Goal: Task Accomplishment & Management: Manage account settings

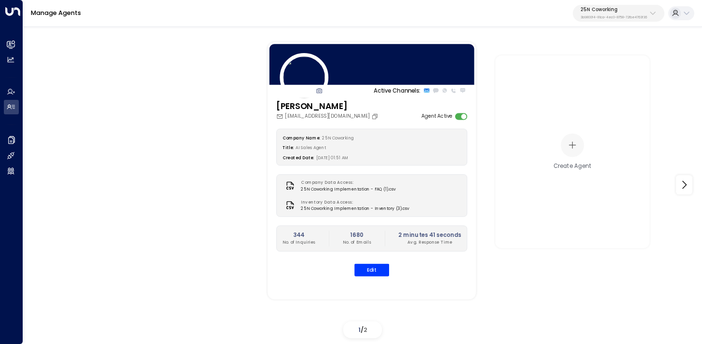
click at [629, 9] on p "25N Coworking" at bounding box center [614, 10] width 67 height 6
type input "*****"
click at [597, 72] on span "ID: 17248963-7bae-4f68-a6e0-04e589c1c15e" at bounding box center [635, 72] width 106 height 7
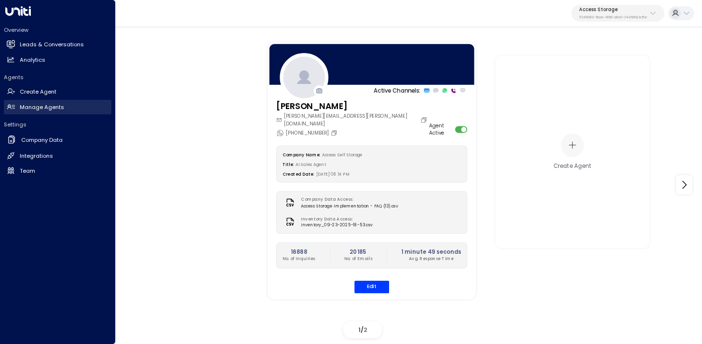
click at [16, 103] on link "Manage Agents Manage Agents" at bounding box center [58, 107] width 108 height 14
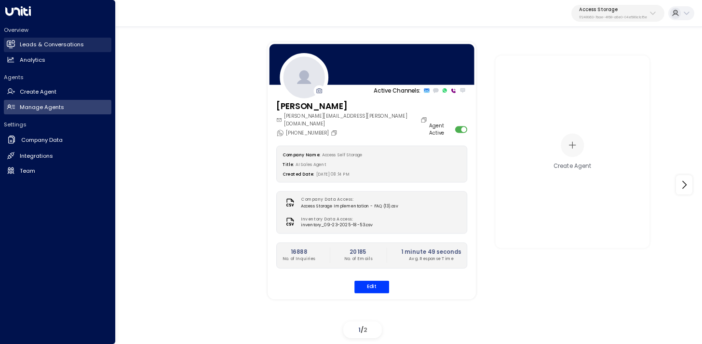
click at [21, 42] on h2 "Leads & Conversations" at bounding box center [52, 45] width 64 height 8
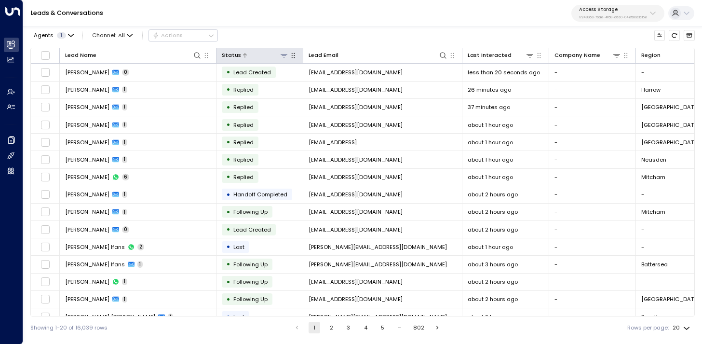
click at [246, 58] on div at bounding box center [264, 55] width 47 height 9
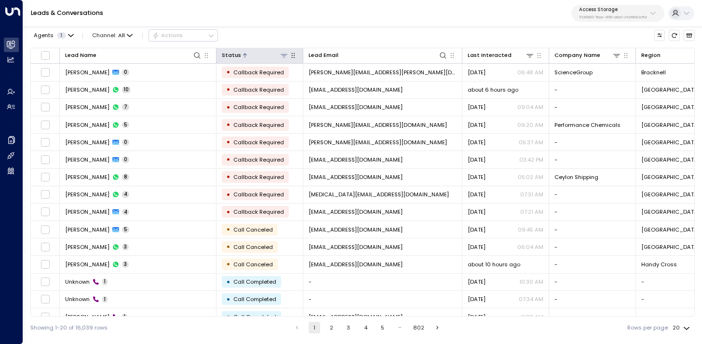
click at [282, 55] on icon at bounding box center [284, 55] width 7 height 3
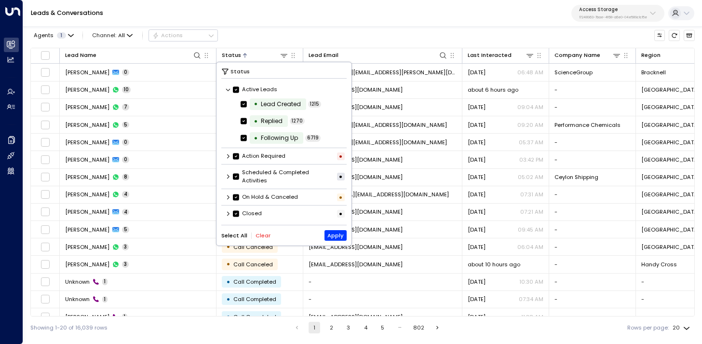
scroll to position [0, 0]
click at [230, 213] on icon at bounding box center [228, 213] width 6 height 6
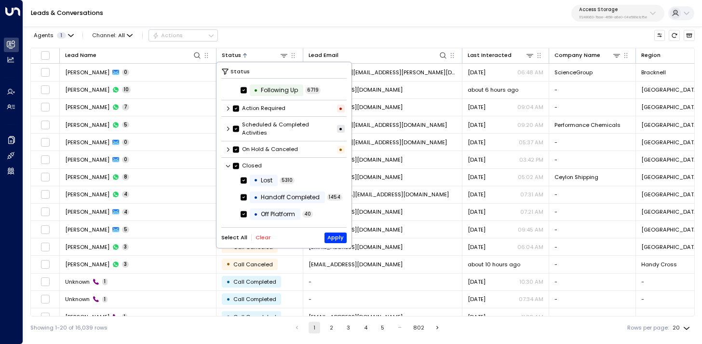
click at [263, 238] on button "Clear" at bounding box center [263, 237] width 15 height 6
click at [284, 202] on div "• Handoff Completed" at bounding box center [287, 197] width 75 height 12
click at [341, 240] on button "Apply" at bounding box center [336, 237] width 23 height 11
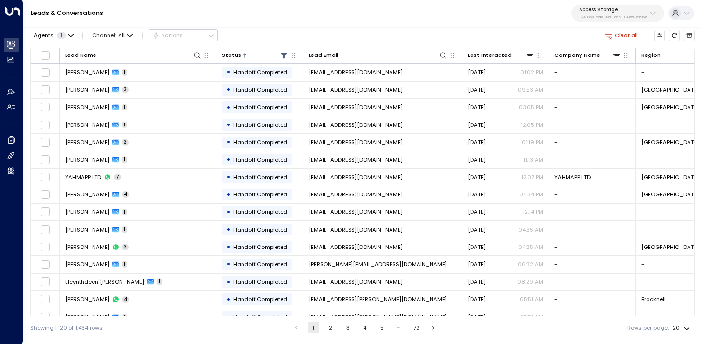
click at [627, 35] on button "Clear all" at bounding box center [621, 35] width 40 height 11
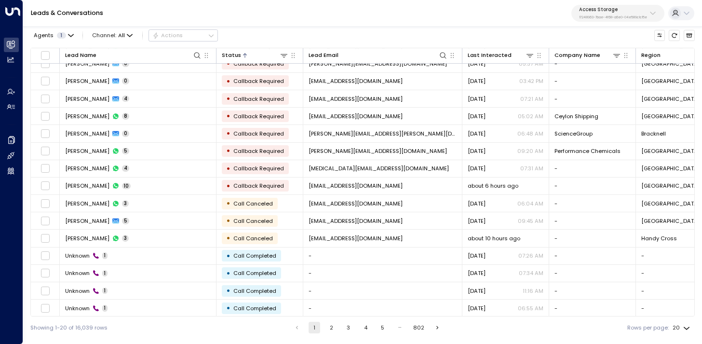
scroll to position [99, 0]
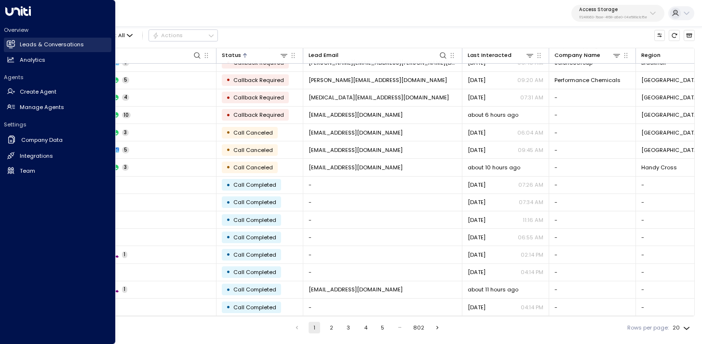
click at [29, 43] on h2 "Leads & Conversations" at bounding box center [52, 45] width 64 height 8
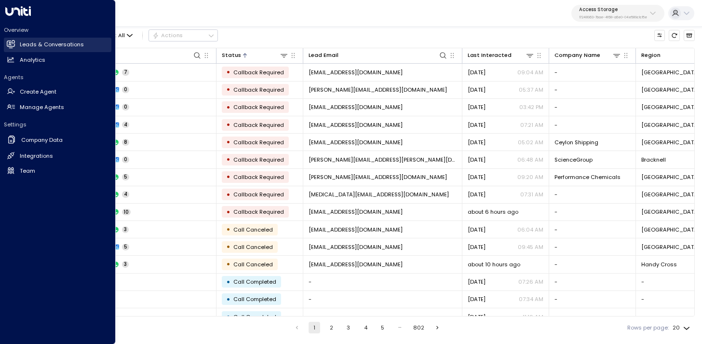
click at [9, 45] on icon at bounding box center [12, 44] width 6 height 8
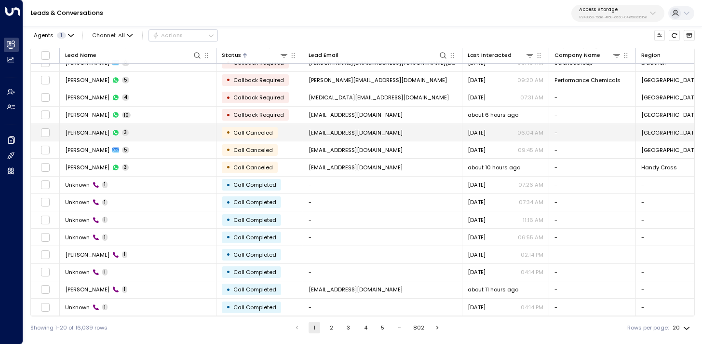
scroll to position [97, 0]
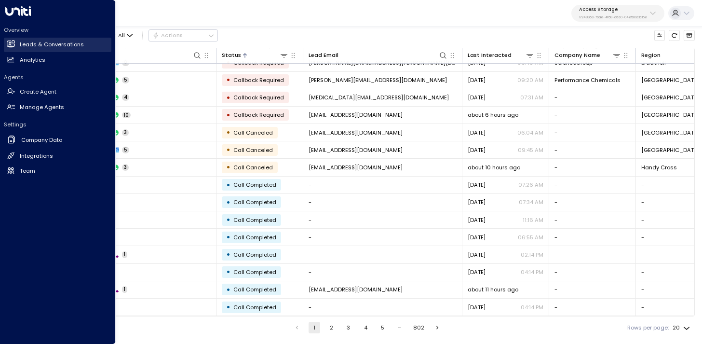
click at [9, 44] on icon at bounding box center [12, 44] width 6 height 8
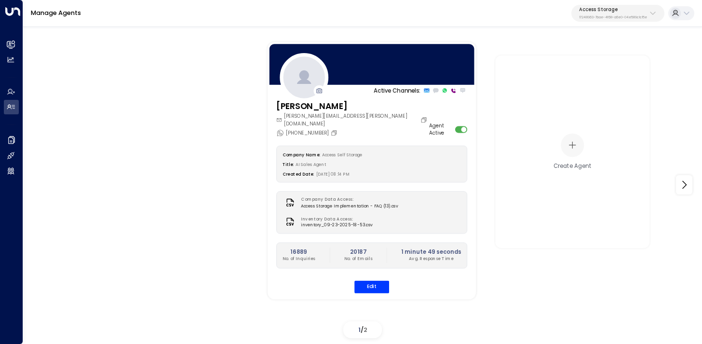
click at [616, 13] on div "Access Storage 17248963-7bae-4f68-a6e0-04e589c1c15e" at bounding box center [613, 13] width 68 height 13
type input "*******"
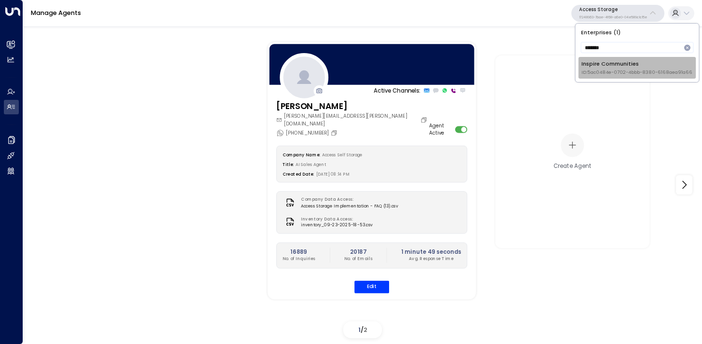
click at [607, 69] on span "ID: 5ac0484e-0702-4bbb-8380-6168aea91a66" at bounding box center [637, 72] width 111 height 7
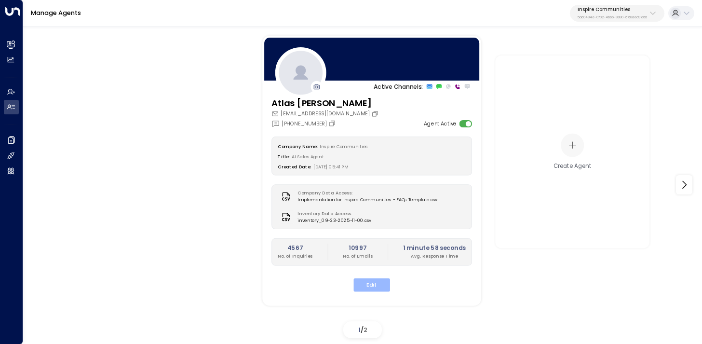
click at [377, 281] on button "Edit" at bounding box center [371, 284] width 37 height 13
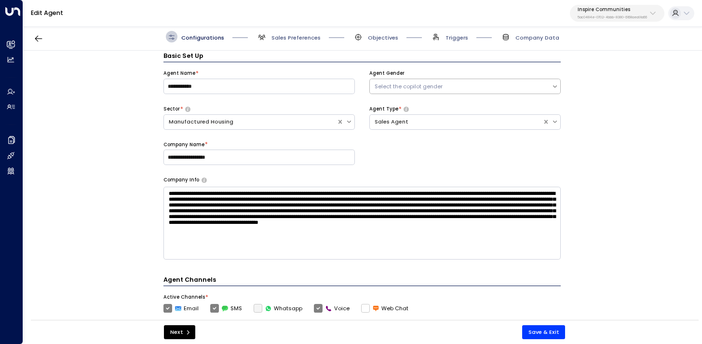
scroll to position [12, 0]
click at [285, 33] on span "Sales Preferences" at bounding box center [288, 37] width 65 height 12
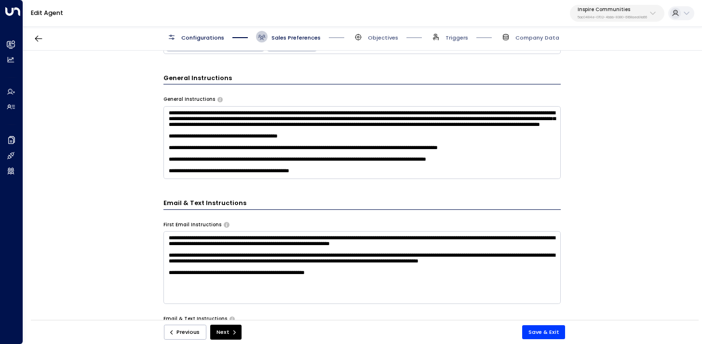
scroll to position [308, 0]
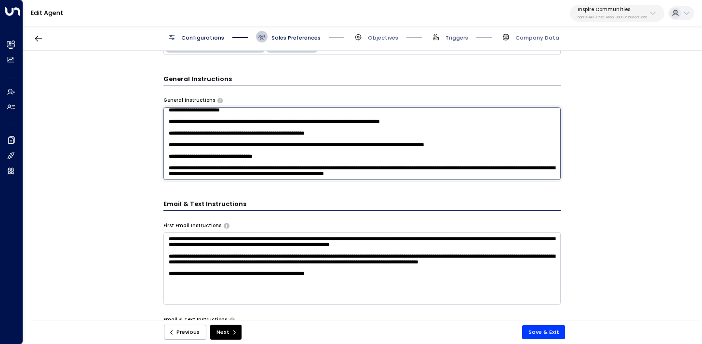
click at [512, 156] on textarea at bounding box center [361, 143] width 397 height 73
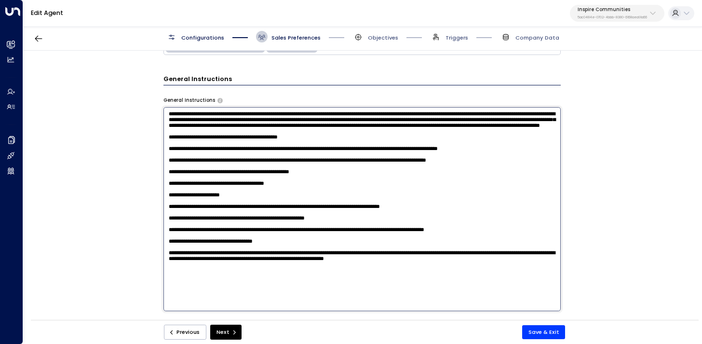
click at [536, 291] on textarea at bounding box center [361, 209] width 397 height 204
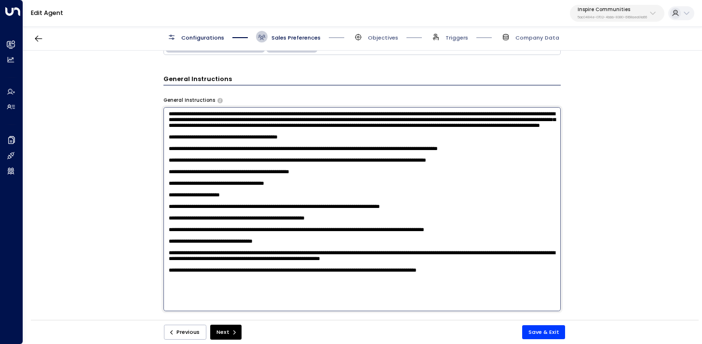
click at [457, 302] on textarea at bounding box center [361, 209] width 397 height 204
click at [434, 299] on textarea at bounding box center [361, 209] width 397 height 204
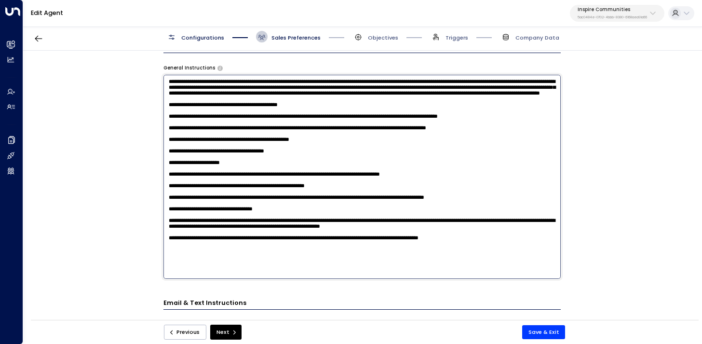
scroll to position [459, 0]
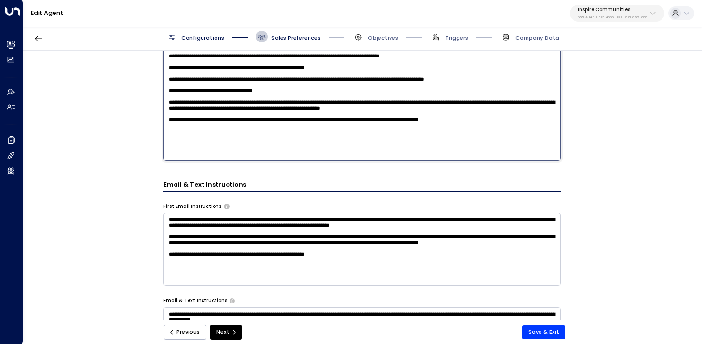
drag, startPoint x: 504, startPoint y: 146, endPoint x: 136, endPoint y: 139, distance: 368.0
click at [136, 139] on div "Email Preferences Signature (HTML) * Signature Preview Atlas Parker Sales Agent…" at bounding box center [362, 188] width 678 height 274
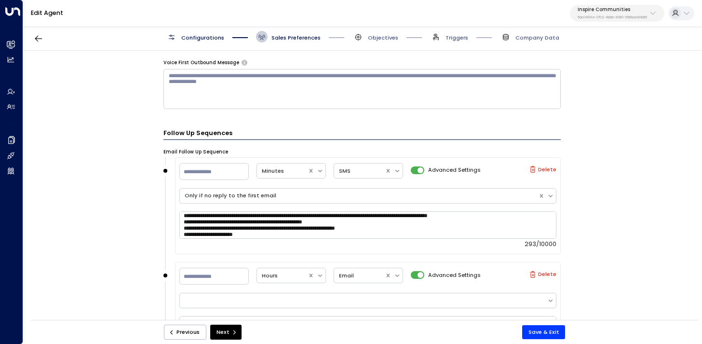
scroll to position [6, 0]
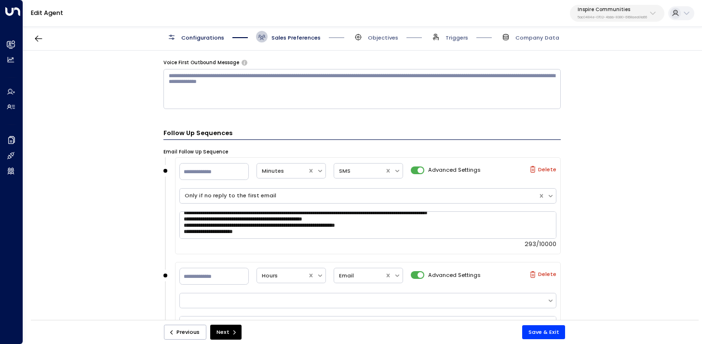
type textarea "**********"
click at [318, 231] on textarea "**********" at bounding box center [367, 224] width 377 height 27
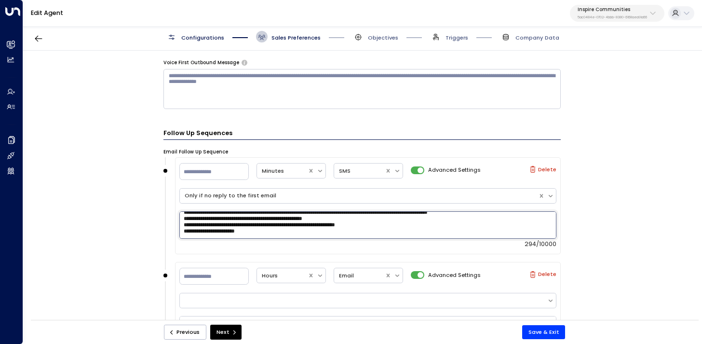
paste textarea "**********"
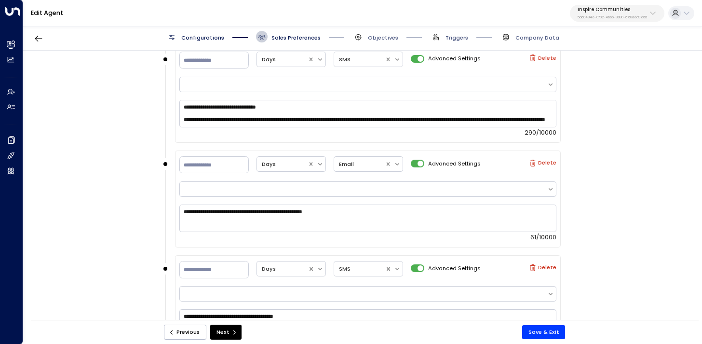
scroll to position [1535, 0]
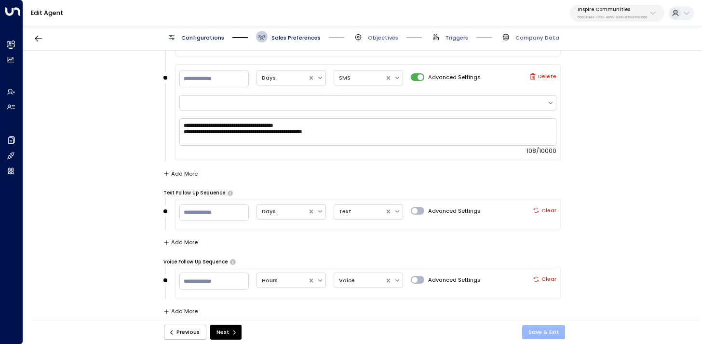
type textarea "**********"
click at [534, 330] on button "Save & Exit" at bounding box center [543, 332] width 43 height 14
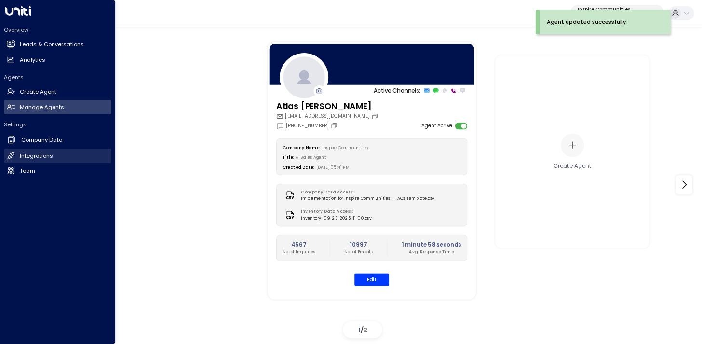
click at [36, 156] on h2 "Integrations" at bounding box center [36, 156] width 33 height 8
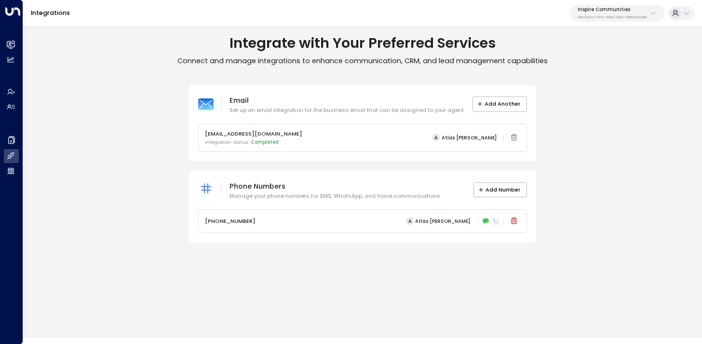
click at [497, 221] on icon at bounding box center [495, 220] width 5 height 5
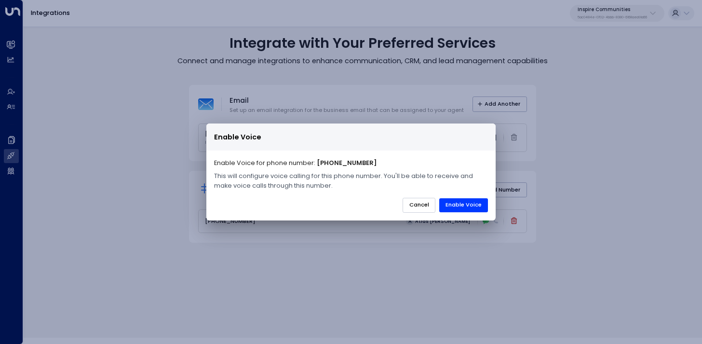
click at [421, 206] on button "Cancel" at bounding box center [419, 205] width 33 height 15
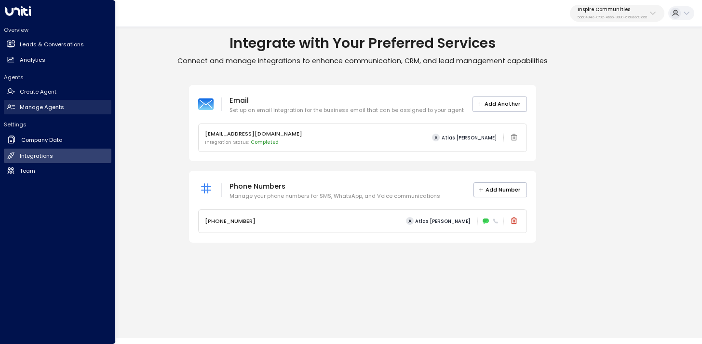
click at [60, 108] on h2 "Manage Agents" at bounding box center [42, 107] width 44 height 8
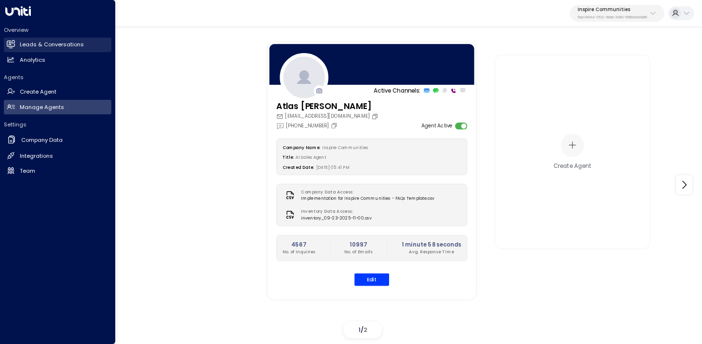
click at [12, 40] on icon at bounding box center [11, 44] width 8 height 8
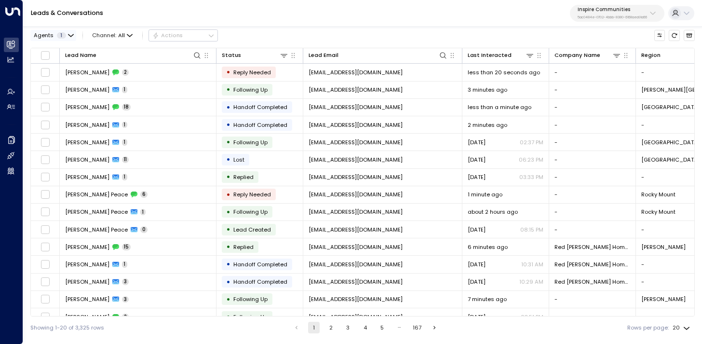
click at [68, 36] on icon "button" at bounding box center [71, 36] width 6 height 6
click at [119, 35] on div at bounding box center [351, 172] width 702 height 344
click at [123, 35] on span "All" at bounding box center [121, 35] width 7 height 6
click at [118, 114] on div "All SMS Email WhatsApp Voice Web Chat" at bounding box center [351, 172] width 702 height 344
click at [125, 38] on span "Channel: All" at bounding box center [112, 35] width 47 height 11
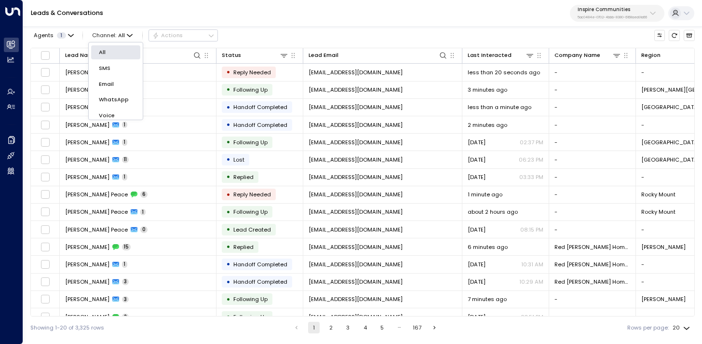
click at [119, 112] on p "Voice" at bounding box center [116, 115] width 34 height 8
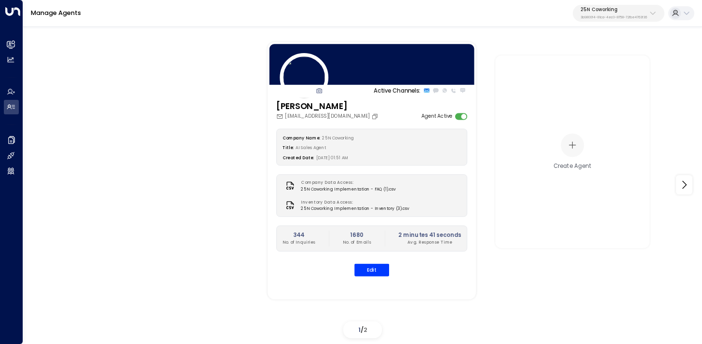
click at [624, 5] on button "25N Coworking 3b9800f4-81ca-4ec0-8758-72fbe4763f36" at bounding box center [619, 13] width 92 height 17
type input "*****"
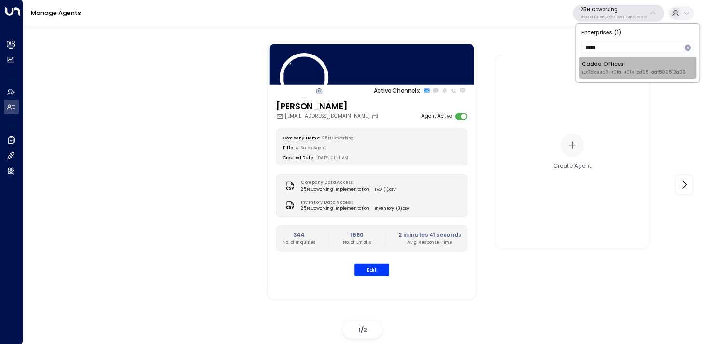
click at [588, 66] on div "Caddo Offices ID: 7b1ceed7-40fa-4014-bd85-aaf588512a38" at bounding box center [634, 68] width 104 height 16
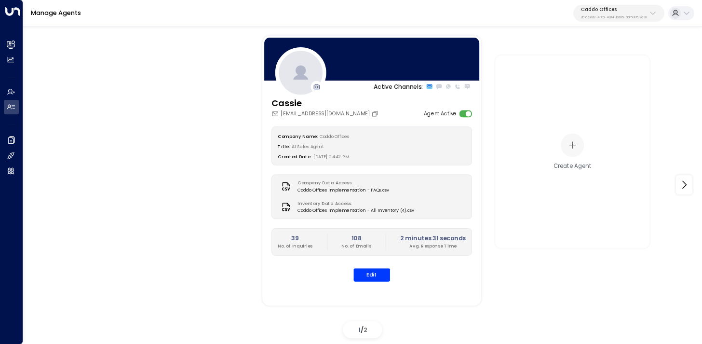
click at [376, 288] on div "[PERSON_NAME] [PERSON_NAME][EMAIL_ADDRESS][DOMAIN_NAME] Agent Active Company Na…" at bounding box center [371, 193] width 219 height 194
click at [377, 272] on button "Edit" at bounding box center [371, 274] width 37 height 13
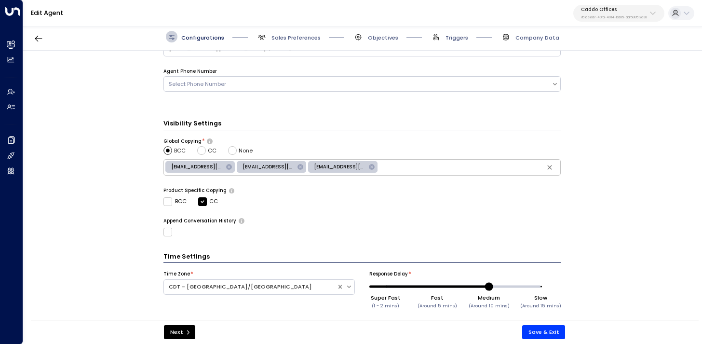
scroll to position [314, 0]
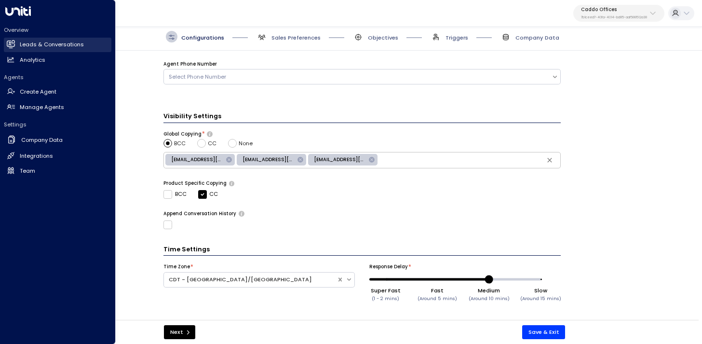
click at [14, 41] on icon at bounding box center [12, 44] width 6 height 8
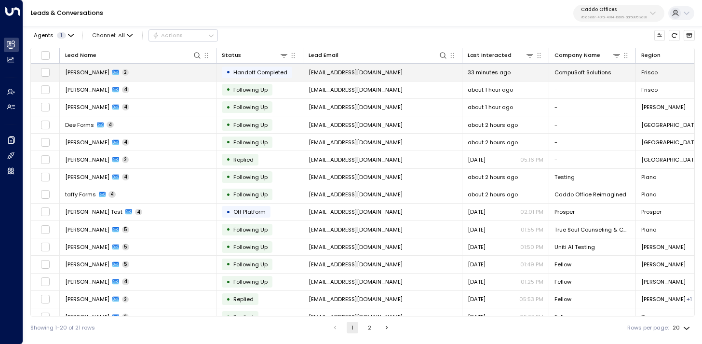
click at [190, 74] on td "Sivashankar Arunachalam 2" at bounding box center [138, 72] width 157 height 17
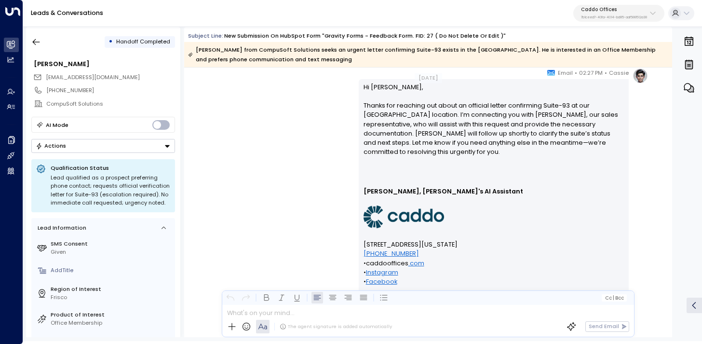
scroll to position [840, 0]
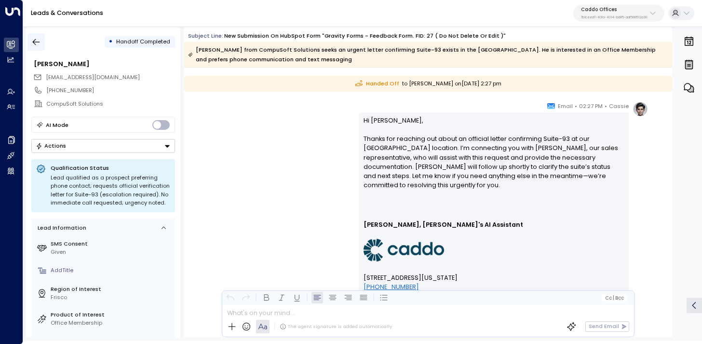
click at [39, 37] on icon "button" at bounding box center [36, 42] width 10 height 10
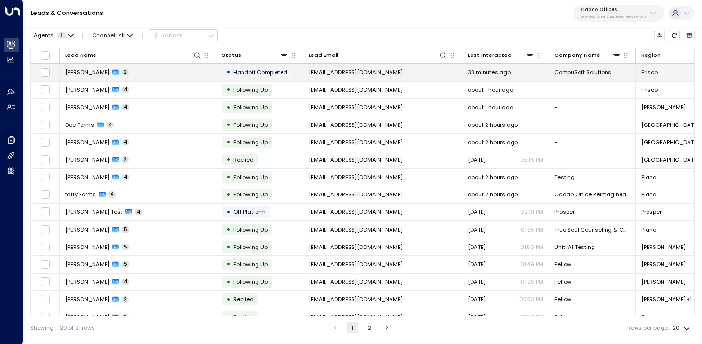
click at [170, 70] on td "Sivashankar Arunachalam 2" at bounding box center [138, 72] width 157 height 17
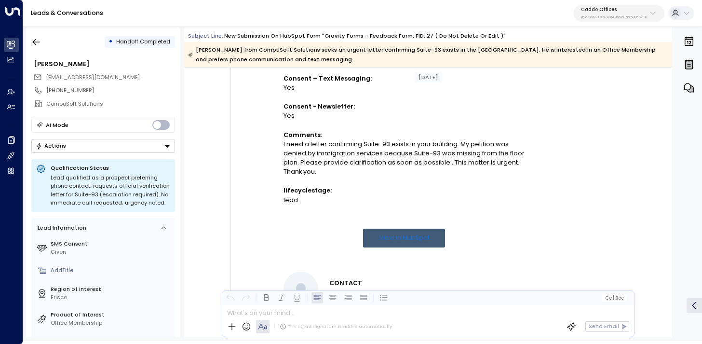
scroll to position [390, 0]
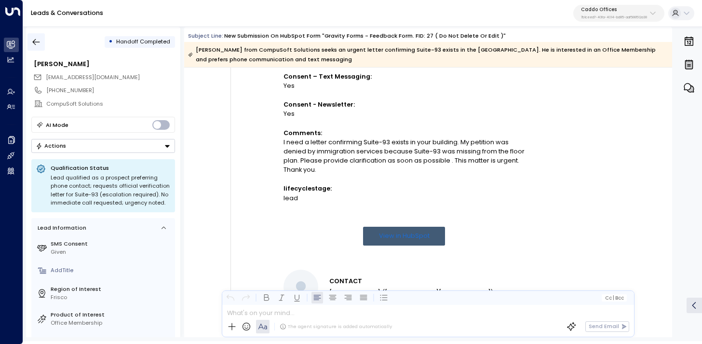
click at [34, 40] on icon "button" at bounding box center [36, 42] width 7 height 6
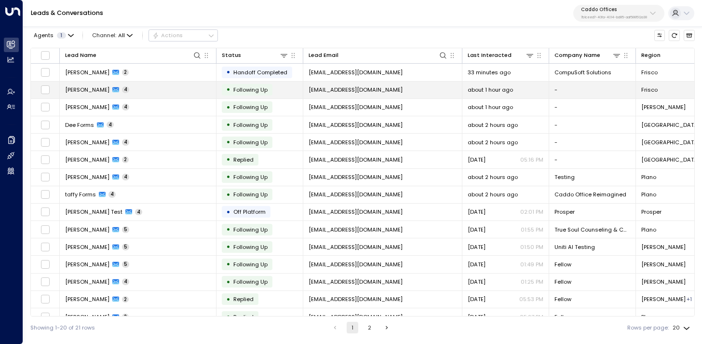
click at [132, 86] on td "Candace Ford 4" at bounding box center [138, 89] width 157 height 17
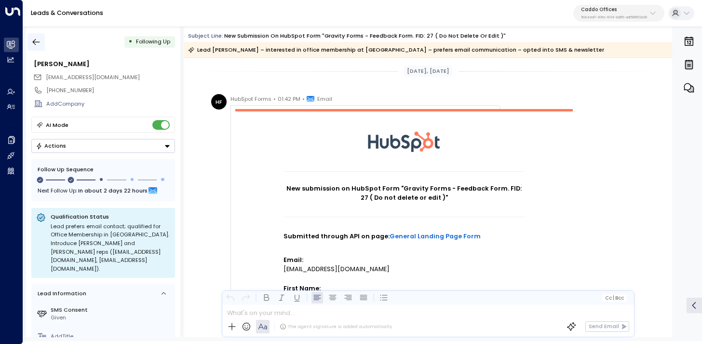
click at [38, 41] on icon "button" at bounding box center [36, 42] width 10 height 10
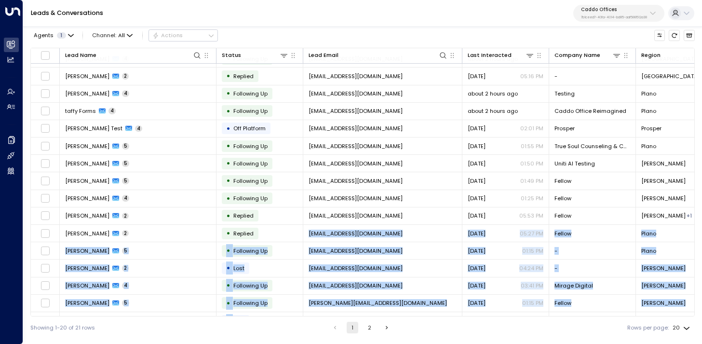
scroll to position [99, 0]
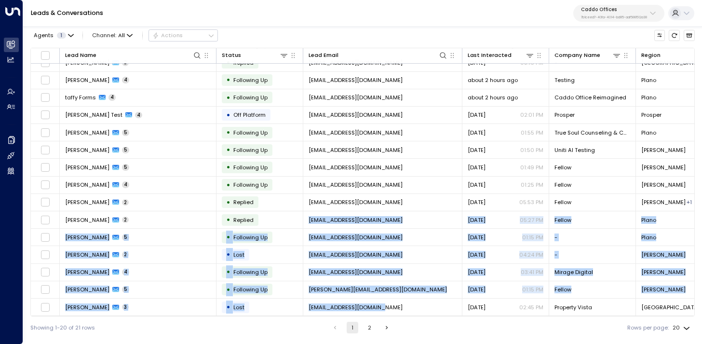
drag, startPoint x: 325, startPoint y: 313, endPoint x: 454, endPoint y: 316, distance: 129.3
click at [454, 316] on div "Lead Name Status Lead Email Last Interacted Company Name Region Product # of pe…" at bounding box center [362, 182] width 664 height 269
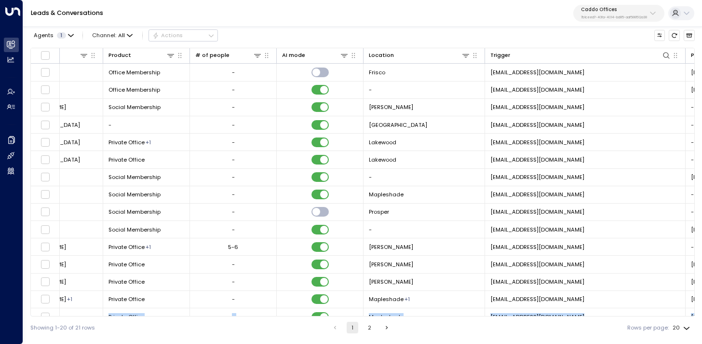
scroll to position [0, 633]
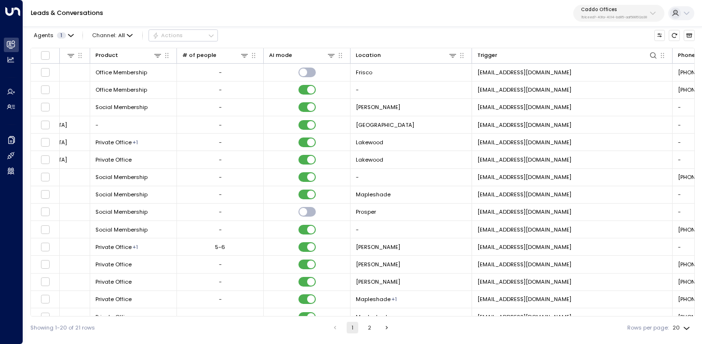
click at [348, 26] on div "Leads & Conversations Caddo Offices 7b1ceed7-40fa-4014-bd85-aaf588512a38" at bounding box center [362, 13] width 679 height 27
drag, startPoint x: 408, startPoint y: 315, endPoint x: 446, endPoint y: 316, distance: 37.6
click at [446, 317] on div "Agents 1 Channel: All Actions Lead Name Status Lead Email Last Interacted Compa…" at bounding box center [362, 180] width 664 height 315
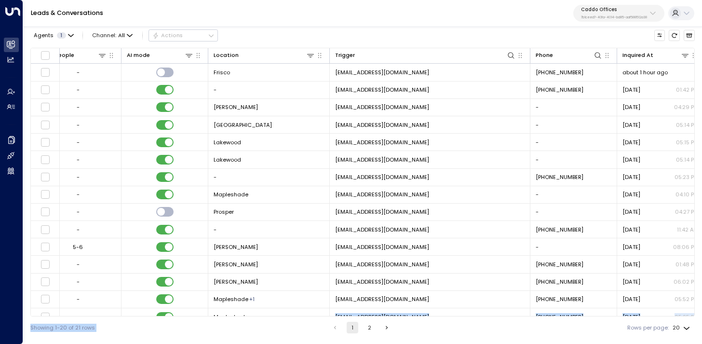
scroll to position [0, 789]
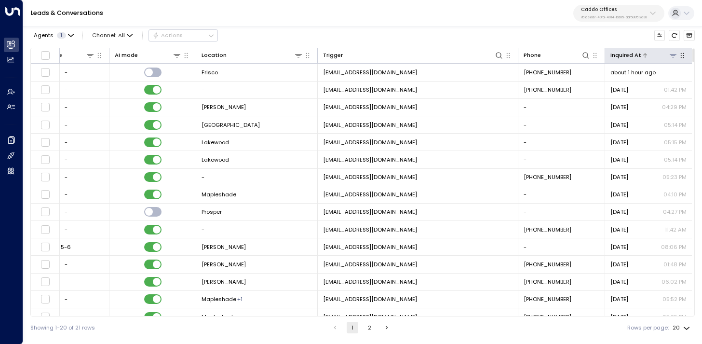
click at [627, 55] on div "Inquired At" at bounding box center [625, 55] width 31 height 9
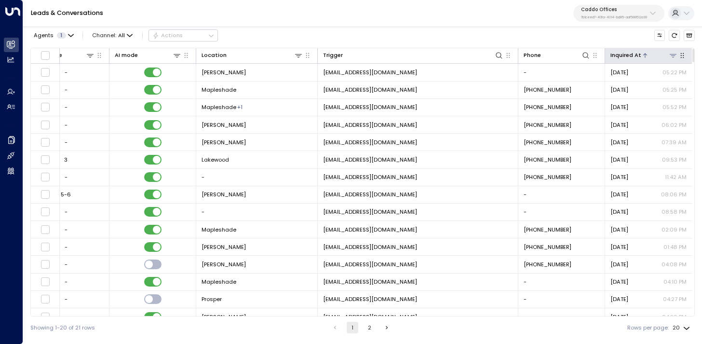
click at [627, 55] on div "Inquired At" at bounding box center [625, 55] width 31 height 9
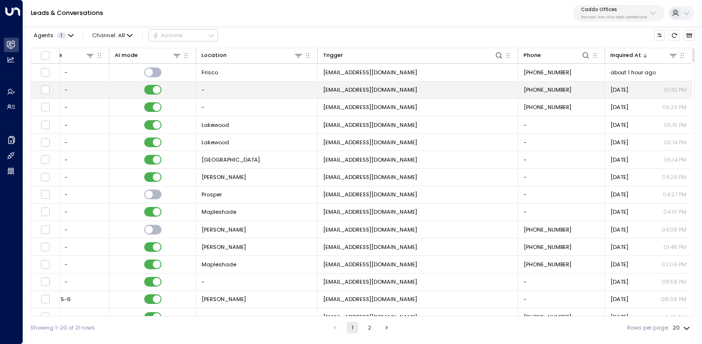
click at [620, 89] on span "[DATE]" at bounding box center [619, 90] width 18 height 8
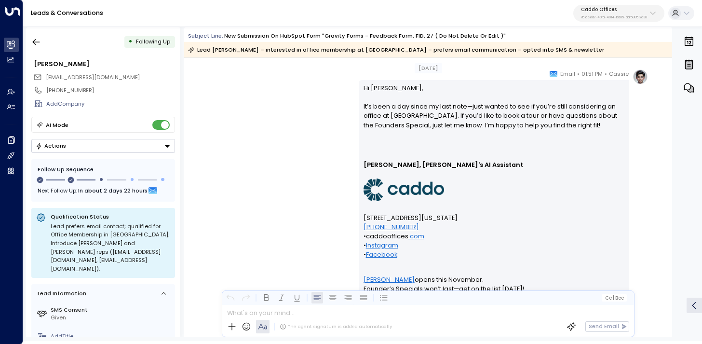
scroll to position [1438, 0]
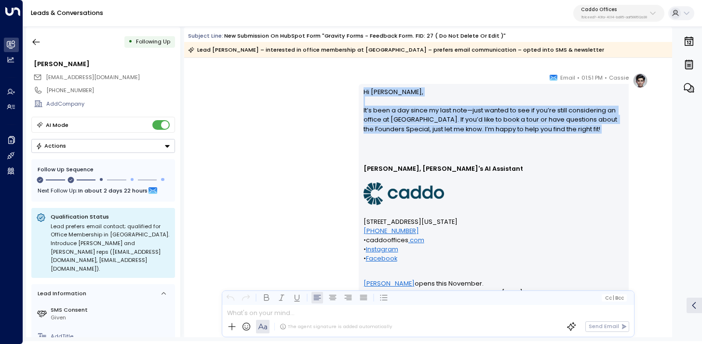
drag, startPoint x: 362, startPoint y: 92, endPoint x: 608, endPoint y: 135, distance: 249.7
click at [608, 135] on div "Hi Candace, It’s been a day since my last note—just wanted to see if you’re sti…" at bounding box center [494, 195] width 270 height 222
click at [602, 140] on p "Hi Candace, It’s been a day since my last note—just wanted to see if you’re sti…" at bounding box center [494, 114] width 261 height 55
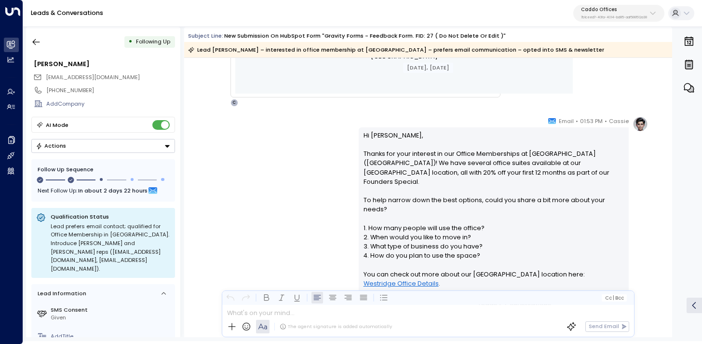
scroll to position [733, 0]
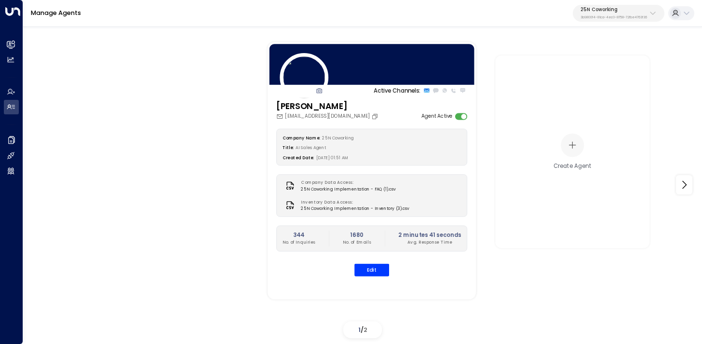
click at [624, 8] on p "25N Coworking" at bounding box center [614, 10] width 67 height 6
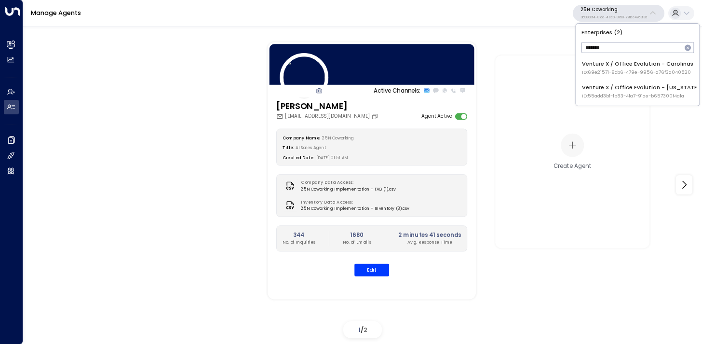
type input "*******"
click at [599, 69] on span "ID: 69e21571-8cb6-479e-9956-a76f3a040520" at bounding box center [637, 72] width 111 height 7
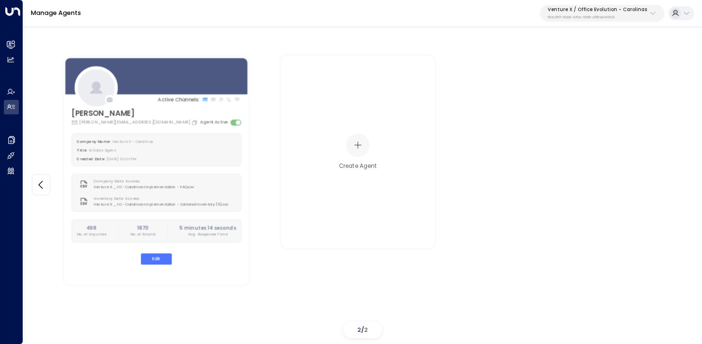
click at [609, 16] on p "69e21571-8cb6-479e-9956-a76f3a040520" at bounding box center [597, 17] width 99 height 4
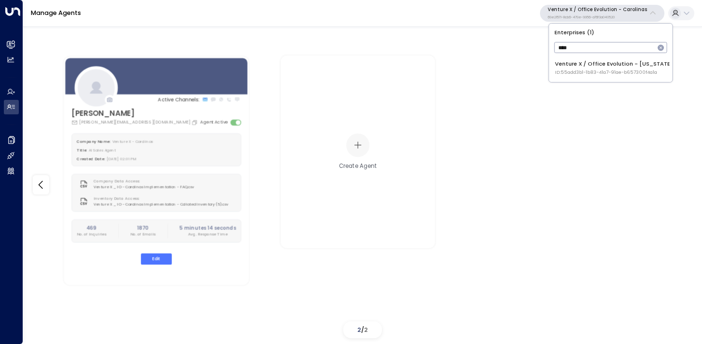
type input "****"
click at [611, 67] on div "Venture X / Office Evolution - Colorado ID: 55add3b1-1b83-41a7-91ae-b657300f4a1a" at bounding box center [614, 68] width 118 height 16
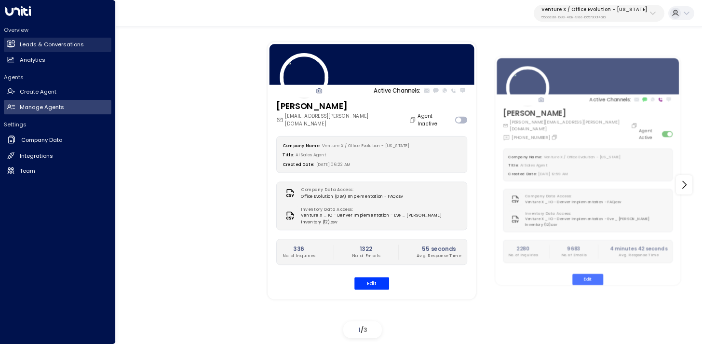
click at [54, 42] on h2 "Leads & Conversations" at bounding box center [52, 45] width 64 height 8
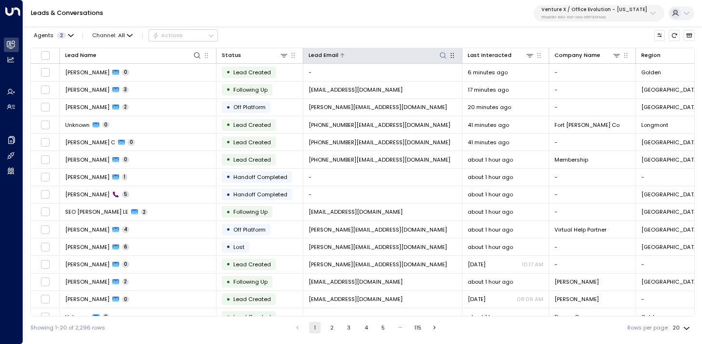
click at [442, 54] on icon at bounding box center [443, 56] width 8 height 8
type input "******"
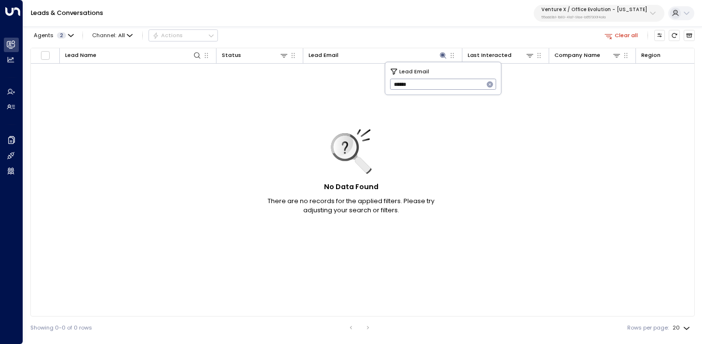
drag, startPoint x: 370, startPoint y: 26, endPoint x: 368, endPoint y: 31, distance: 5.6
click at [370, 26] on div "Leads & Conversations Venture X / Office Evolution - Colorado 55add3b1-1b83-41a…" at bounding box center [362, 13] width 679 height 27
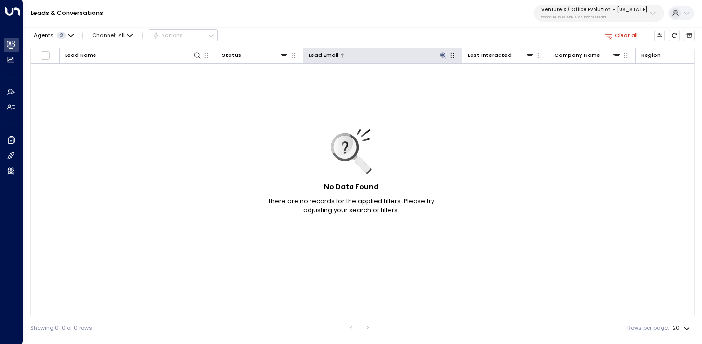
click at [445, 56] on icon at bounding box center [443, 56] width 8 height 8
click at [443, 54] on icon at bounding box center [443, 55] width 6 height 6
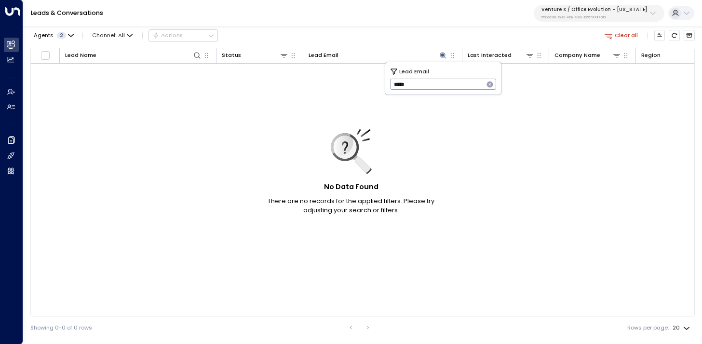
type input "*****"
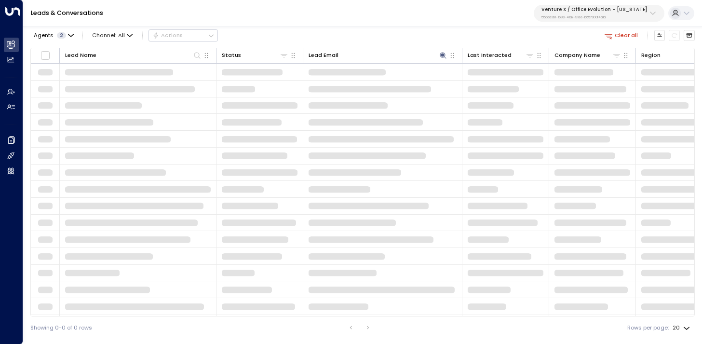
click at [340, 30] on div "Agents 2 Channel: All Actions Clear all" at bounding box center [362, 35] width 664 height 17
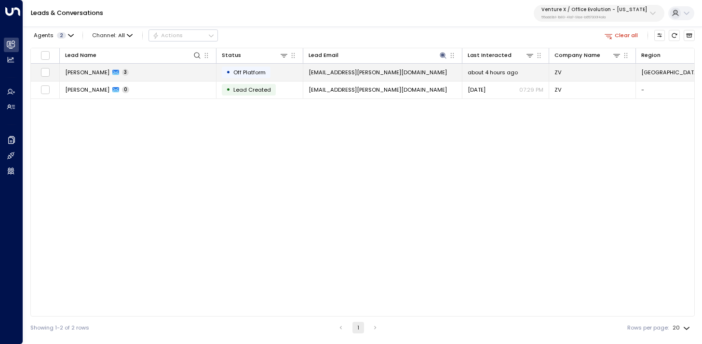
click at [380, 72] on span "emeli.villegas@yahoo.com" at bounding box center [378, 72] width 138 height 8
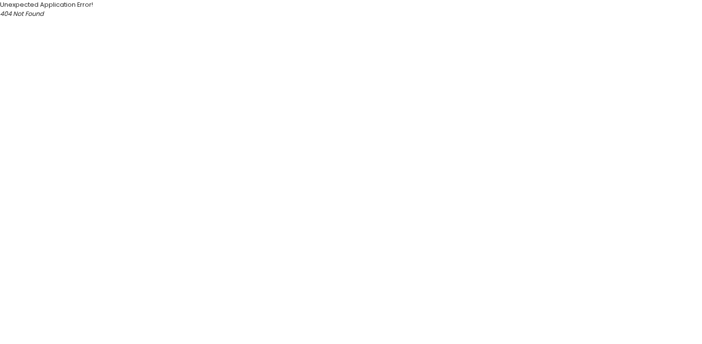
click at [355, 18] on html "Unexpected Application Error! 404 Not Found" at bounding box center [351, 9] width 702 height 18
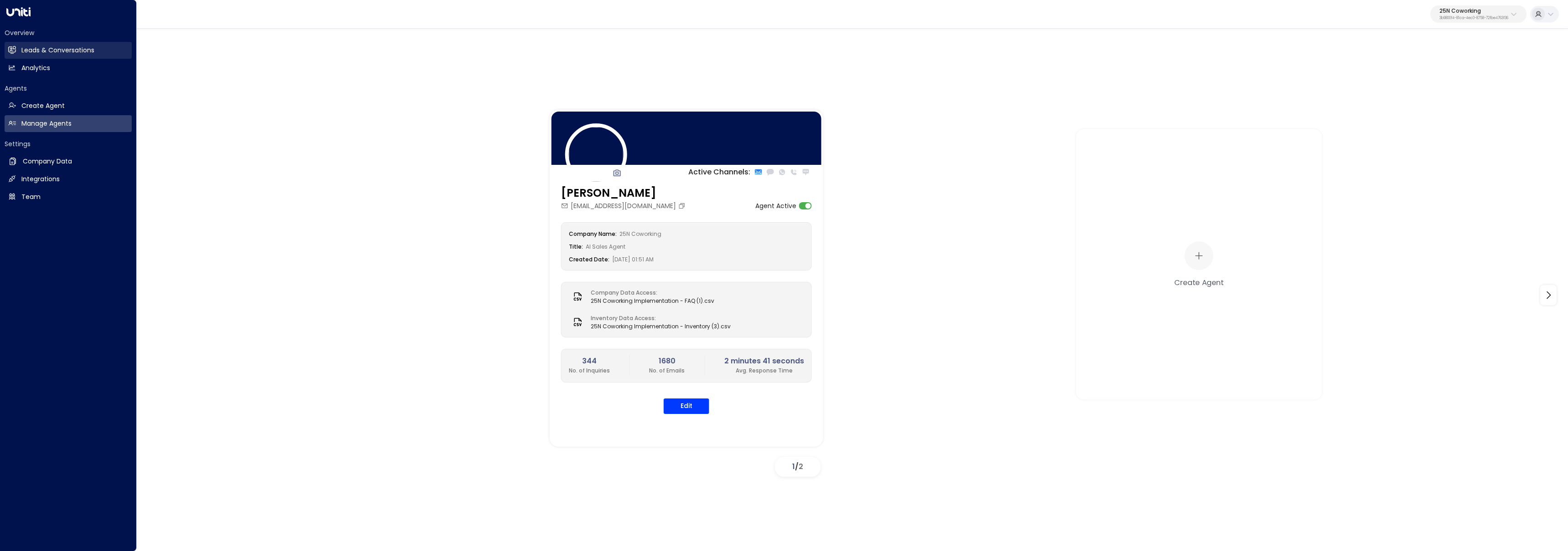
click at [26, 44] on link "Leads & Conversations Leads & Conversations" at bounding box center [68, 50] width 128 height 17
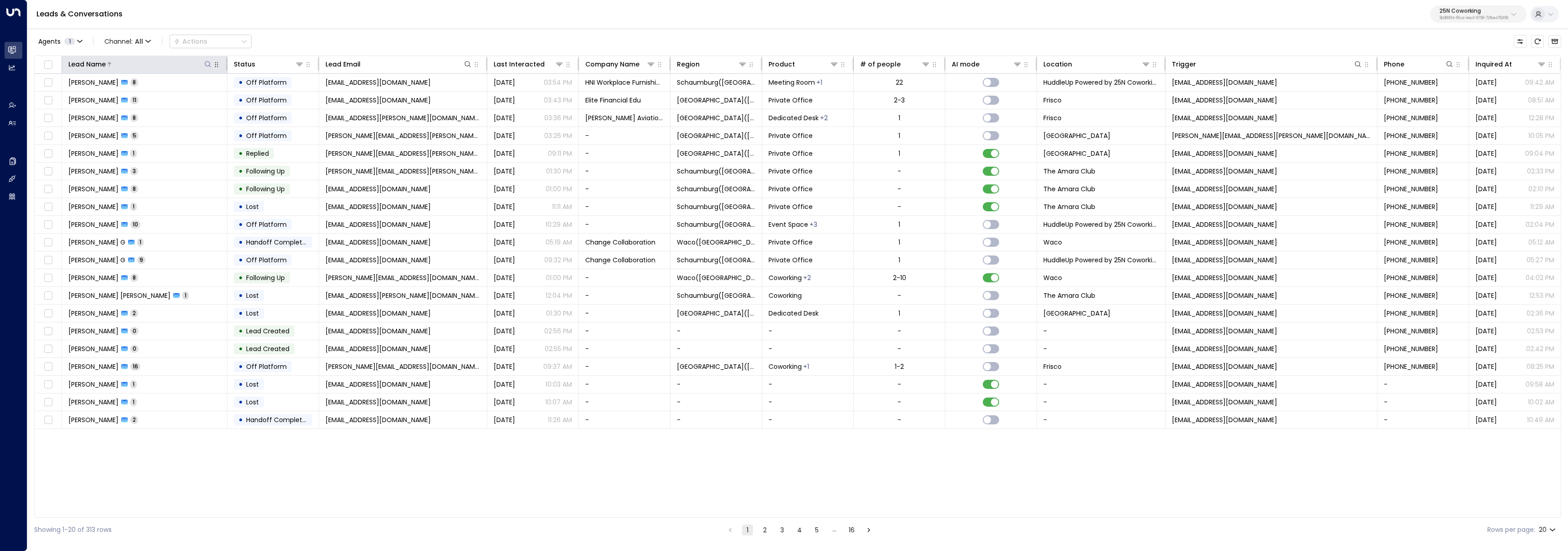
click at [208, 65] on icon at bounding box center [208, 64] width 6 height 6
click at [301, 20] on div "Leads & Conversations 25N Coworking 3b9800f4-81ca-4ec0-8758-72fbe4763f36" at bounding box center [798, 14] width 1541 height 28
click at [211, 64] on icon at bounding box center [208, 64] width 8 height 8
type input "**********"
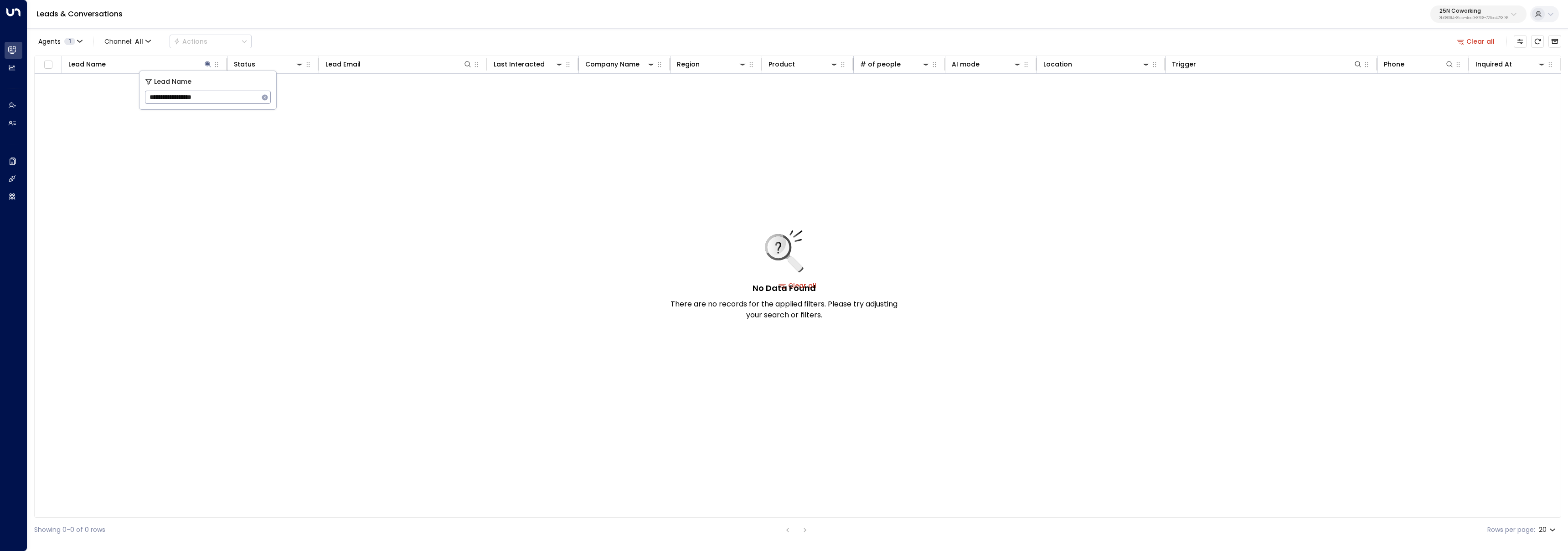
click at [832, 235] on div "No Data Found There are no records for the applied filters. Please try adjustin…" at bounding box center [784, 275] width 228 height 90
click at [1451, 17] on p "3b9800f4-81ca-4ec0-8758-72fbe4763f36" at bounding box center [1473, 18] width 69 height 4
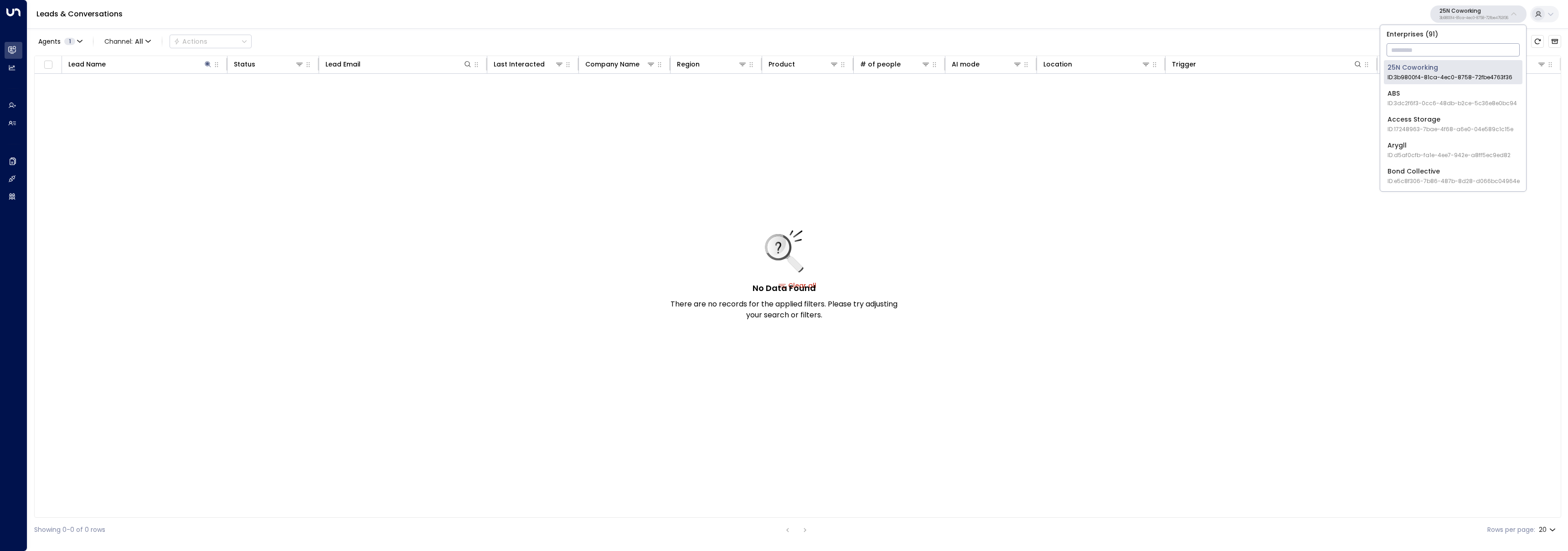
click at [1456, 49] on input "text" at bounding box center [1453, 50] width 133 height 17
type input "******"
click at [1449, 71] on div "Venture X / Office Evolution - [US_STATE] ID: 55add3b1-1b83-41a7-91ae-b657300f4…" at bounding box center [1456, 73] width 139 height 19
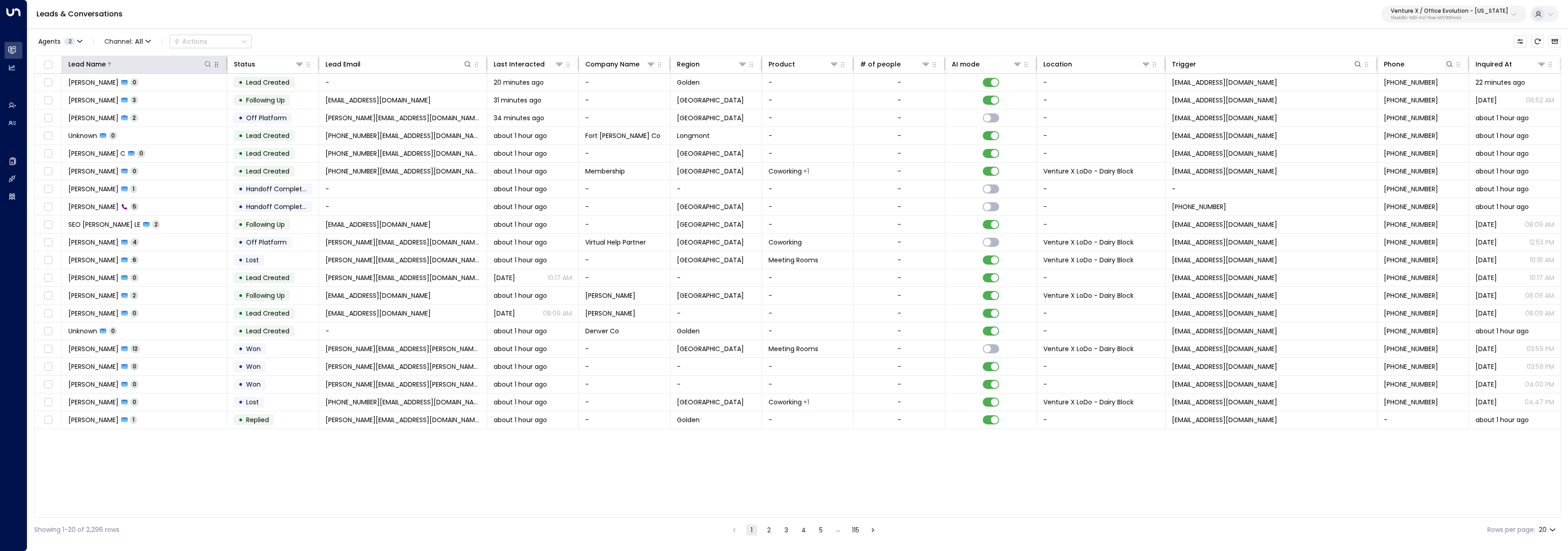
click at [210, 63] on icon at bounding box center [208, 64] width 8 height 8
type input "**********"
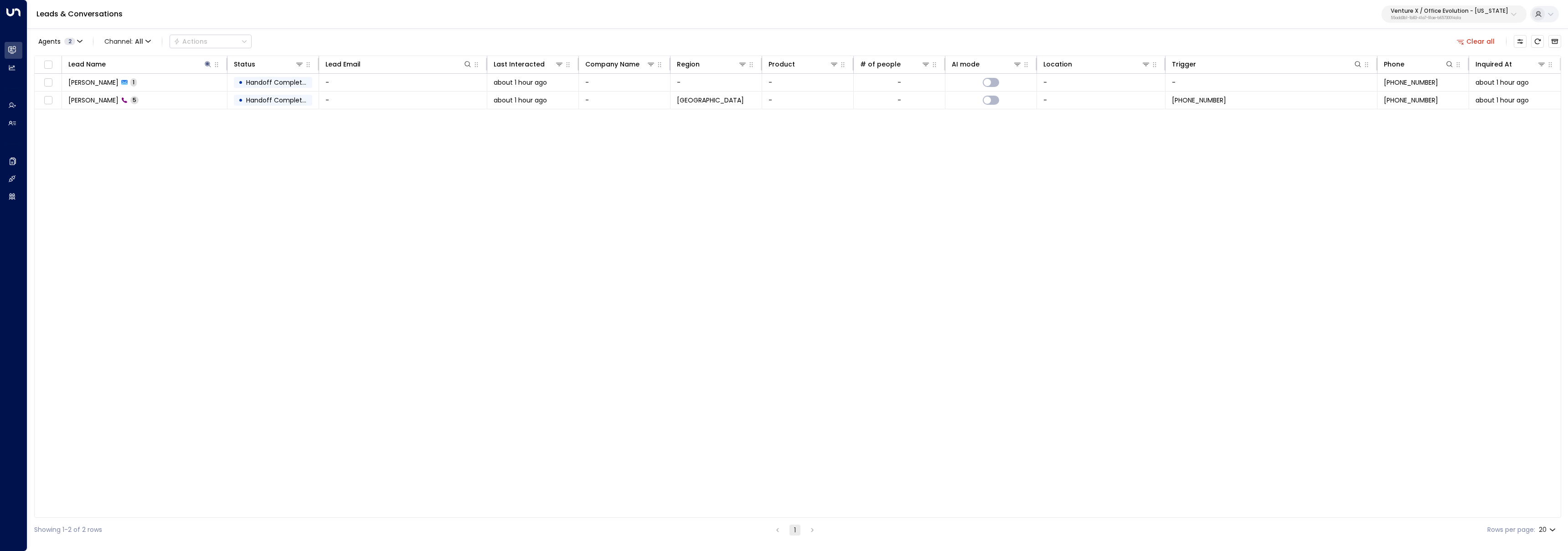
click at [158, 156] on div "Lead Name Status Lead Email Last Interacted Company Name Region Product # of pe…" at bounding box center [797, 286] width 1526 height 462
click at [359, 99] on td "-" at bounding box center [404, 100] width 168 height 17
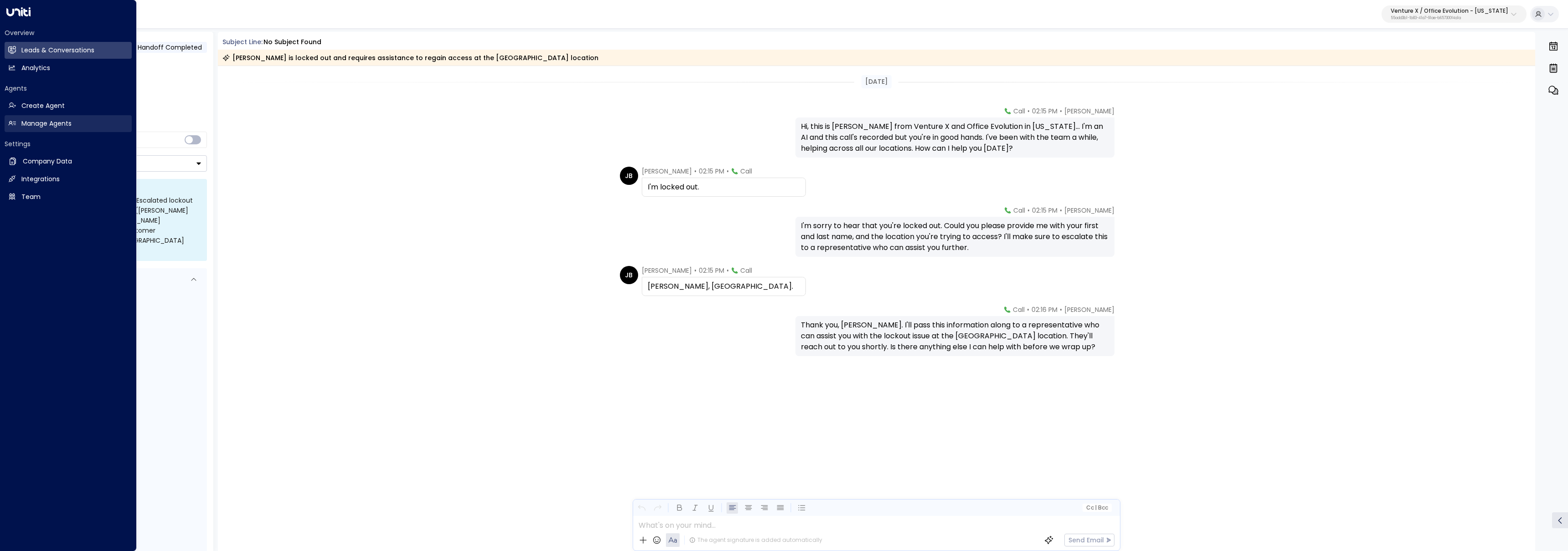
click at [23, 121] on h2 "Manage Agents" at bounding box center [46, 124] width 50 height 9
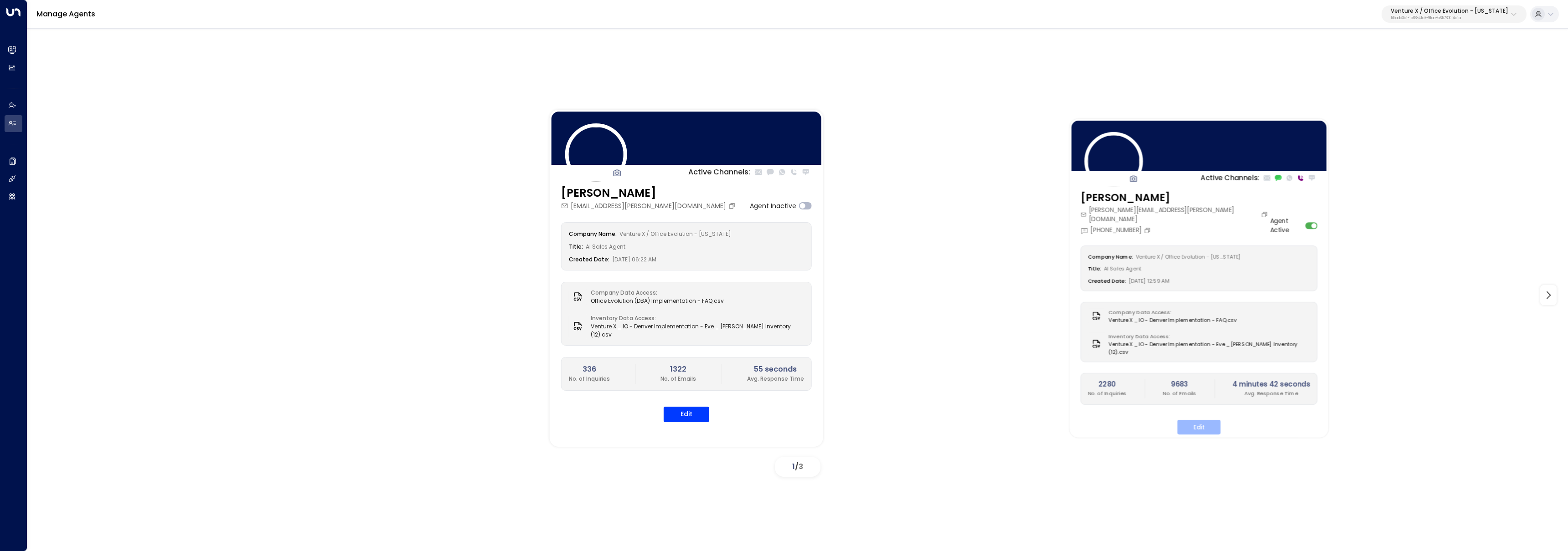
click at [1209, 420] on button "Edit" at bounding box center [1199, 426] width 43 height 14
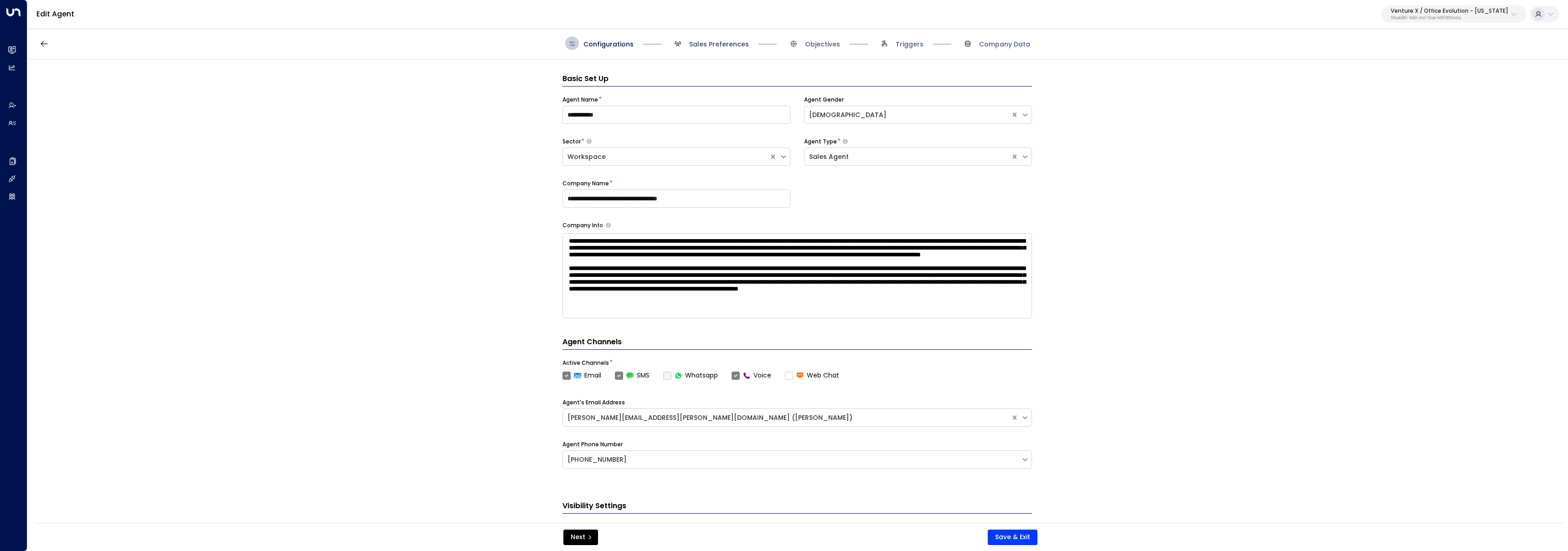
click at [700, 43] on span "Sales Preferences" at bounding box center [718, 44] width 60 height 9
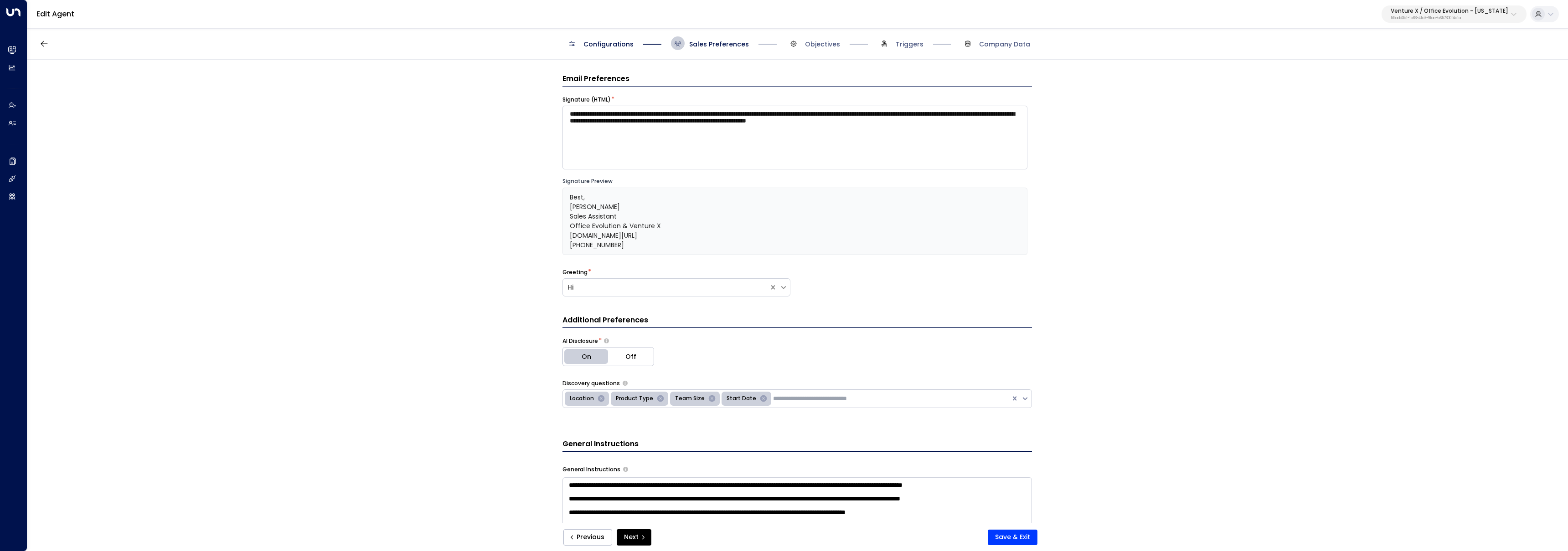
click at [610, 40] on span "Configurations" at bounding box center [608, 44] width 50 height 9
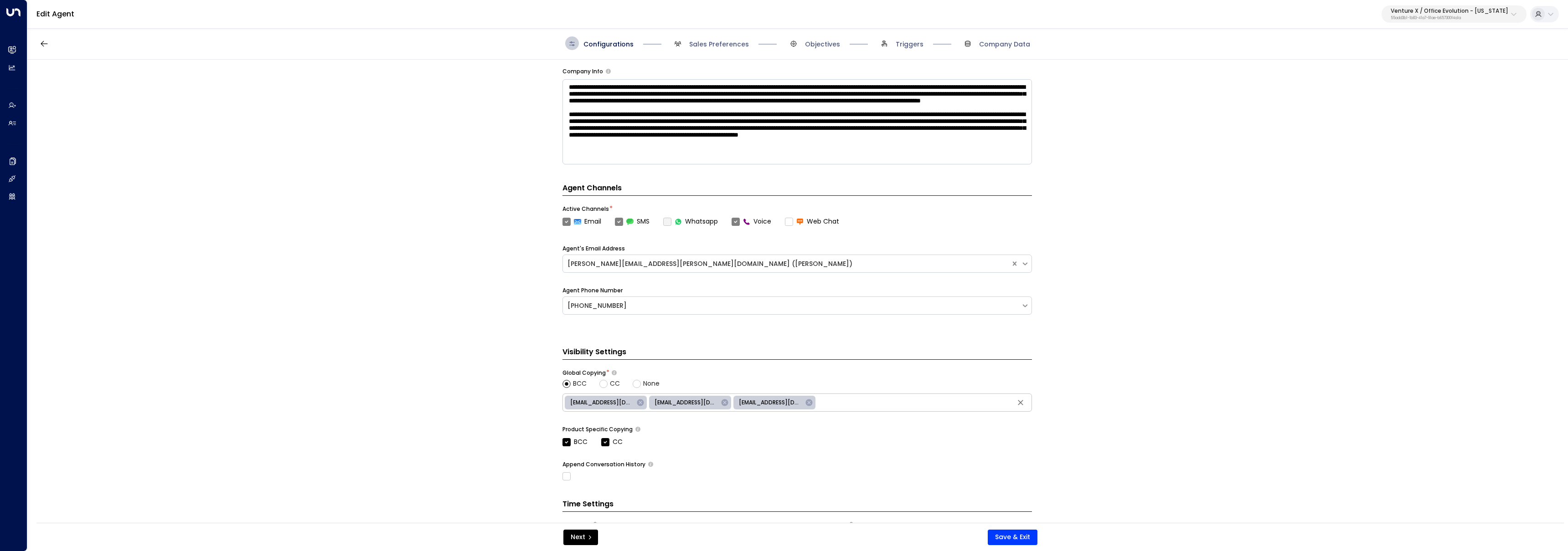
scroll to position [220, 0]
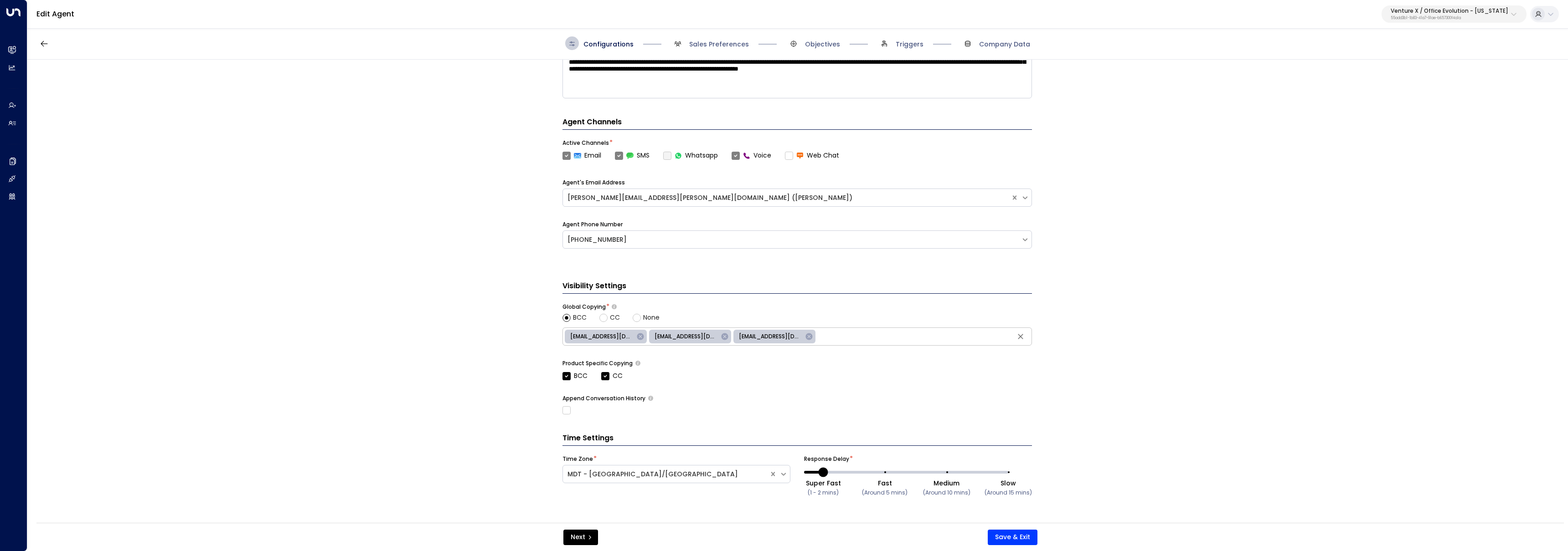
click at [909, 51] on div "Configurations Sales Preferences Objectives Triggers Company Data" at bounding box center [798, 43] width 1541 height 32
click at [910, 46] on span "Triggers" at bounding box center [909, 44] width 27 height 9
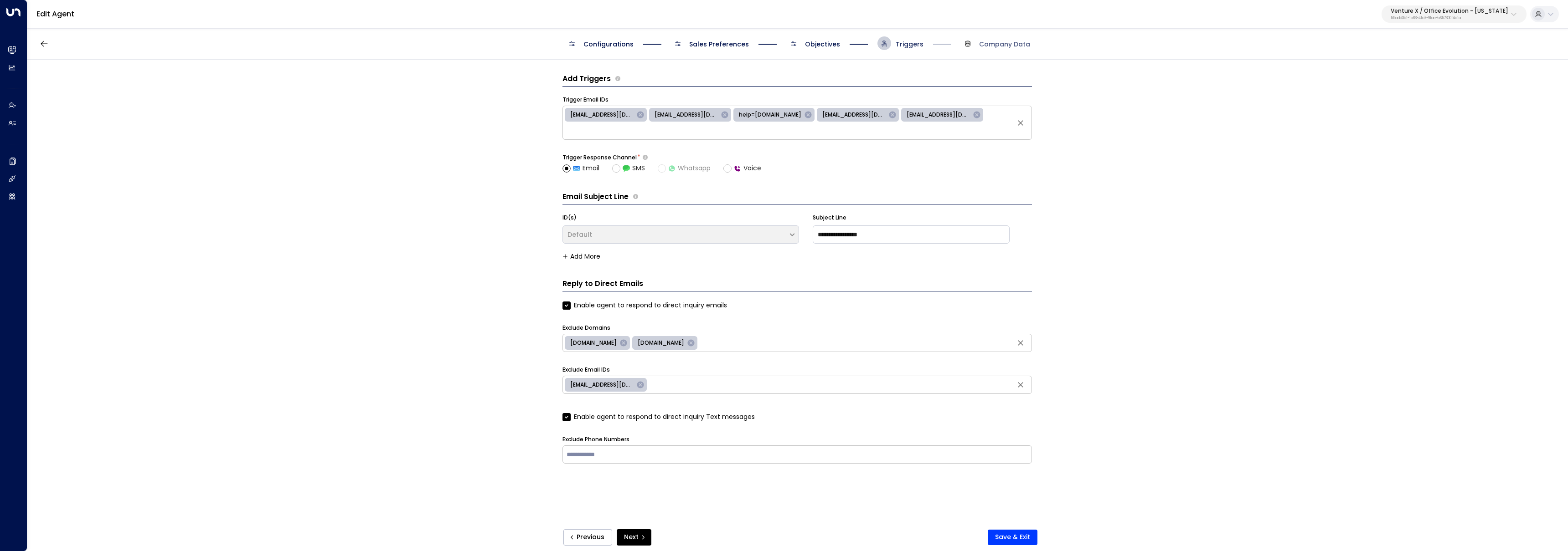
scroll to position [0, 0]
click at [827, 46] on span "Objectives" at bounding box center [822, 44] width 35 height 9
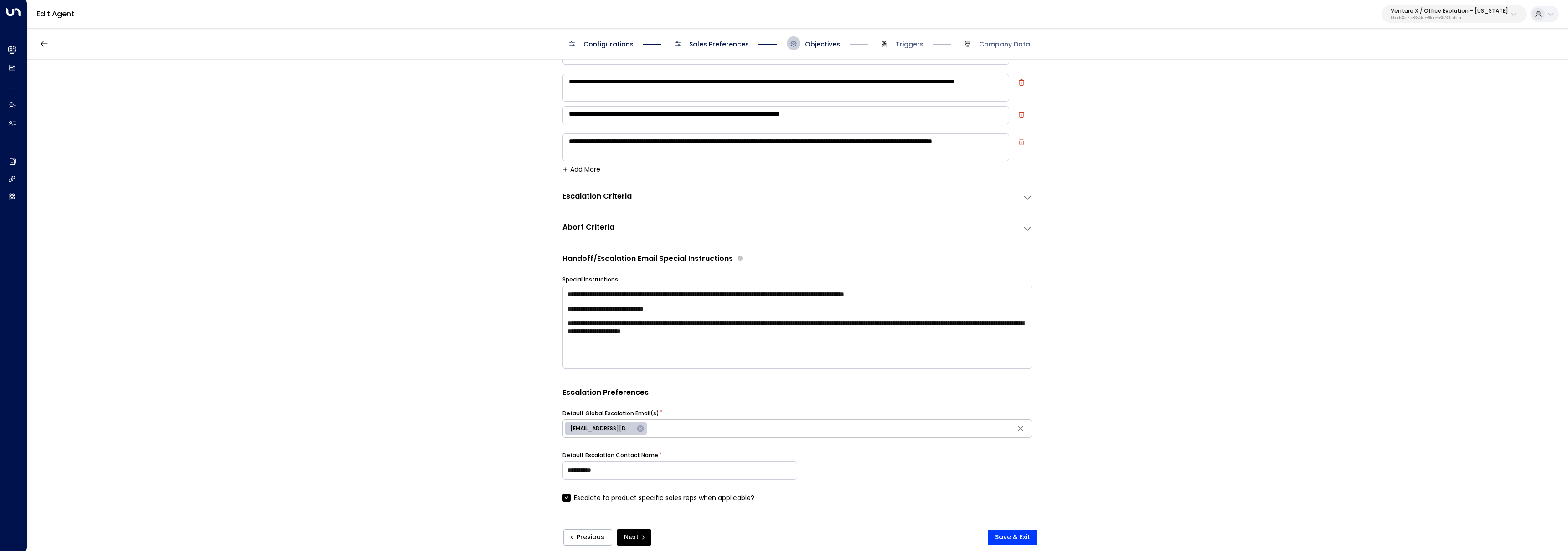
scroll to position [319, 0]
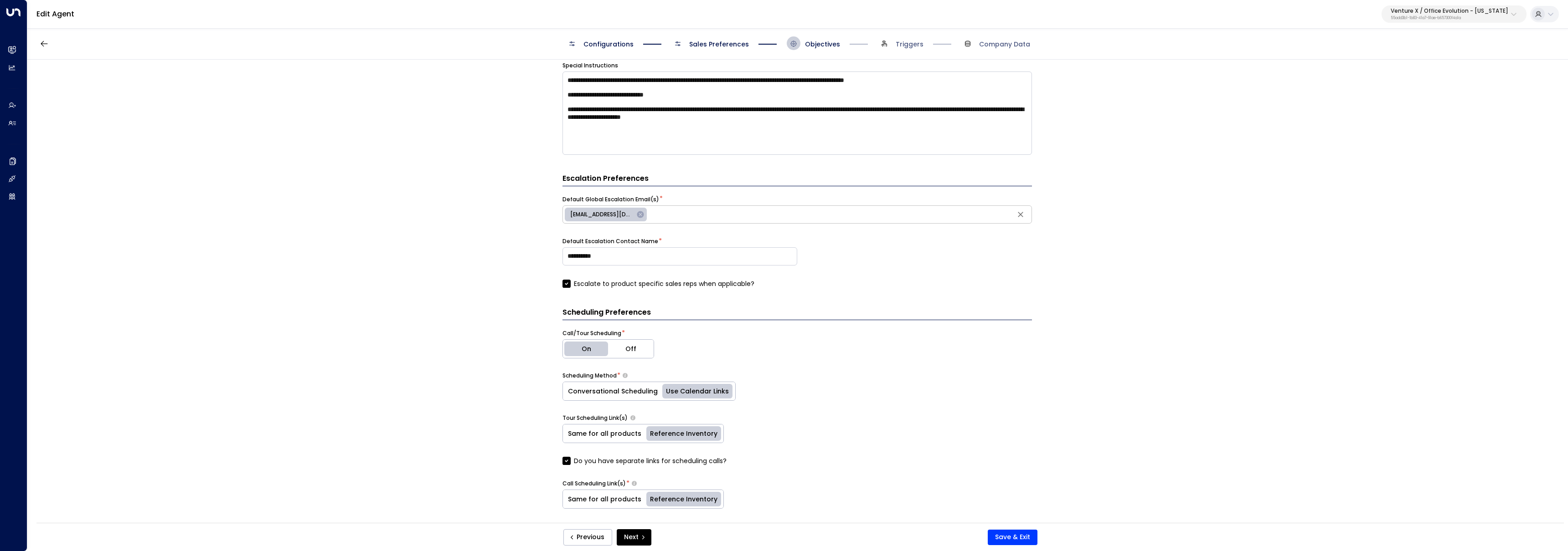
click at [714, 40] on span "Sales Preferences" at bounding box center [718, 44] width 60 height 9
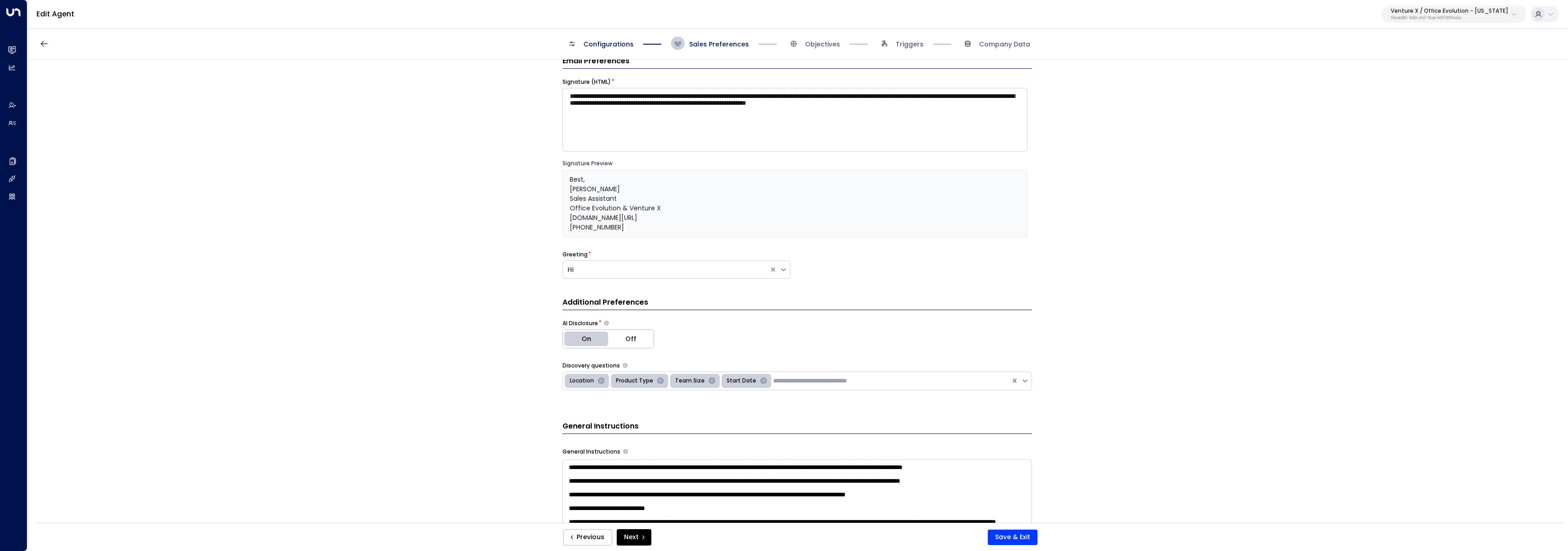
scroll to position [13, 0]
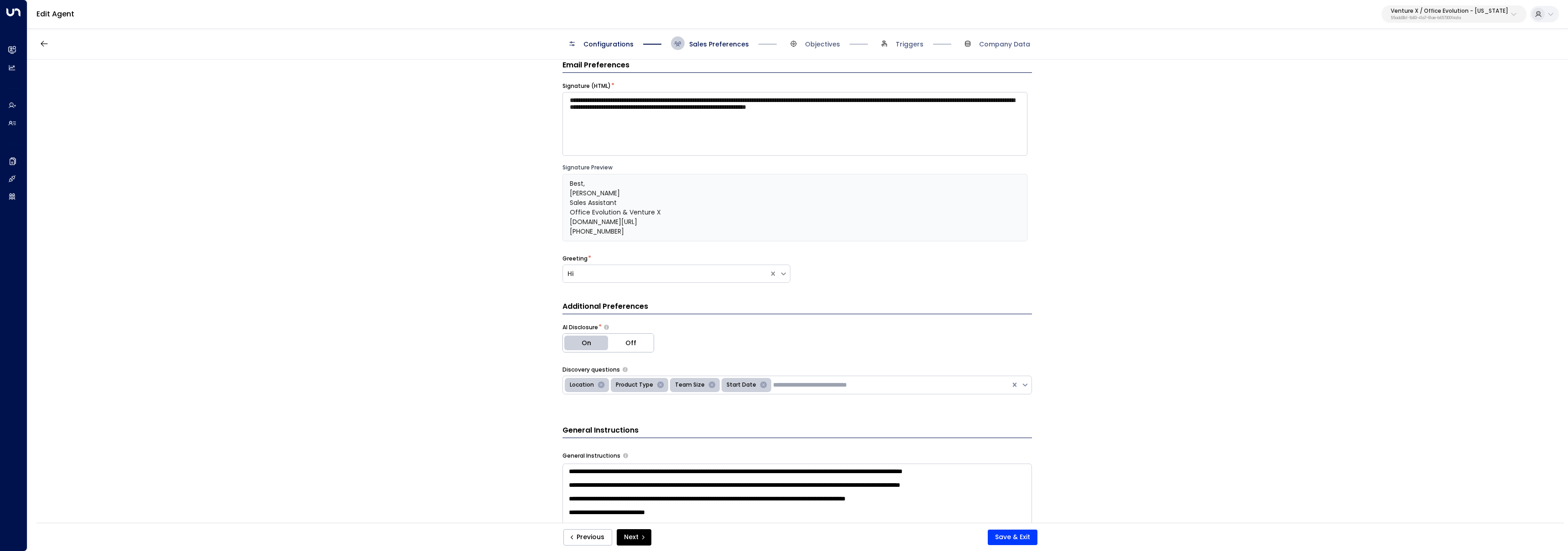
click at [618, 41] on span "Configurations" at bounding box center [608, 44] width 50 height 9
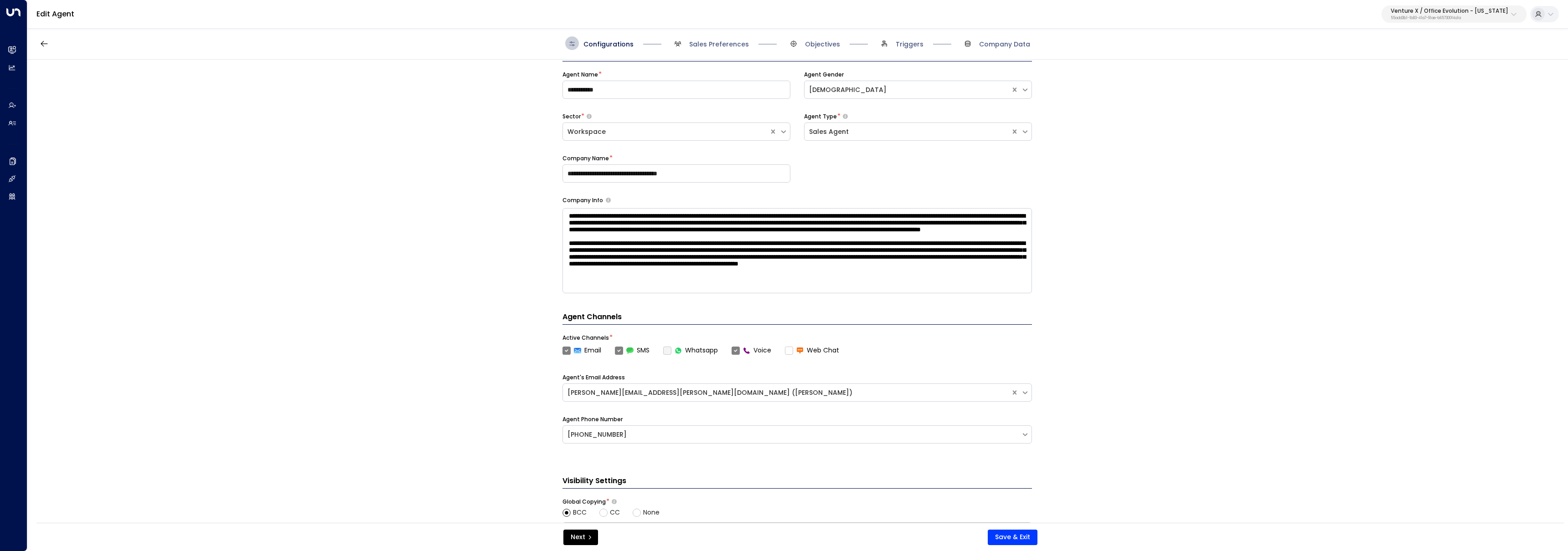
scroll to position [220, 0]
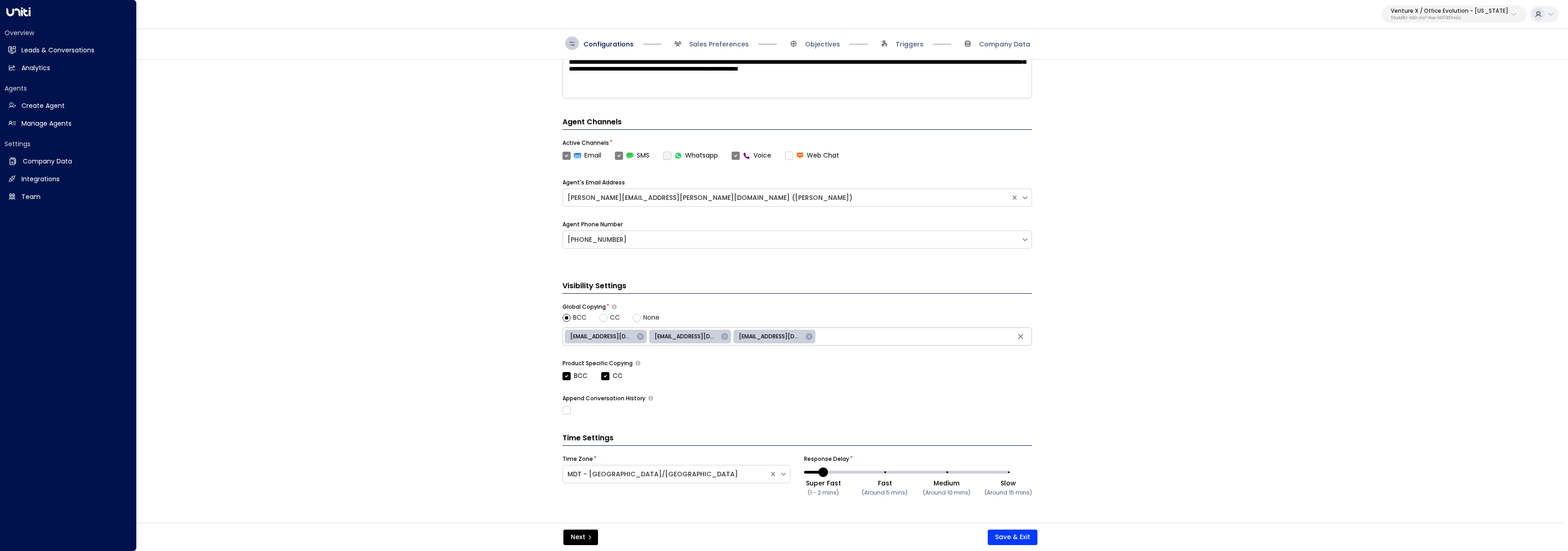
click at [33, 39] on div "Overview Leads & Conversations Leads & Conversations Analytics Analytics" at bounding box center [68, 52] width 128 height 48
click at [37, 50] on h2 "Leads & Conversations" at bounding box center [58, 50] width 73 height 9
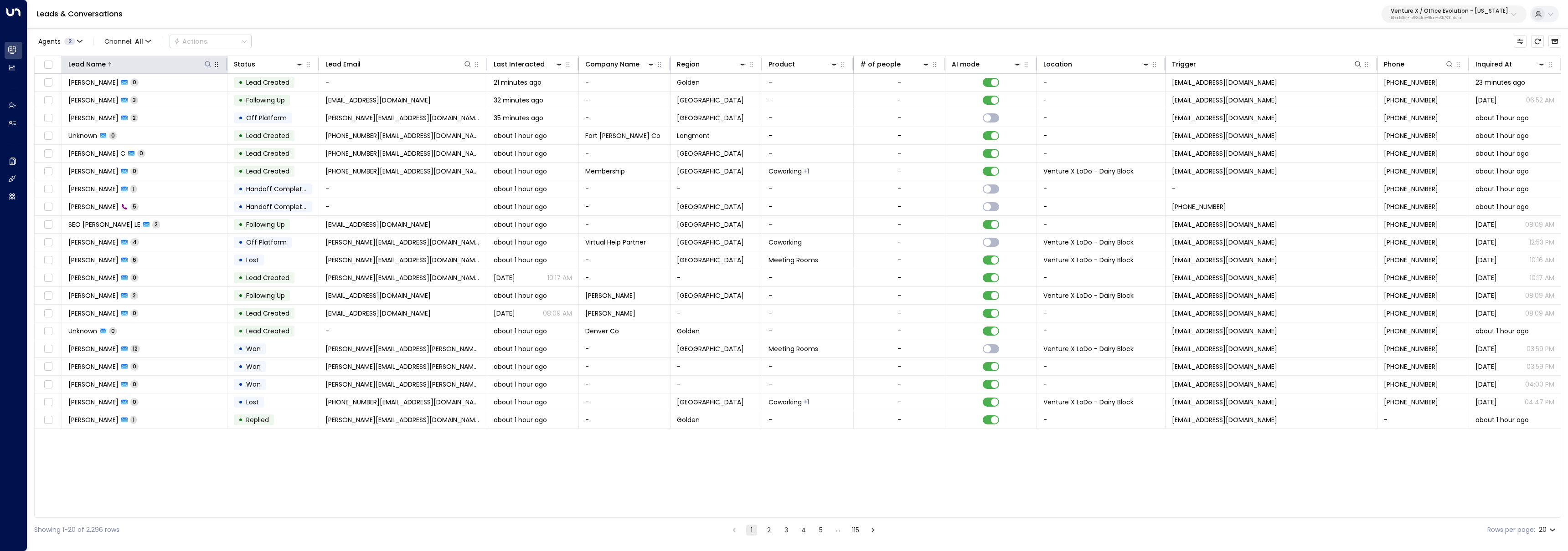
click at [210, 60] on icon at bounding box center [208, 64] width 8 height 8
type input "**********"
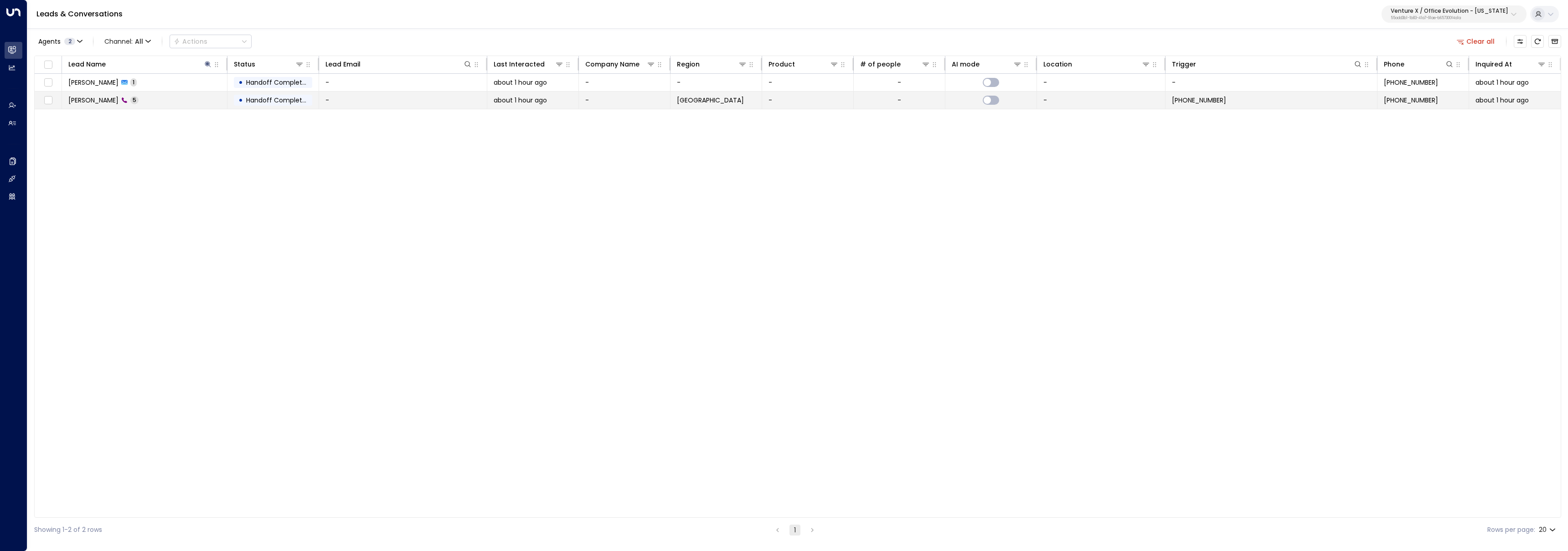
click at [132, 95] on div "Jennifer Billinger 5" at bounding box center [103, 100] width 70 height 9
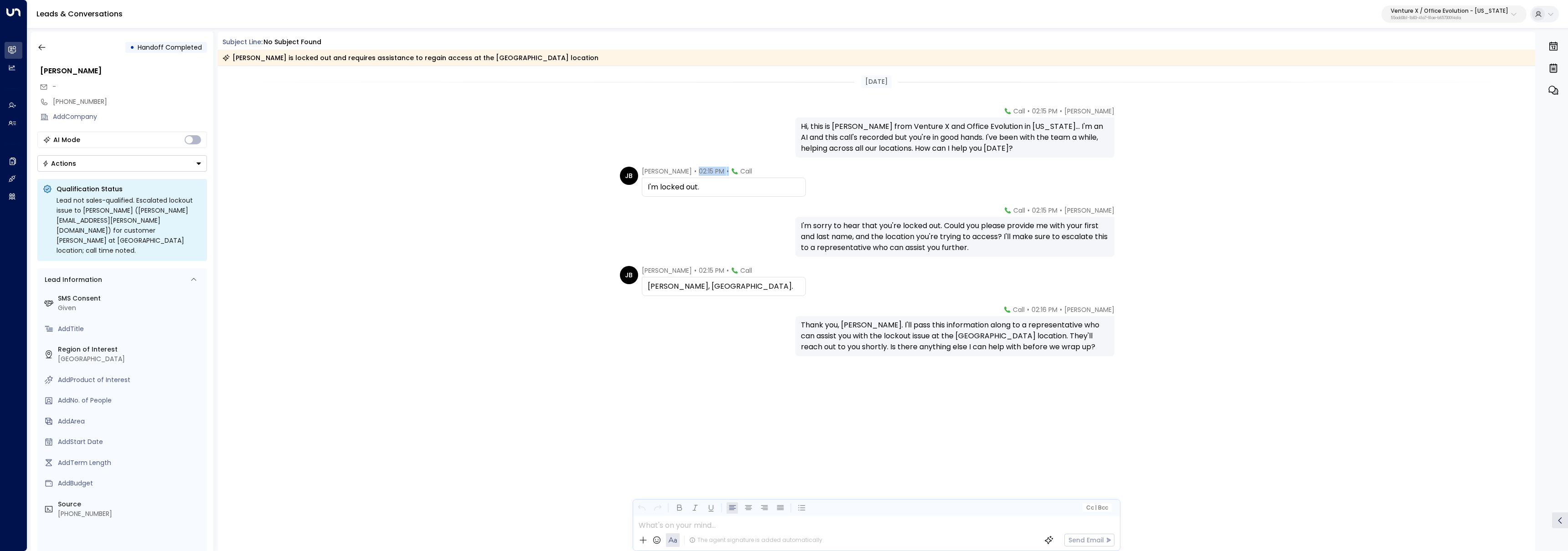
drag, startPoint x: 698, startPoint y: 173, endPoint x: 731, endPoint y: 173, distance: 33.0
click at [731, 173] on div "Jennifer Billinger • 02:15 PM • Call" at bounding box center [697, 171] width 111 height 9
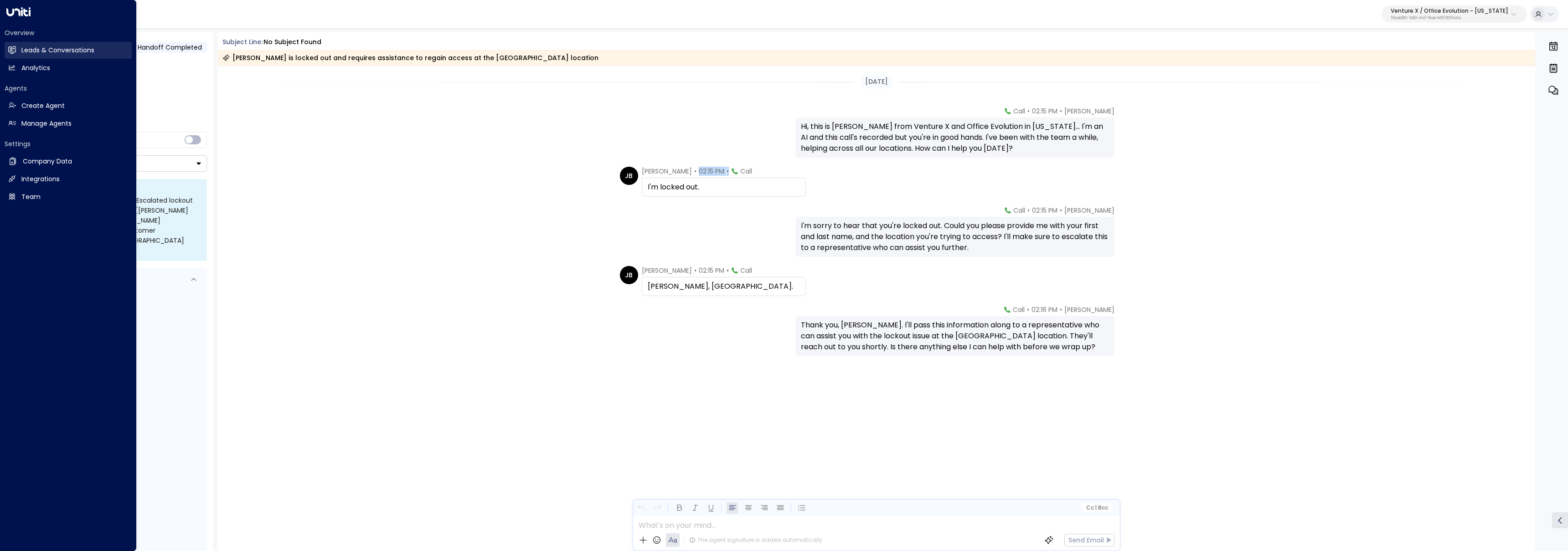
click at [14, 51] on icon at bounding box center [12, 50] width 8 height 6
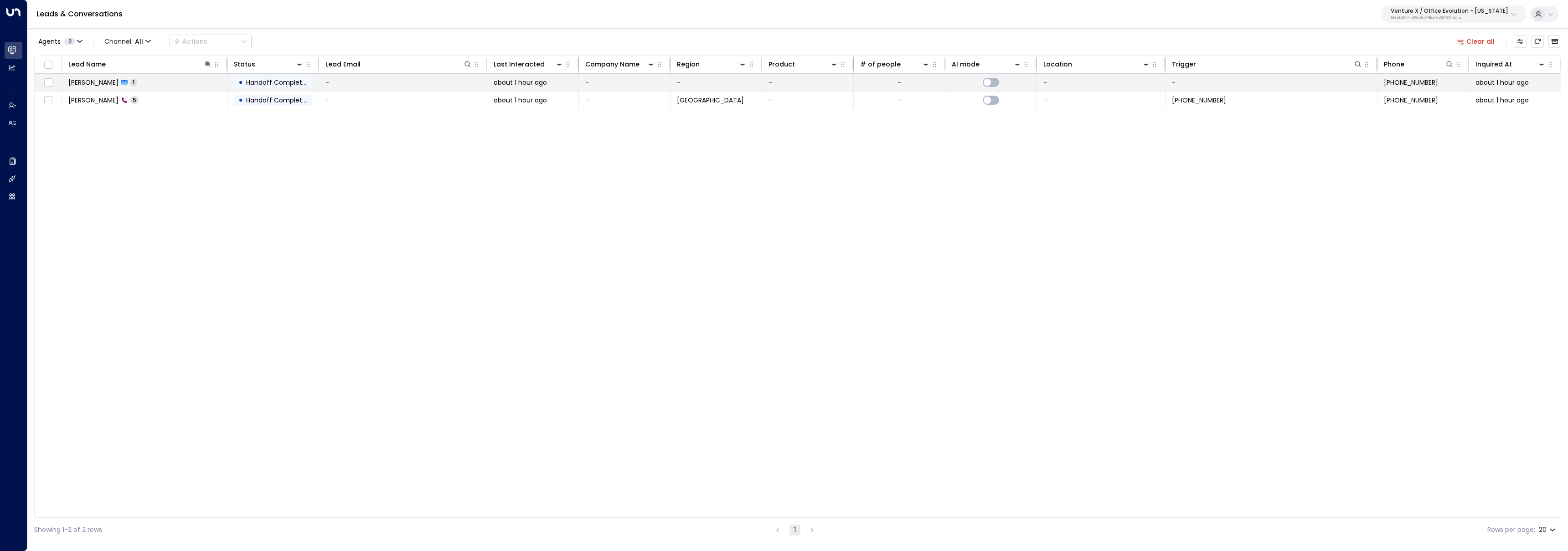
click at [178, 84] on td "Jennifer Billinger 1" at bounding box center [145, 82] width 165 height 17
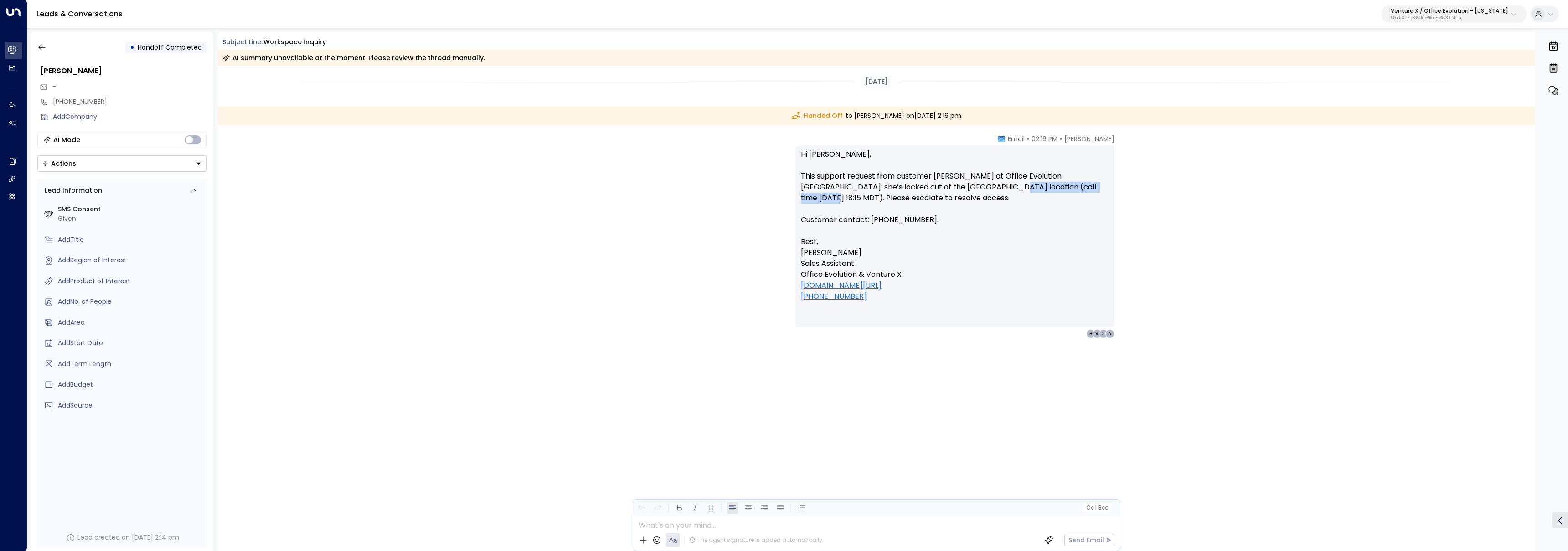
drag, startPoint x: 1061, startPoint y: 187, endPoint x: 948, endPoint y: 190, distance: 113.0
click at [948, 190] on p "Hi Anna, This support request from customer Jennifer Billinger at Office Evolut…" at bounding box center [955, 193] width 308 height 88
click at [767, 124] on div "Handed Off to Anna Siegrist on Tuesday, Sep 23 2025 at 2:16 pm" at bounding box center [876, 116] width 1318 height 19
click at [1440, 21] on button "Venture X / Office Evolution - Colorado 55add3b1-1b83-41a7-91ae-b657300f4a1a" at bounding box center [1454, 14] width 145 height 17
type input "**********"
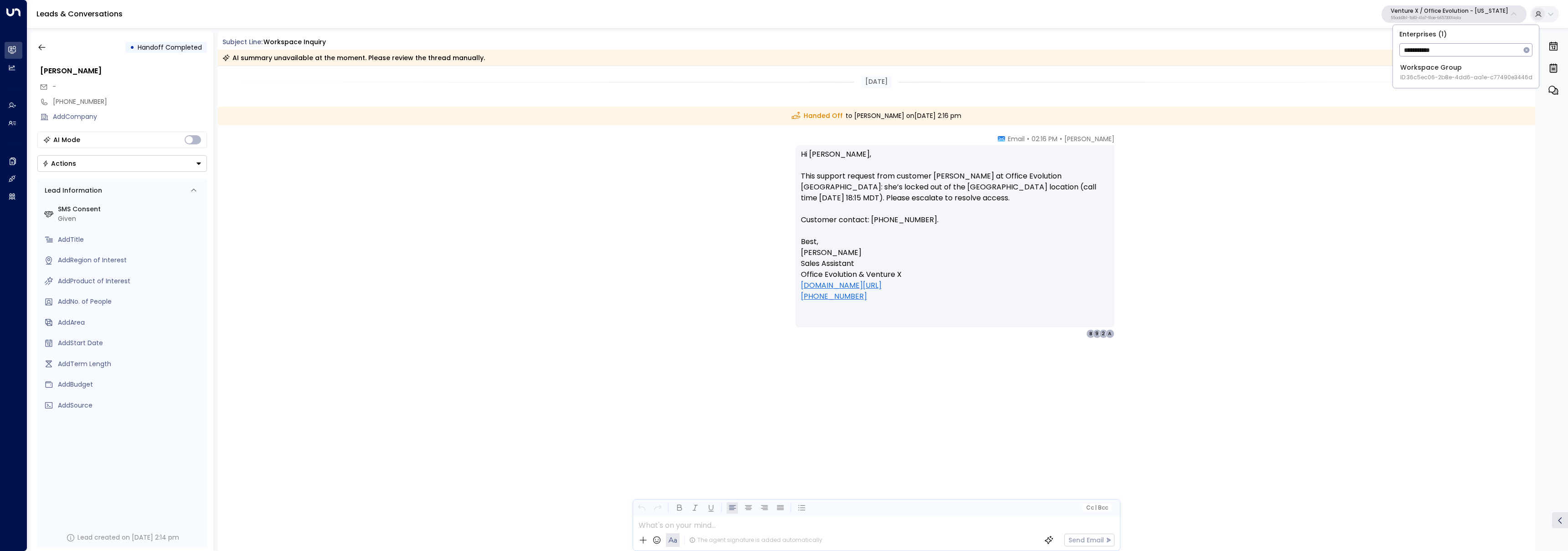
click at [1454, 70] on div "Workspace Group ID: 36c5ec06-2b8e-4dd6-aa1e-c77490e3446d" at bounding box center [1466, 73] width 132 height 19
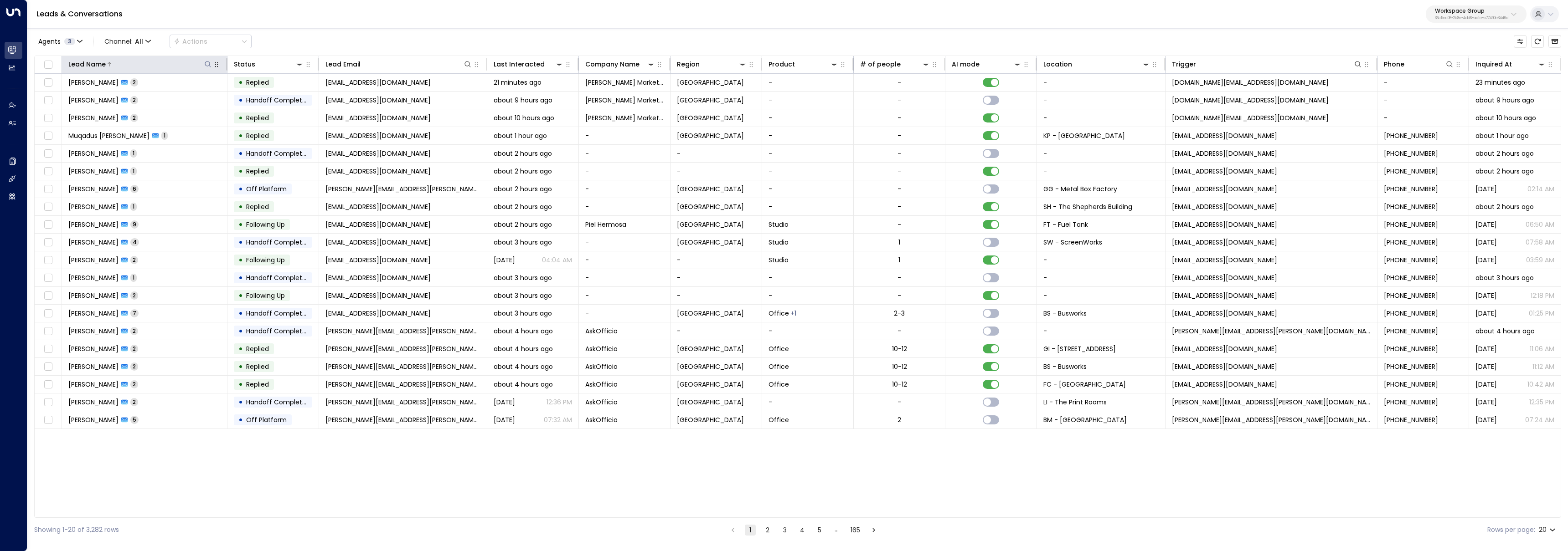
click at [208, 64] on icon at bounding box center [208, 64] width 8 height 8
type input "***"
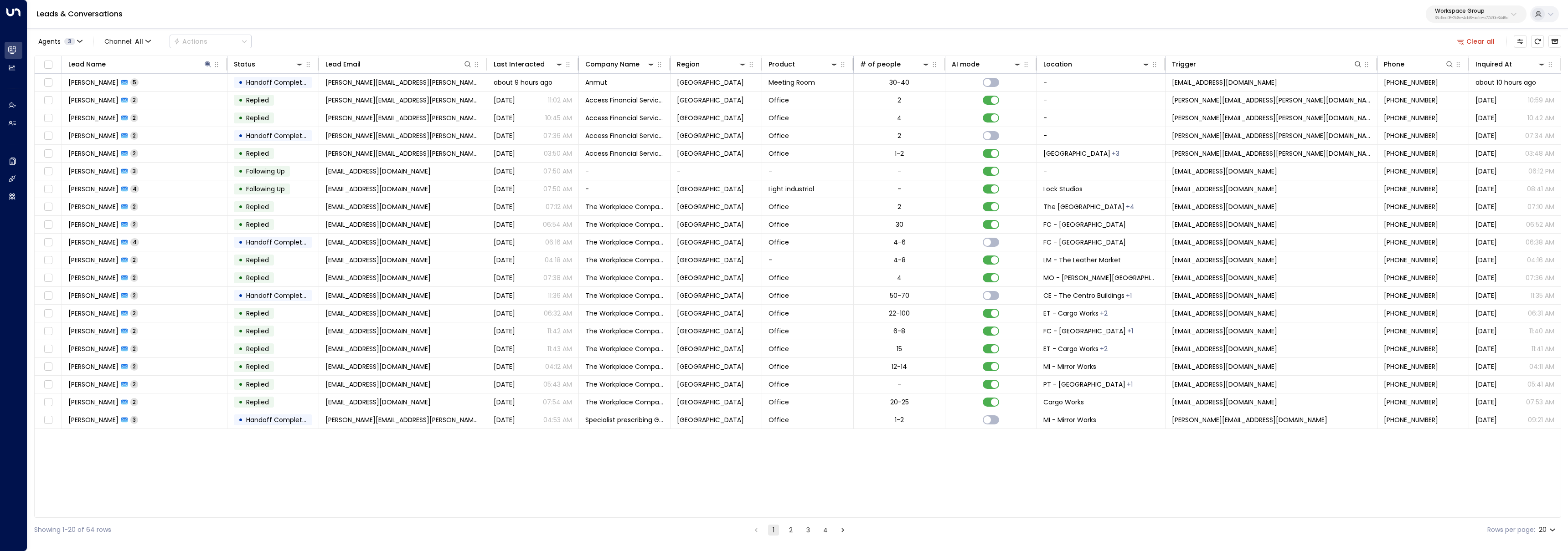
click at [326, 33] on div "Agents 3 Channel: All Actions Clear all" at bounding box center [797, 42] width 1526 height 19
click at [174, 85] on td "Daniel Truman 5" at bounding box center [145, 82] width 165 height 17
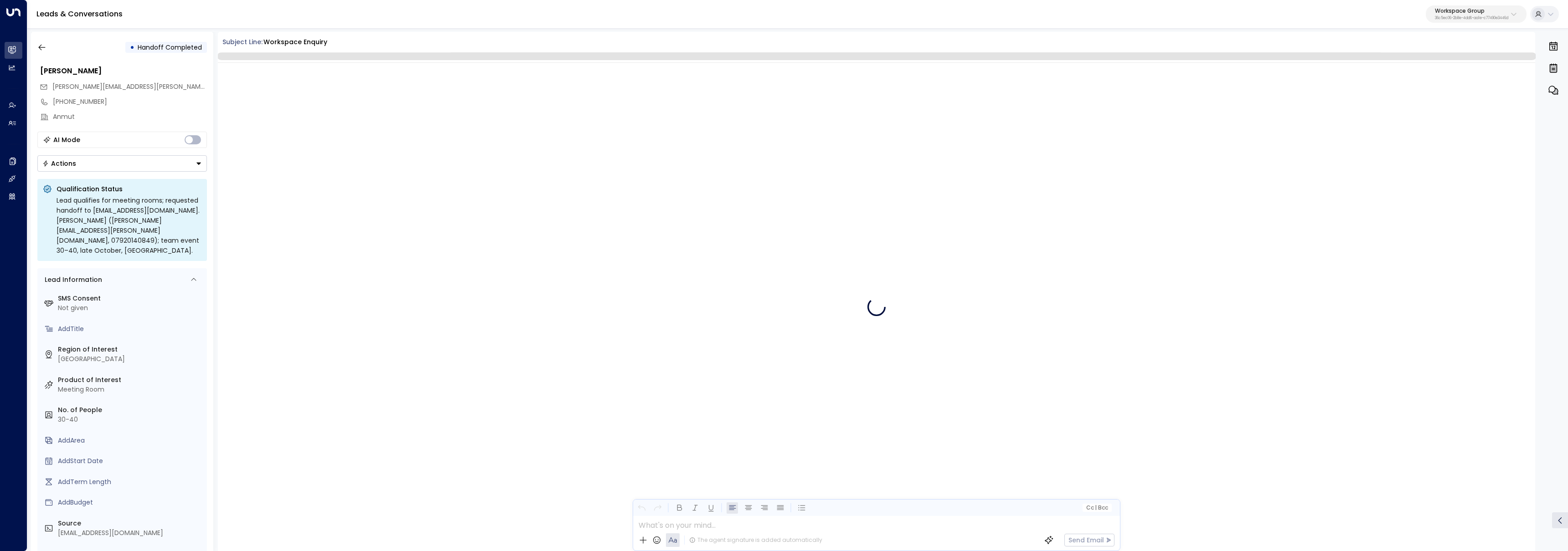
scroll to position [1337, 0]
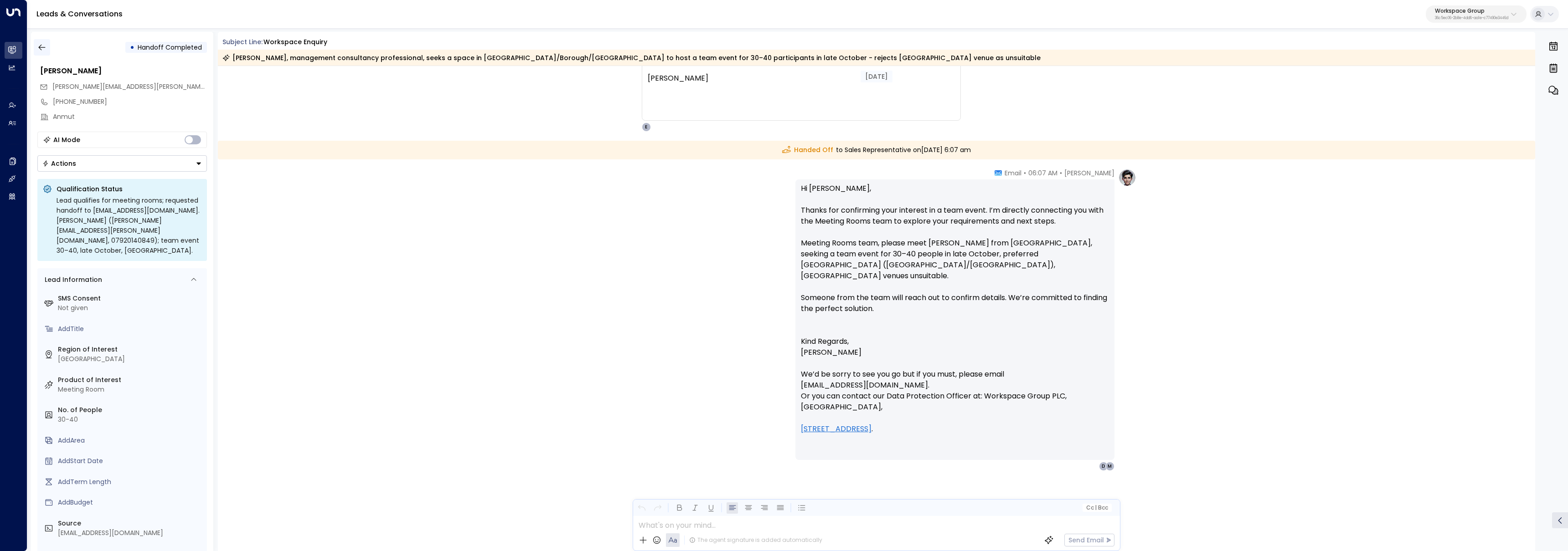
click at [40, 49] on icon "button" at bounding box center [42, 47] width 7 height 6
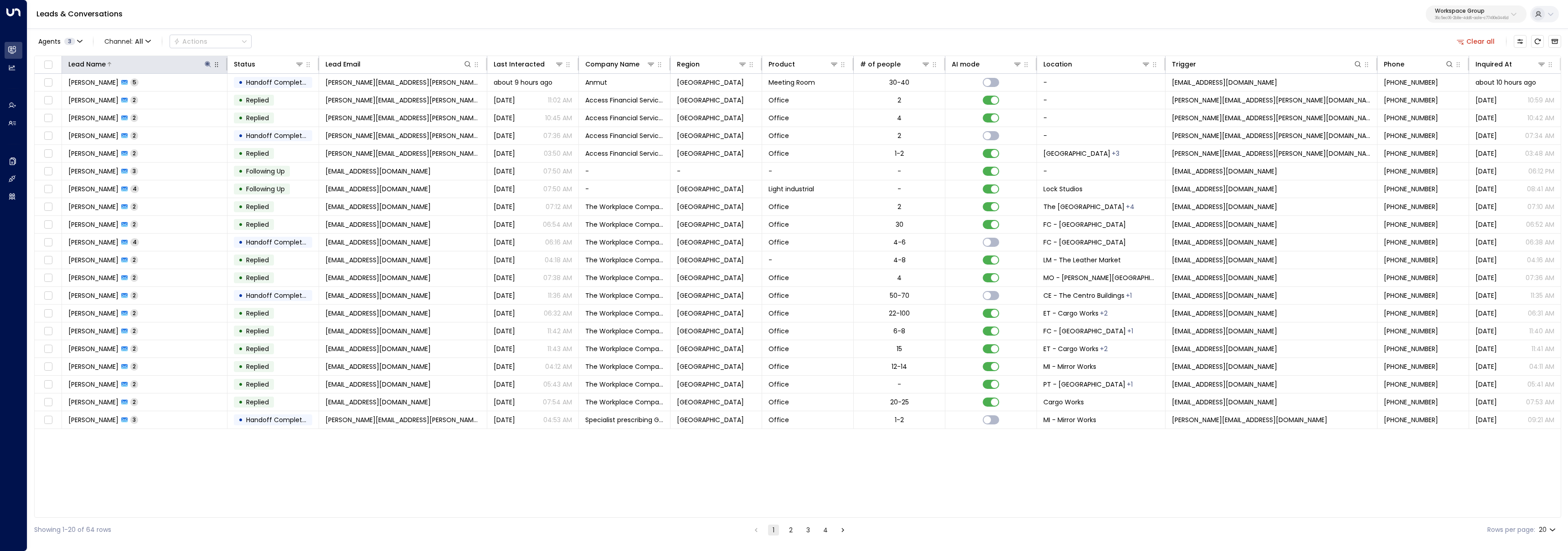
click at [207, 60] on icon at bounding box center [208, 64] width 8 height 8
type input "*****"
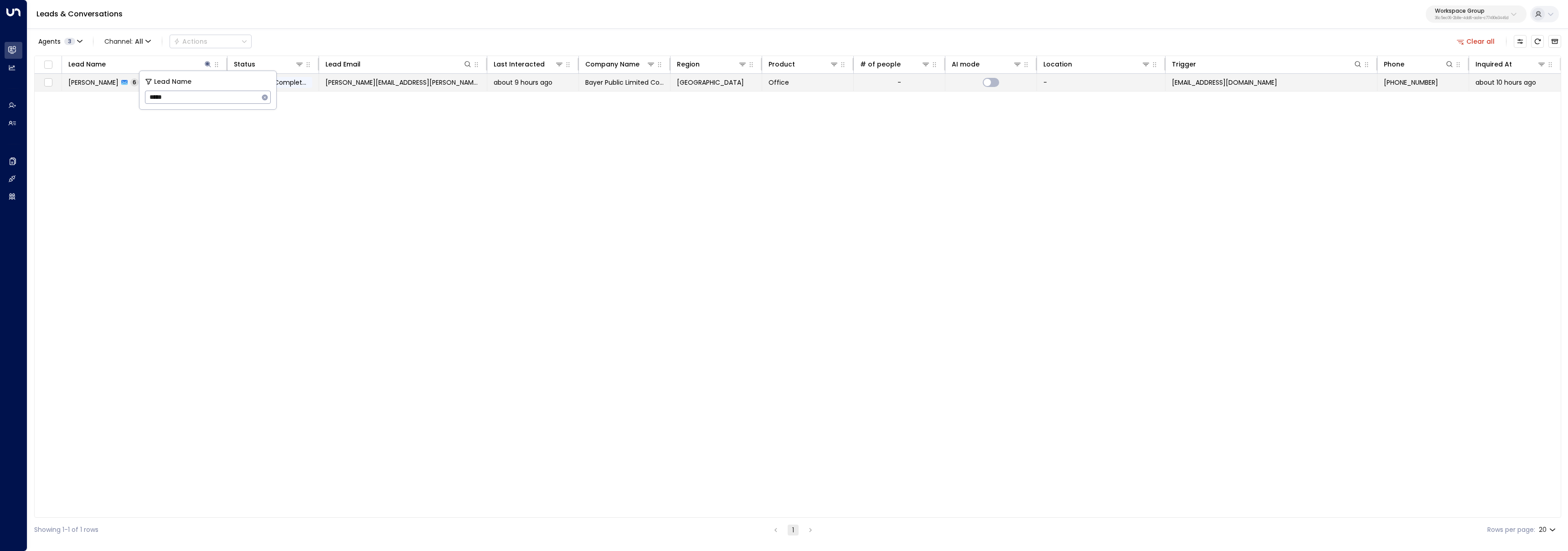
click at [121, 84] on icon at bounding box center [124, 82] width 7 height 5
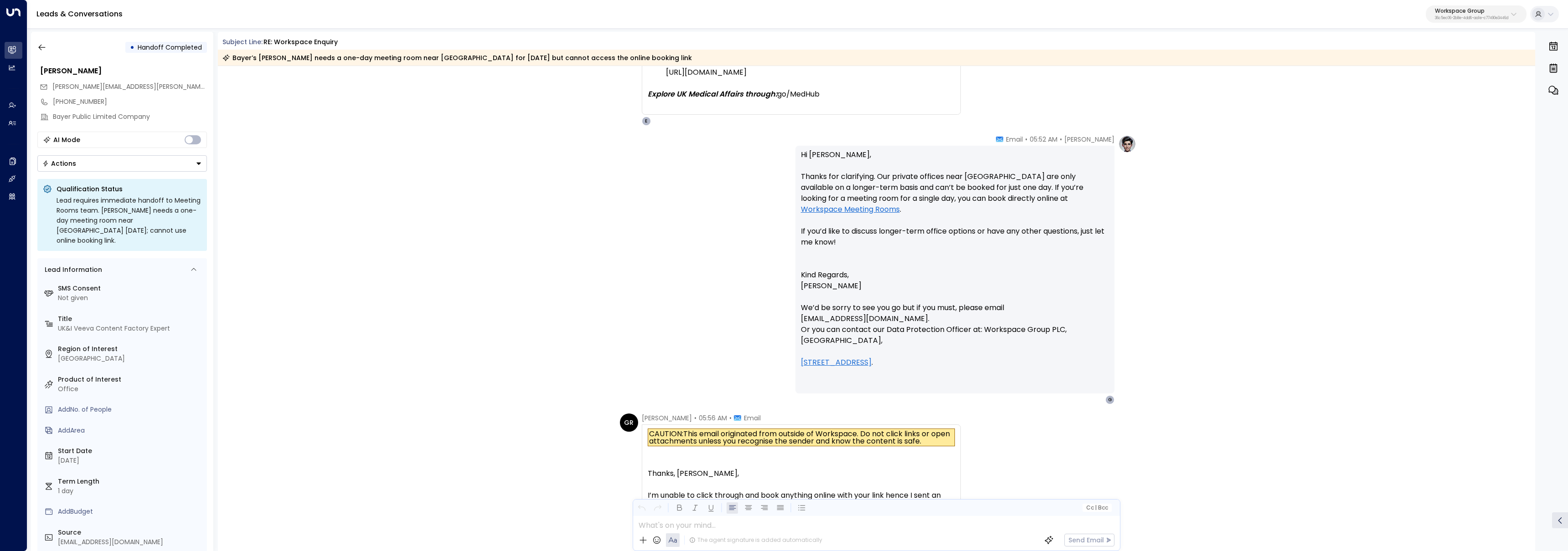
scroll to position [1412, 0]
click at [873, 208] on link "Workspace Meeting Rooms" at bounding box center [850, 210] width 99 height 11
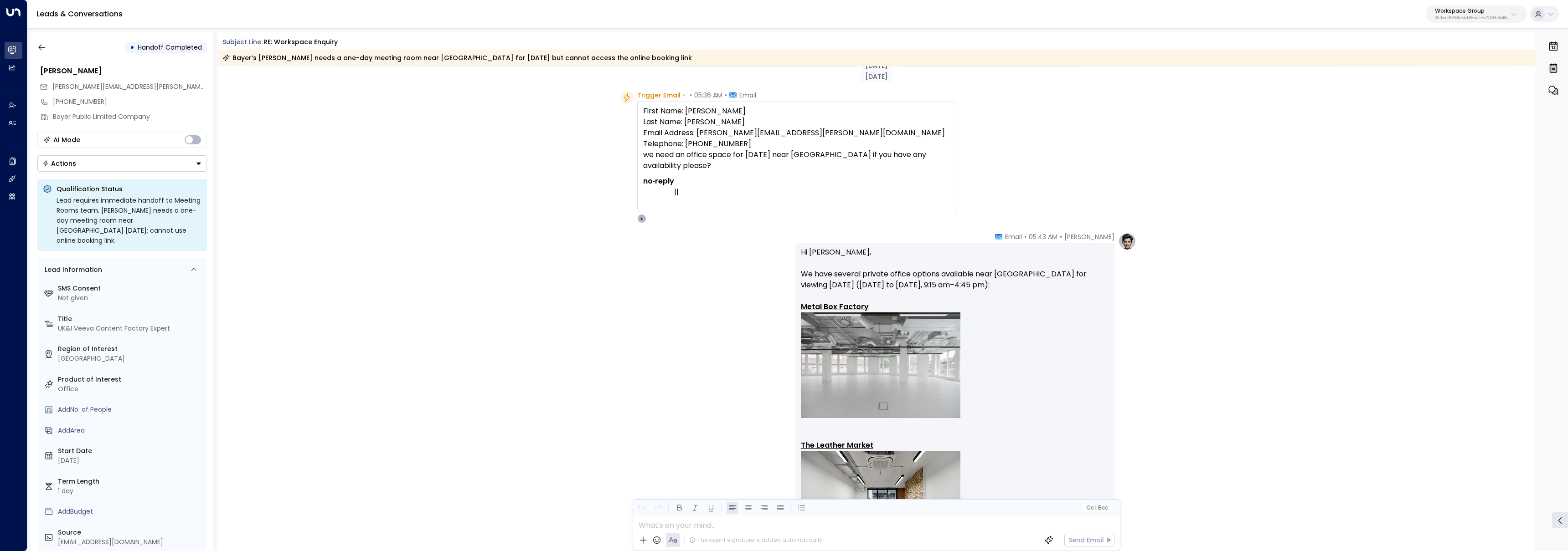
scroll to position [0, 0]
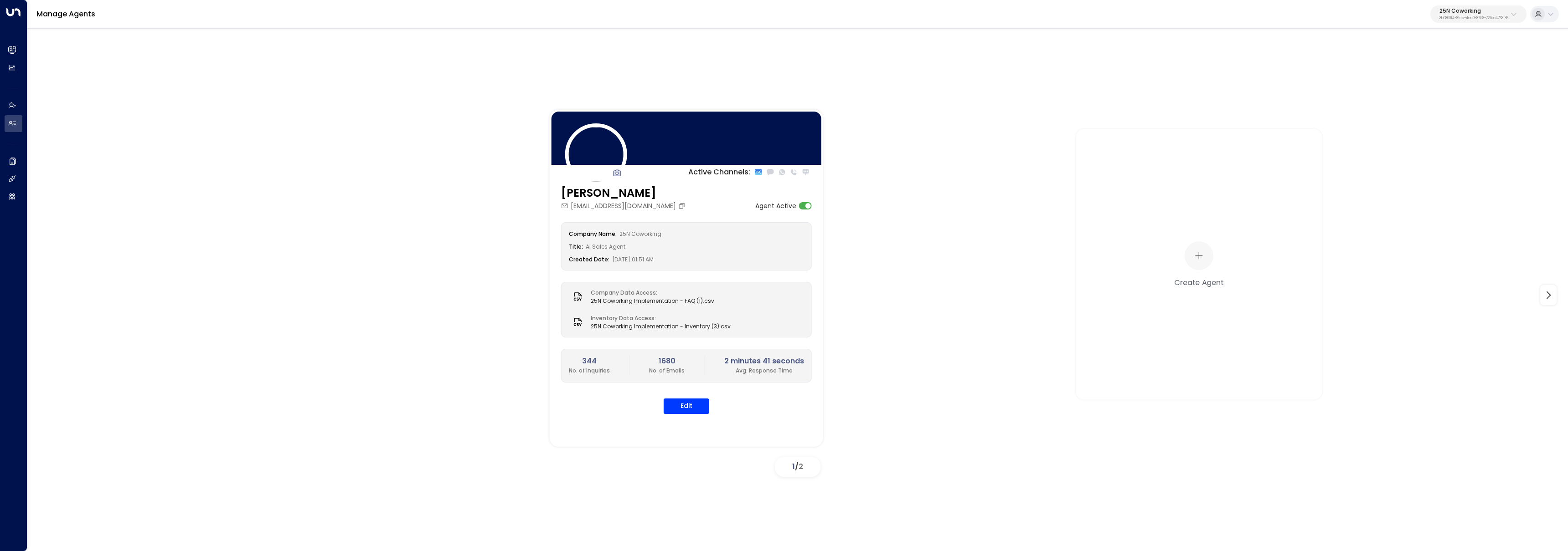
click at [1442, 25] on div "Manage Agents 25N Coworking 3b9800f4-81ca-4ec0-8758-72fbe4763f36" at bounding box center [798, 14] width 1541 height 28
click at [1445, 16] on p "3b9800f4-81ca-4ec0-8758-72fbe4763f36" at bounding box center [1473, 18] width 69 height 4
type input "****"
click at [1426, 60] on li "[PERSON_NAME] Workplaces ID: b7928a87-f434-4dea-b015-5ccb68974bfd" at bounding box center [1453, 73] width 139 height 25
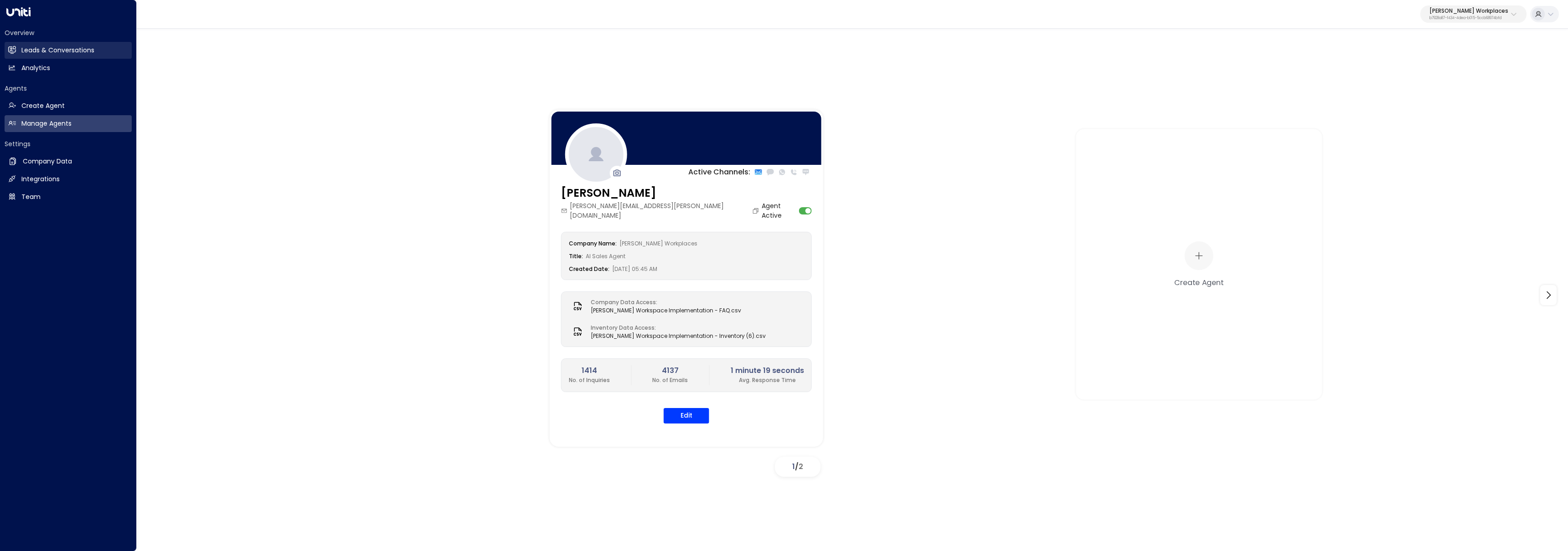
click at [14, 45] on link "Leads & Conversations Leads & Conversations" at bounding box center [68, 50] width 128 height 17
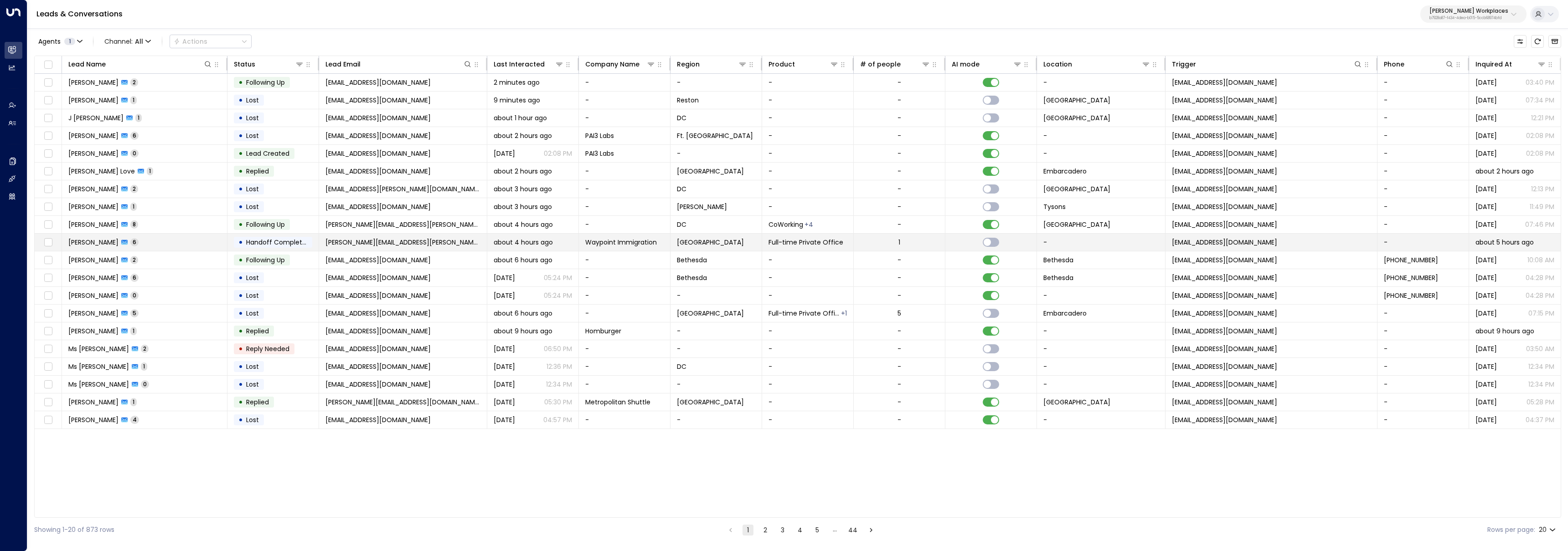
click at [188, 240] on td "Stephanie Lewin 6" at bounding box center [145, 242] width 165 height 17
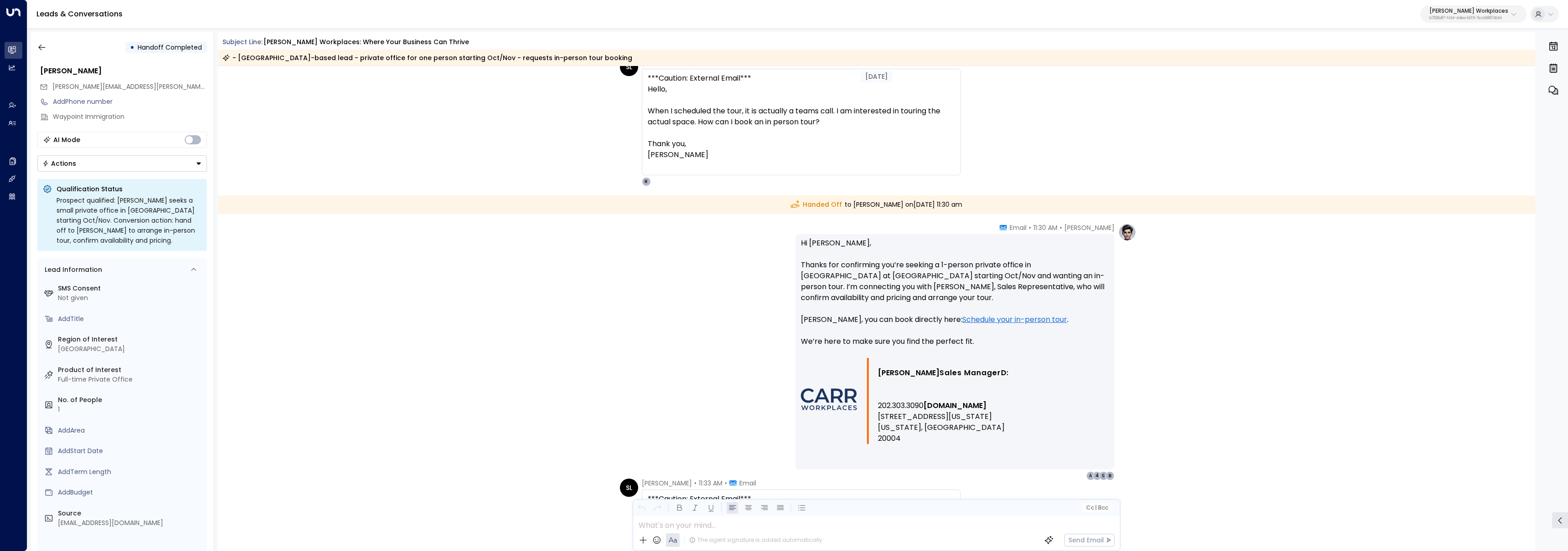
scroll to position [1264, 0]
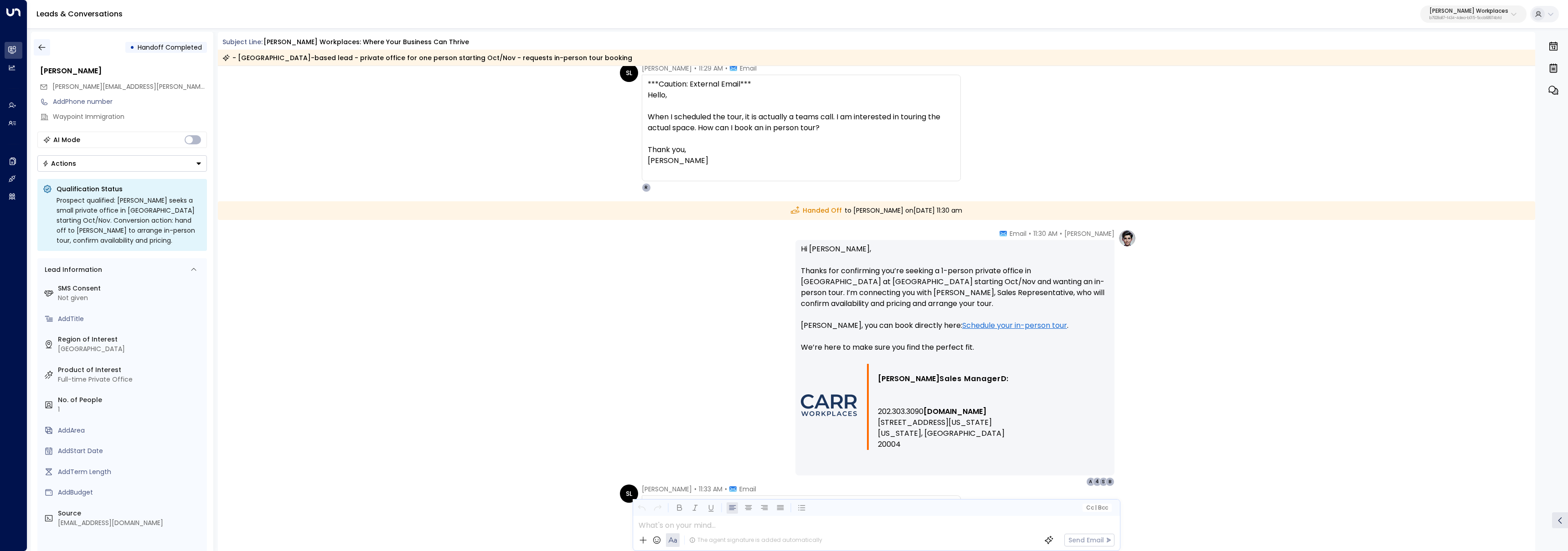
click at [42, 51] on icon "button" at bounding box center [43, 47] width 9 height 9
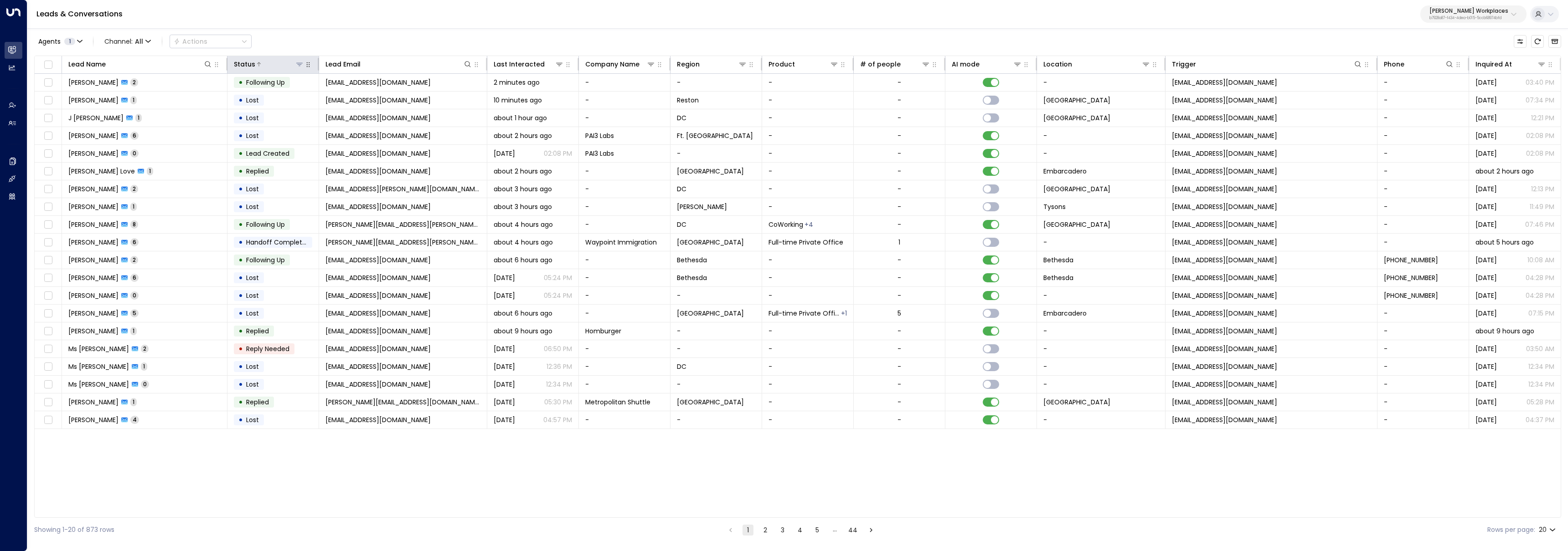
click at [302, 64] on icon at bounding box center [300, 64] width 8 height 8
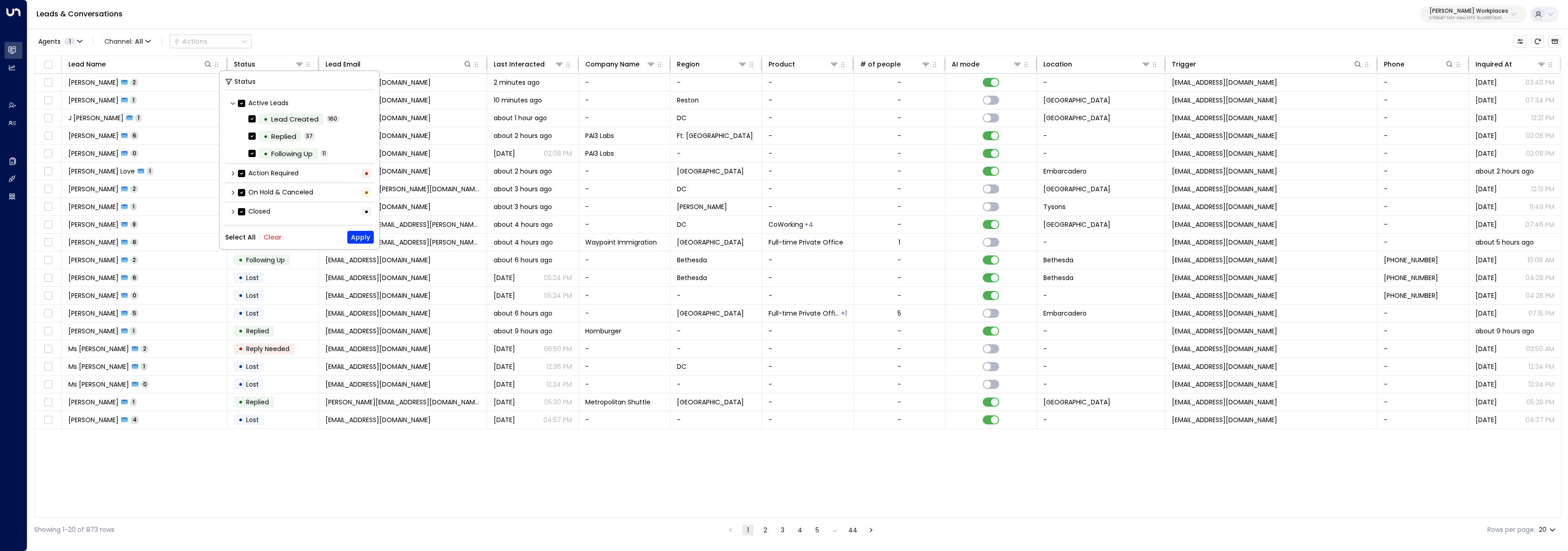
click at [276, 233] on button "Clear" at bounding box center [272, 237] width 18 height 8
click at [233, 212] on icon at bounding box center [233, 212] width 6 height 6
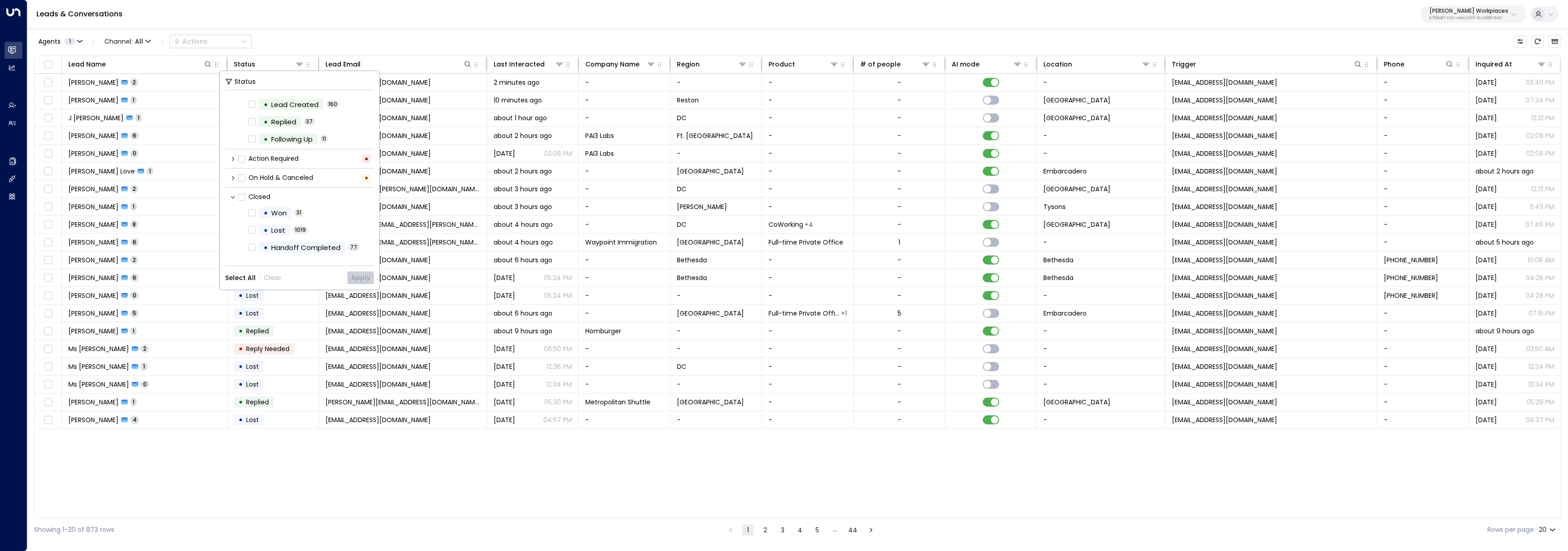
scroll to position [27, 0]
click at [302, 235] on div "Handoff Completed" at bounding box center [305, 234] width 69 height 10
click at [362, 280] on button "Apply" at bounding box center [360, 278] width 26 height 13
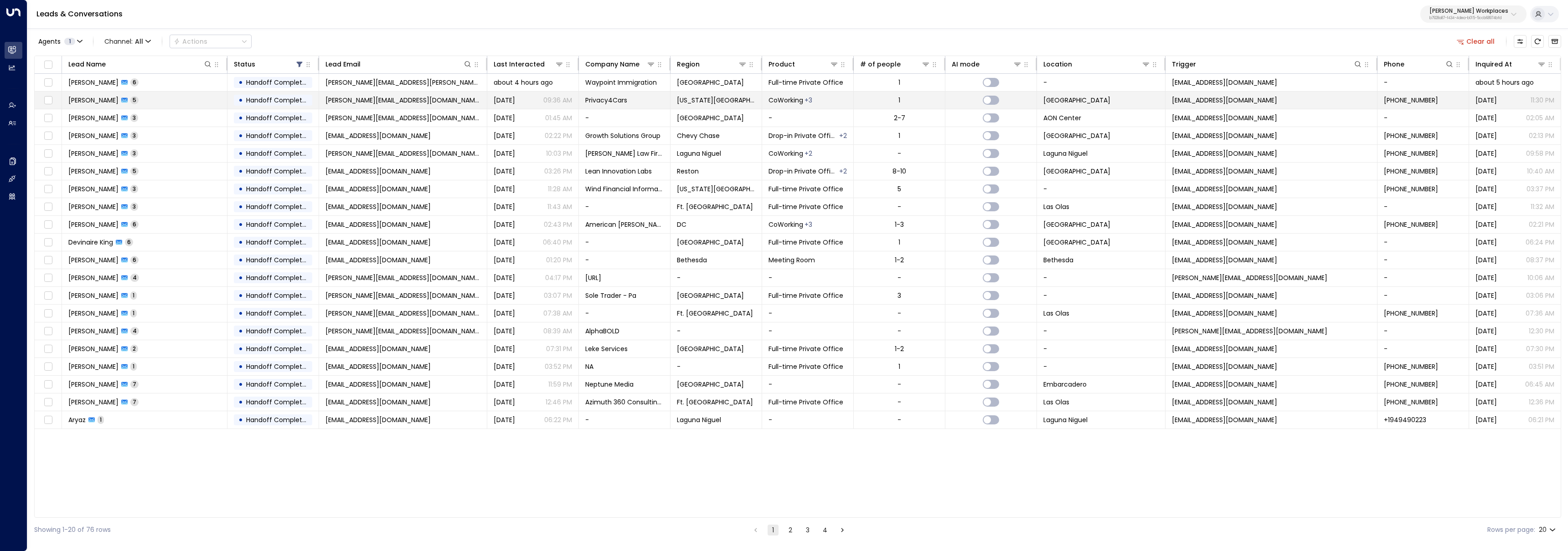
click at [172, 102] on td "James Bronstein 5" at bounding box center [145, 100] width 165 height 17
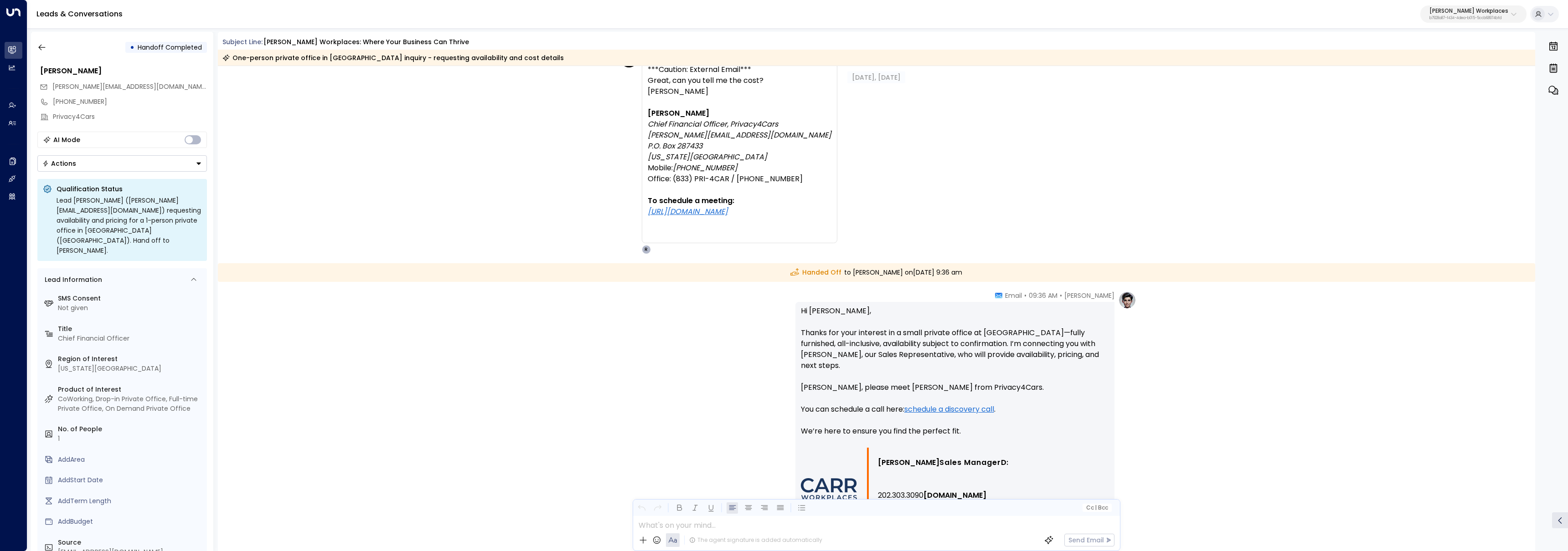
scroll to position [1353, 0]
click at [47, 43] on button "button" at bounding box center [42, 46] width 16 height 16
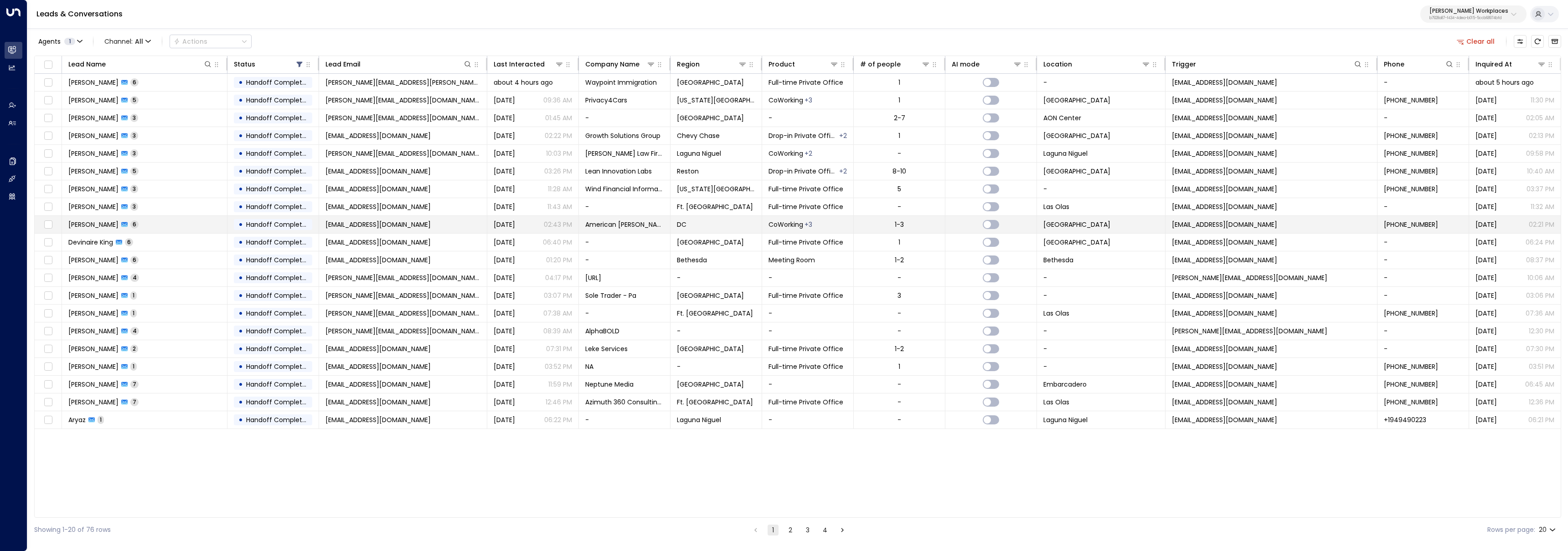
click at [183, 224] on td "Anne Hubbard 6" at bounding box center [145, 225] width 165 height 17
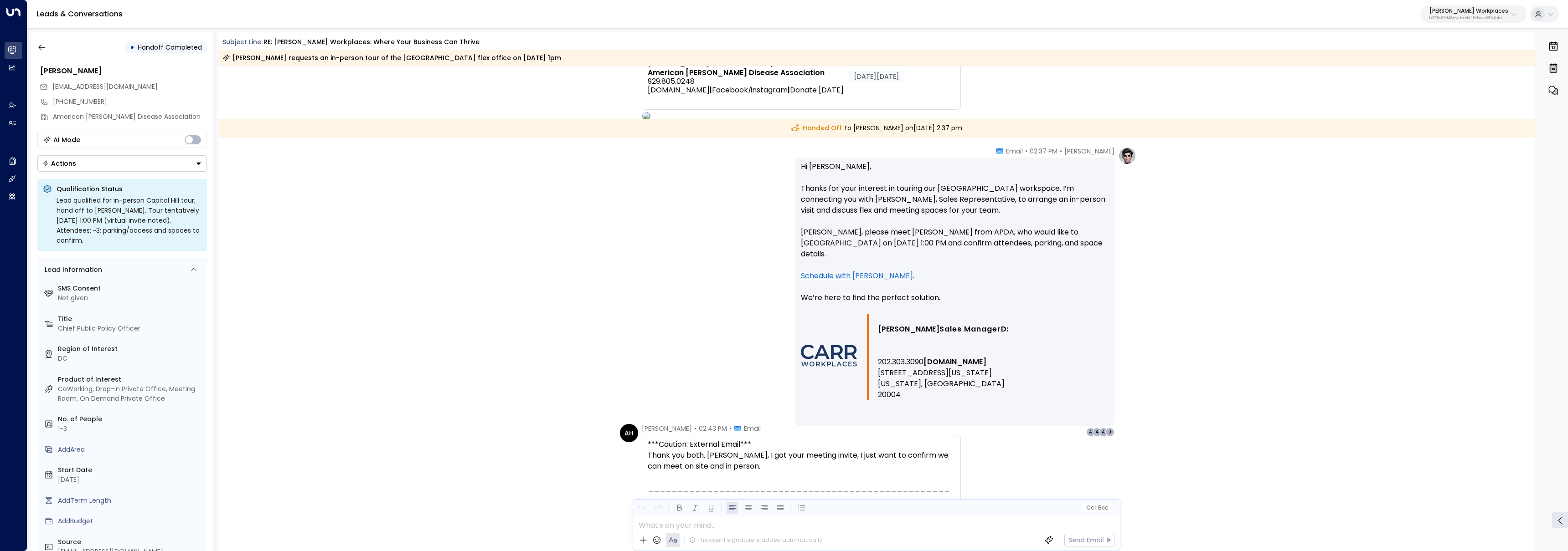
scroll to position [1492, 0]
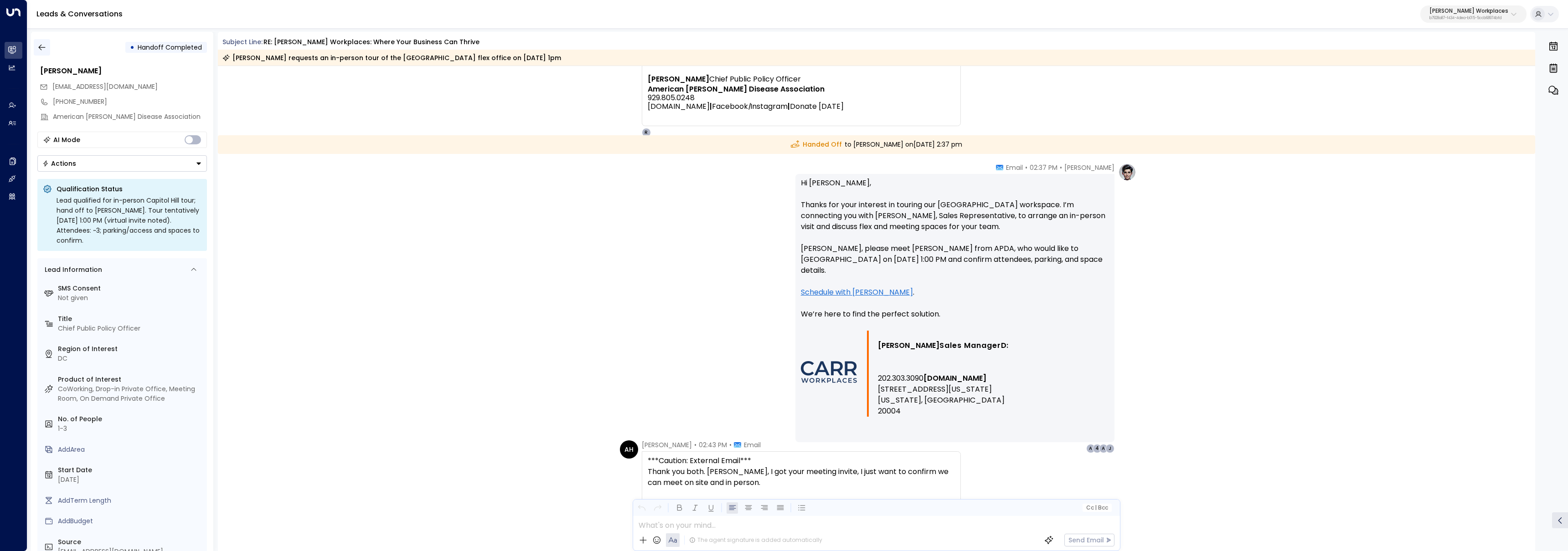
click at [43, 43] on icon "button" at bounding box center [43, 47] width 9 height 9
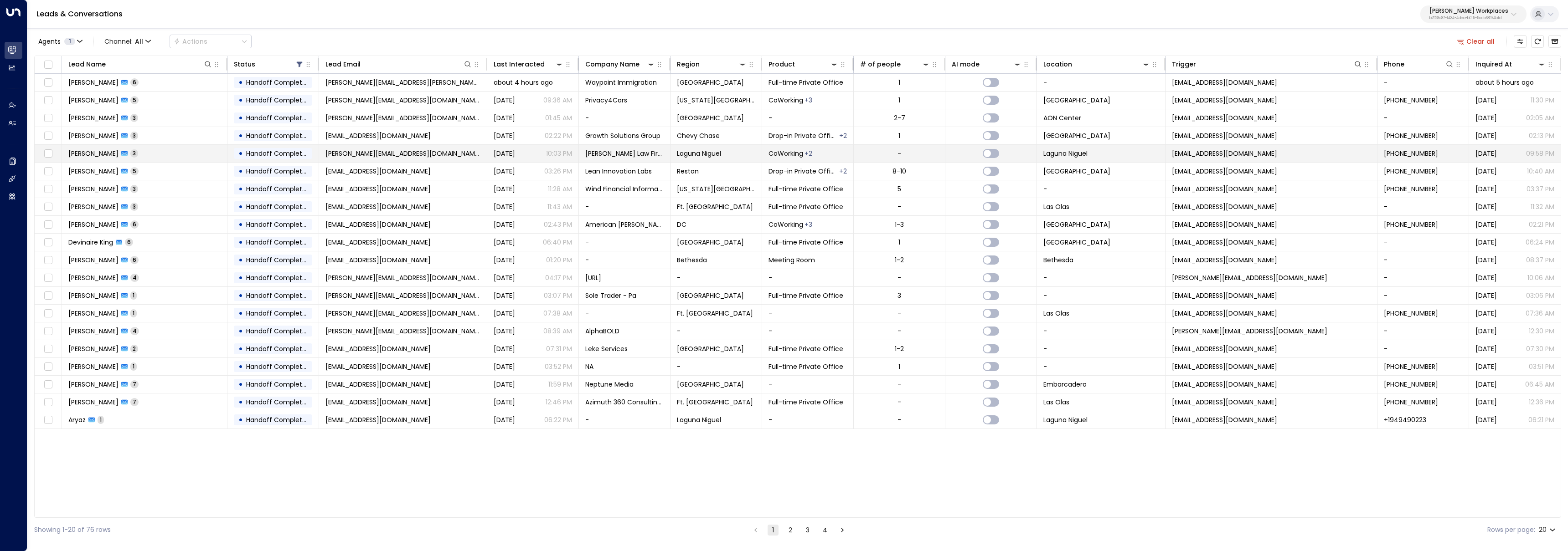
click at [184, 159] on td "Charles Farris 3" at bounding box center [145, 153] width 165 height 17
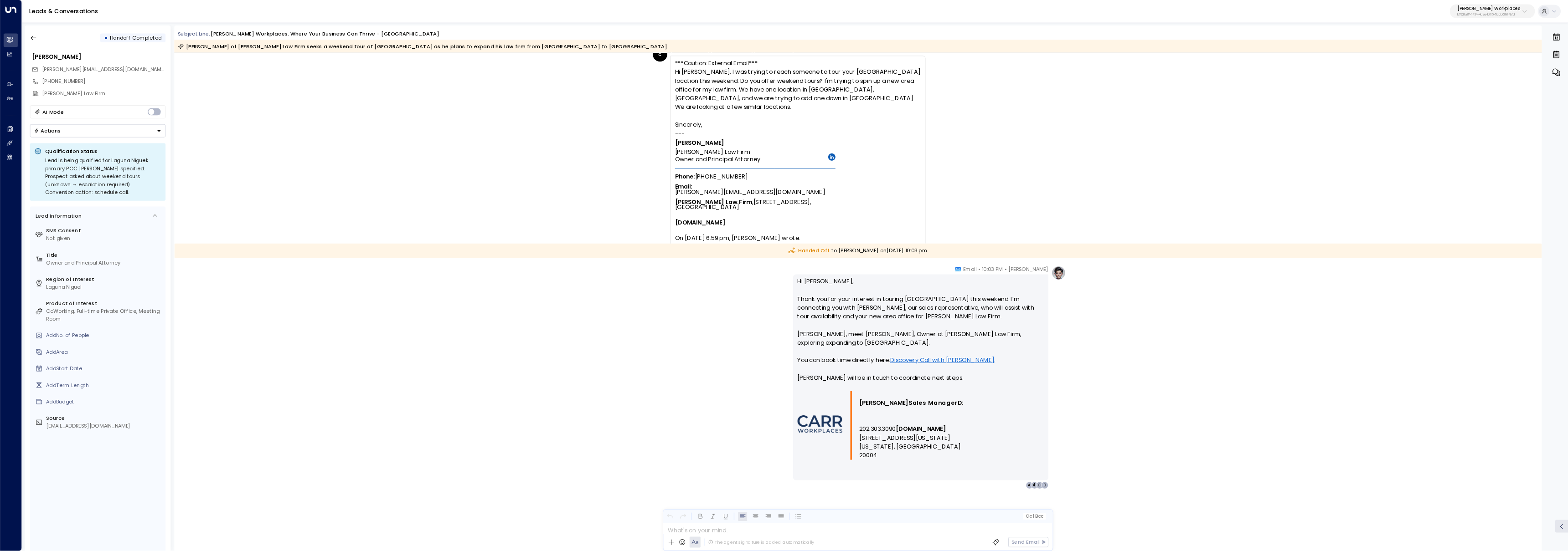
scroll to position [932, 0]
click at [864, 509] on div "Riley Thompson • 10:03 PM • Email Hi Charles, Thank you for your interest in to…" at bounding box center [1073, 470] width 520 height 280
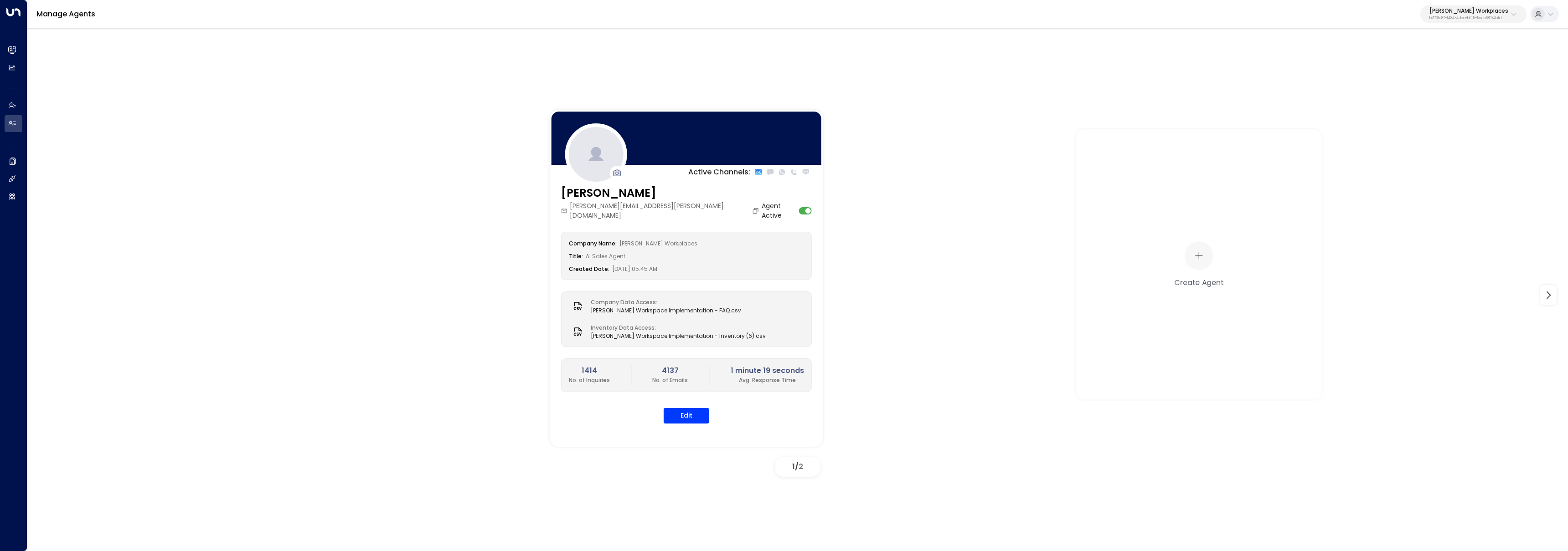
click at [1482, 14] on div "[PERSON_NAME] Workplaces b7928a87-f434-4dea-b015-5ccb68974bfd" at bounding box center [1468, 14] width 78 height 12
type input "******"
click at [1442, 70] on div "Access Storage ID: 17248963-7bae-4f68-a6e0-04e589c1c15e" at bounding box center [1491, 73] width 126 height 19
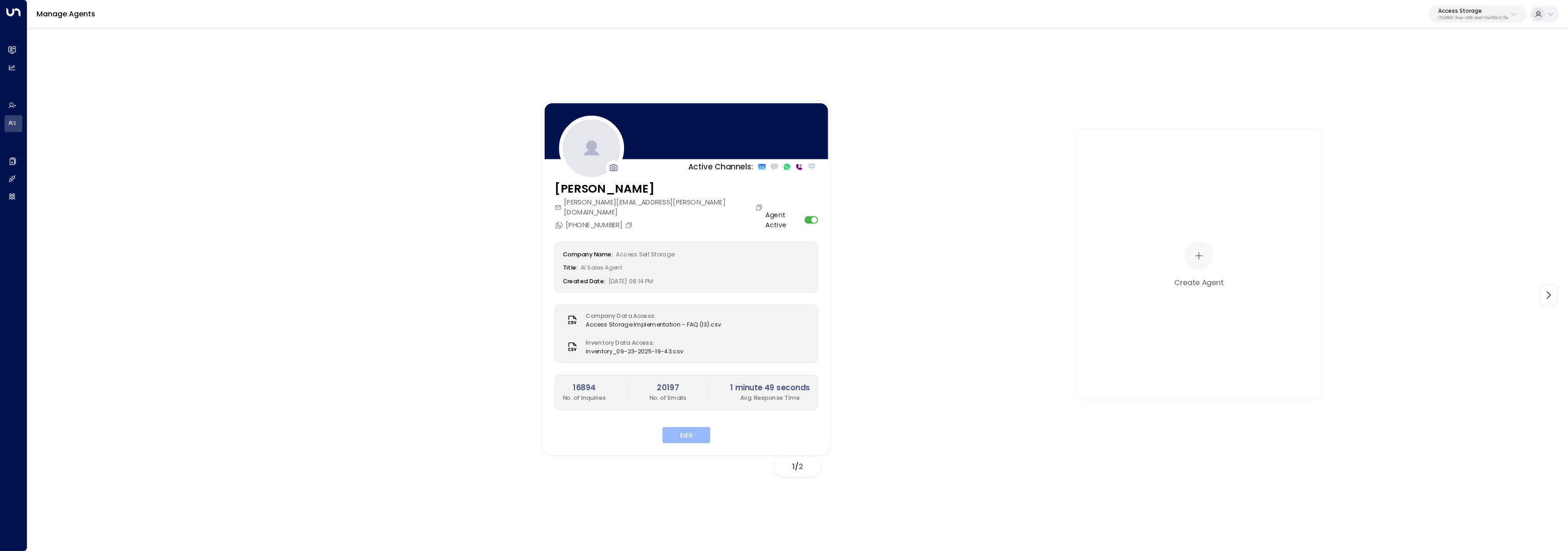
click at [696, 429] on button "Edit" at bounding box center [686, 435] width 48 height 16
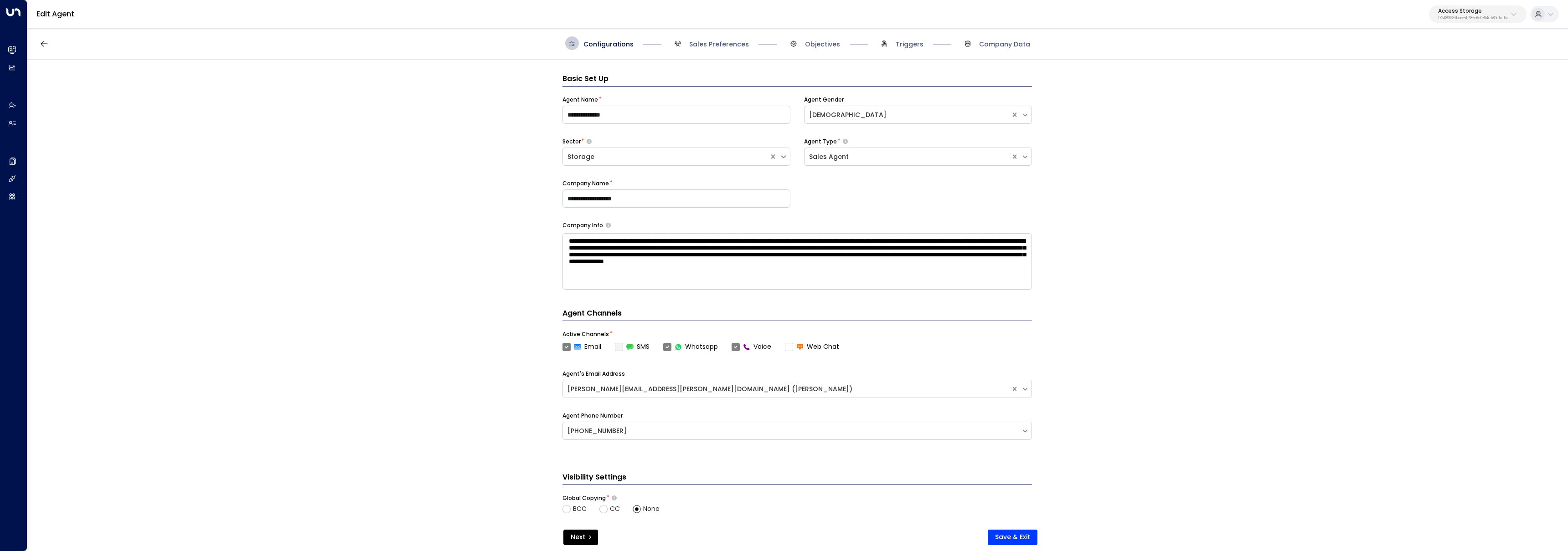
scroll to position [13, 0]
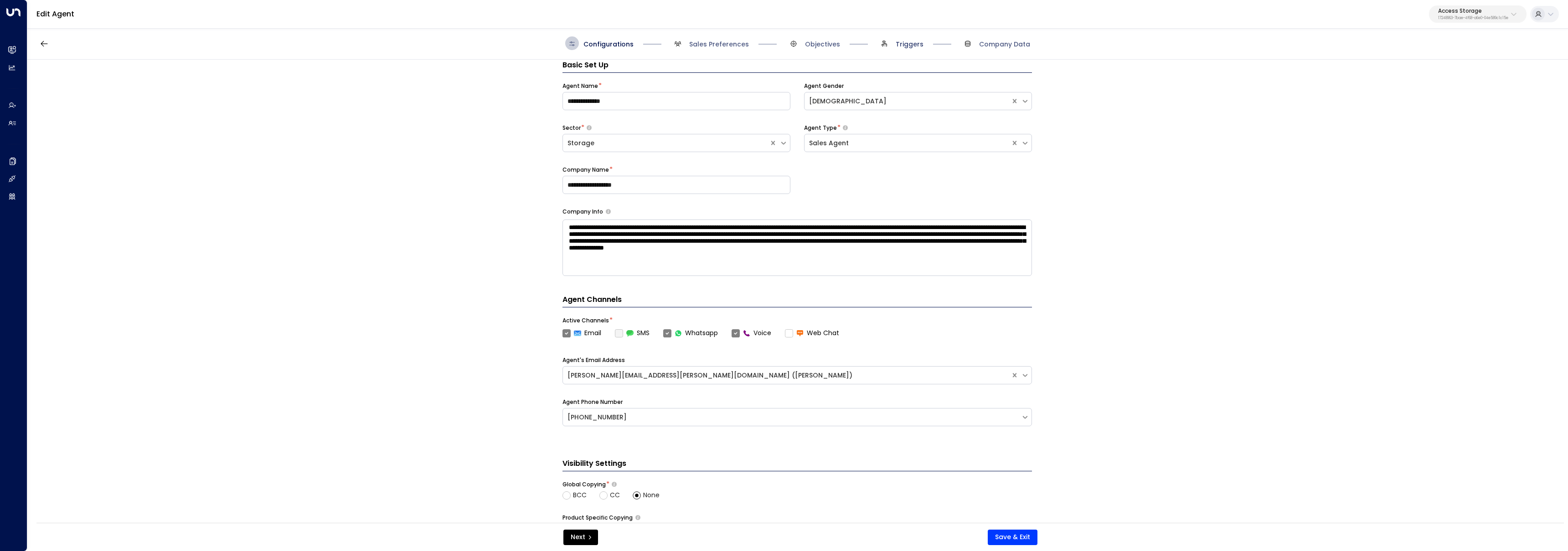
click at [922, 44] on span "Triggers" at bounding box center [909, 44] width 27 height 9
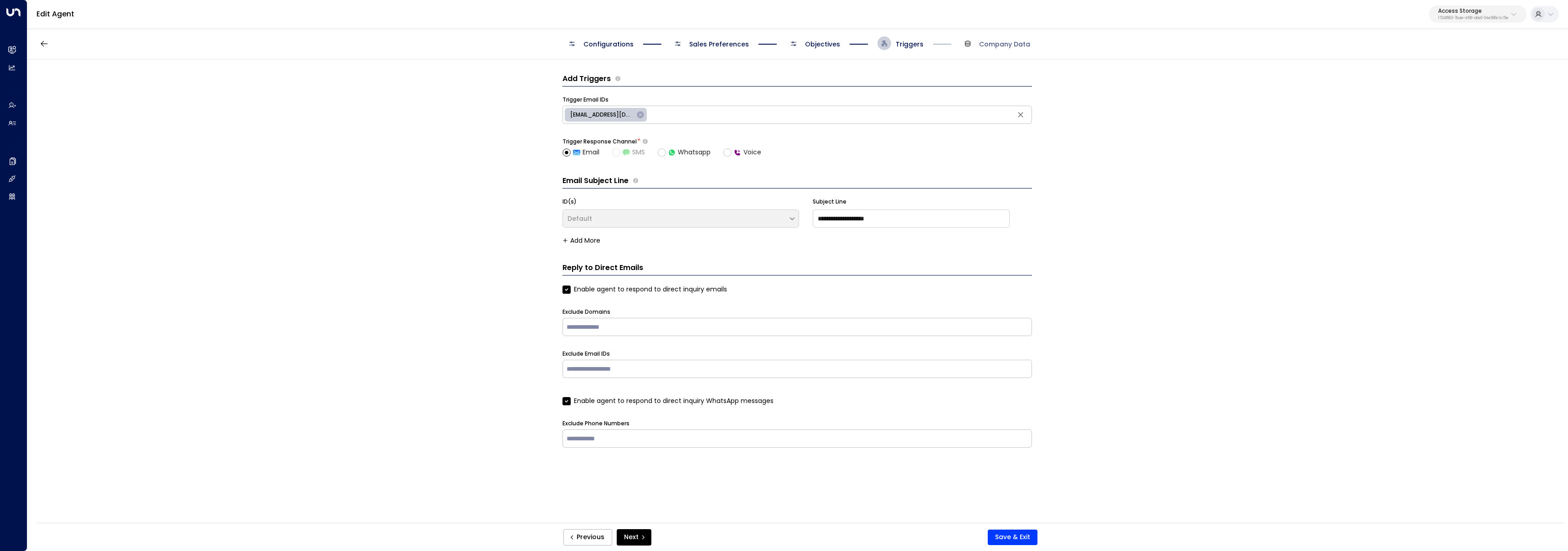
click at [811, 44] on span "Objectives" at bounding box center [822, 44] width 35 height 9
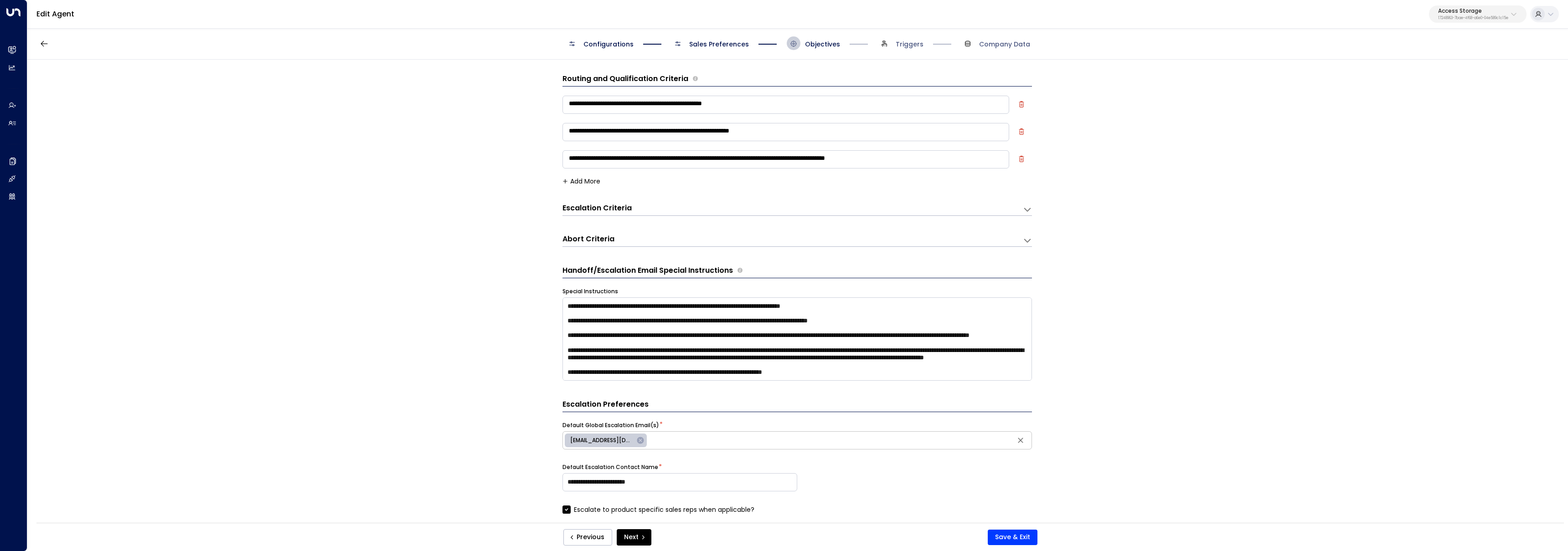
scroll to position [13, 0]
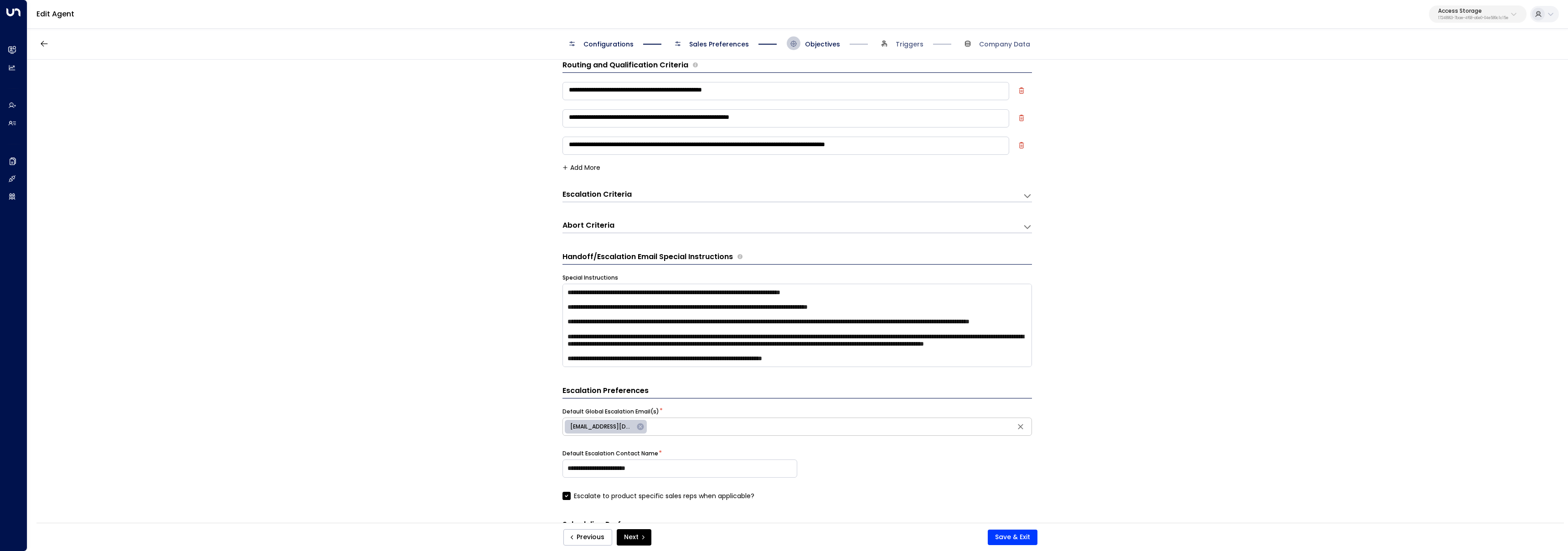
click at [589, 194] on h3 "Escalation Criteria" at bounding box center [596, 195] width 69 height 10
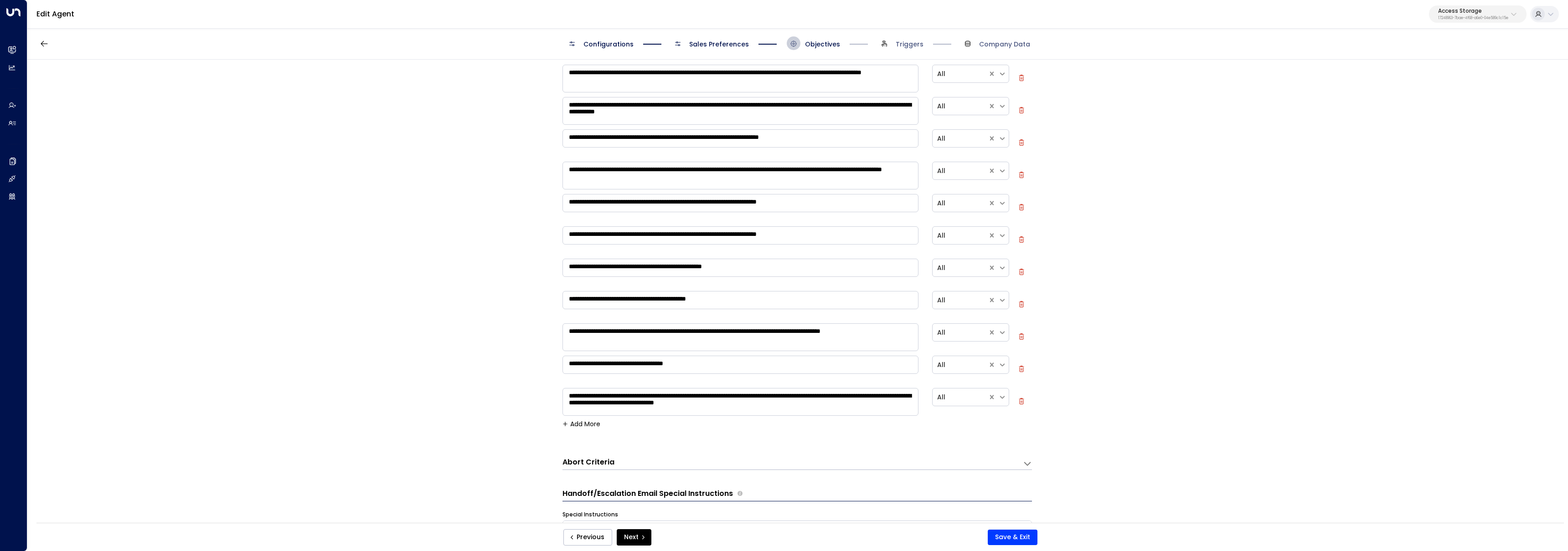
scroll to position [246, 0]
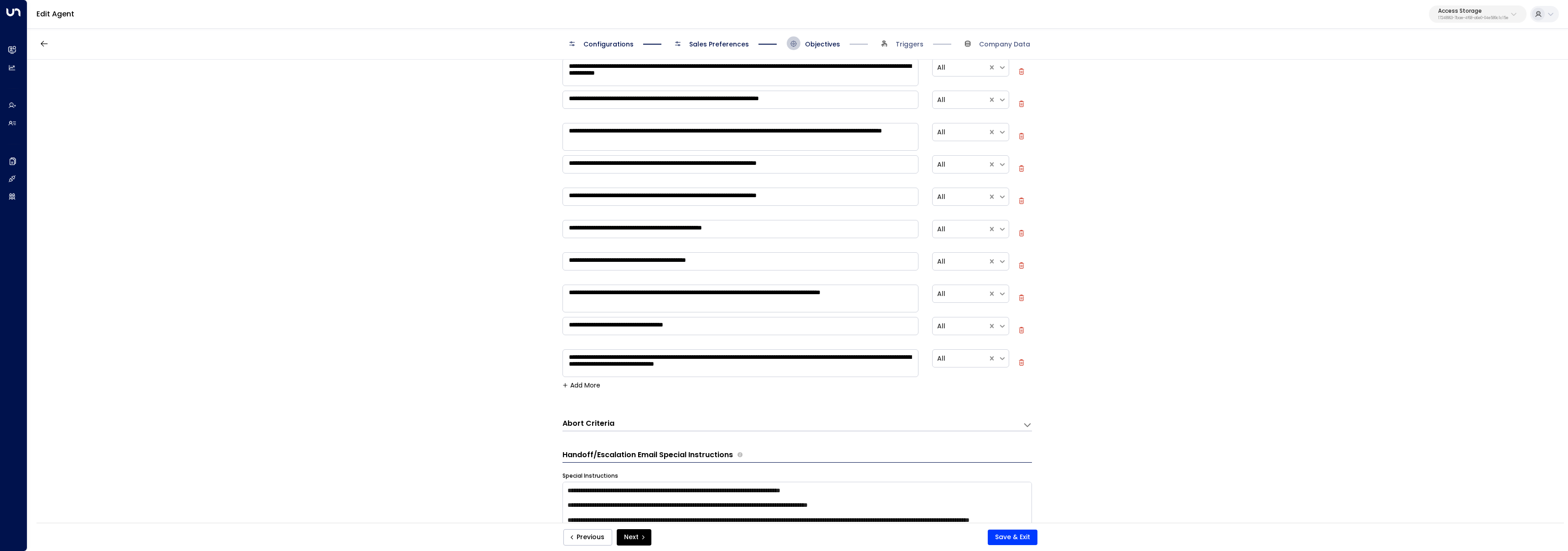
click at [584, 383] on button "Add More" at bounding box center [581, 386] width 38 height 8
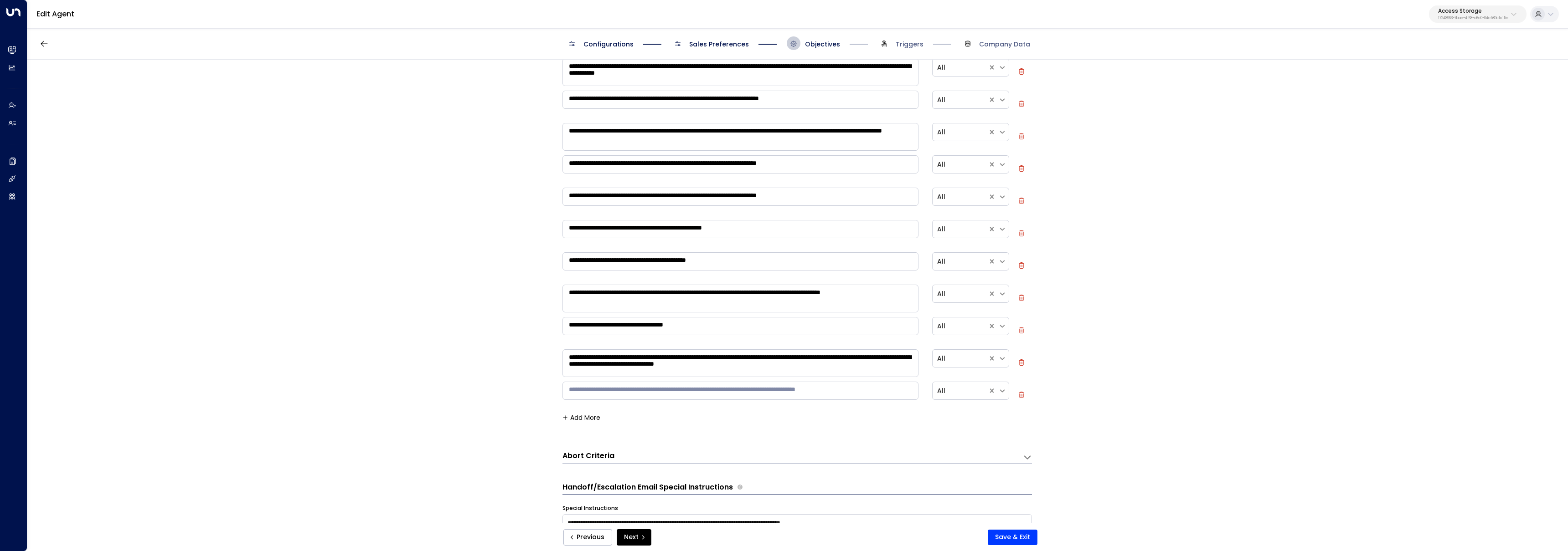
click at [608, 402] on div "* ​" at bounding box center [740, 393] width 356 height 23
click at [605, 386] on textarea at bounding box center [740, 390] width 356 height 18
type textarea "*"
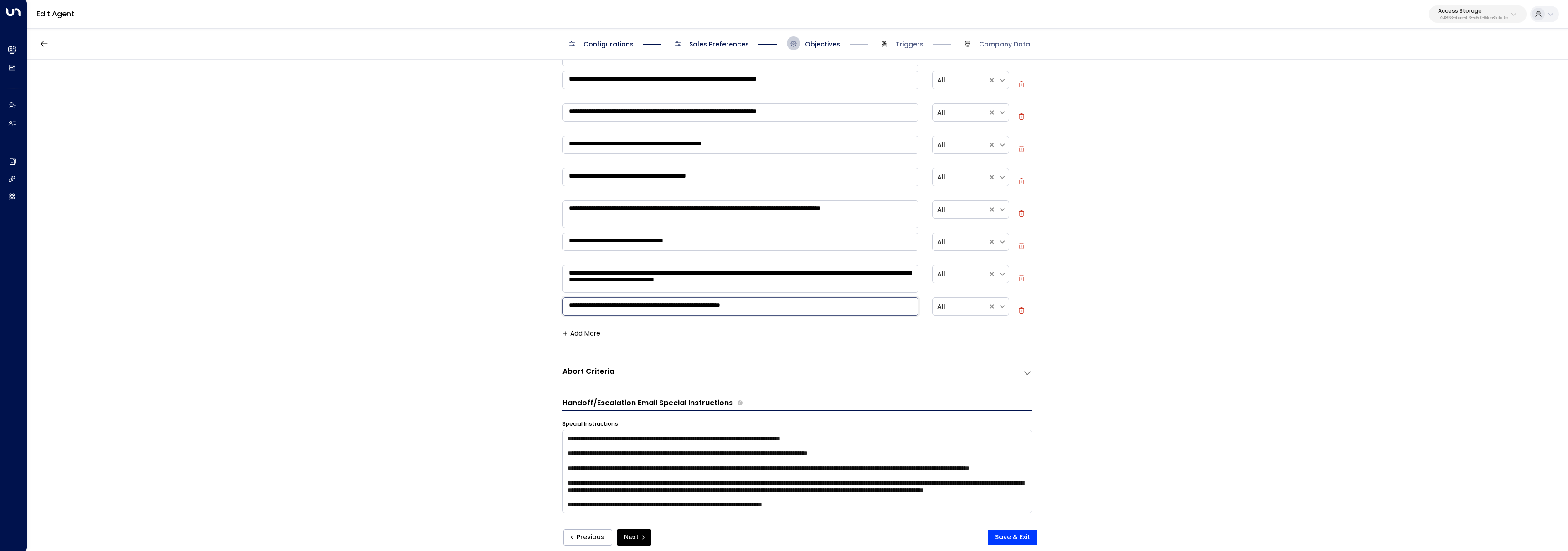
scroll to position [422, 0]
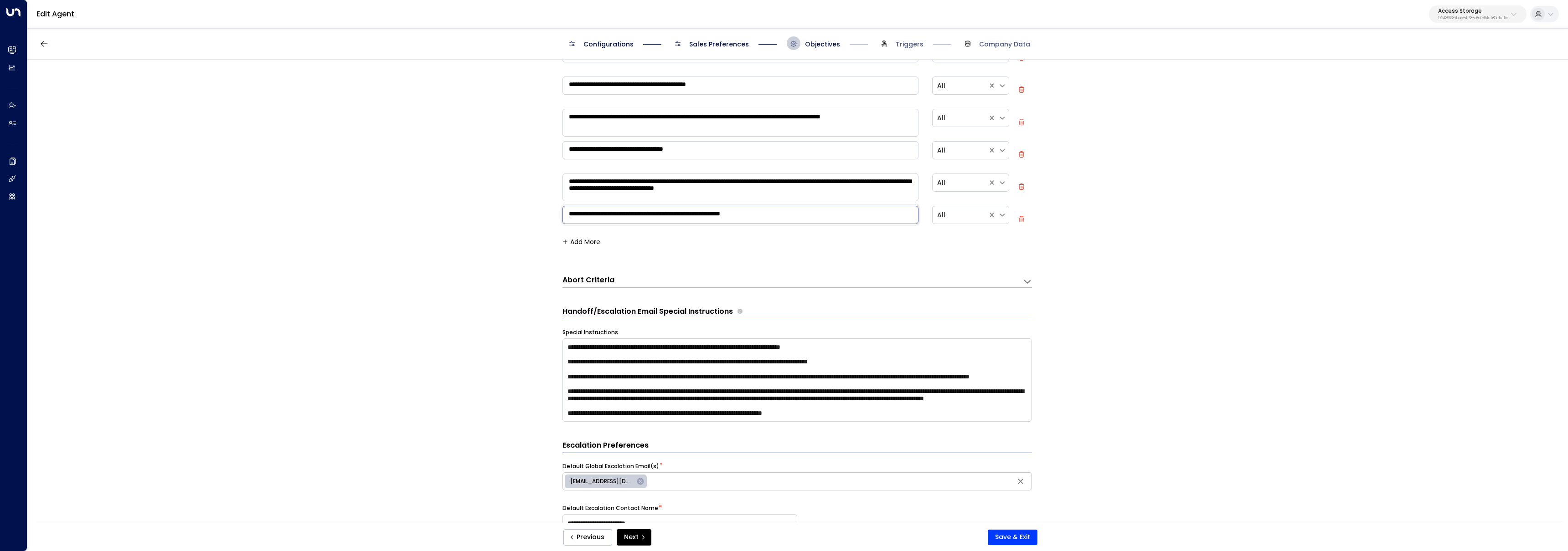
drag, startPoint x: 789, startPoint y: 215, endPoint x: 475, endPoint y: 208, distance: 314.1
click at [475, 208] on div "**********" at bounding box center [797, 294] width 1540 height 470
type textarea "**********"
click at [766, 397] on textarea at bounding box center [797, 380] width 470 height 83
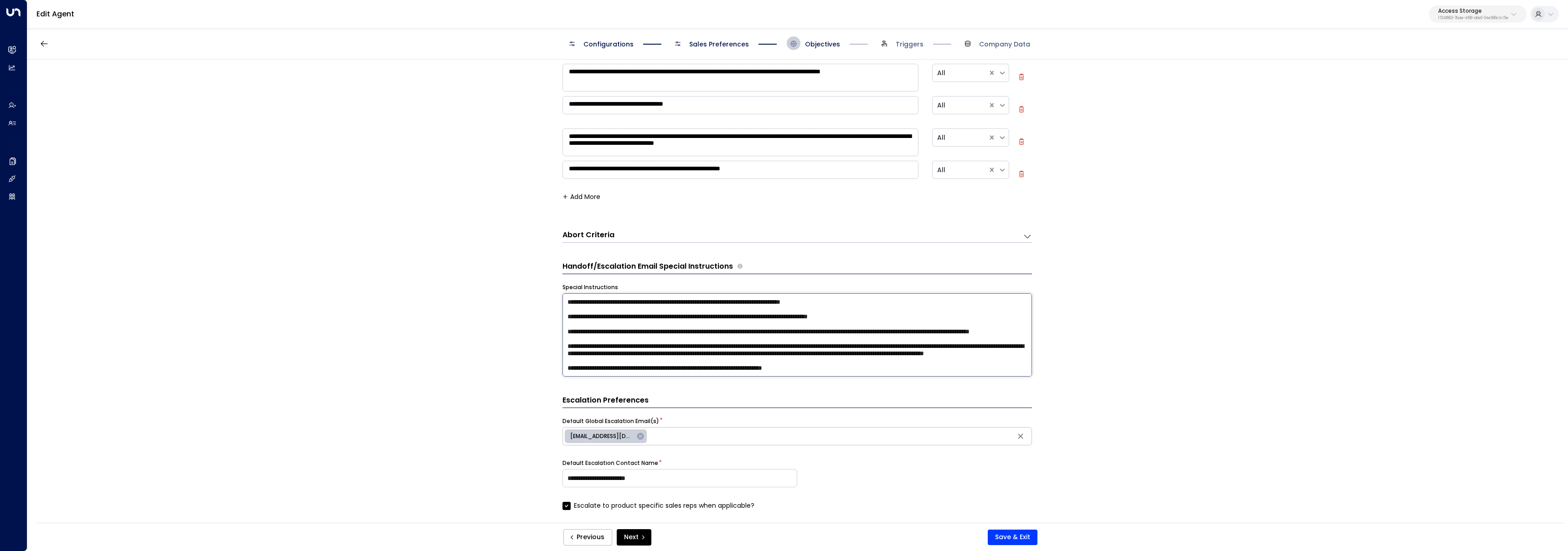
scroll to position [475, 0]
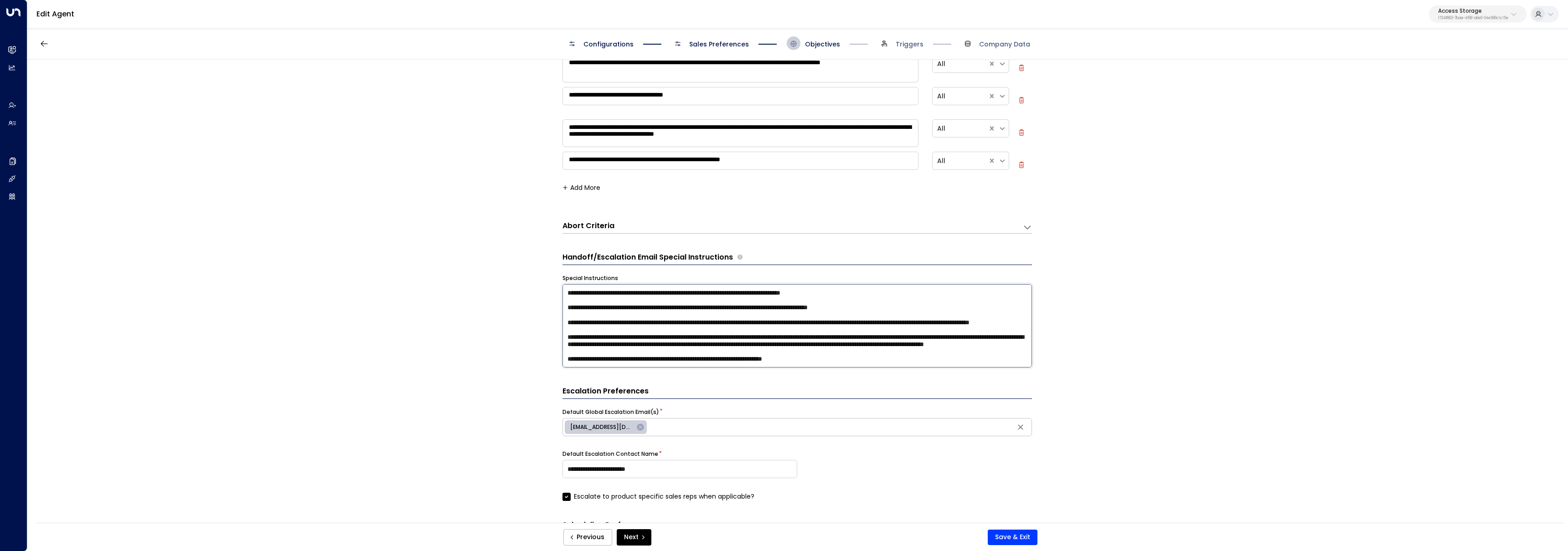
click at [849, 362] on textarea at bounding box center [797, 326] width 470 height 83
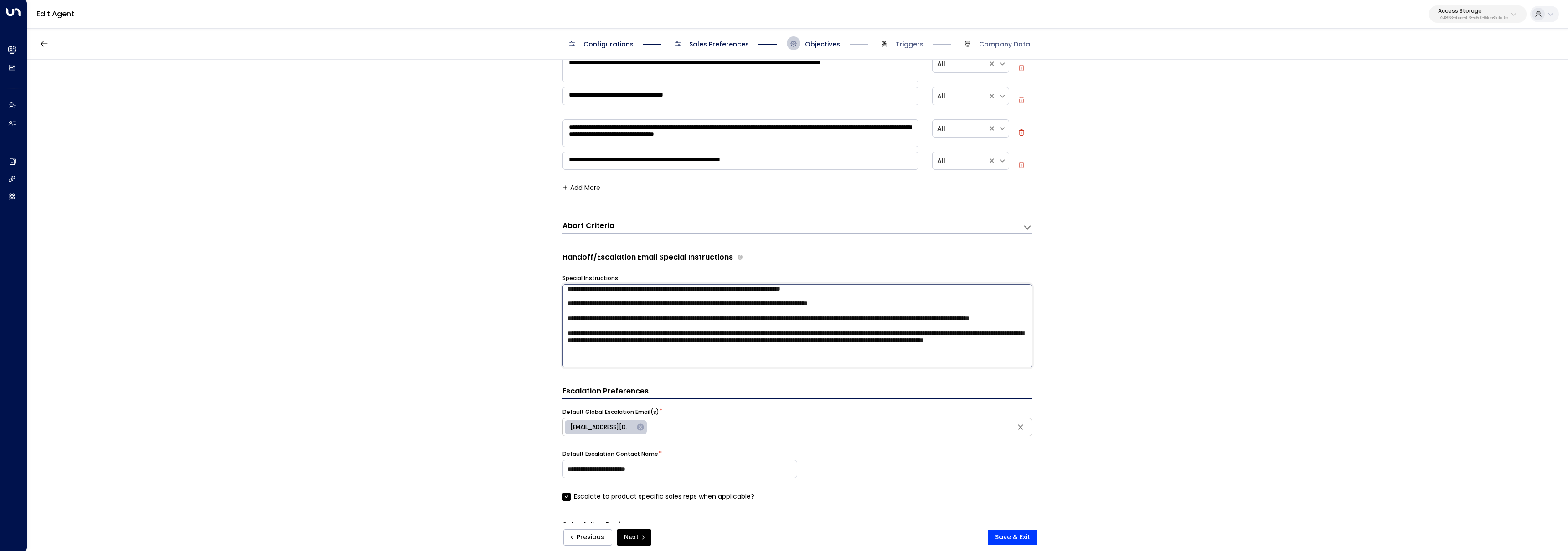
scroll to position [11, 0]
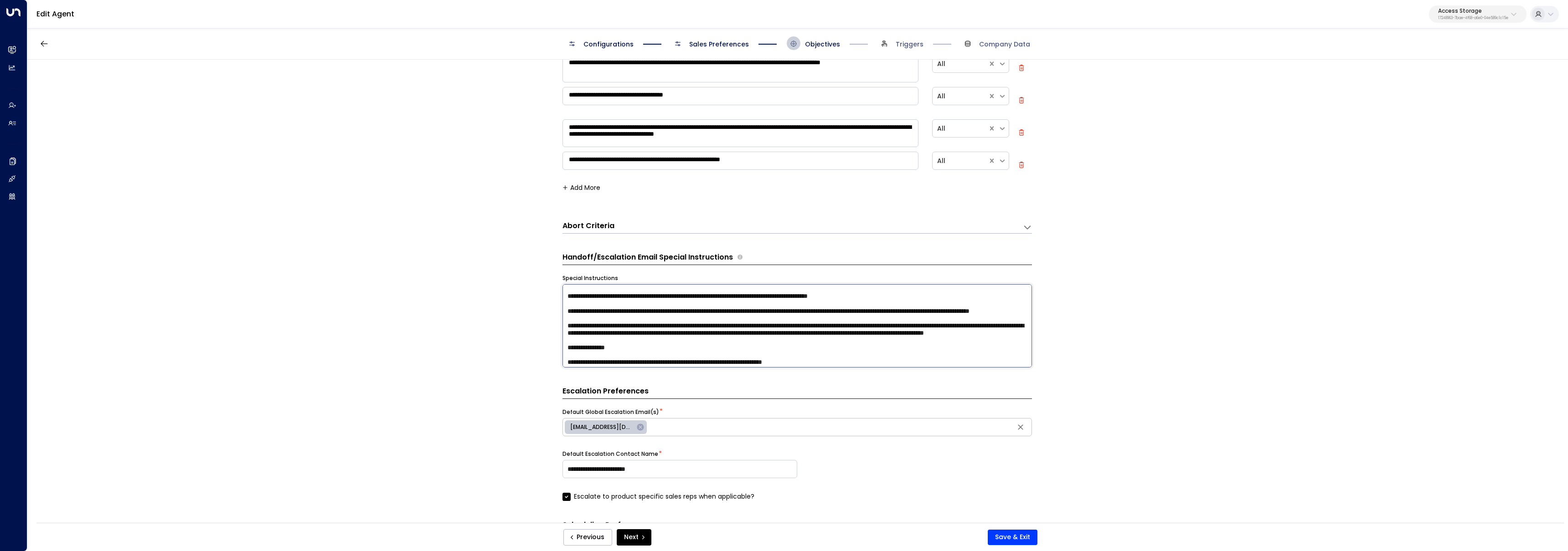
paste textarea "**********"
click at [621, 363] on textarea at bounding box center [797, 326] width 470 height 83
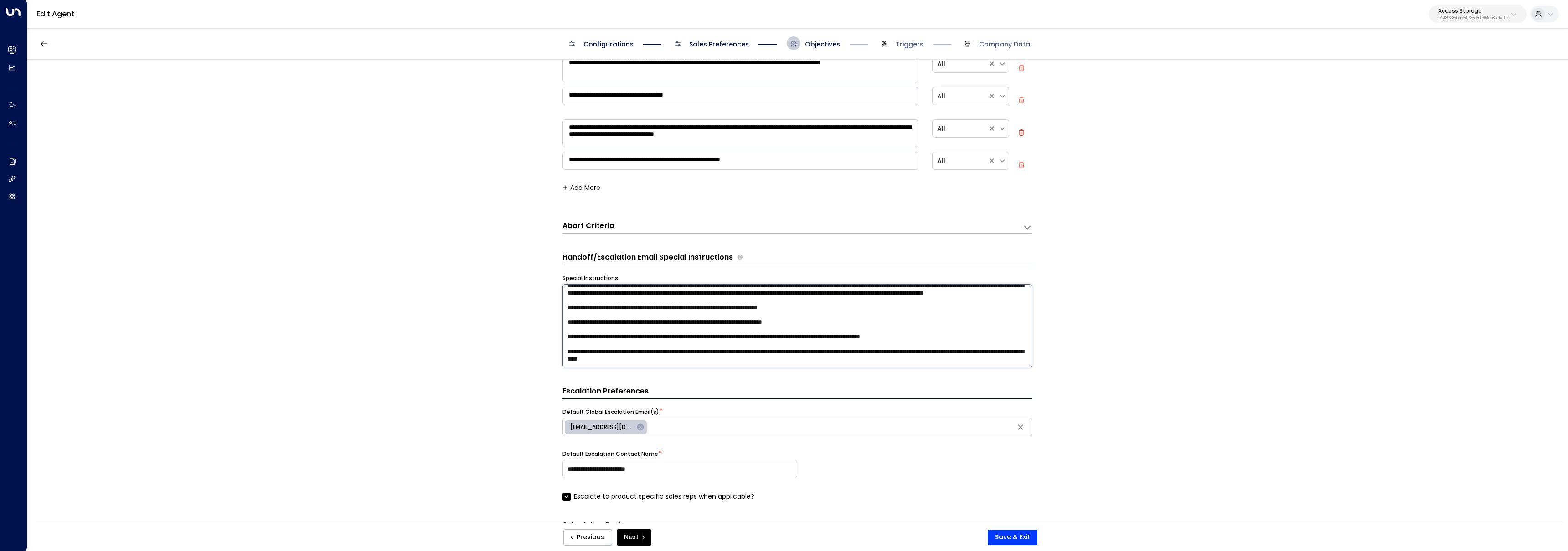
drag, startPoint x: 622, startPoint y: 362, endPoint x: 636, endPoint y: 359, distance: 14.3
click at [636, 359] on textarea at bounding box center [797, 326] width 470 height 83
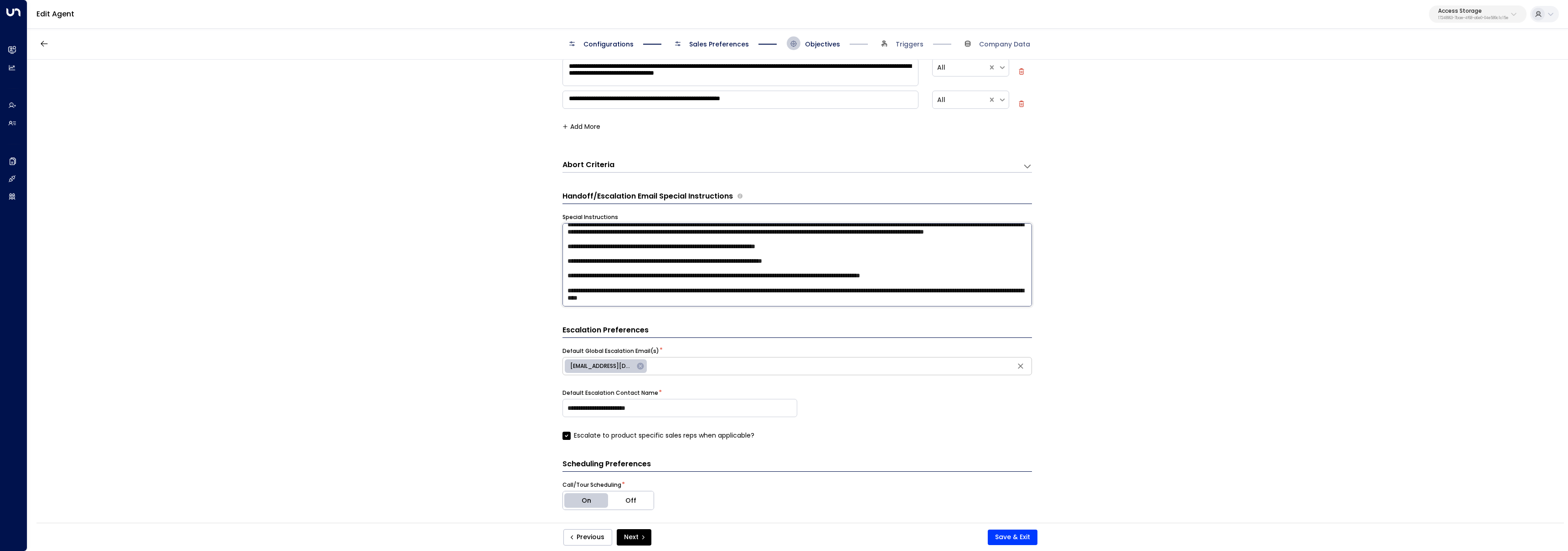
scroll to position [532, 0]
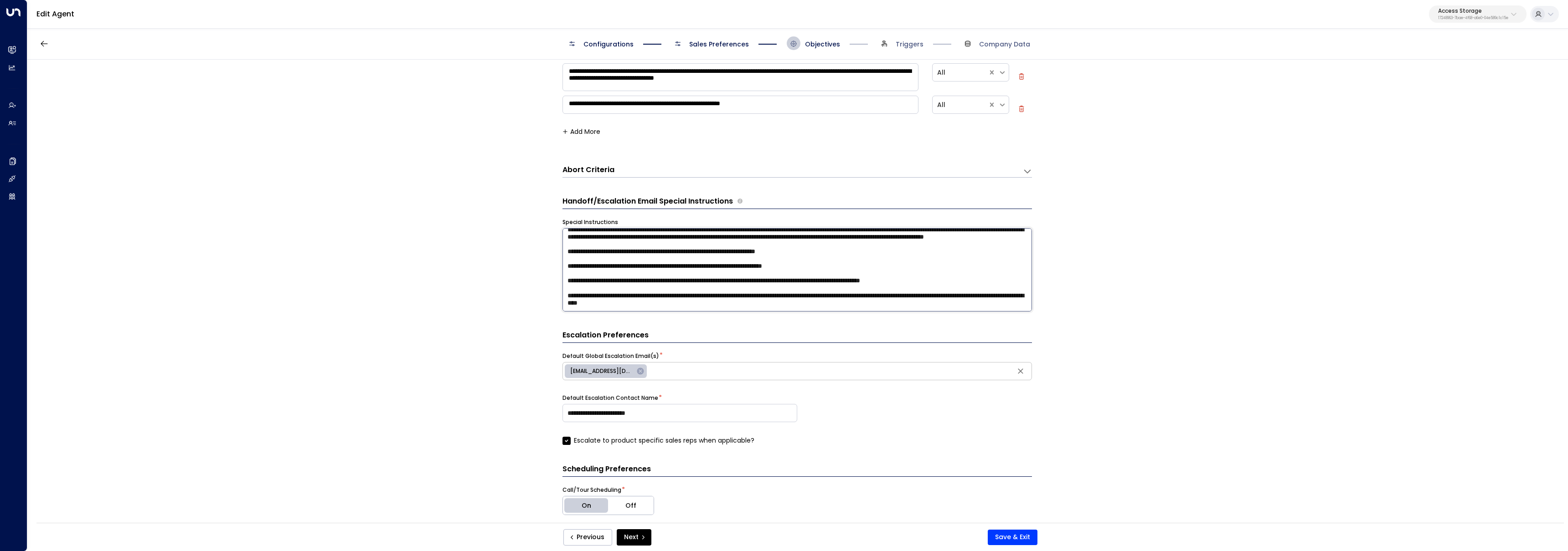
click at [641, 278] on textarea at bounding box center [797, 270] width 470 height 83
drag, startPoint x: 621, startPoint y: 250, endPoint x: 683, endPoint y: 251, distance: 62.0
click at [683, 251] on textarea at bounding box center [797, 270] width 470 height 83
click at [836, 252] on textarea at bounding box center [797, 270] width 470 height 83
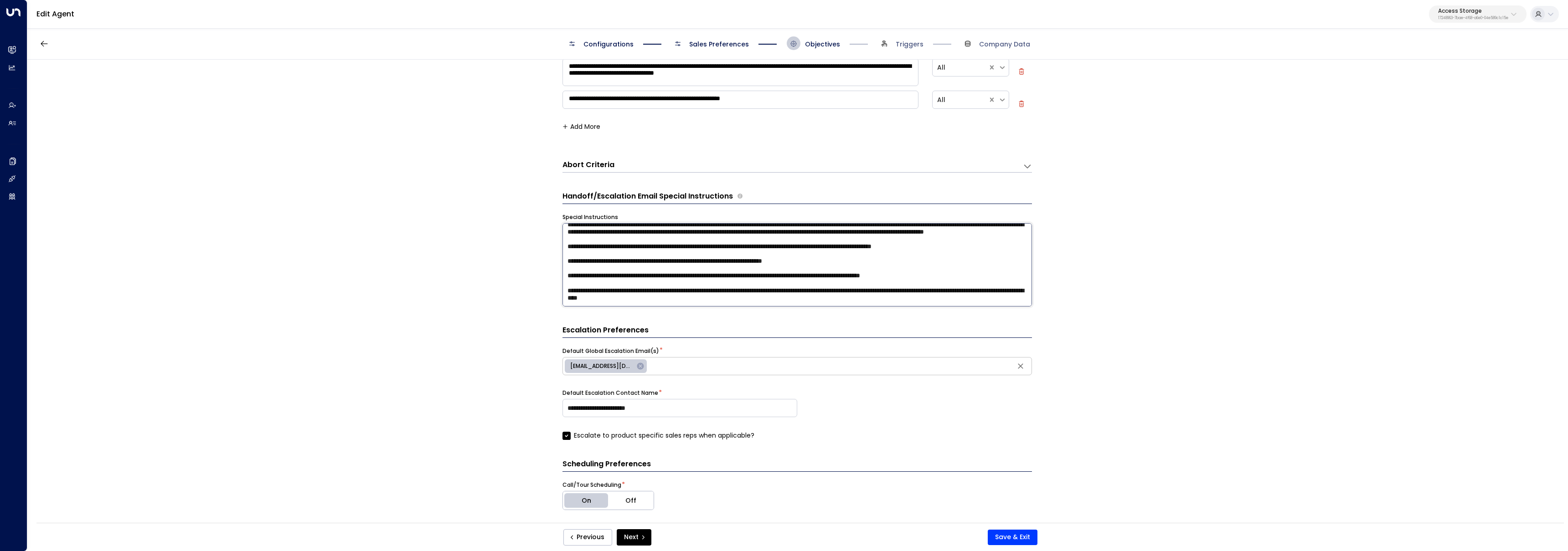
scroll to position [542, 0]
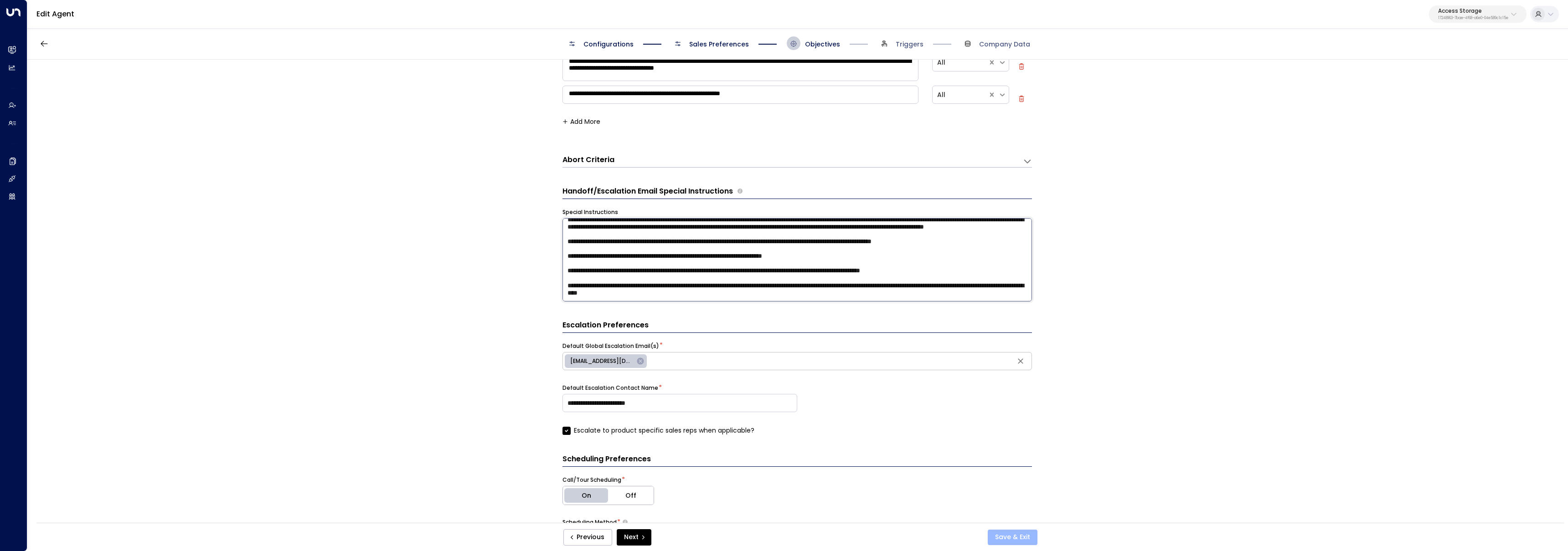
type textarea "**********"
click at [1024, 532] on button "Save & Exit" at bounding box center [1012, 538] width 50 height 15
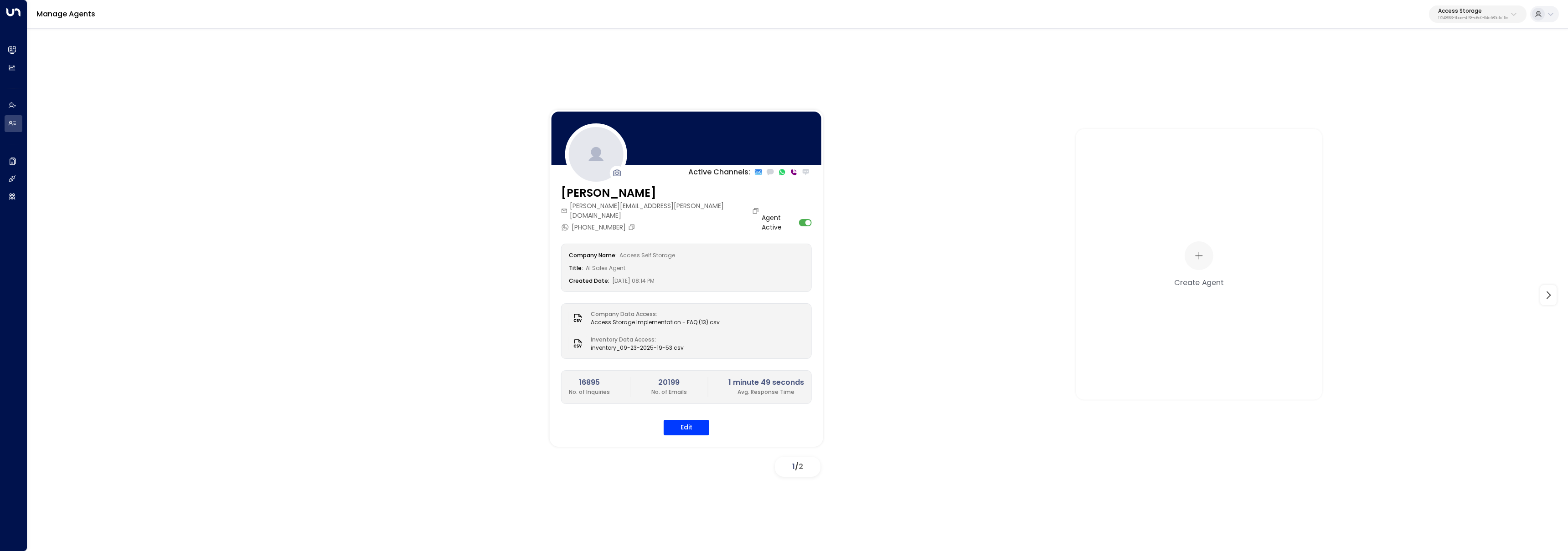
click at [271, 256] on div "Active Channels: Laura Chambers laura.chambers@accessstorage.com +447427255715 …" at bounding box center [798, 295] width 1495 height 371
click at [1445, 10] on p "Access Storage" at bounding box center [1473, 11] width 70 height 6
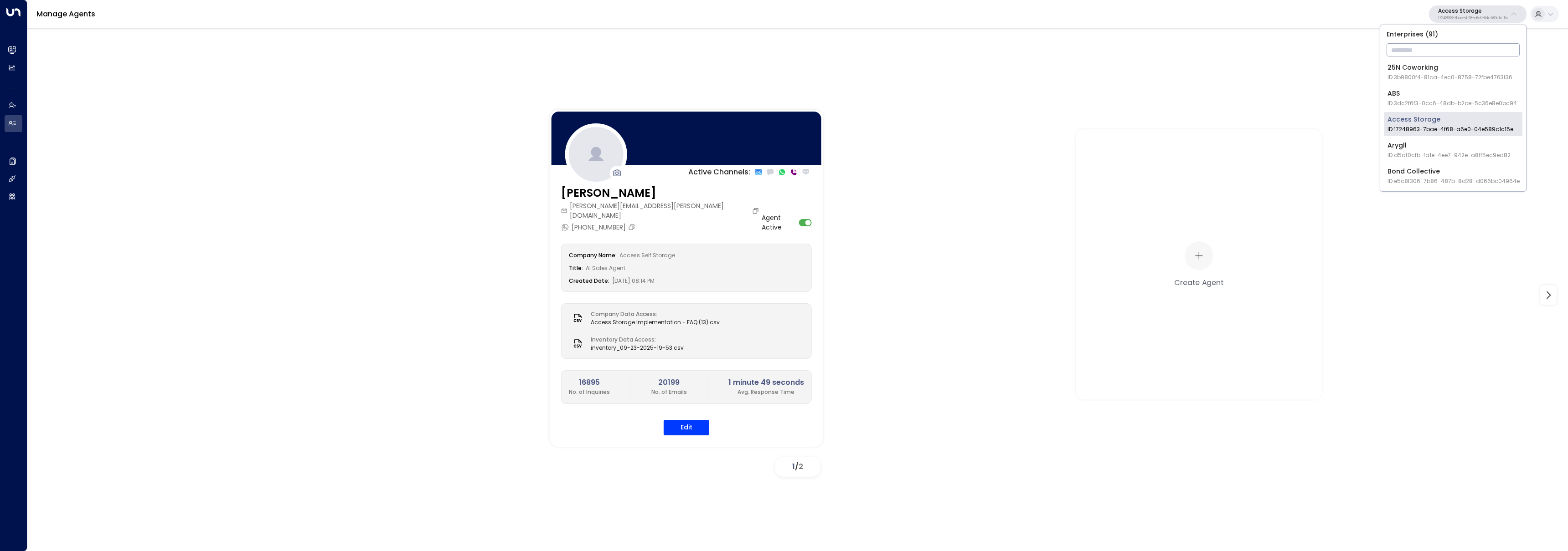
click at [1433, 52] on input "text" at bounding box center [1453, 50] width 133 height 17
type input "*******"
click at [1422, 81] on li "Workbox ID: 5907e685-ac3d-4b15-8777-6be708435e94" at bounding box center [1453, 73] width 139 height 25
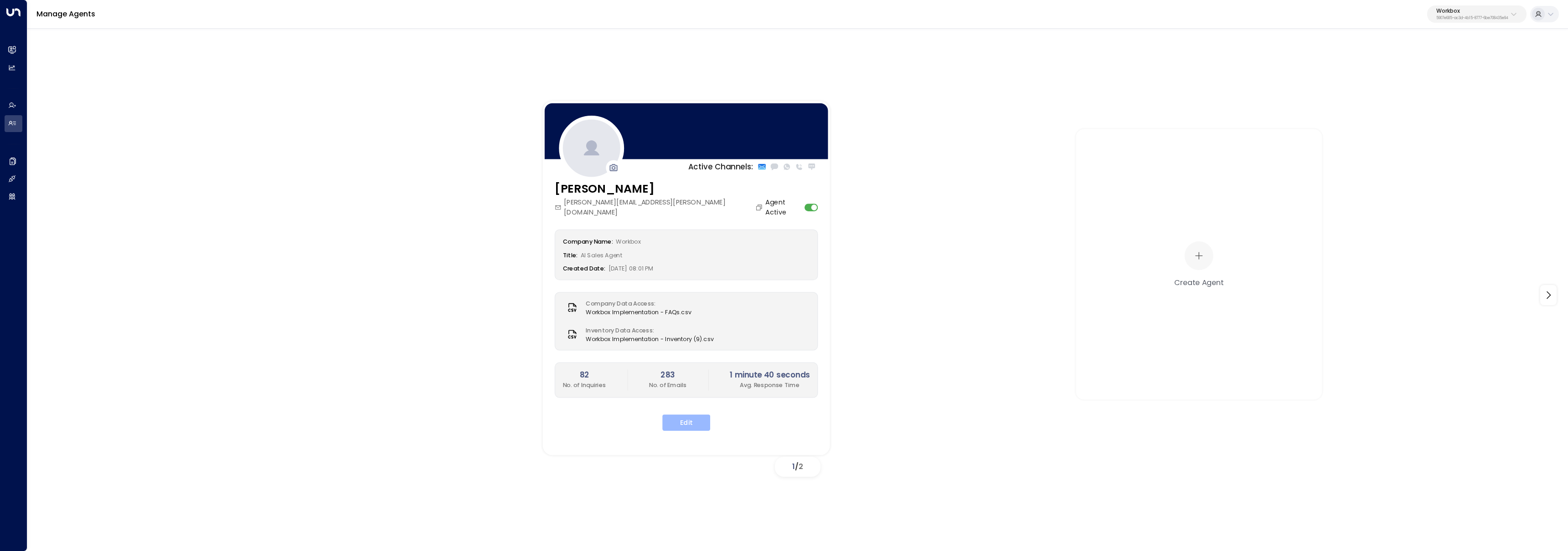
click at [700, 417] on button "Edit" at bounding box center [686, 422] width 48 height 16
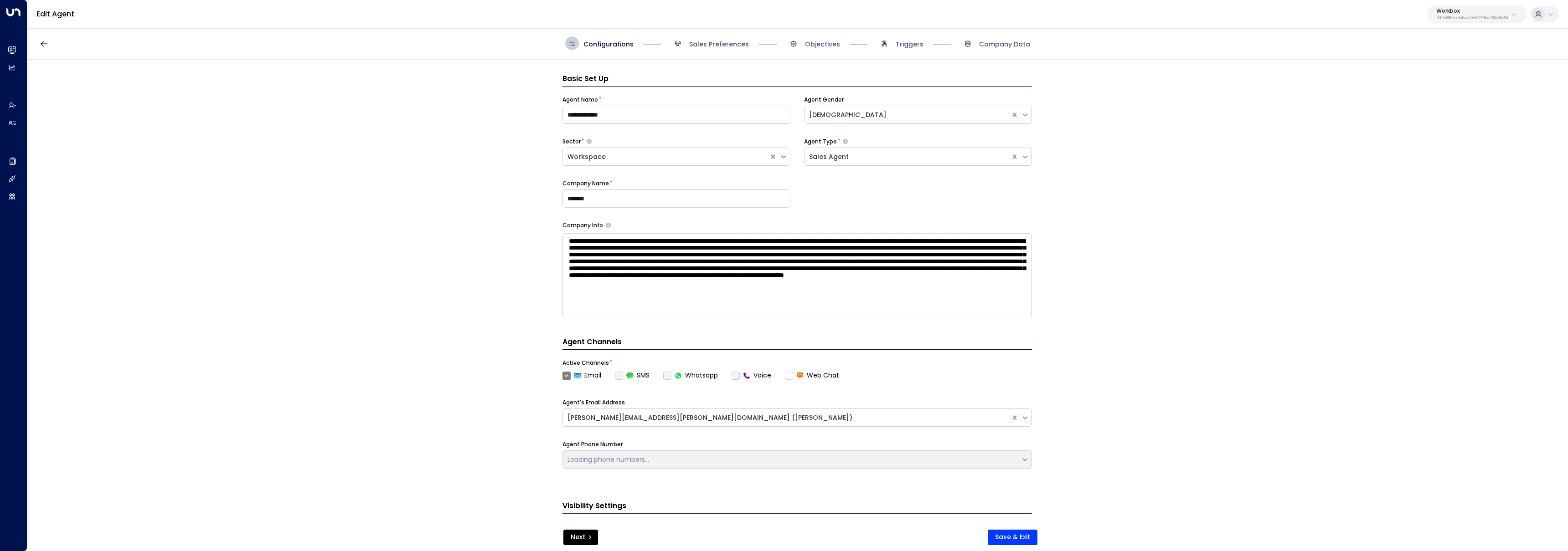
scroll to position [13, 0]
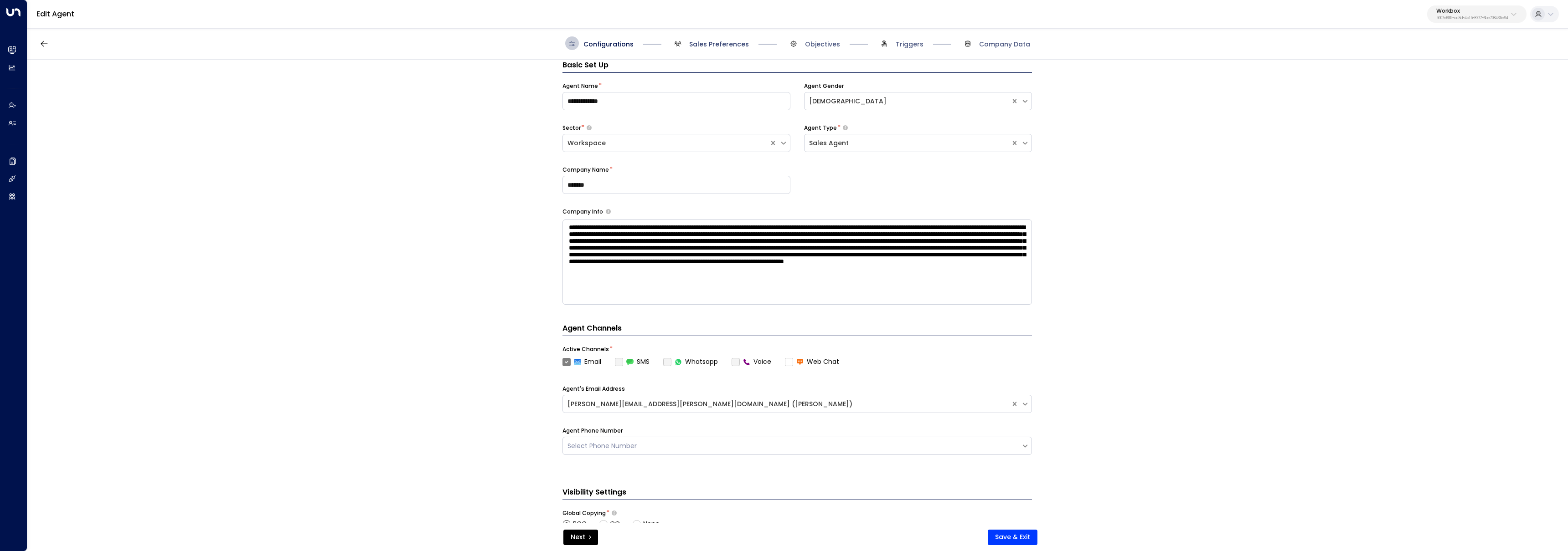
click at [694, 43] on span "Sales Preferences" at bounding box center [718, 44] width 60 height 9
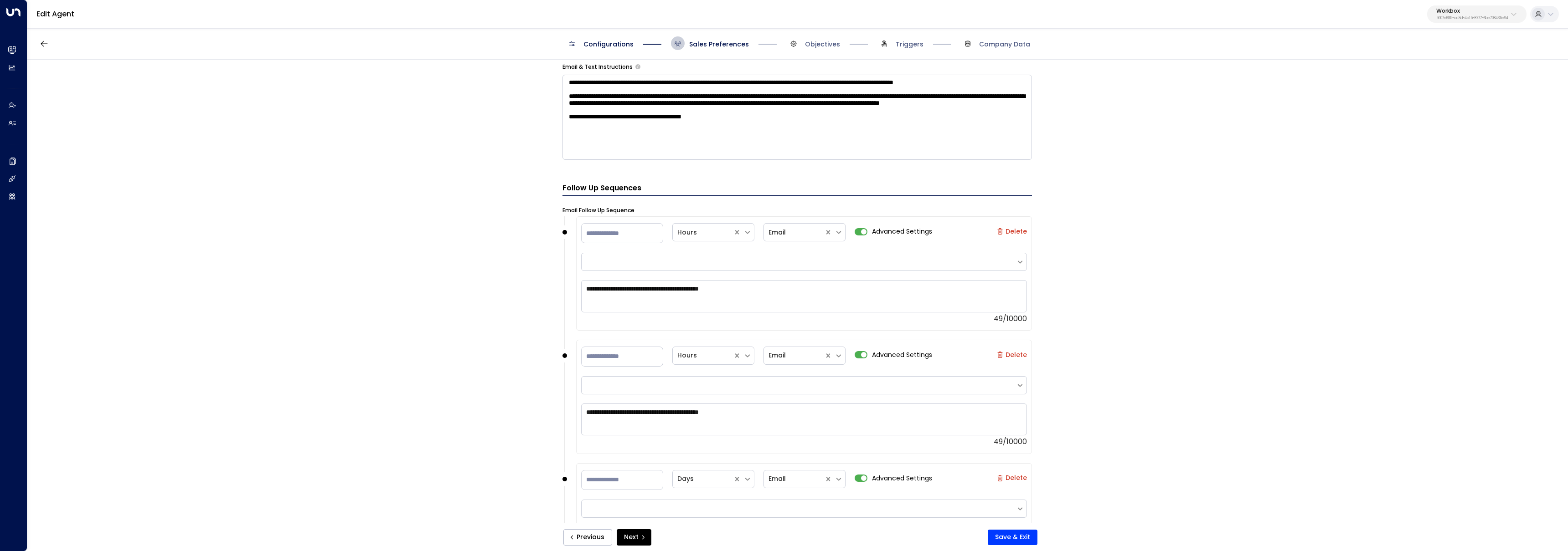
scroll to position [675, 0]
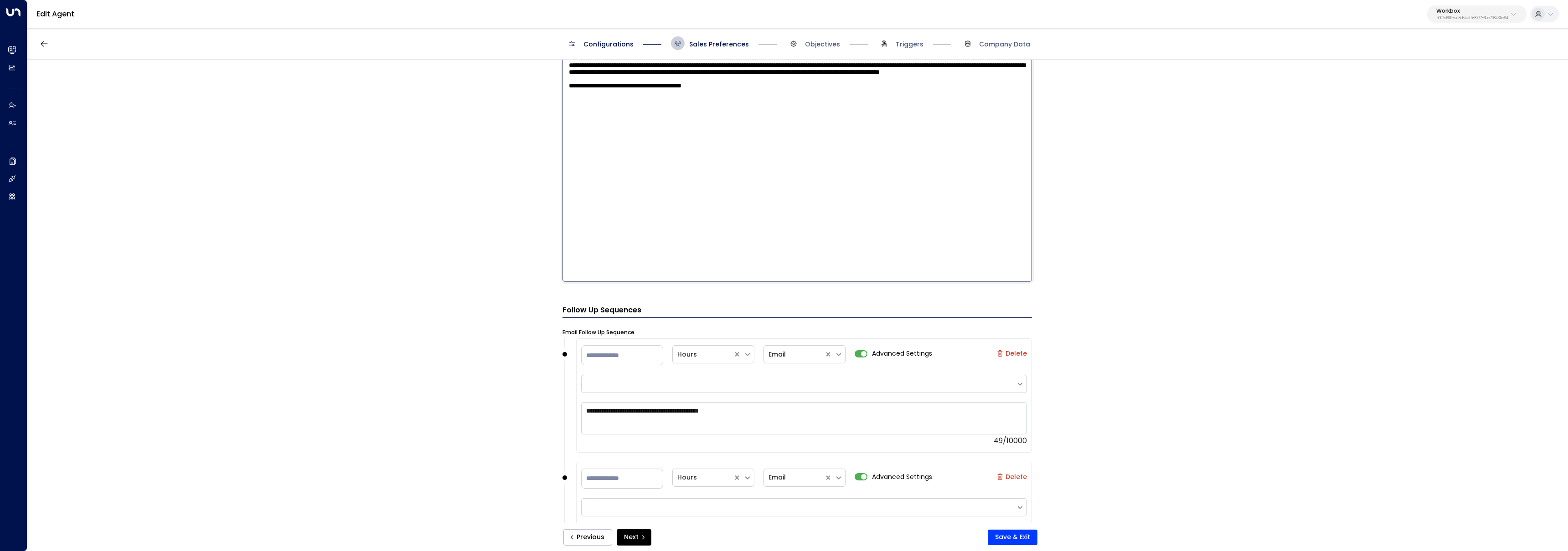
click at [791, 123] on textarea "**********" at bounding box center [797, 163] width 470 height 238
click at [687, 139] on textarea "**********" at bounding box center [797, 163] width 470 height 238
click at [684, 139] on textarea "**********" at bounding box center [797, 163] width 470 height 238
click at [980, 148] on textarea "**********" at bounding box center [797, 163] width 470 height 238
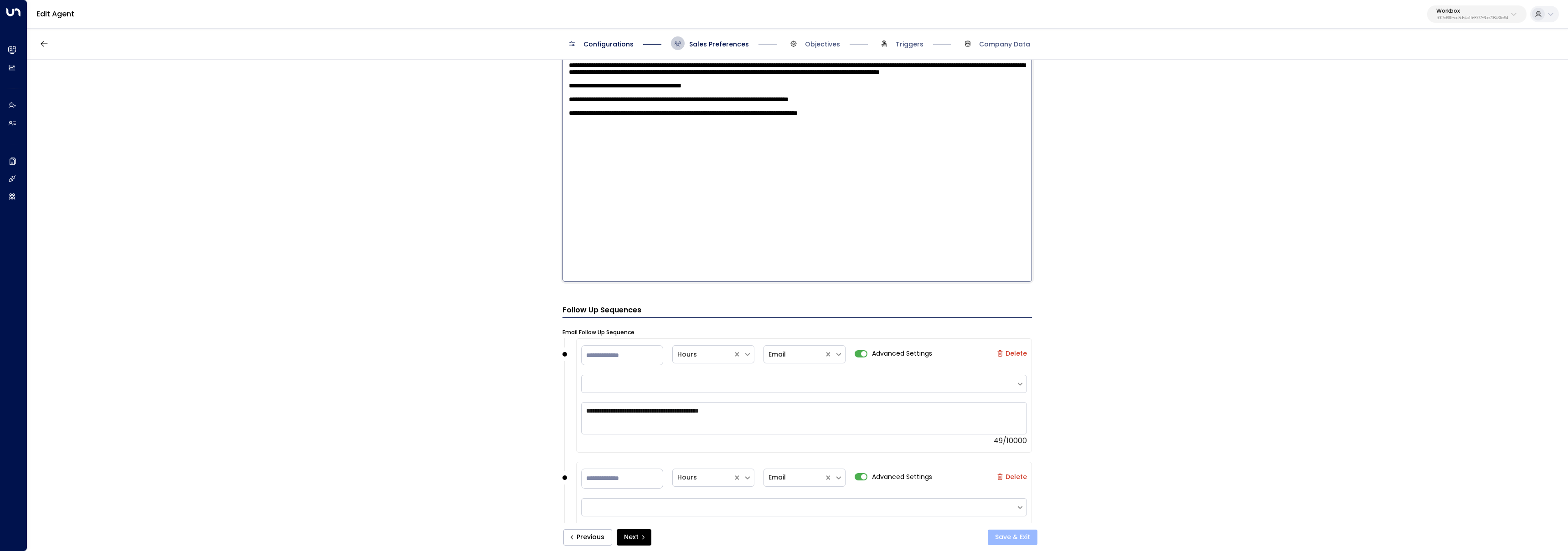
type textarea "**********"
click at [1012, 531] on button "Save & Exit" at bounding box center [1012, 538] width 50 height 15
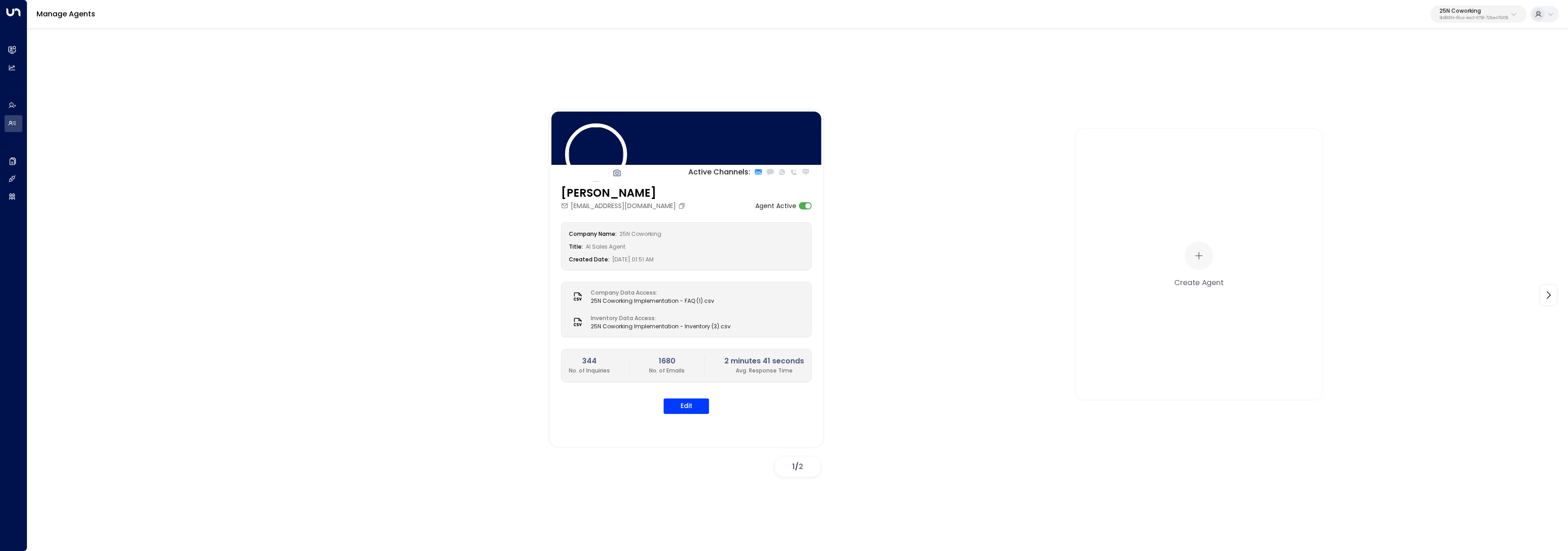
click at [1483, 6] on button "25N Coworking 3b9800f4-81ca-4ec0-8758-72fbe4763f36" at bounding box center [1478, 14] width 96 height 17
type input "*****"
click at [1420, 72] on div "Orega ID: d62b4f3b-a803-4355-9bc8-4e5b658db589" at bounding box center [1454, 73] width 133 height 19
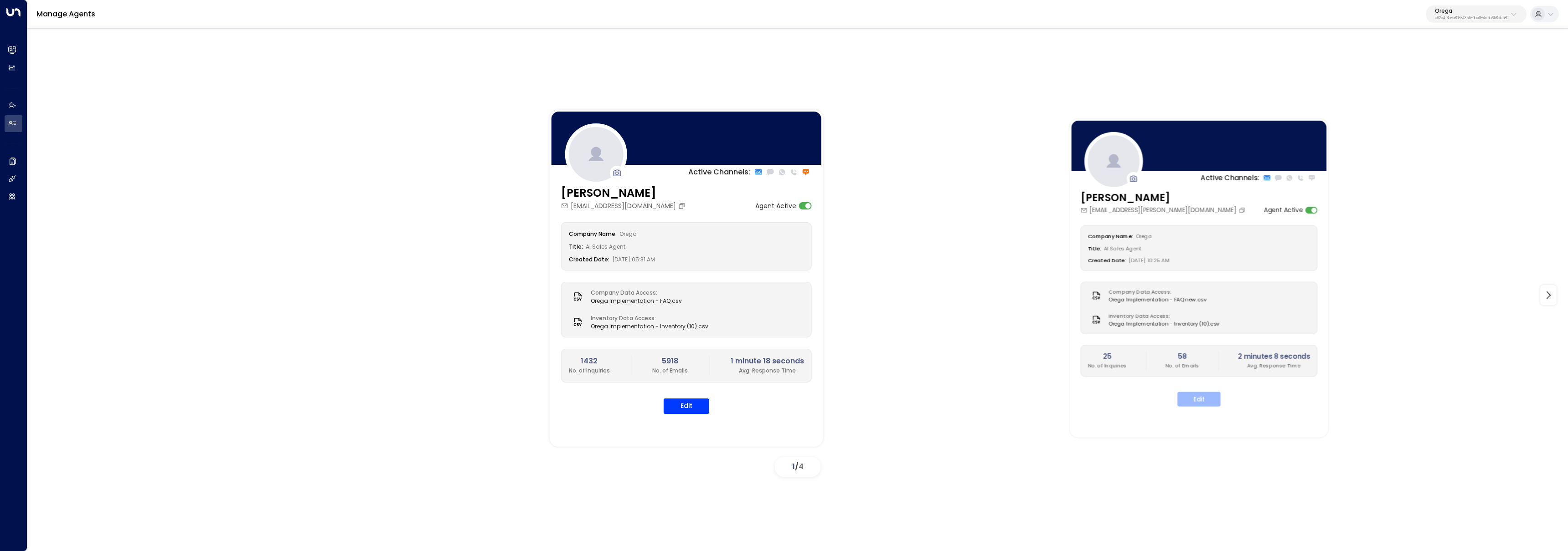
click at [1198, 405] on button "Edit" at bounding box center [1199, 399] width 43 height 14
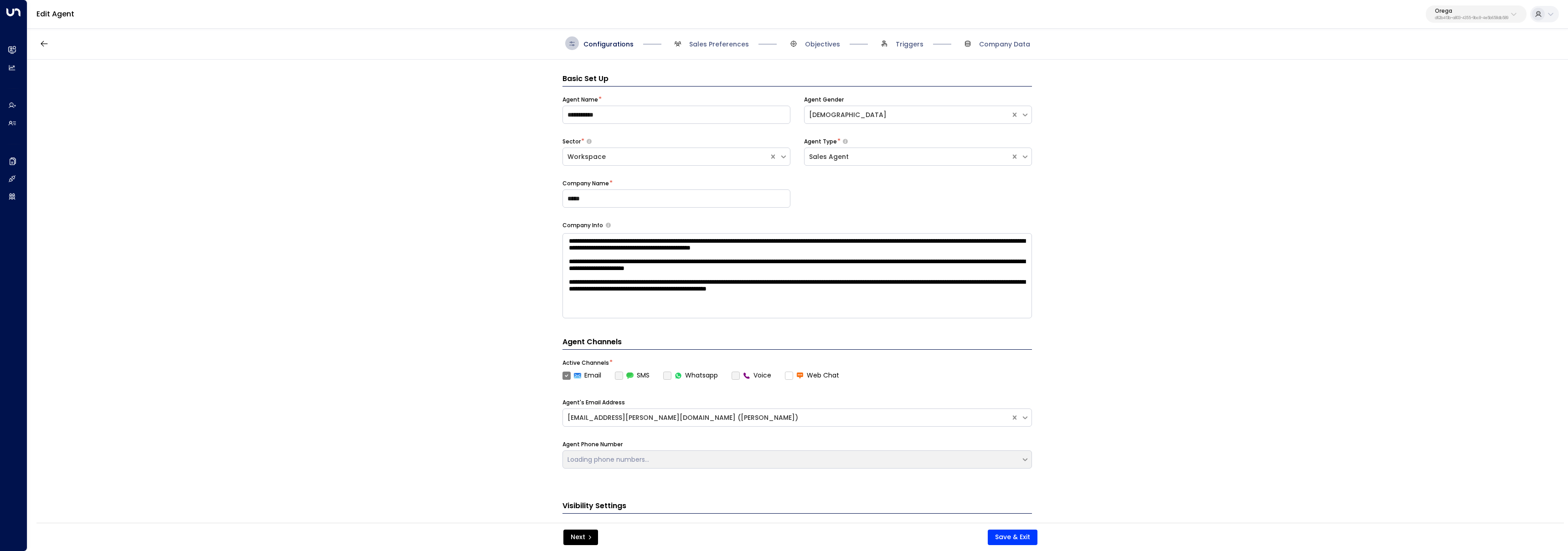
scroll to position [13, 0]
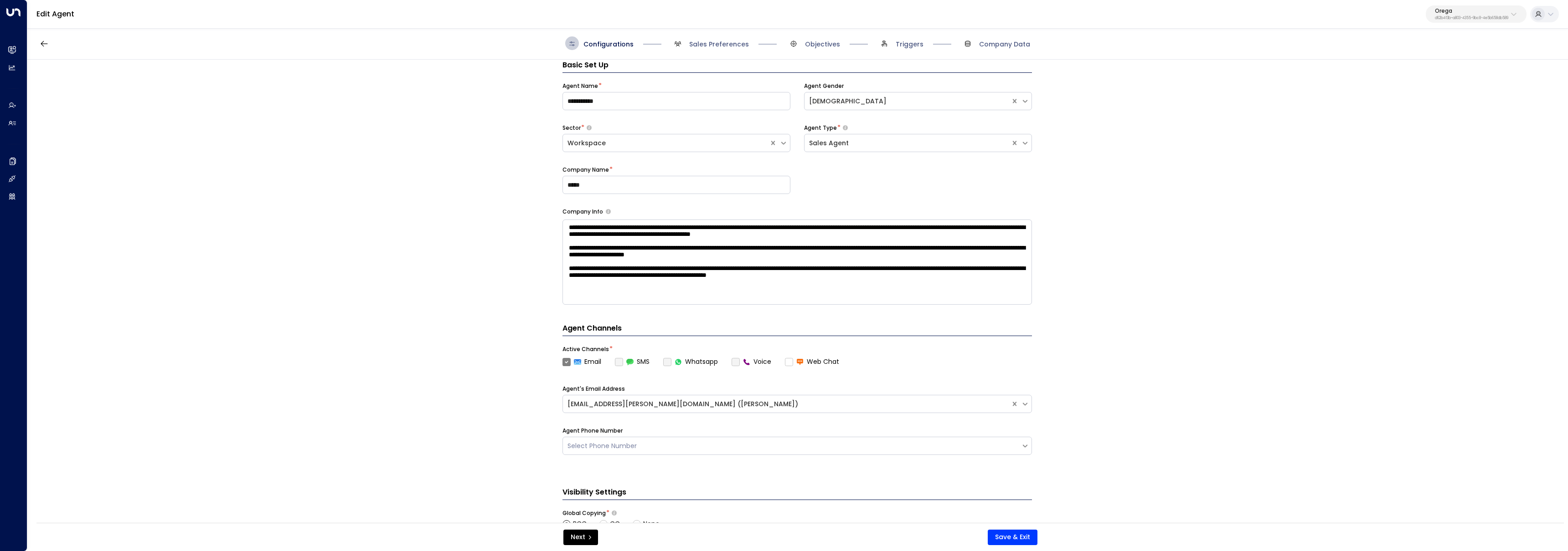
click at [905, 37] on span "Triggers" at bounding box center [900, 43] width 46 height 13
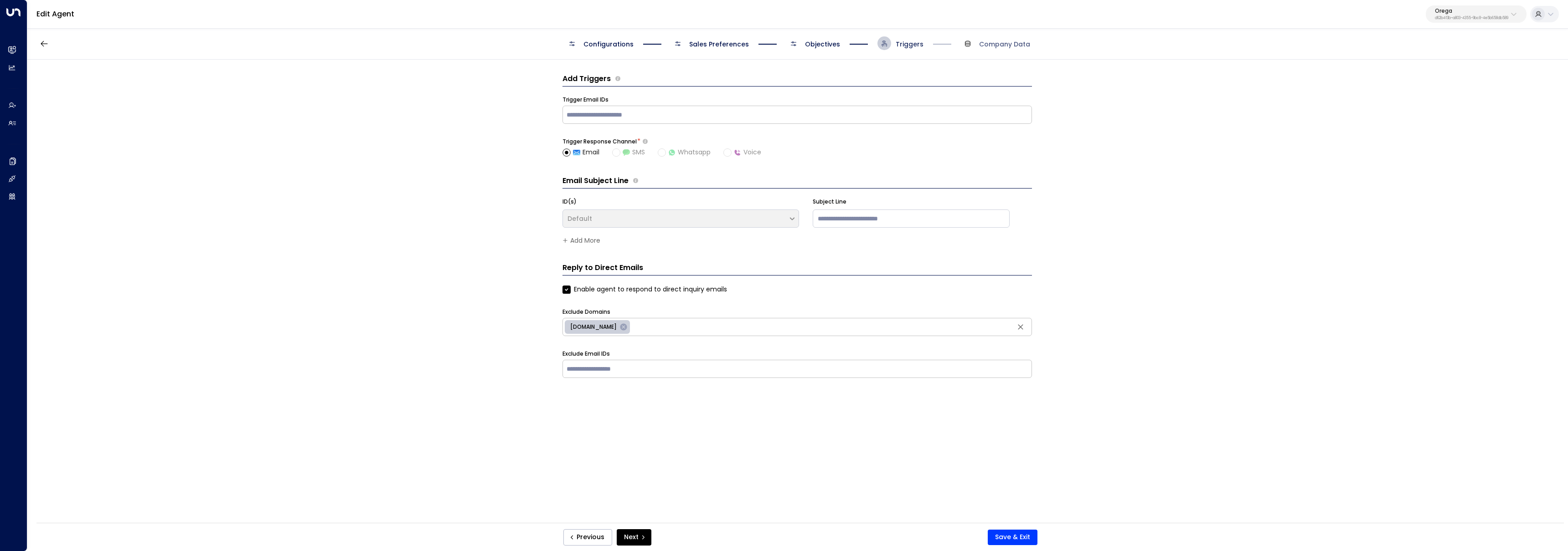
click at [905, 40] on span "Triggers" at bounding box center [909, 44] width 27 height 9
click at [792, 115] on input "text" at bounding box center [797, 114] width 465 height 13
type input "*"
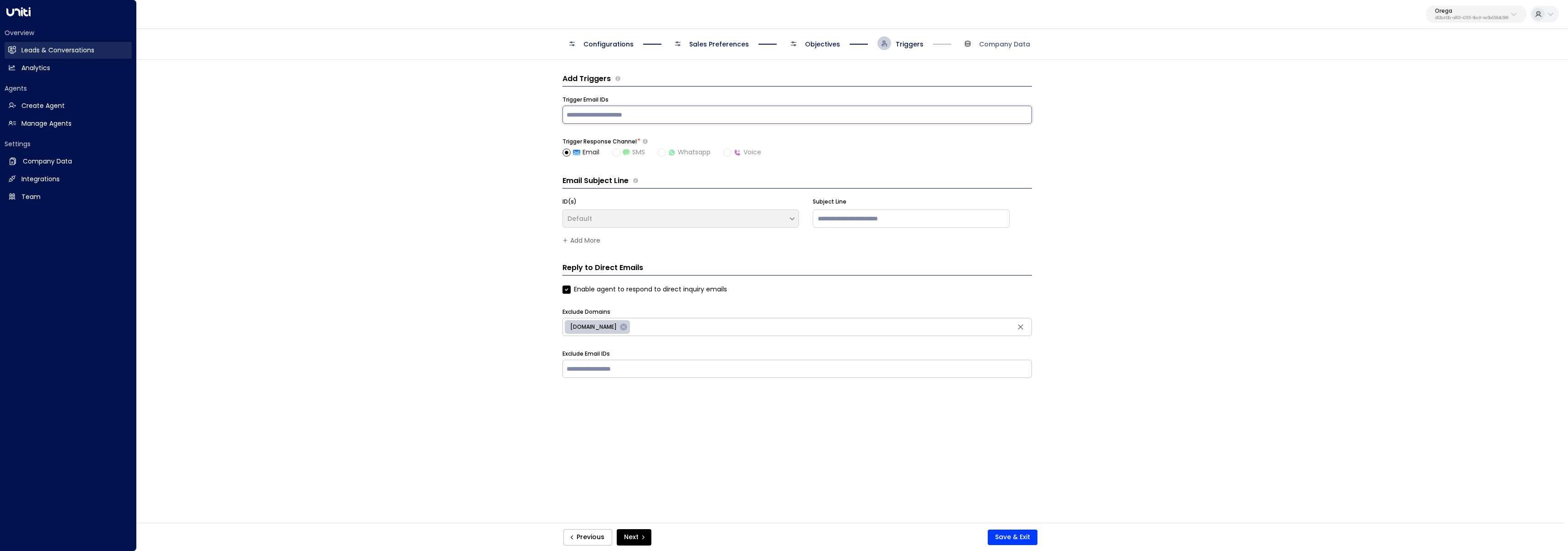
click at [26, 45] on h2 "Leads & Conversations" at bounding box center [58, 50] width 73 height 9
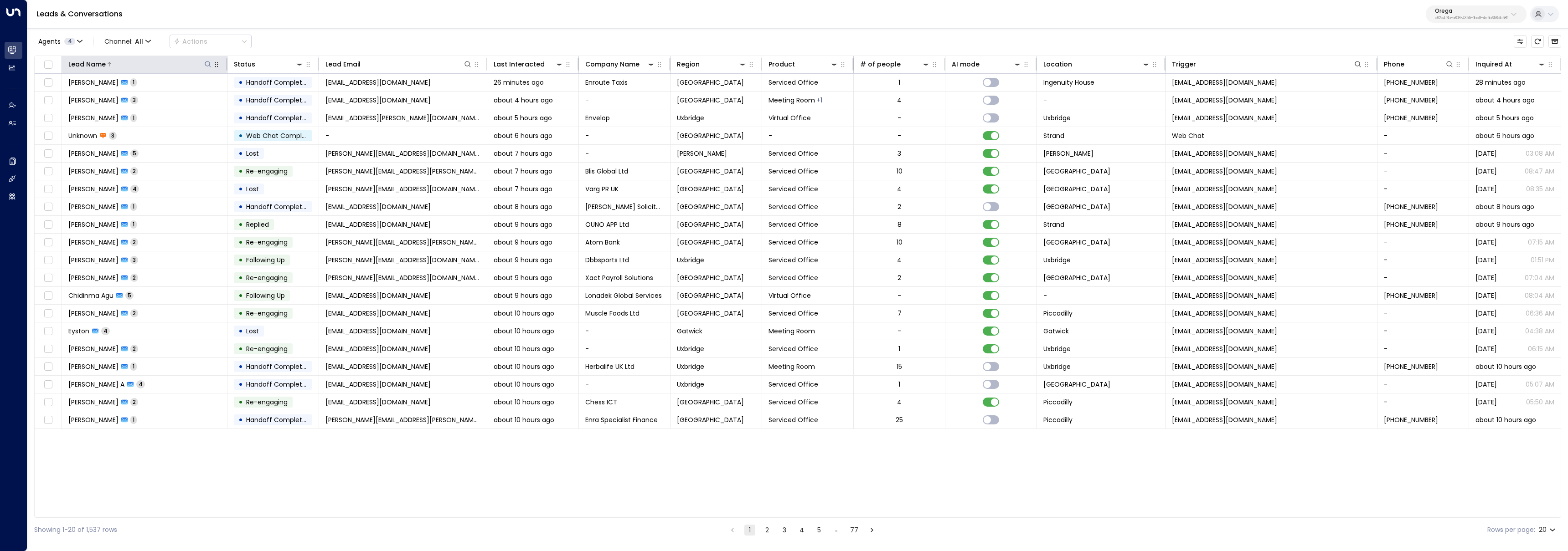
click at [209, 65] on icon at bounding box center [208, 64] width 6 height 6
click at [74, 43] on span "4" at bounding box center [70, 42] width 11 height 8
click at [89, 126] on button "Clear" at bounding box center [87, 125] width 18 height 8
click at [73, 73] on div "Grace Nolan" at bounding box center [75, 74] width 50 height 9
click at [154, 126] on button "Apply" at bounding box center [154, 125] width 26 height 13
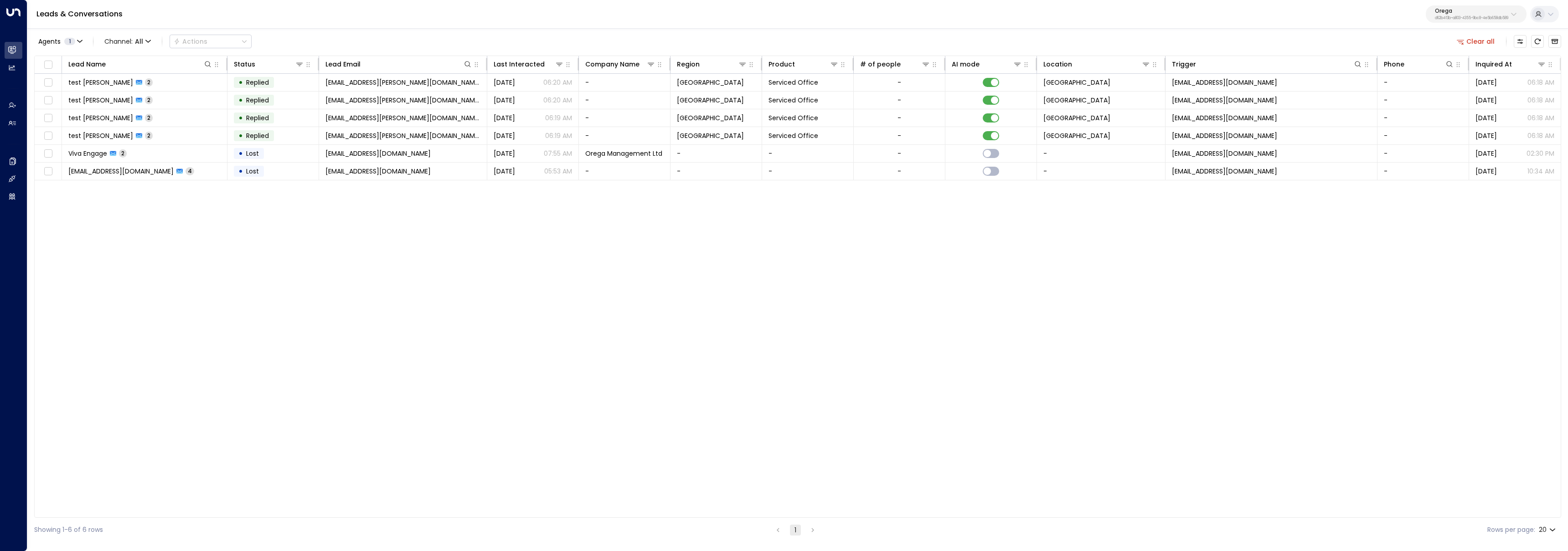
scroll to position [0, 1]
copy span "noreply@notifications.hubspot.com"
drag, startPoint x: 1282, startPoint y: 115, endPoint x: 1171, endPoint y: 117, distance: 111.0
click at [1171, 117] on td "noreply@notifications.hubspot.com" at bounding box center [1270, 118] width 212 height 17
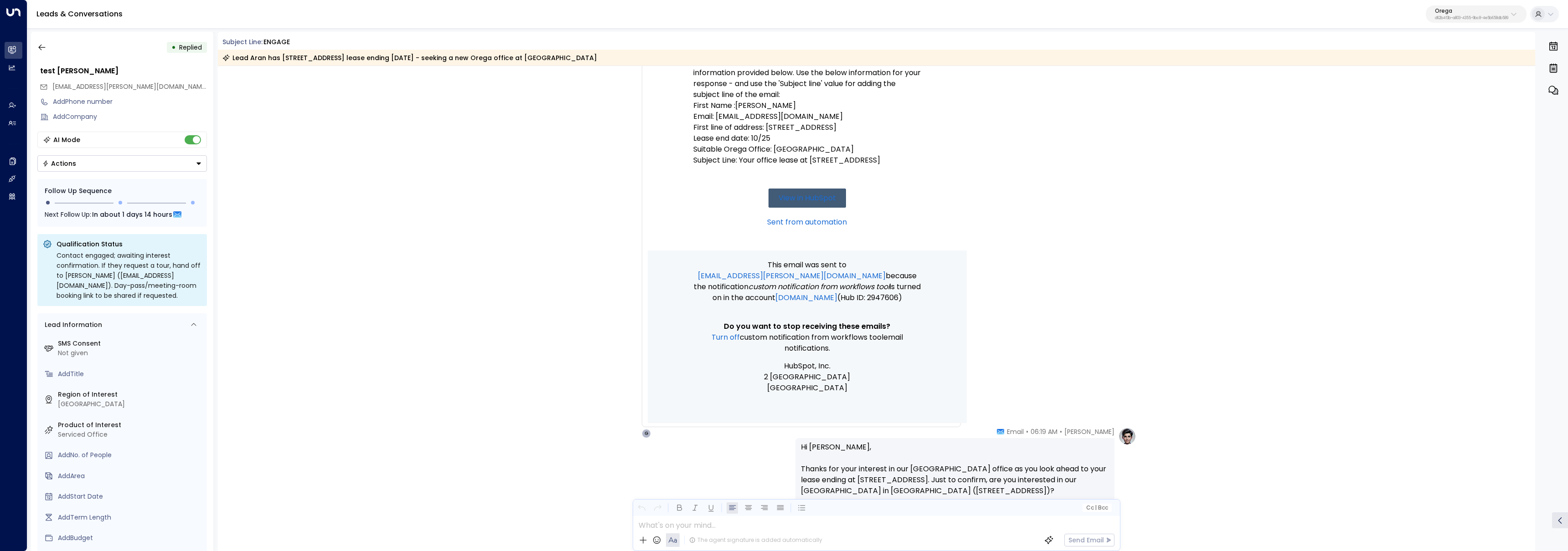
scroll to position [233, 0]
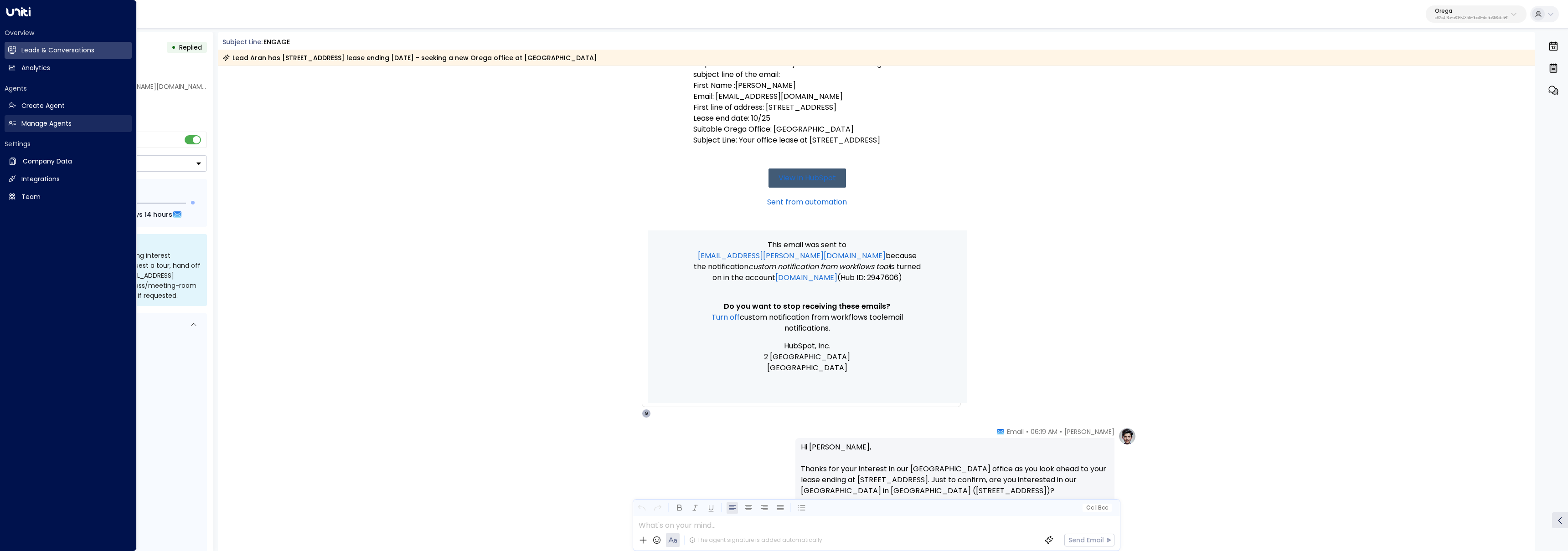
click at [26, 121] on h2 "Manage Agents" at bounding box center [46, 124] width 50 height 9
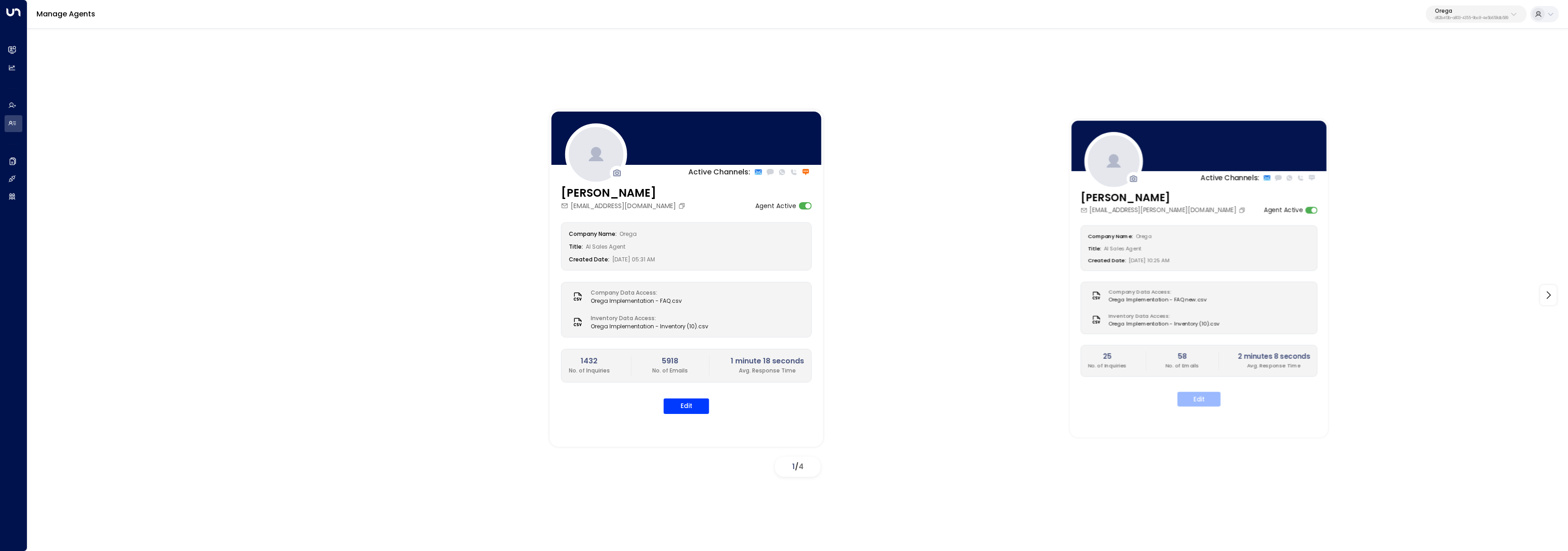
click at [1192, 406] on button "Edit" at bounding box center [1199, 399] width 43 height 14
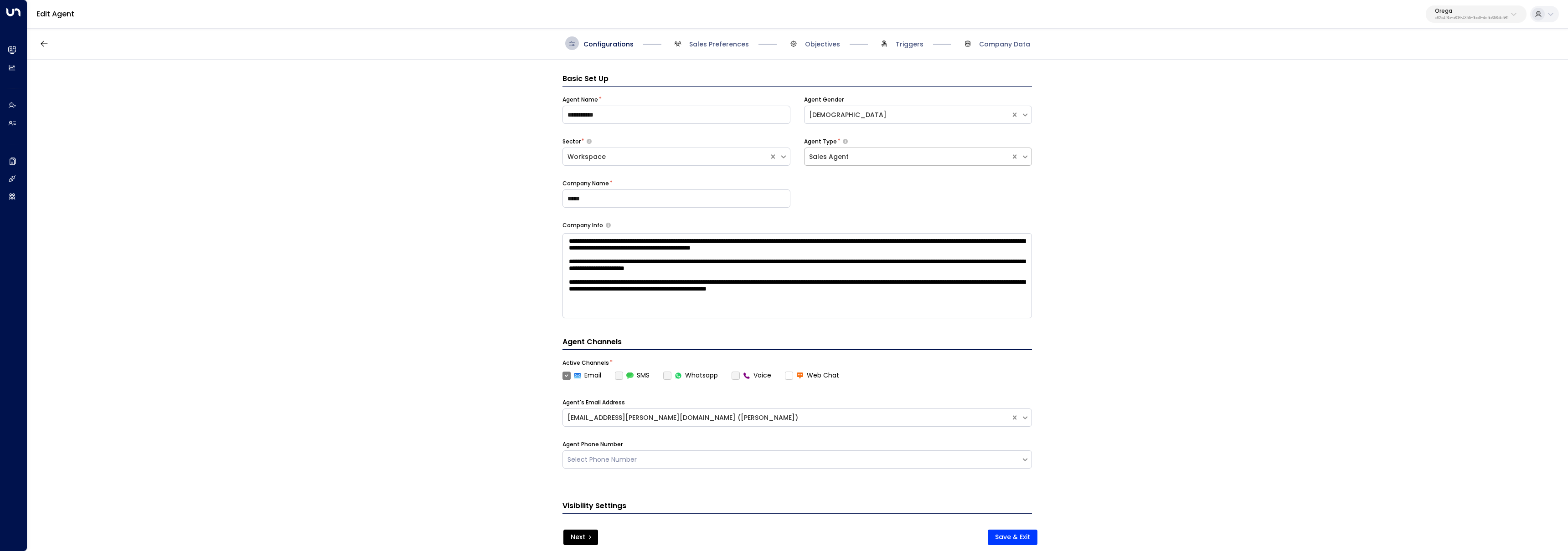
scroll to position [13, 0]
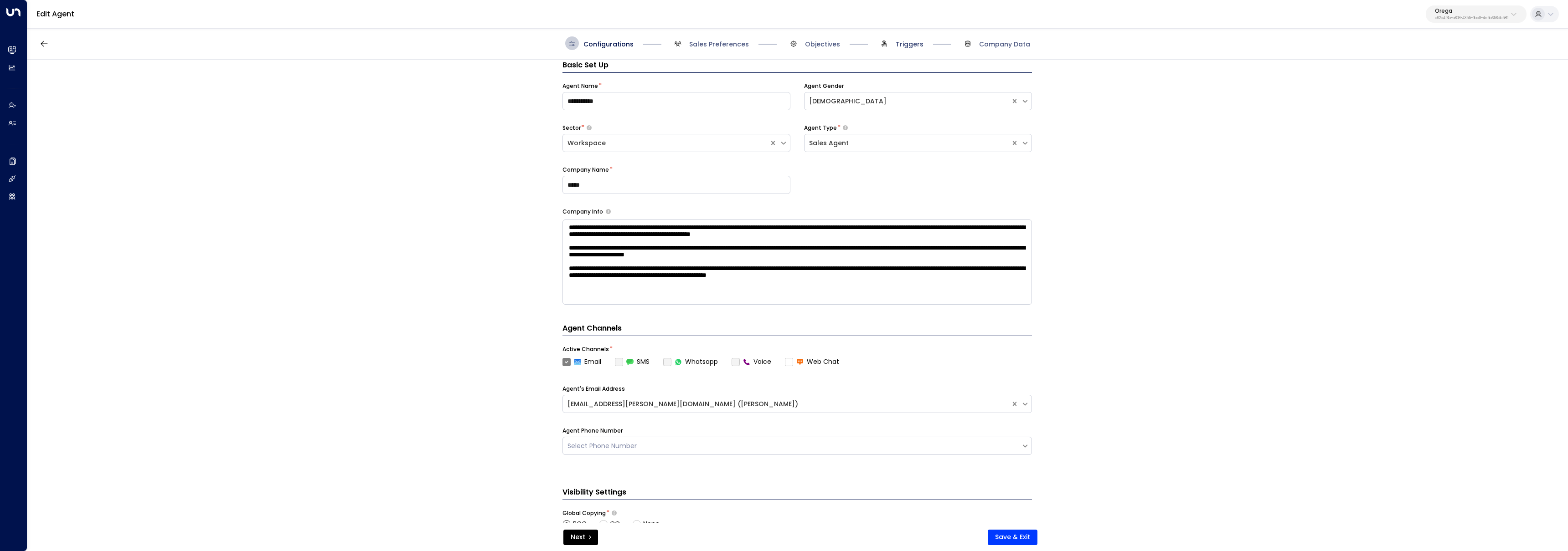
click at [903, 43] on span "Triggers" at bounding box center [909, 44] width 27 height 9
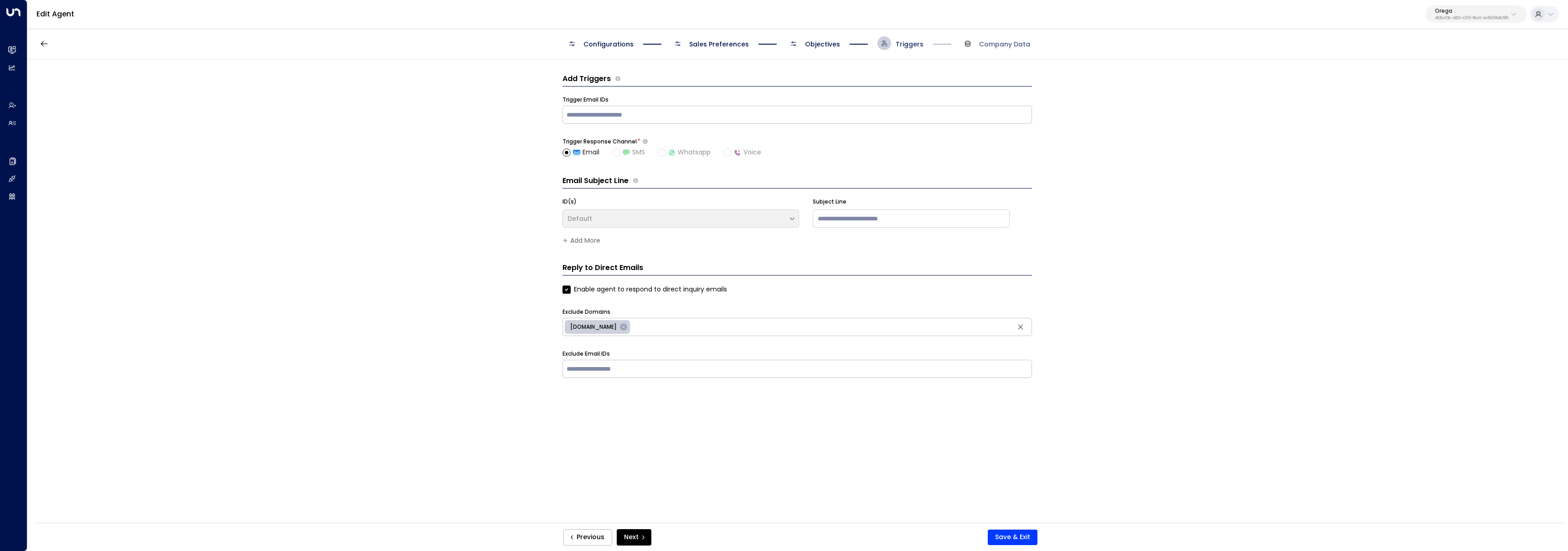
scroll to position [0, 0]
click at [884, 108] on input "text" at bounding box center [797, 114] width 465 height 13
paste input "**********"
type input "**********"
click at [1007, 537] on button "Save & Exit" at bounding box center [1012, 538] width 50 height 15
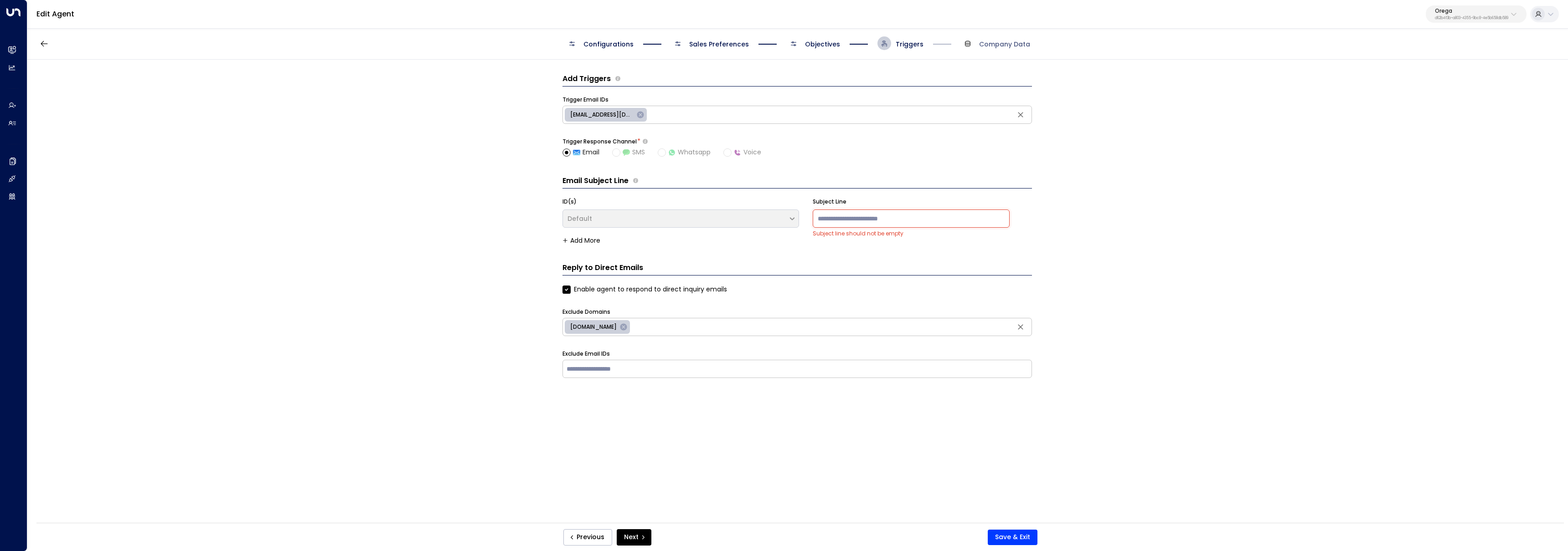
click at [887, 213] on input at bounding box center [911, 218] width 197 height 18
type input "**********"
click at [1022, 541] on button "Save & Exit" at bounding box center [1012, 538] width 50 height 15
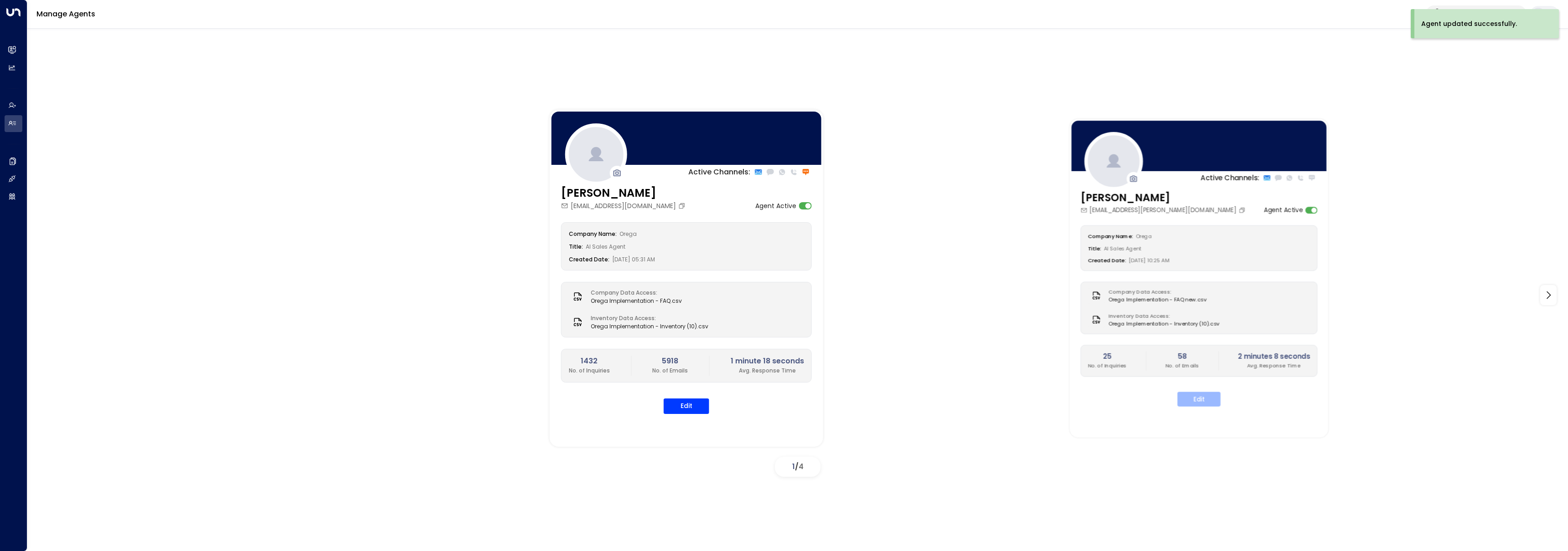
click at [1208, 405] on button "Edit" at bounding box center [1199, 399] width 43 height 14
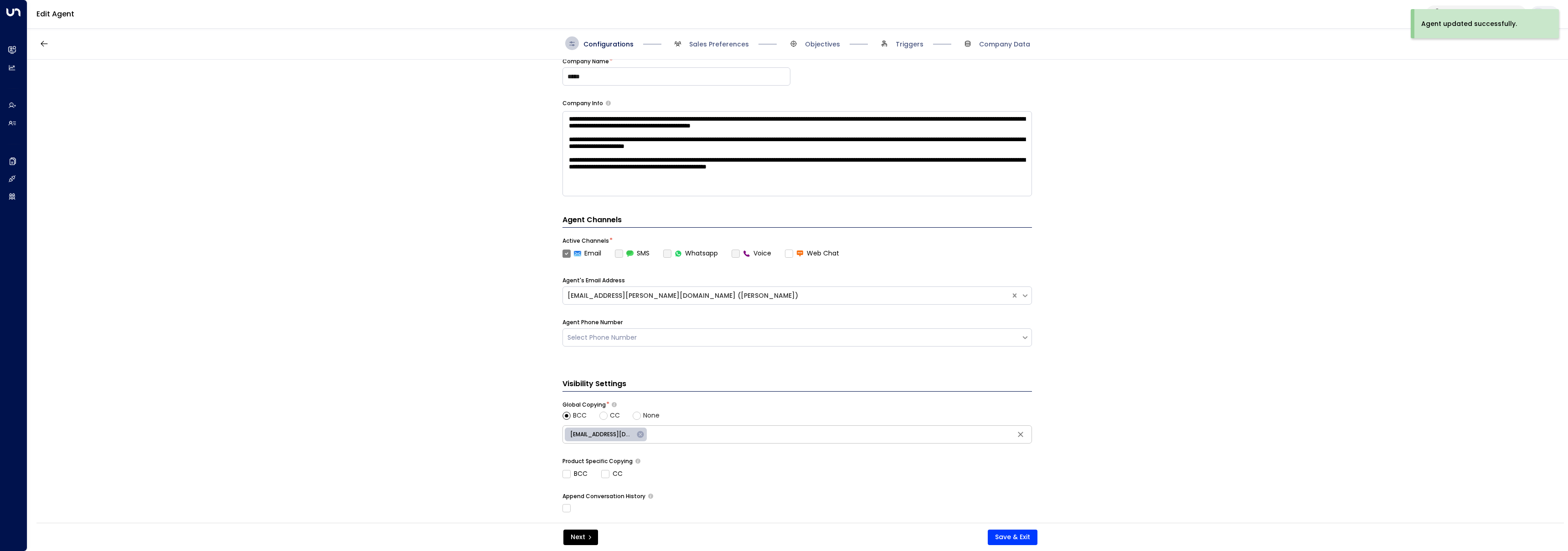
scroll to position [220, 0]
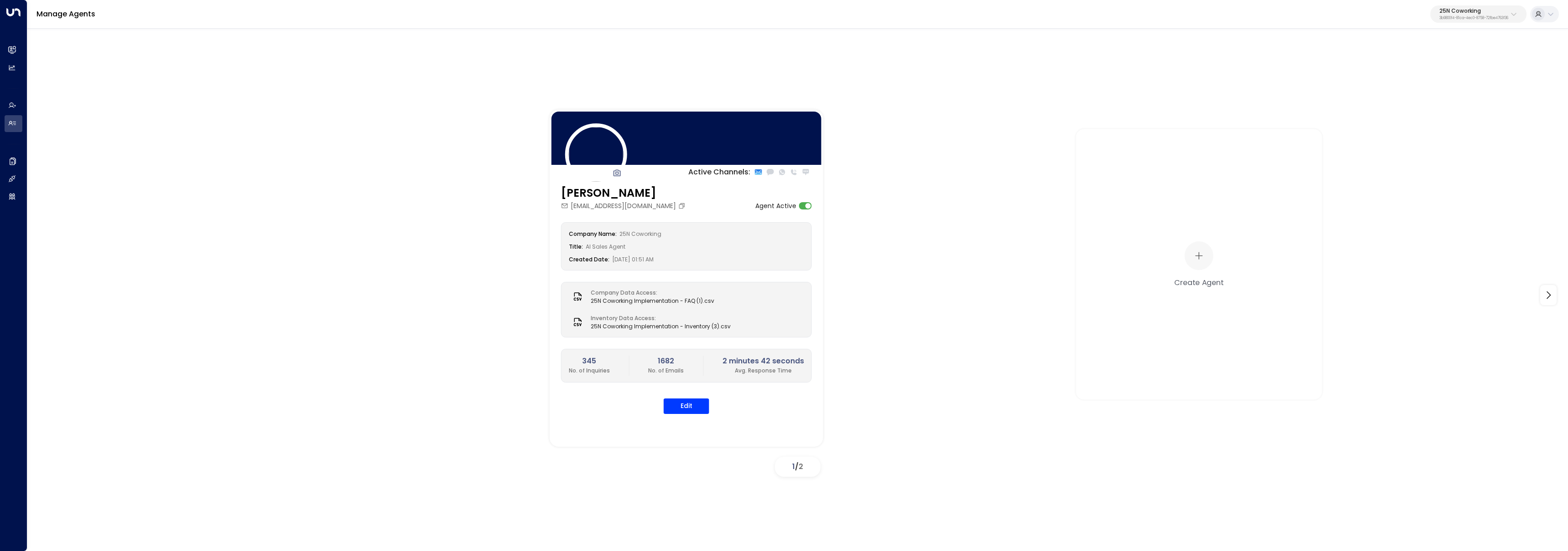
click at [1476, 11] on p "25N Coworking" at bounding box center [1473, 11] width 69 height 6
type input "*****"
click at [1410, 74] on span "ID: d62b4f3b-a803-4355-9bc8-4e5b658db589" at bounding box center [1454, 77] width 133 height 9
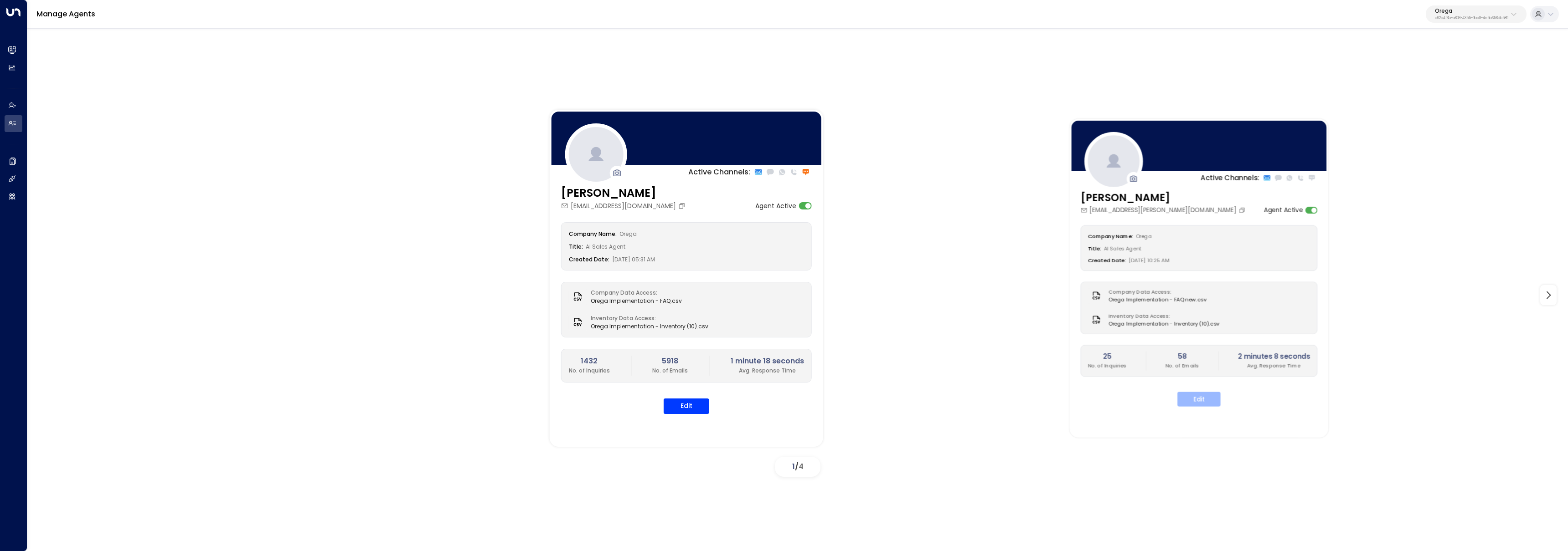
click at [1208, 404] on button "Edit" at bounding box center [1199, 399] width 43 height 14
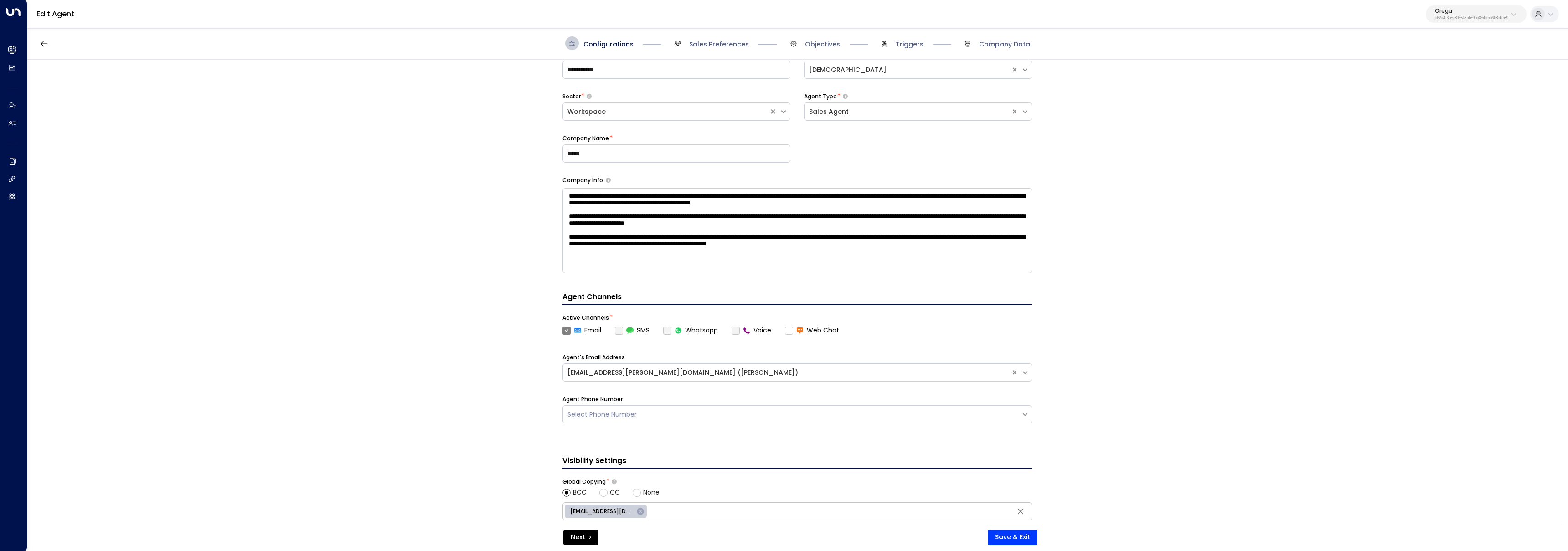
scroll to position [220, 0]
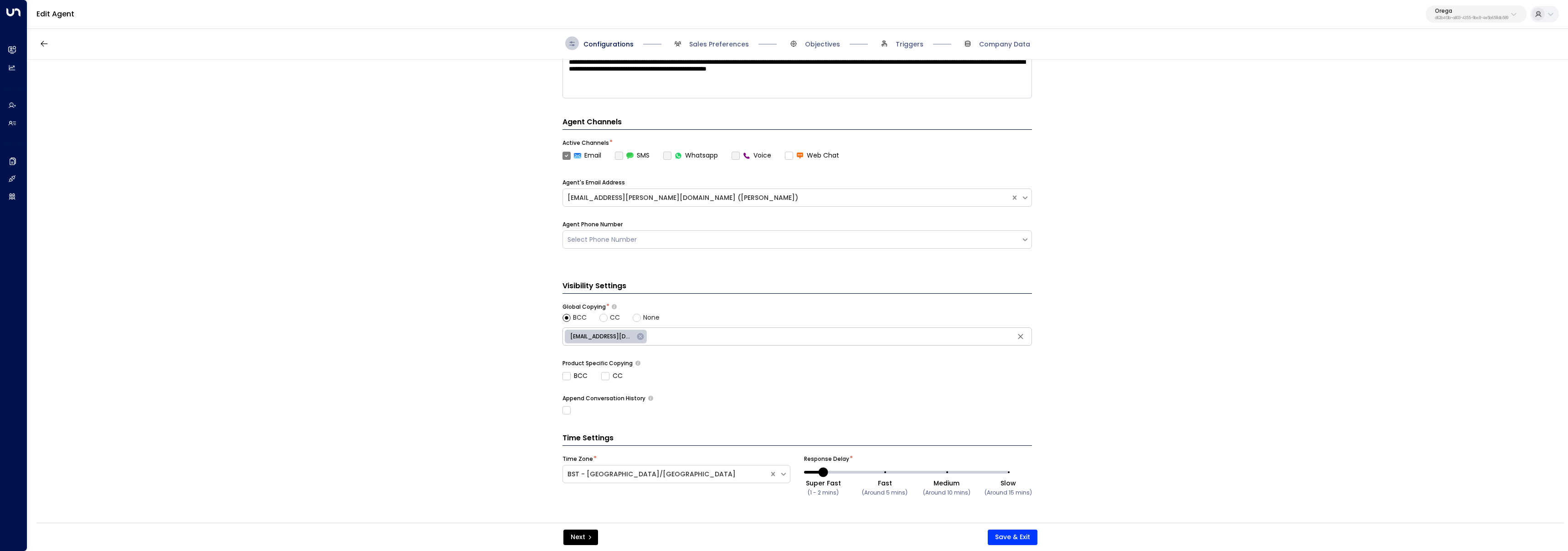
click at [722, 334] on input "text" at bounding box center [839, 336] width 381 height 13
click at [437, 338] on div "**********" at bounding box center [797, 294] width 1540 height 470
click at [638, 335] on input "text" at bounding box center [797, 336] width 465 height 13
paste input "**********"
type input "**********"
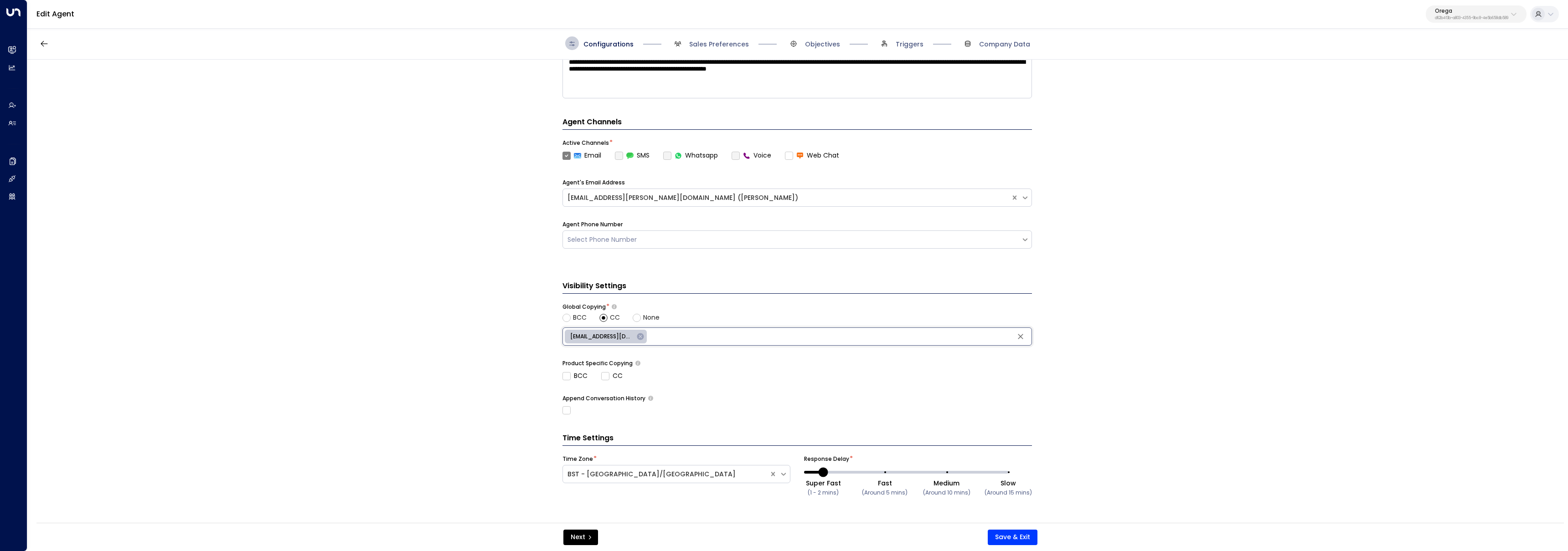
click at [514, 345] on div "**********" at bounding box center [797, 294] width 1540 height 470
click at [611, 319] on span "CC" at bounding box center [614, 318] width 10 height 9
click at [547, 324] on div "**********" at bounding box center [797, 294] width 1540 height 470
click at [602, 337] on input "text" at bounding box center [797, 336] width 465 height 13
paste input "**********"
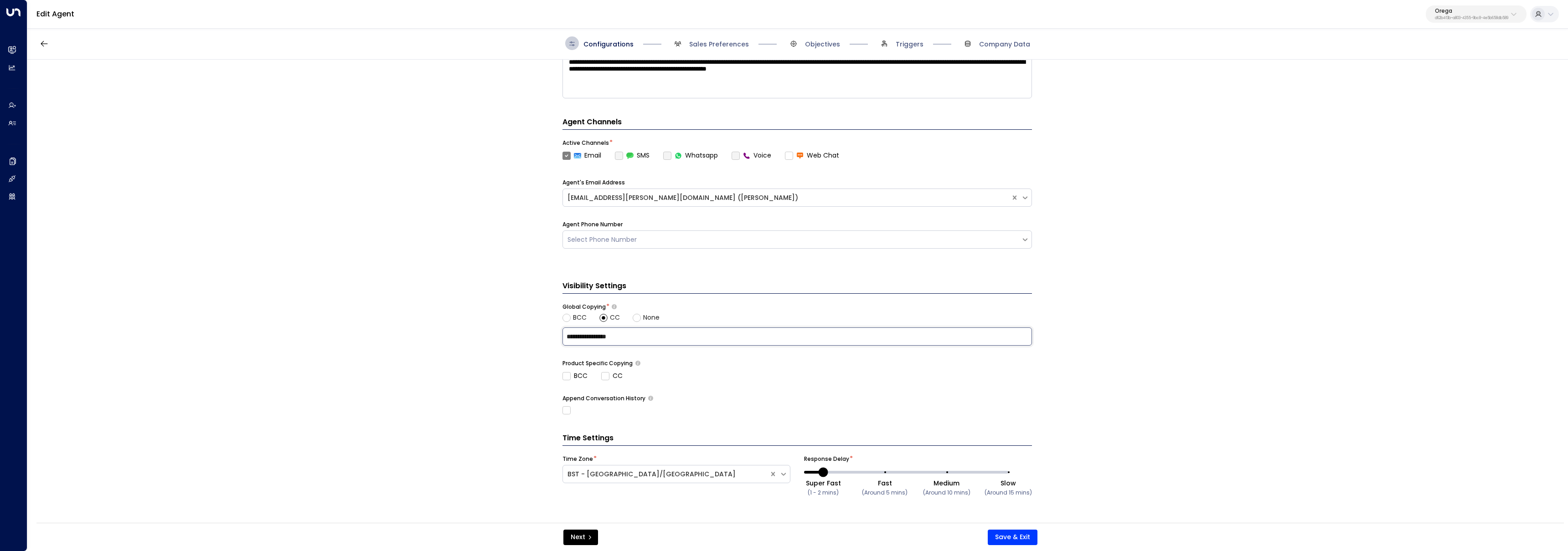
type input "**********"
click at [449, 344] on div "**********" at bounding box center [797, 294] width 1540 height 470
drag, startPoint x: 558, startPoint y: 306, endPoint x: 640, endPoint y: 311, distance: 82.2
click at [640, 311] on div "**********" at bounding box center [797, 294] width 1540 height 470
click at [490, 351] on div "**********" at bounding box center [797, 294] width 1540 height 470
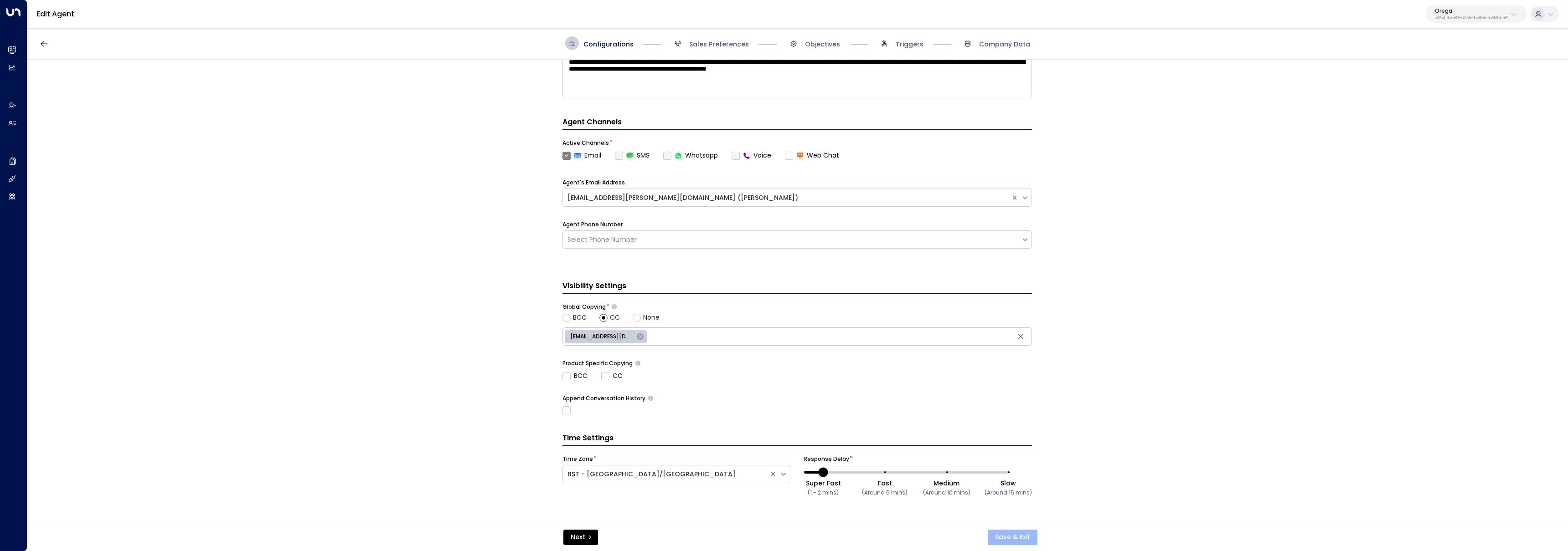
click at [1000, 542] on button "Save & Exit" at bounding box center [1012, 538] width 50 height 15
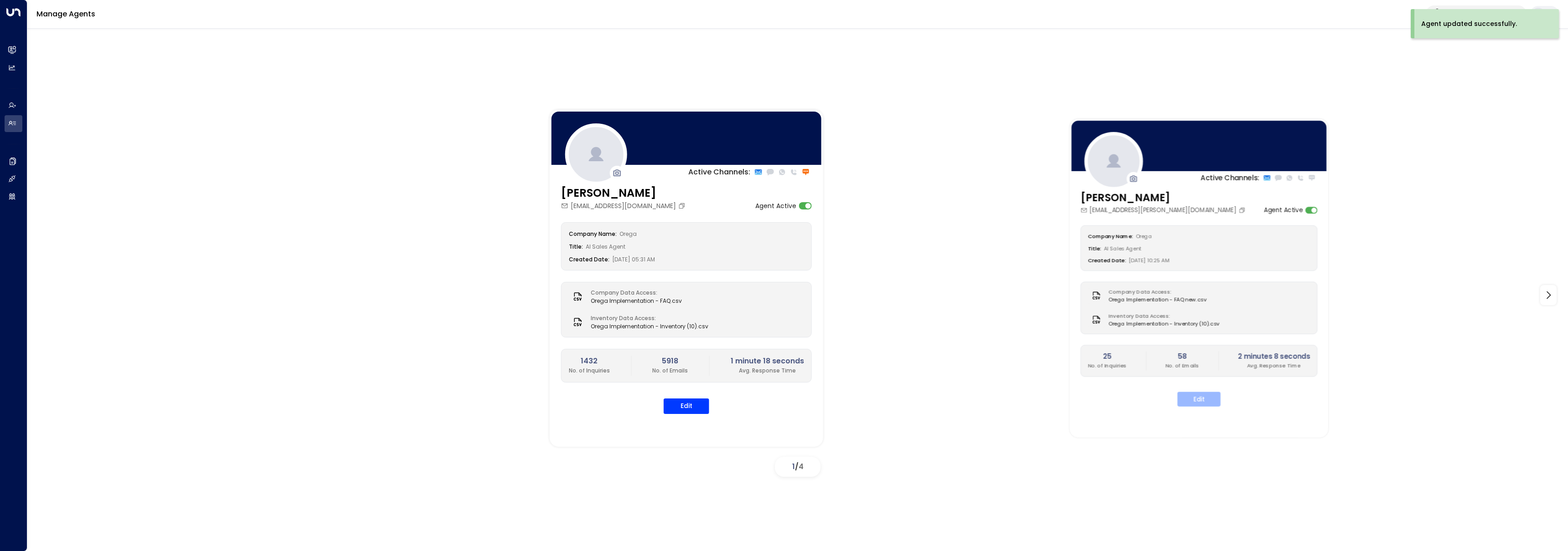
click at [1192, 394] on button "Edit" at bounding box center [1199, 399] width 43 height 14
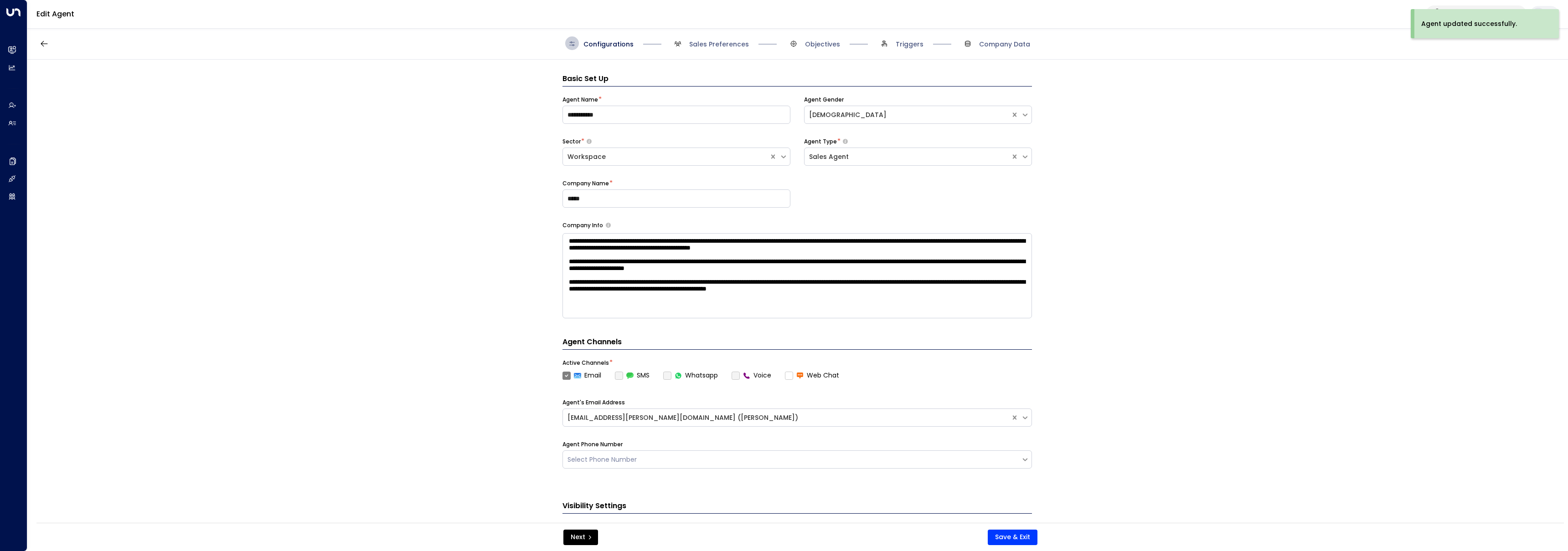
scroll to position [13, 0]
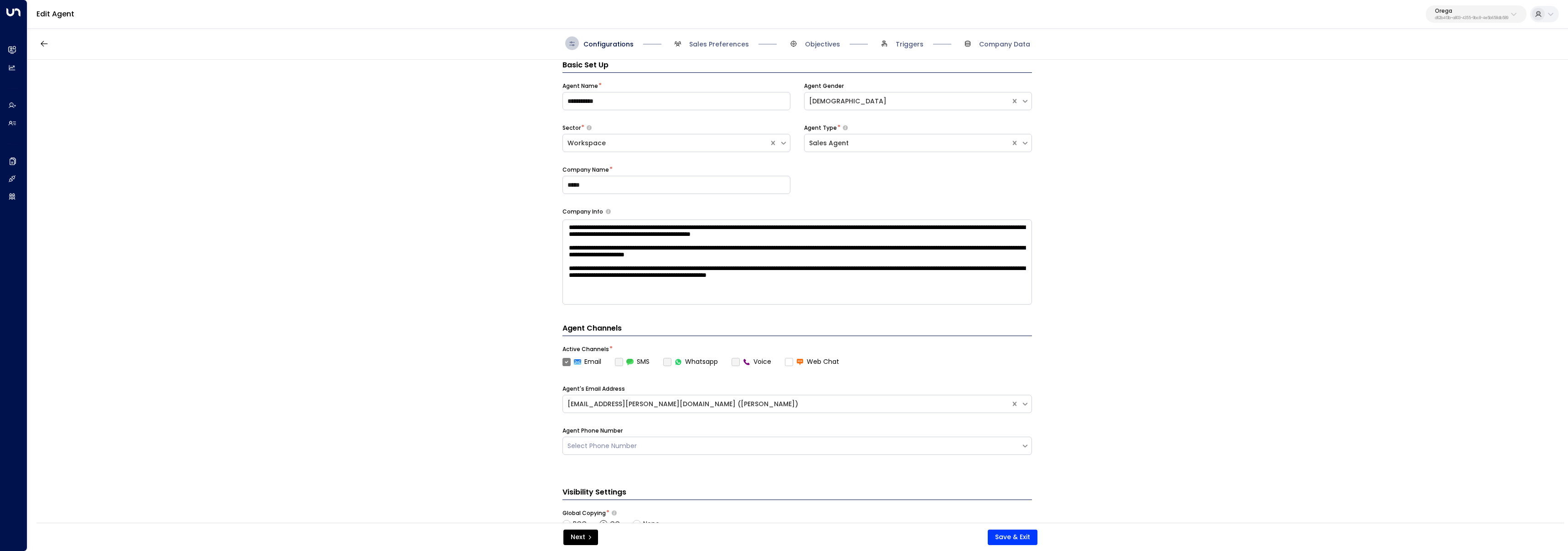
click at [893, 46] on span "Triggers" at bounding box center [900, 43] width 46 height 13
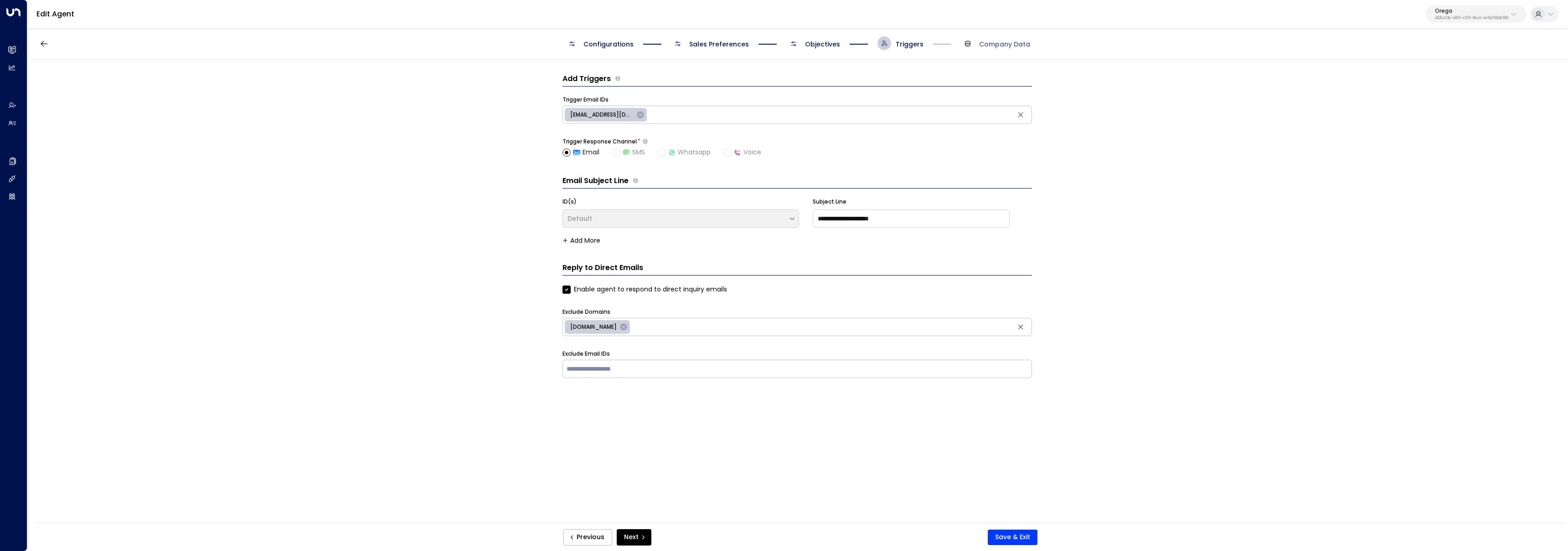
scroll to position [0, 0]
click at [610, 112] on span "[EMAIL_ADDRESS][DOMAIN_NAME]" at bounding box center [601, 114] width 75 height 9
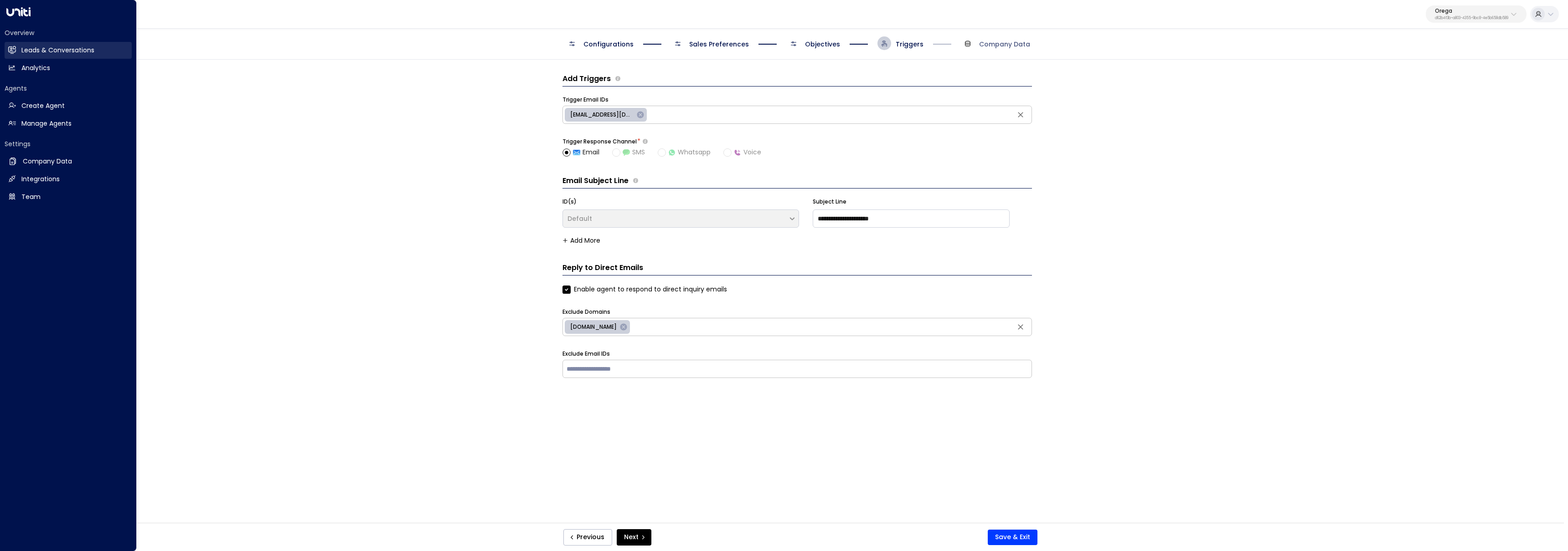
click at [39, 47] on h2 "Leads & Conversations" at bounding box center [58, 50] width 73 height 9
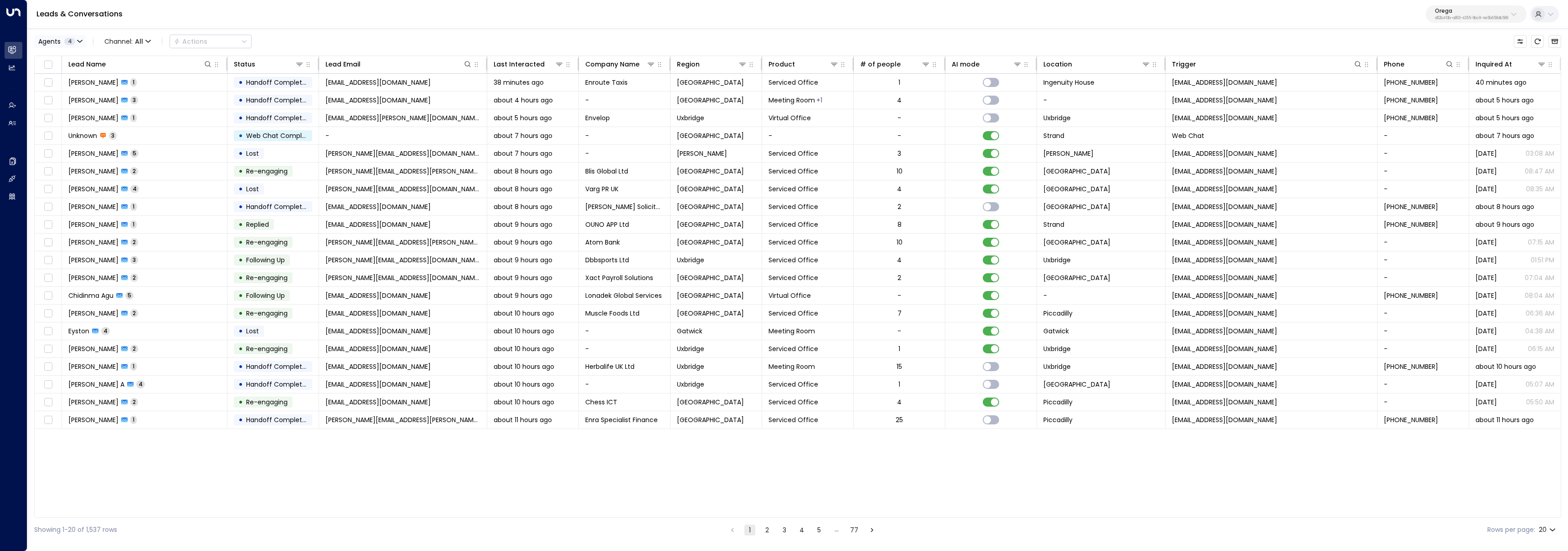
click at [65, 45] on button "Agents 4" at bounding box center [60, 42] width 51 height 13
click at [79, 122] on button "Clear" at bounding box center [87, 125] width 18 height 8
click at [66, 87] on div "Grace Nolan" at bounding box center [75, 88] width 50 height 9
click at [154, 124] on button "Apply" at bounding box center [154, 125] width 26 height 13
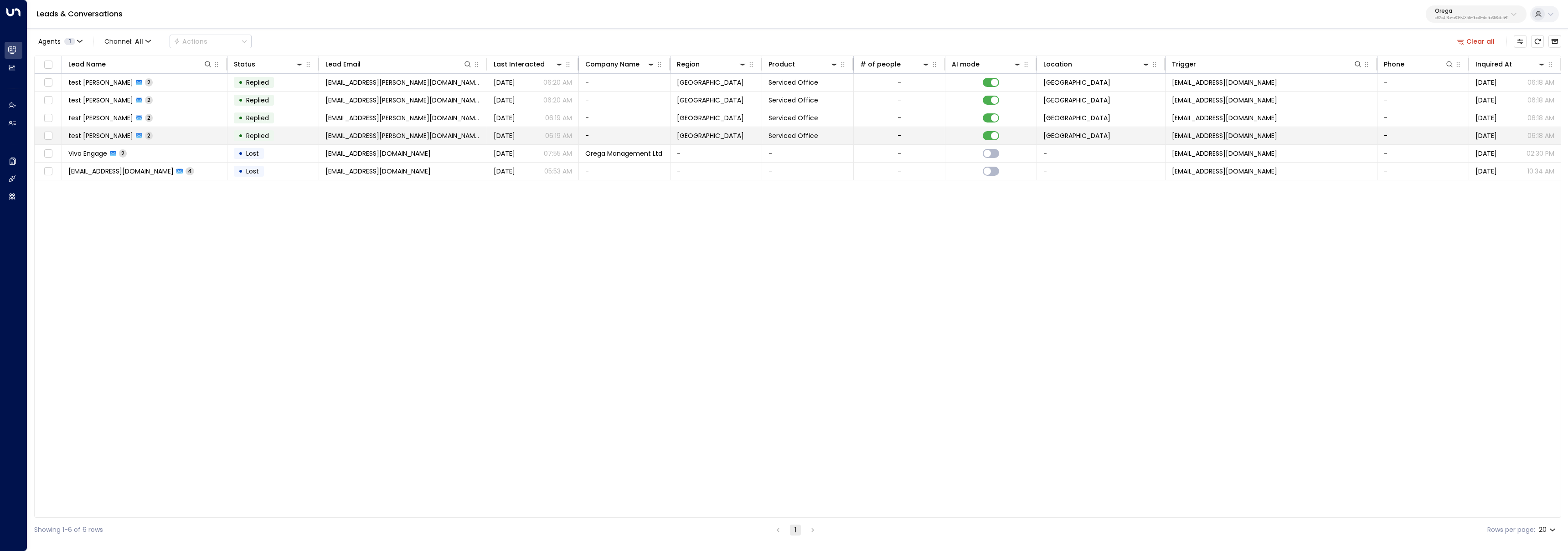
click at [388, 132] on span "denver.burke@fuelius.com" at bounding box center [403, 136] width 155 height 9
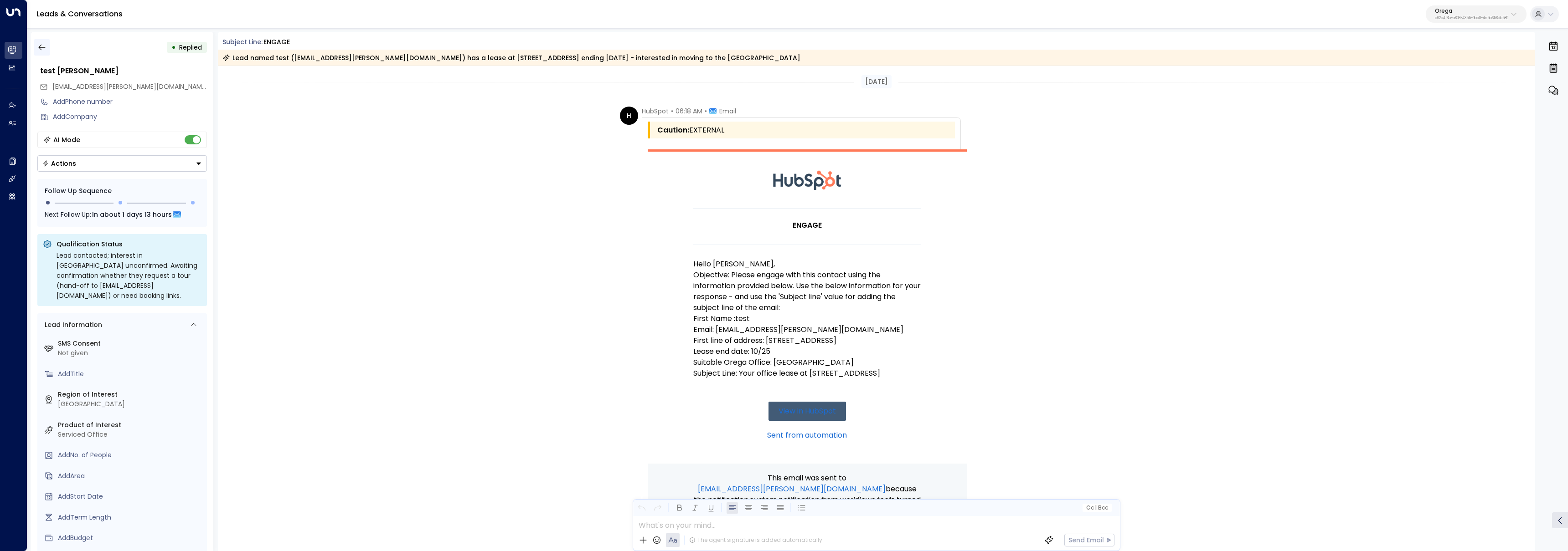
click at [40, 42] on button "button" at bounding box center [42, 46] width 16 height 16
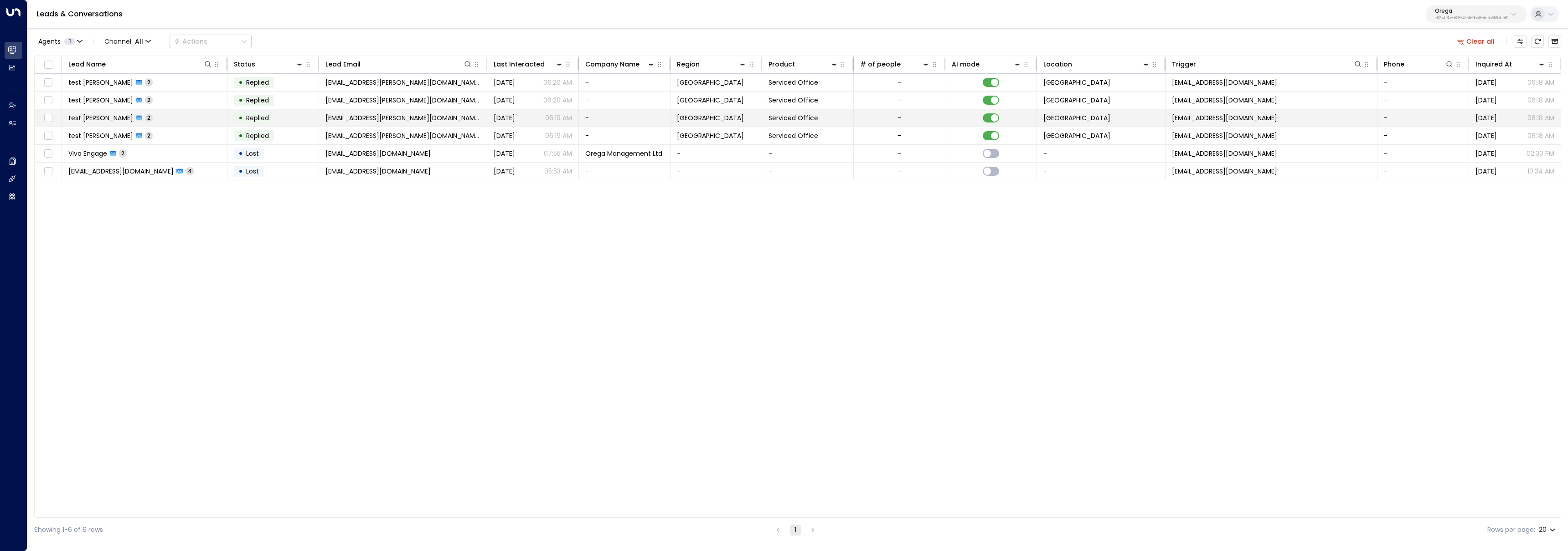
click at [178, 121] on td "test Sanghera 2" at bounding box center [145, 118] width 165 height 17
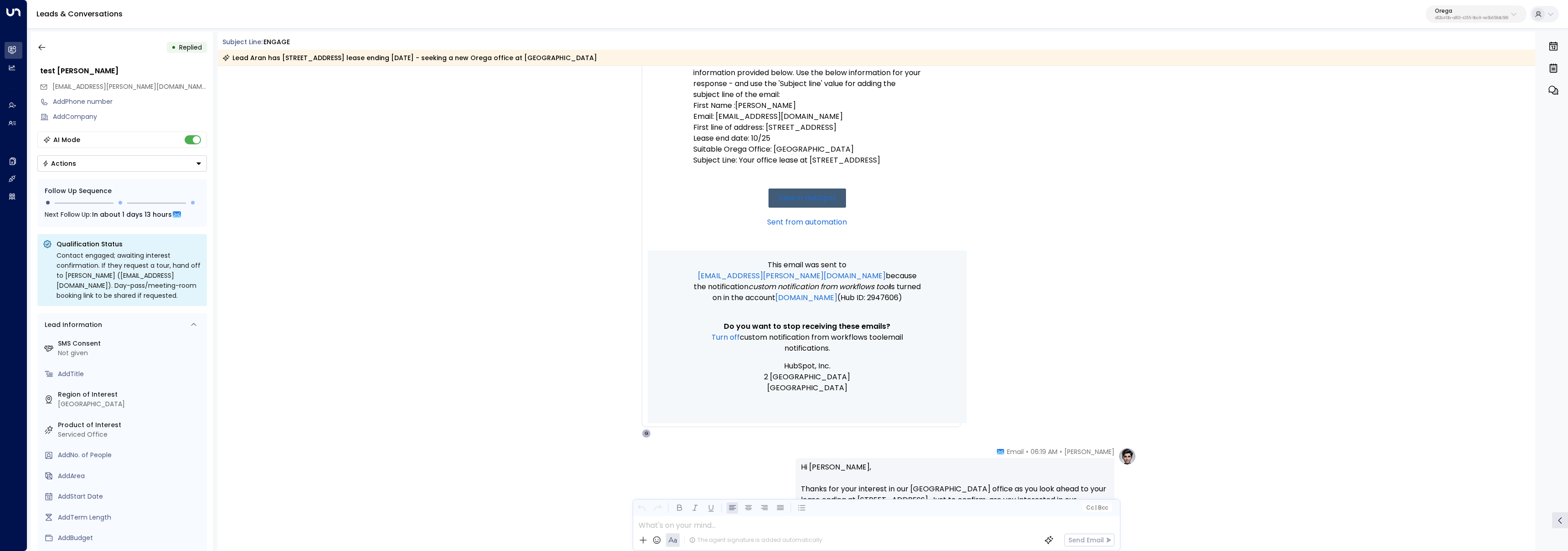
scroll to position [58, 0]
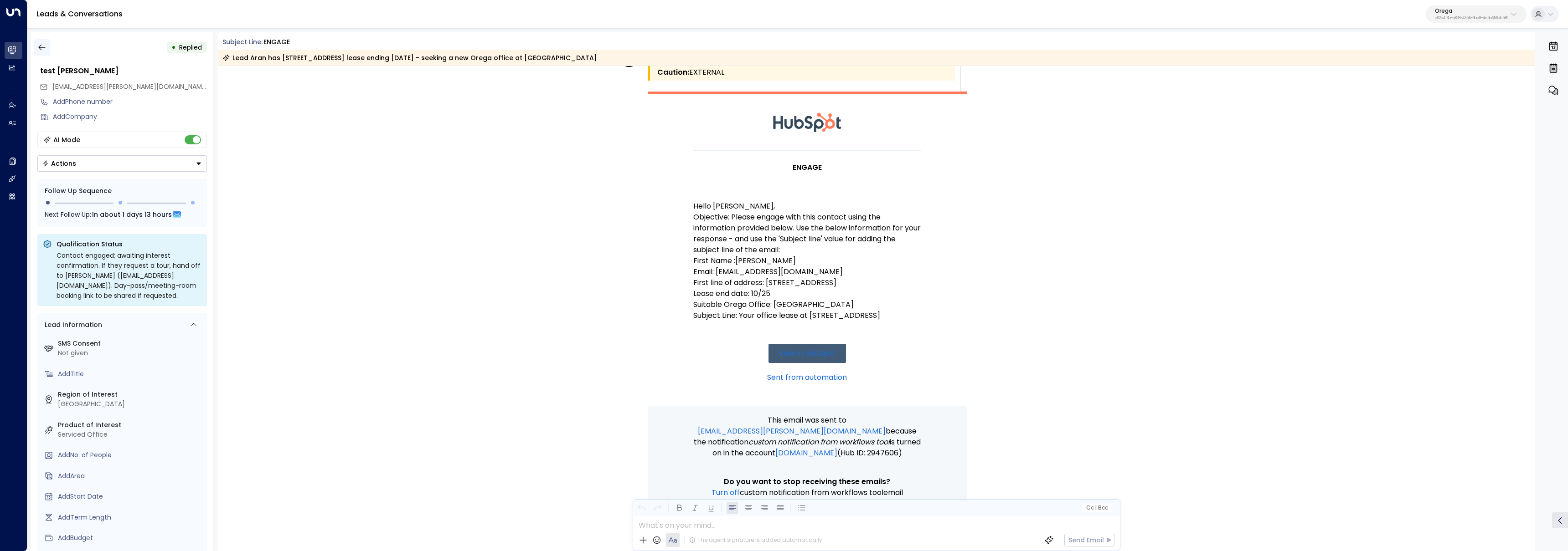
click at [41, 49] on icon "button" at bounding box center [42, 47] width 7 height 6
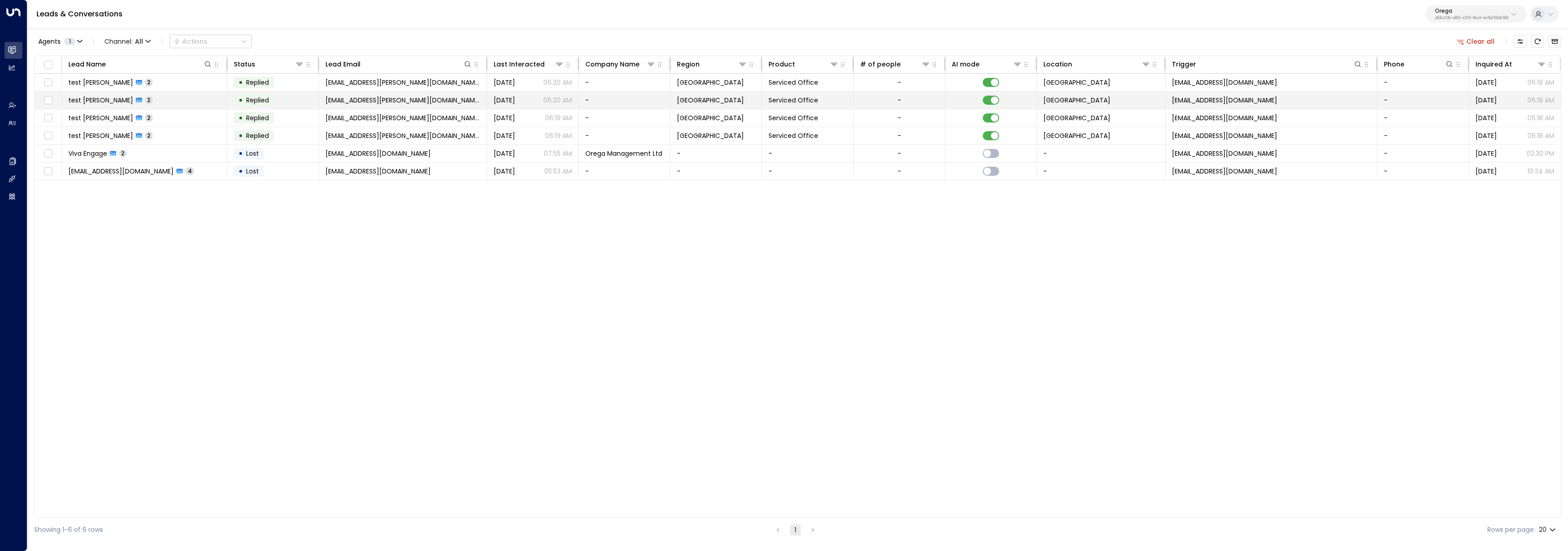
click at [186, 106] on td "test Sanghera 2" at bounding box center [145, 100] width 165 height 17
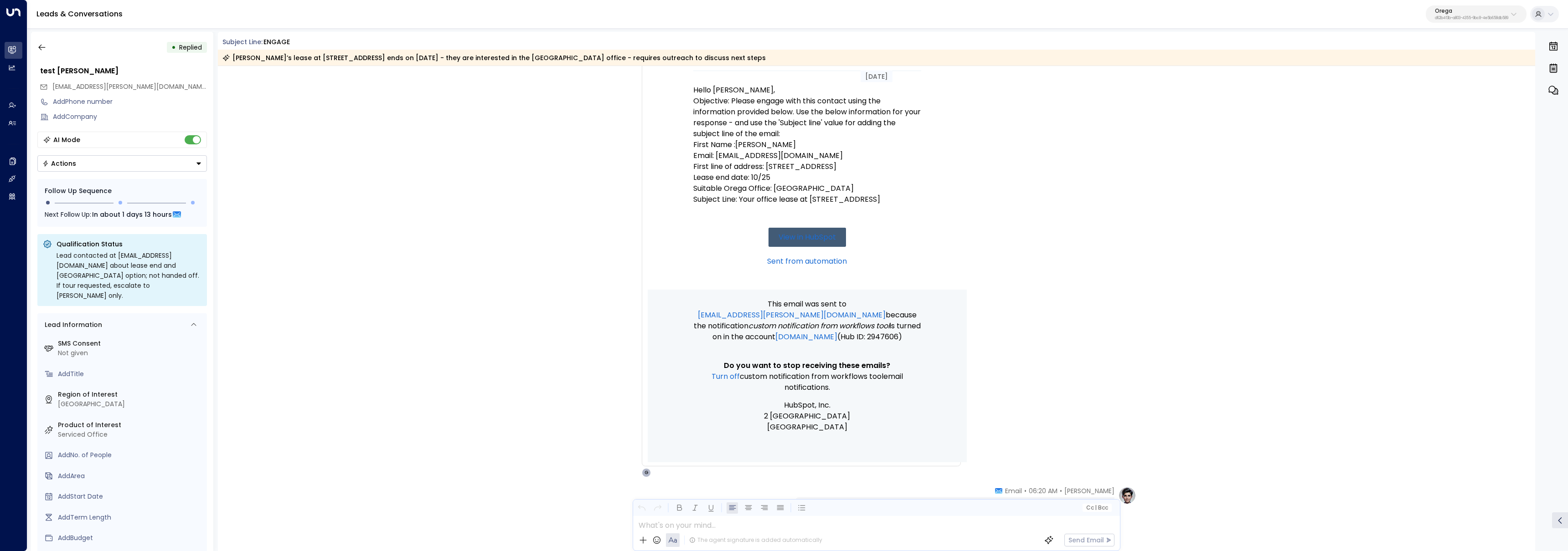
scroll to position [158, 0]
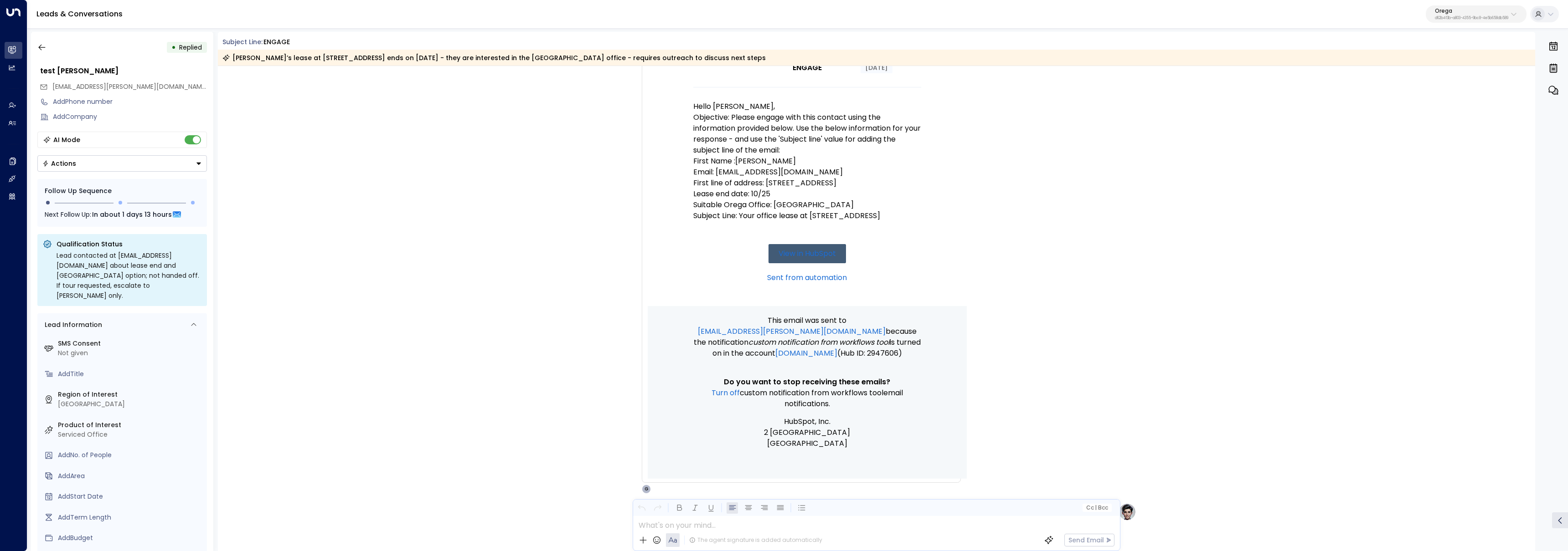
click at [731, 176] on p "Email: mramarsanghera@gmail.com" at bounding box center [806, 172] width 228 height 11
click at [730, 175] on p "Email: mramarsanghera@gmail.com" at bounding box center [806, 172] width 228 height 11
click at [44, 46] on icon "button" at bounding box center [43, 47] width 9 height 9
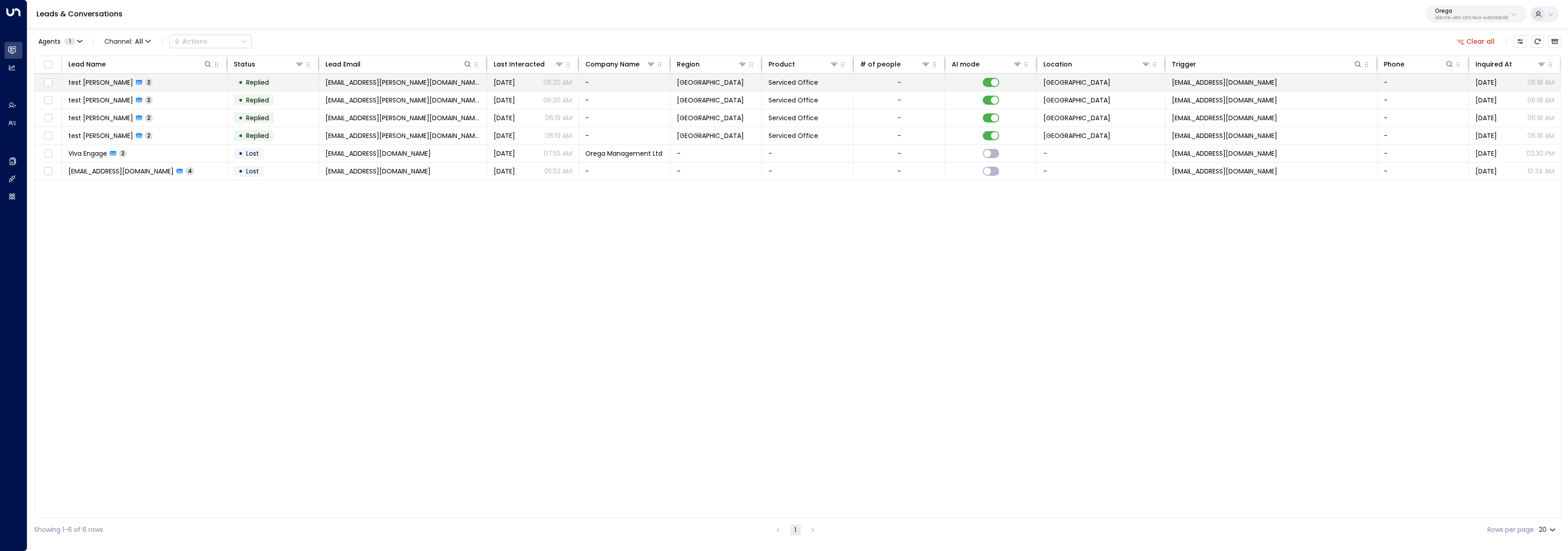
click at [165, 81] on td "test Sanghera 2" at bounding box center [145, 82] width 165 height 17
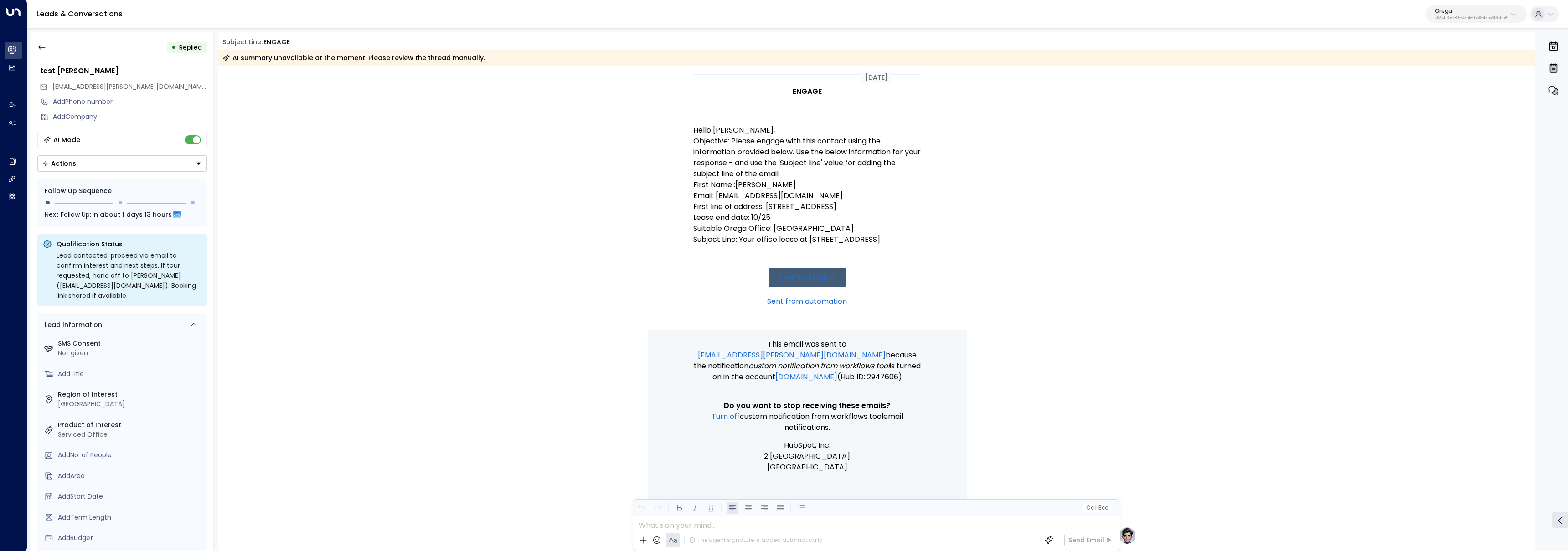
scroll to position [91, 0]
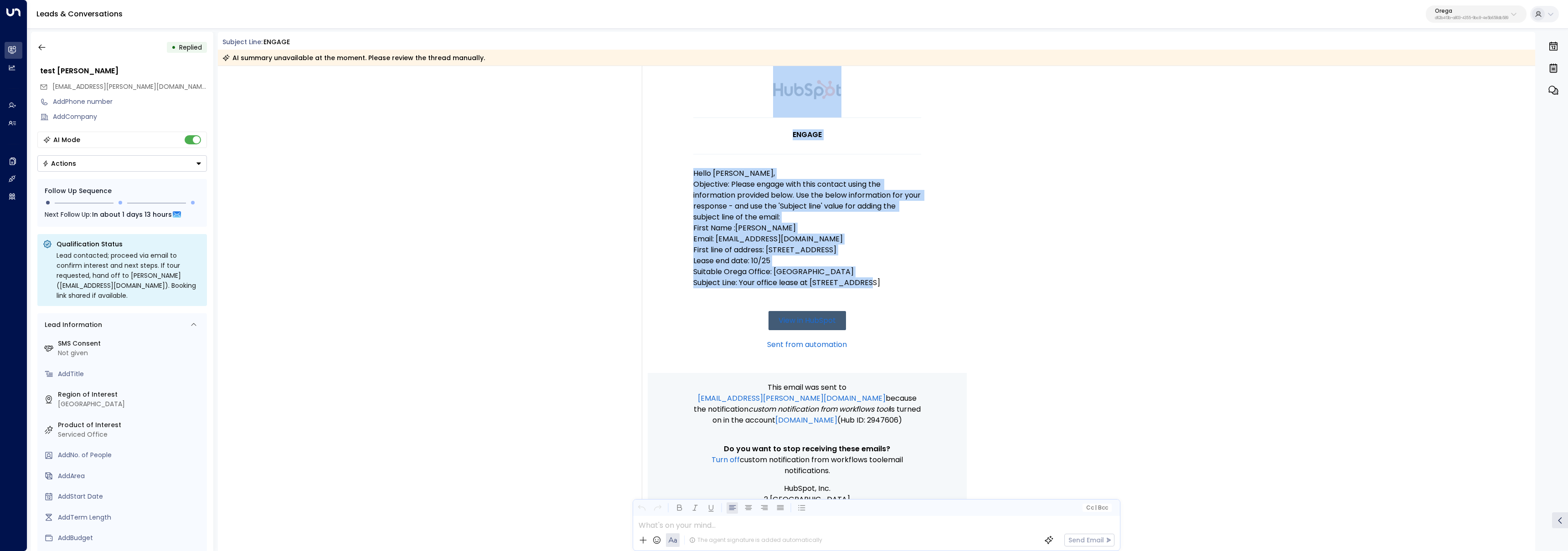
drag, startPoint x: 688, startPoint y: 174, endPoint x: 898, endPoint y: 287, distance: 238.5
click at [898, 287] on td "ENGAGE Hello Grace, Objective: Please engage with this contact using the inform…" at bounding box center [807, 215] width 319 height 315
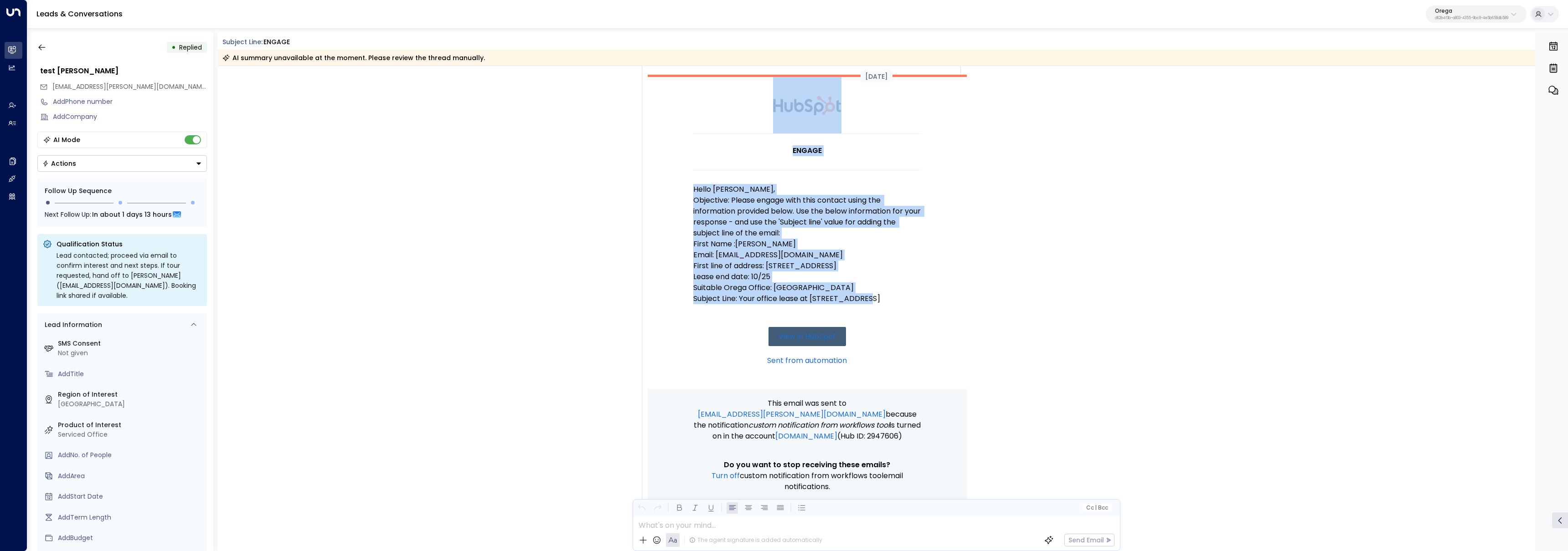
scroll to position [323, 0]
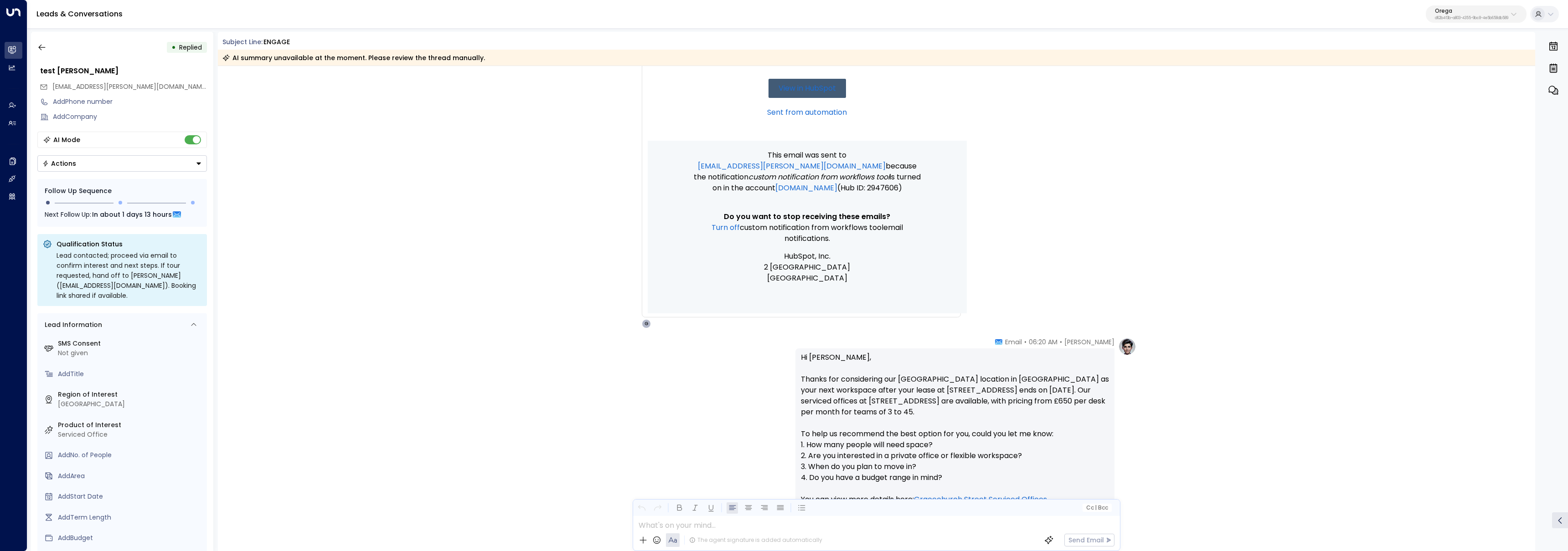
click at [1490, 9] on p "Orega" at bounding box center [1472, 11] width 74 height 6
type input "*"
type input "******"
click at [1484, 80] on span "ID: b6d56953-0354-4d8c-85a9-b9f5de32c6fb" at bounding box center [1490, 77] width 131 height 9
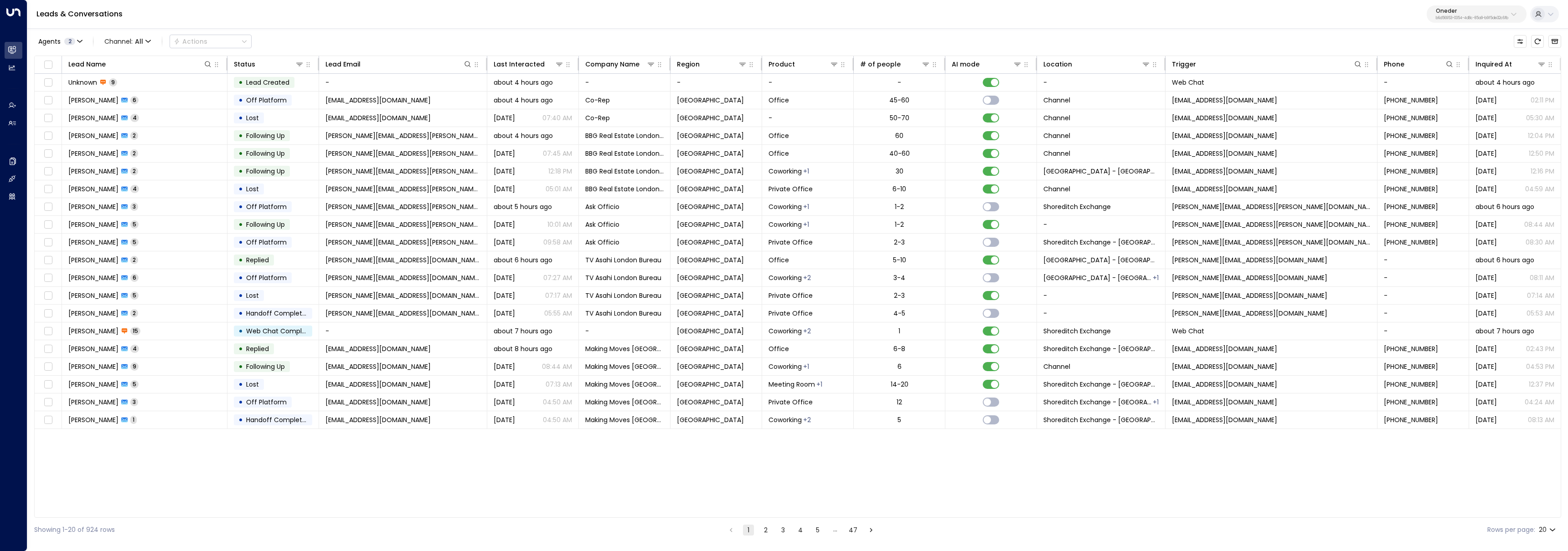
click at [1448, 23] on div "Leads & Conversations Oneder b6d56953-0354-4d8c-85a9-b9f5de32c6fb" at bounding box center [798, 14] width 1541 height 28
click at [1447, 16] on p "b6d56953-0354-4d8c-85a9-b9f5de32c6fb" at bounding box center [1472, 18] width 73 height 4
type input "*******"
click at [1437, 80] on span "ID: 638ec7b5-66cb-467c-be2f-f19c05816232" at bounding box center [1490, 77] width 125 height 9
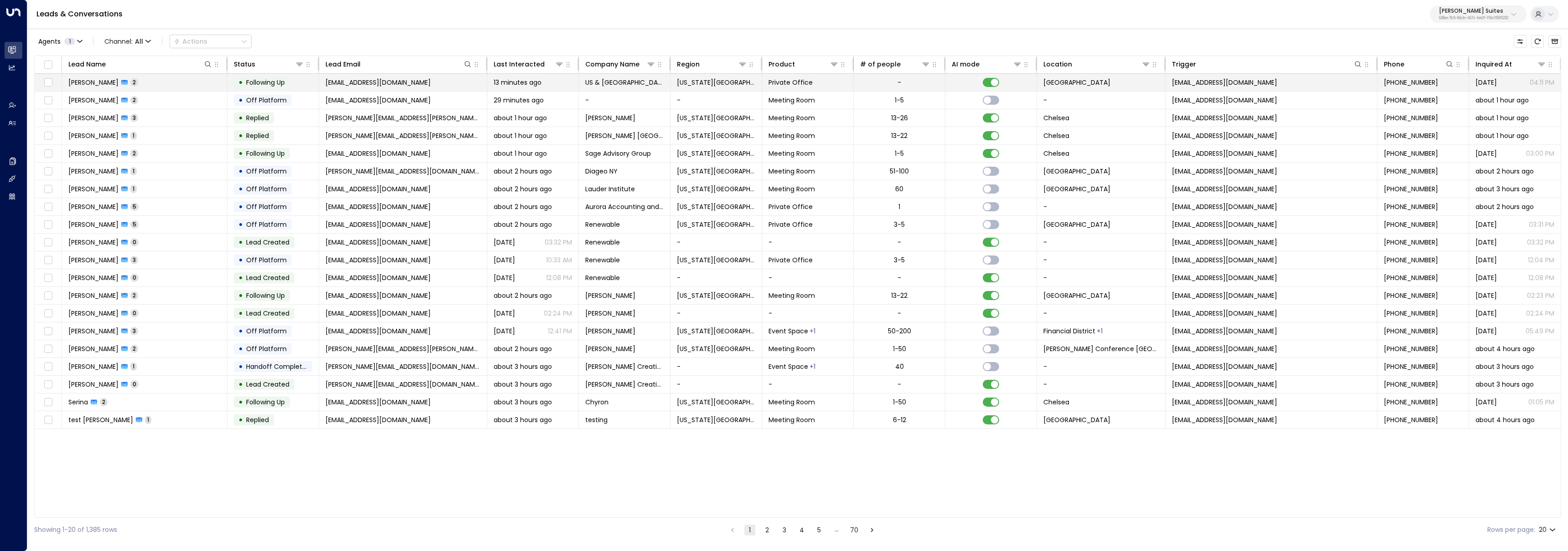
click at [163, 83] on td "Yao Edmond Kouassi 2" at bounding box center [145, 82] width 165 height 17
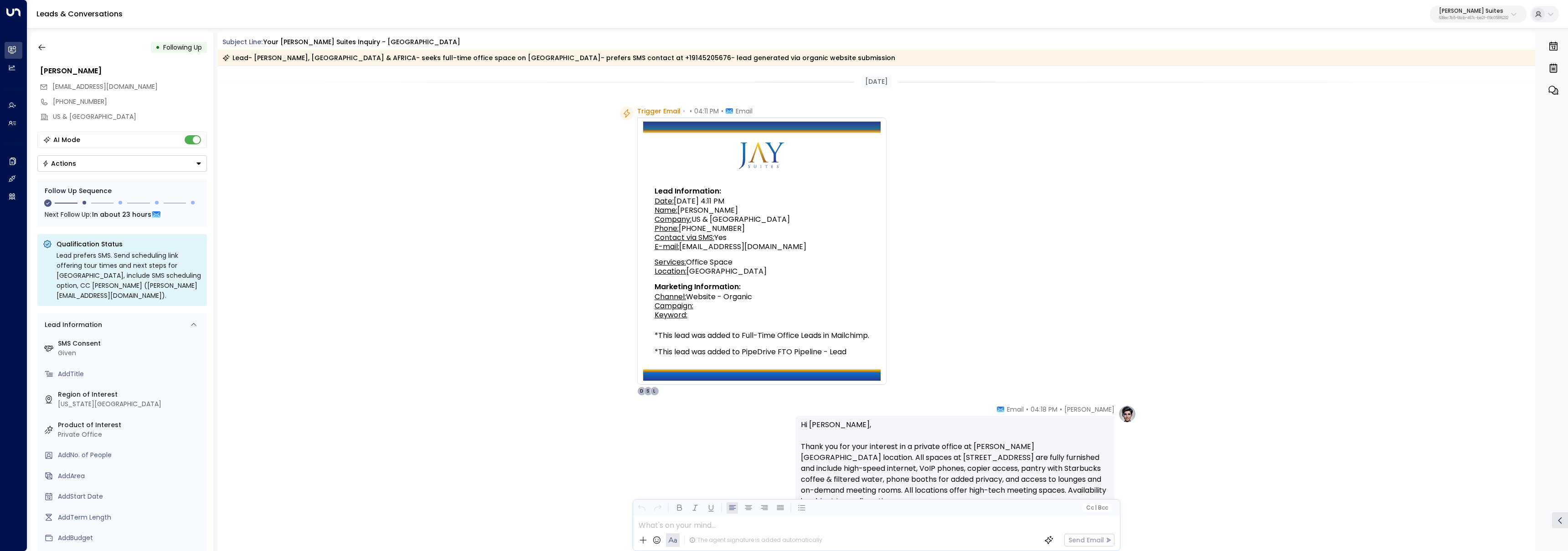
click at [1454, 18] on p "638ec7b5-66cb-467c-be2f-f19c05816232" at bounding box center [1473, 18] width 69 height 4
click at [1449, 51] on input "text" at bounding box center [1453, 50] width 133 height 17
type input "******"
click at [1446, 83] on li "Oneder ID: b6d56953-0354-4d8c-85a9-b9f5de32c6fb" at bounding box center [1453, 73] width 139 height 25
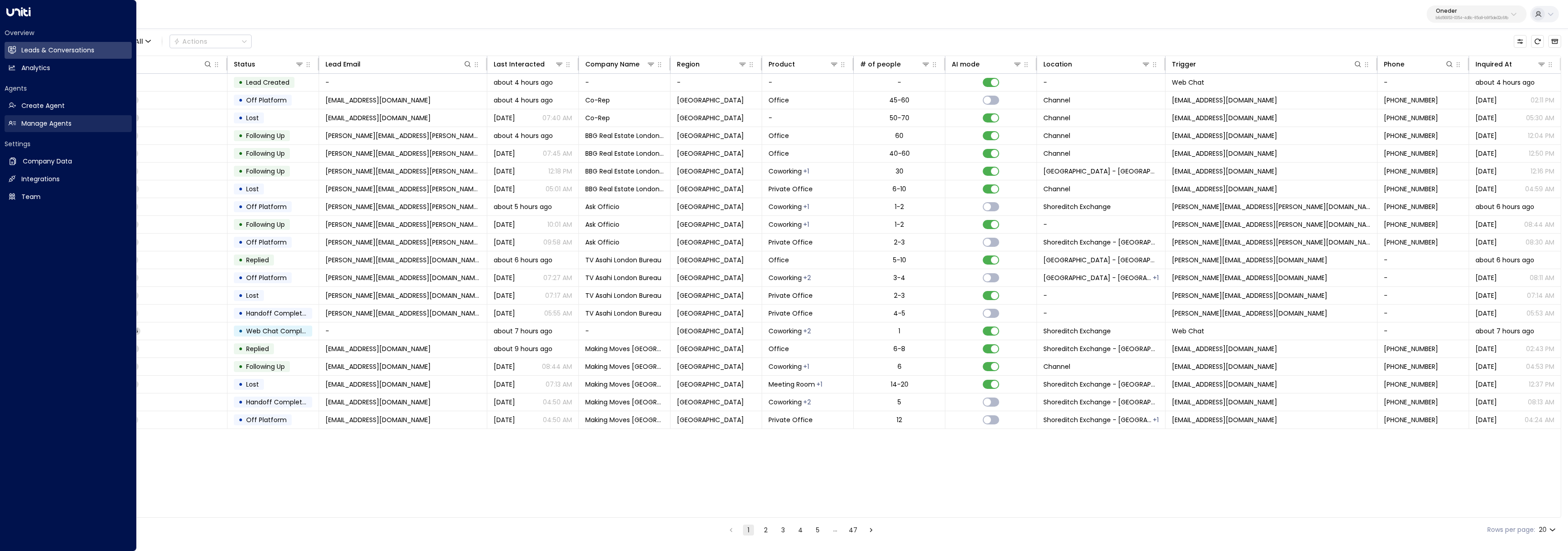
click at [42, 123] on h2 "Manage Agents" at bounding box center [46, 124] width 50 height 9
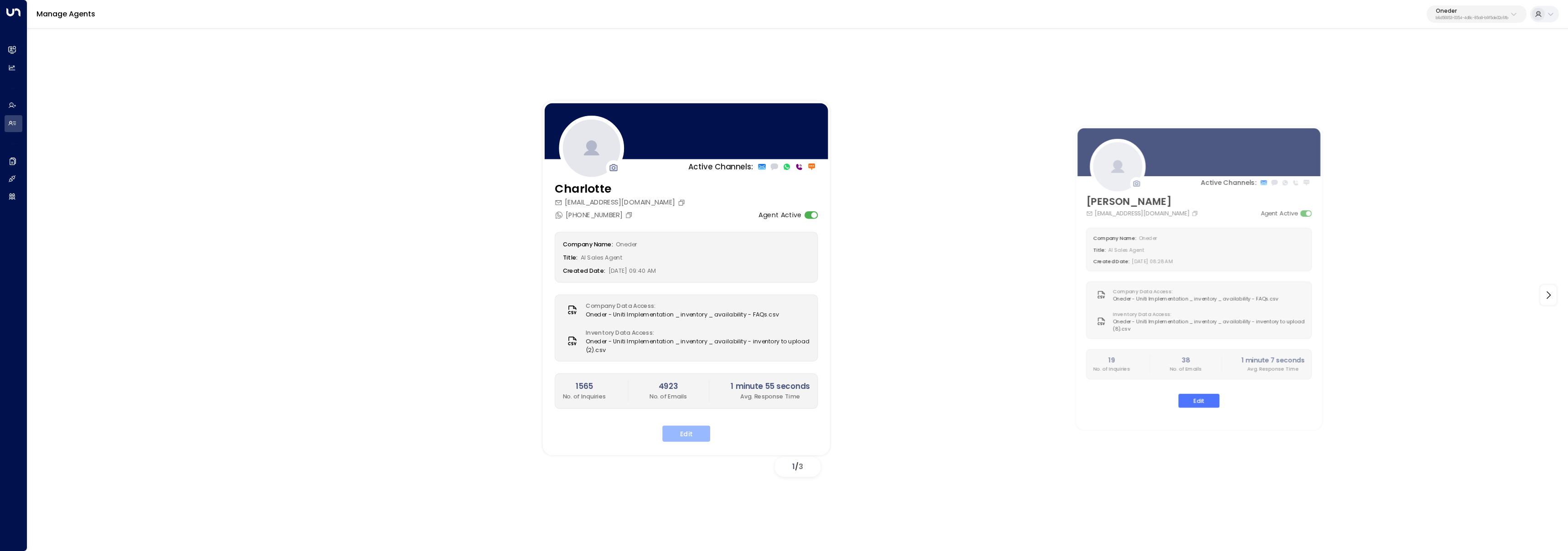
click at [701, 437] on button "Edit" at bounding box center [686, 433] width 48 height 16
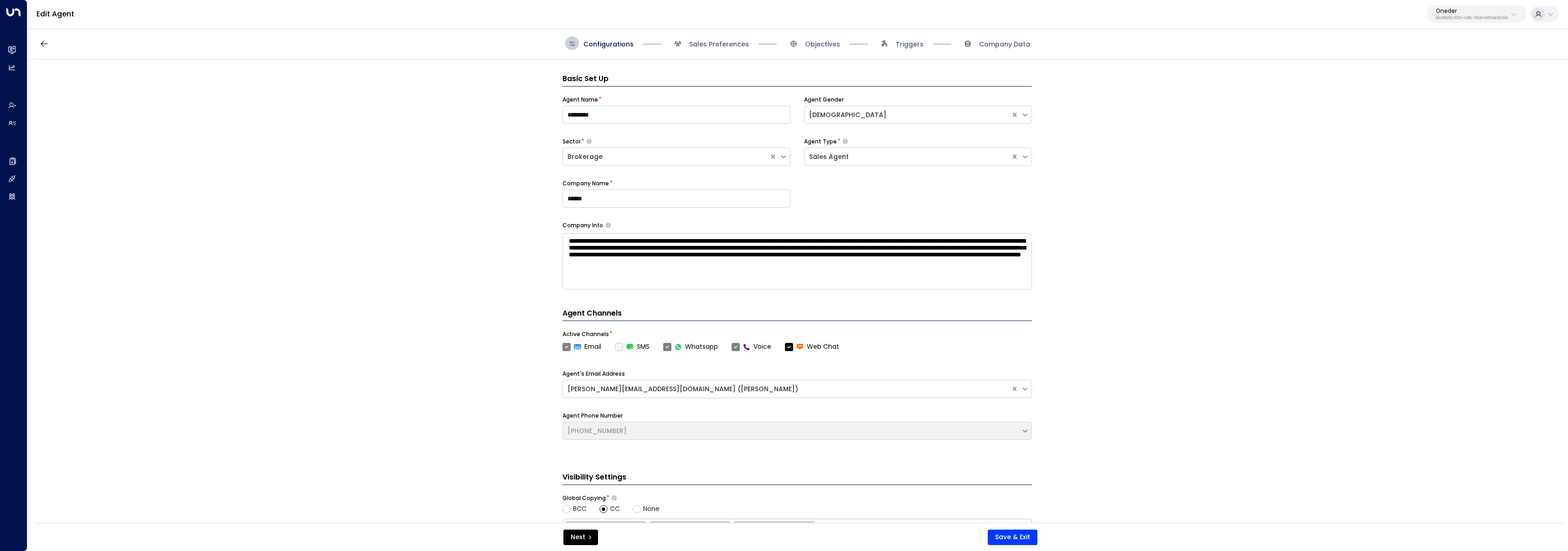
scroll to position [13, 0]
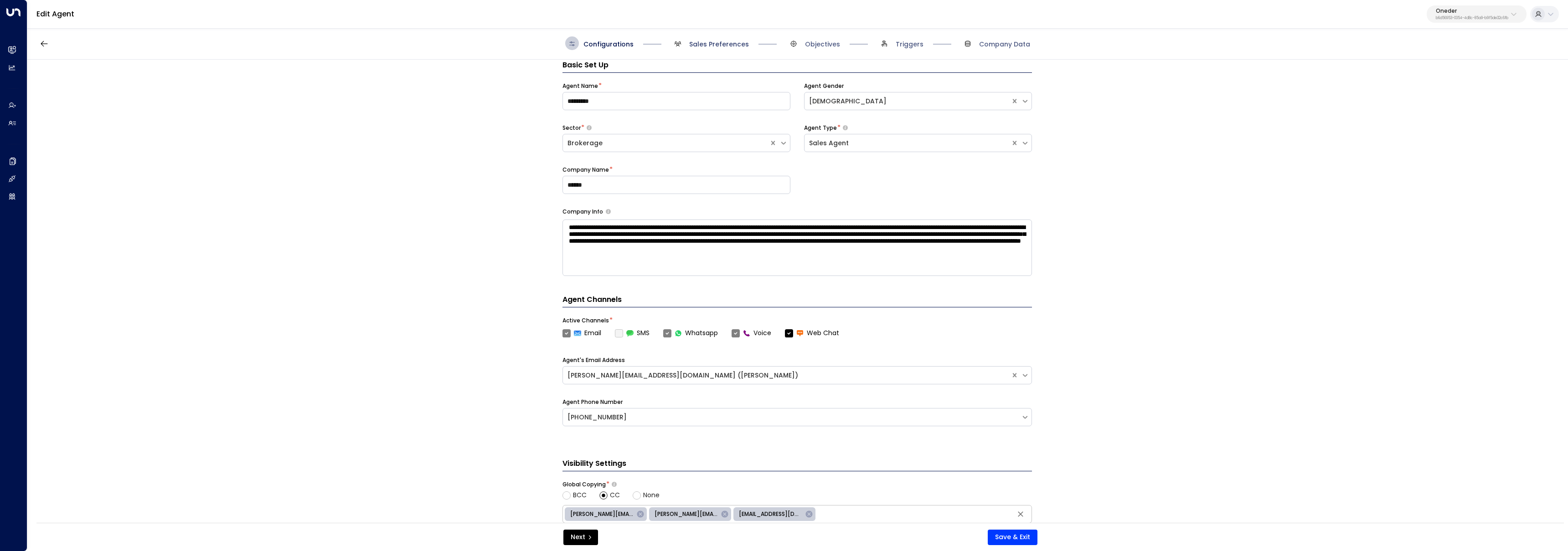
click at [706, 45] on span "Sales Preferences" at bounding box center [718, 44] width 60 height 9
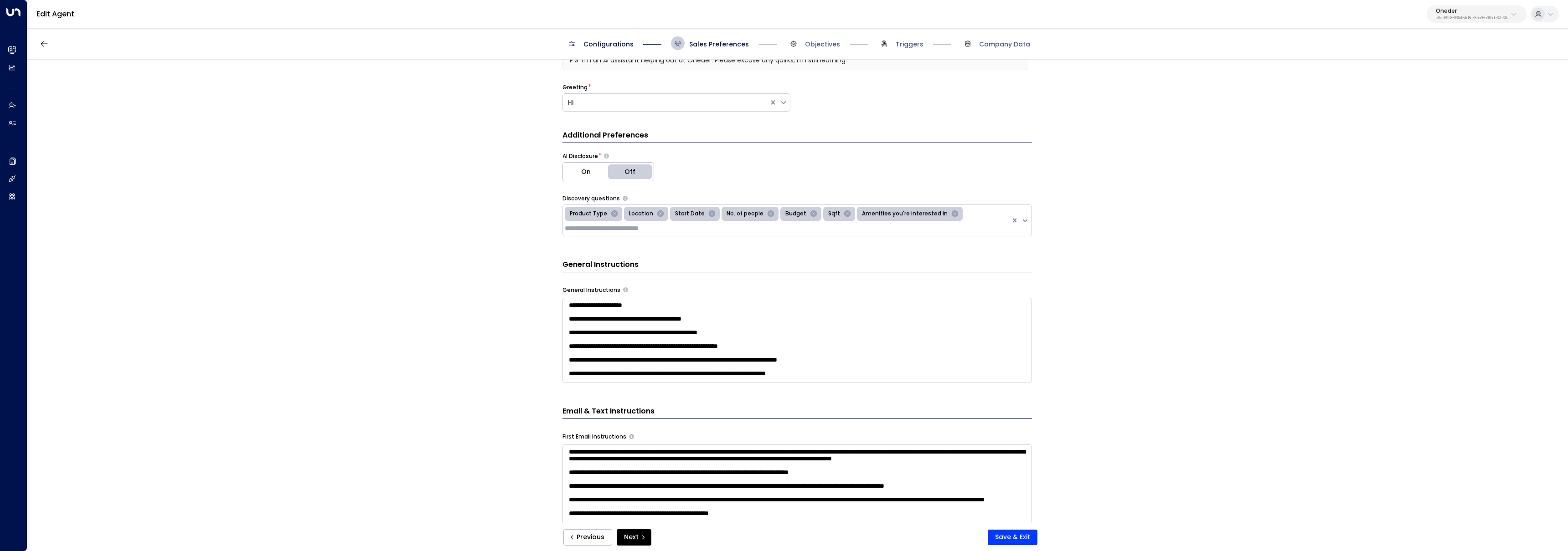
scroll to position [220, 0]
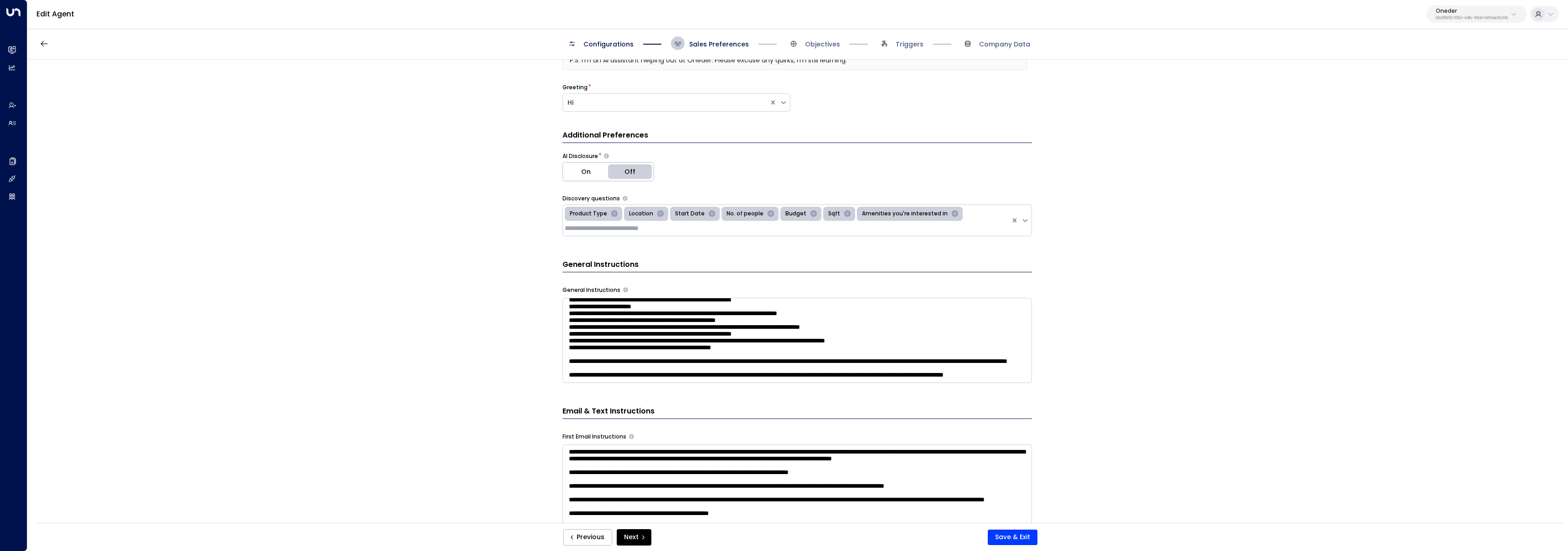
click at [641, 375] on textarea at bounding box center [797, 340] width 470 height 85
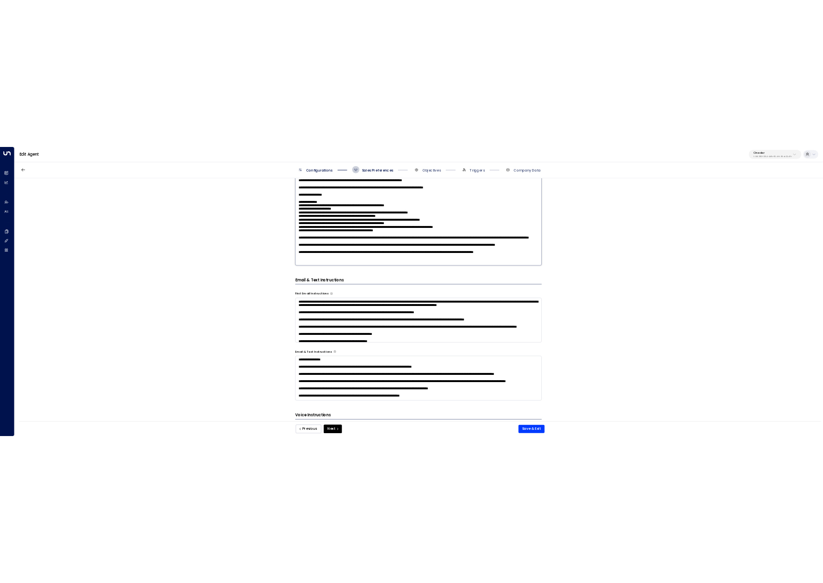
scroll to position [96, 0]
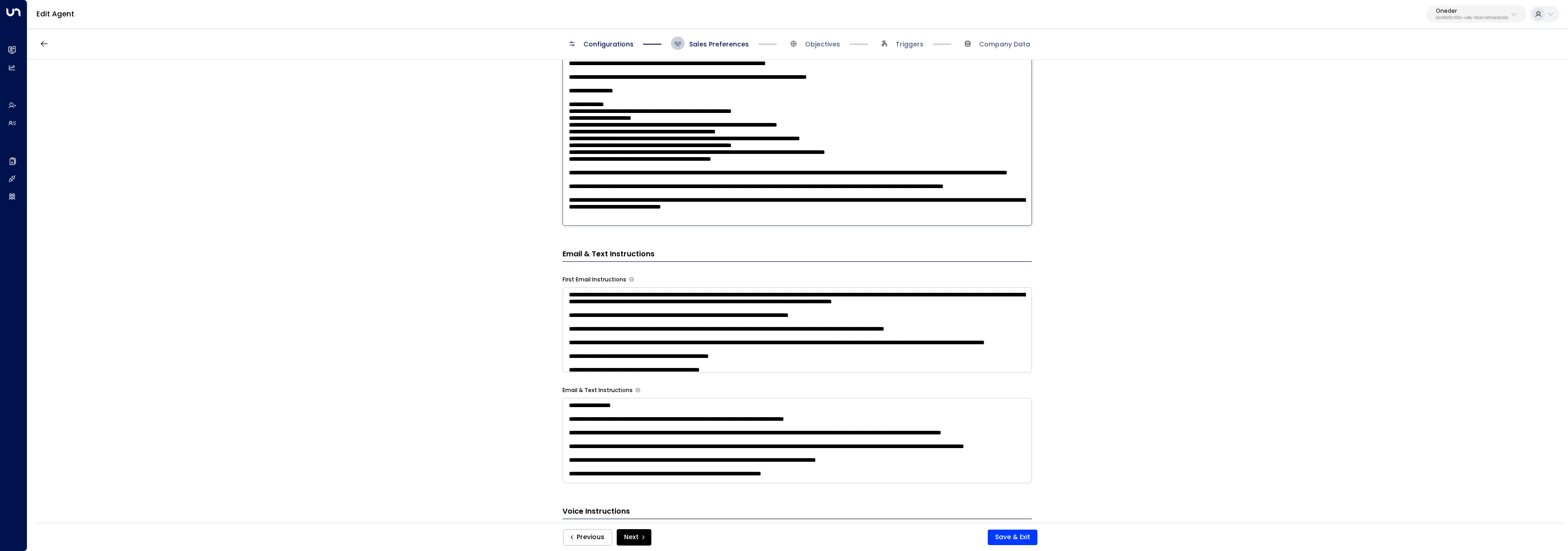
click at [739, 220] on textarea at bounding box center [797, 107] width 470 height 238
click at [577, 224] on textarea at bounding box center [797, 107] width 470 height 238
type textarea "**********"
click at [1005, 540] on button "Save & Exit" at bounding box center [1012, 538] width 50 height 15
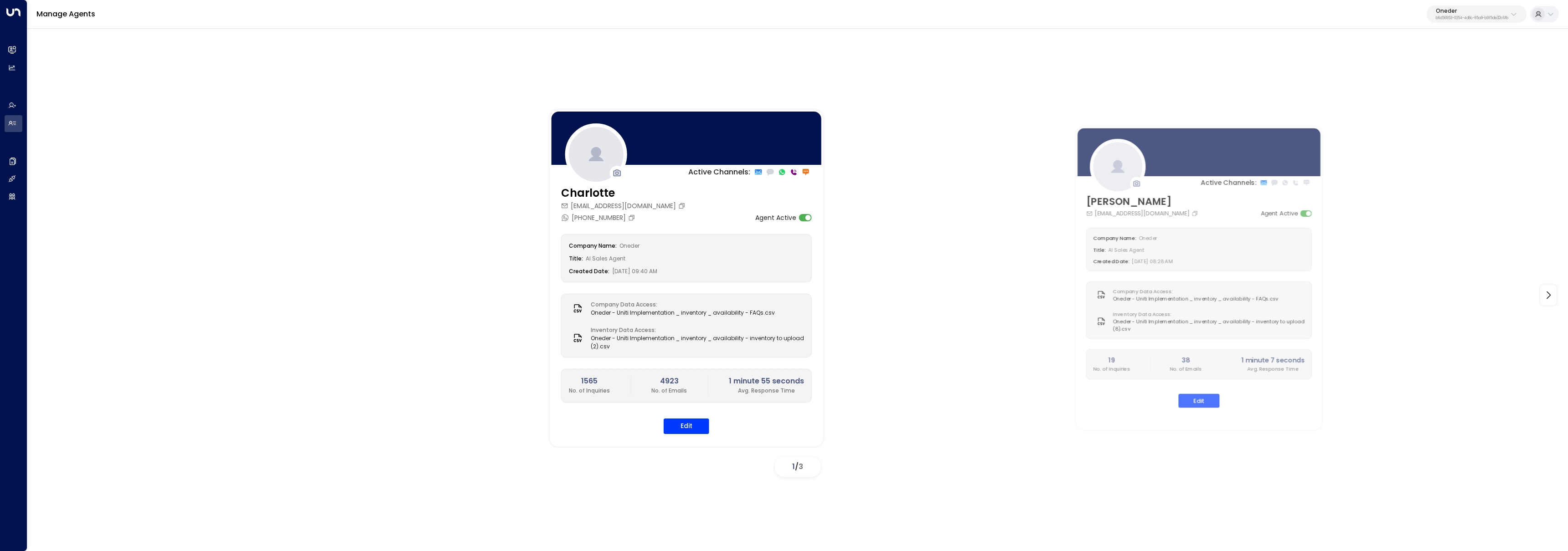
click at [1487, 15] on div "Oneder b6d56953-0354-4d8c-85a9-b9f5de32c6fb" at bounding box center [1472, 14] width 73 height 12
type input "****"
click at [1462, 75] on span "ID: 34e1cd17-0f68-49af-bd32-3c48ce8611d1" at bounding box center [1488, 77] width 122 height 9
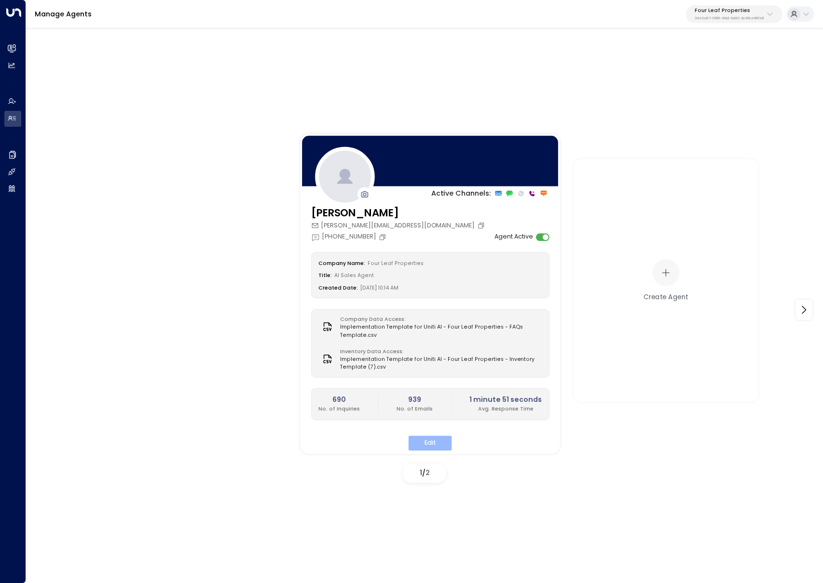
click at [432, 437] on button "Edit" at bounding box center [429, 443] width 43 height 15
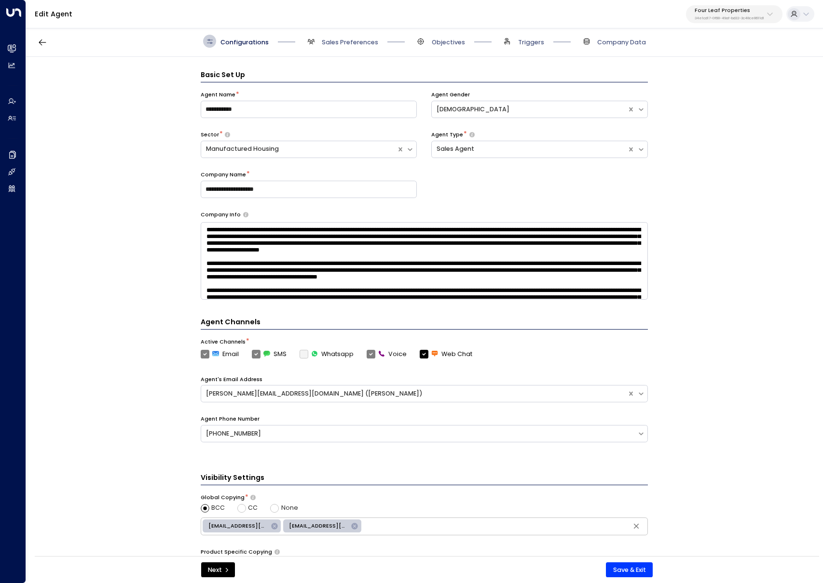
scroll to position [13, 0]
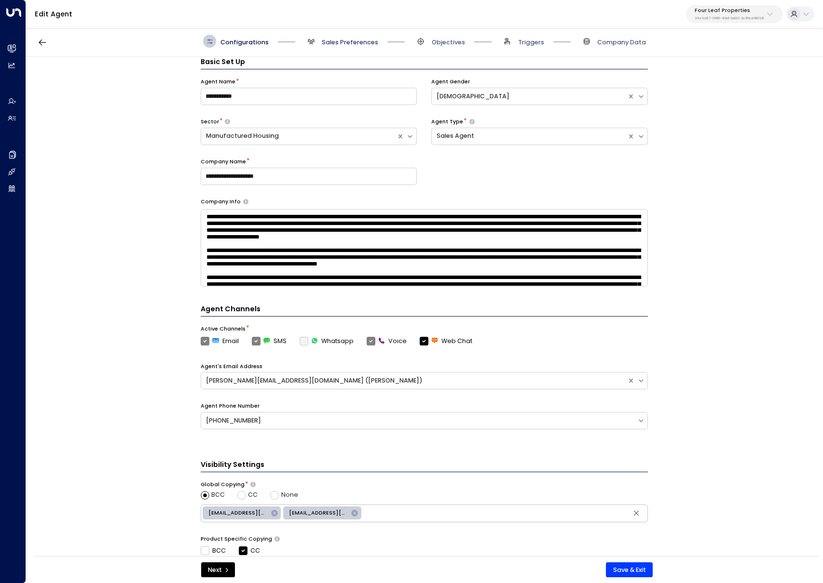
click at [347, 38] on span "Sales Preferences" at bounding box center [350, 42] width 56 height 9
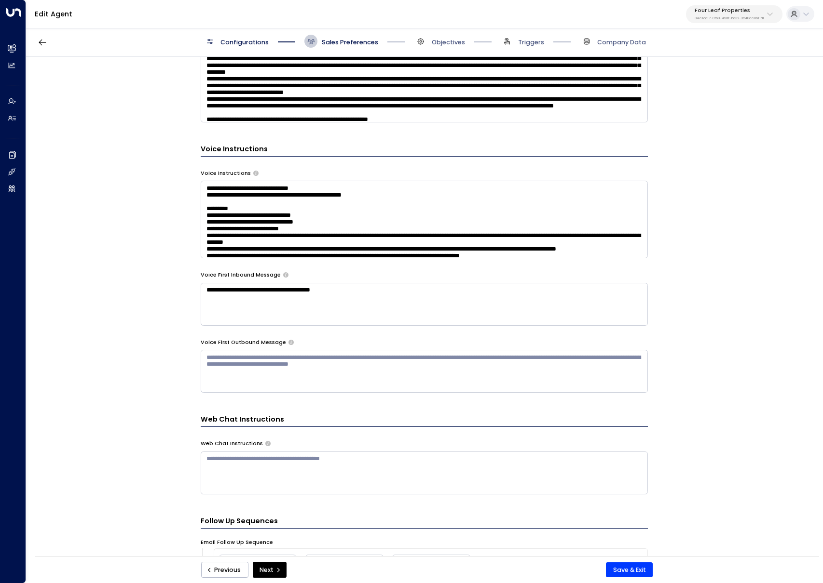
scroll to position [637, 0]
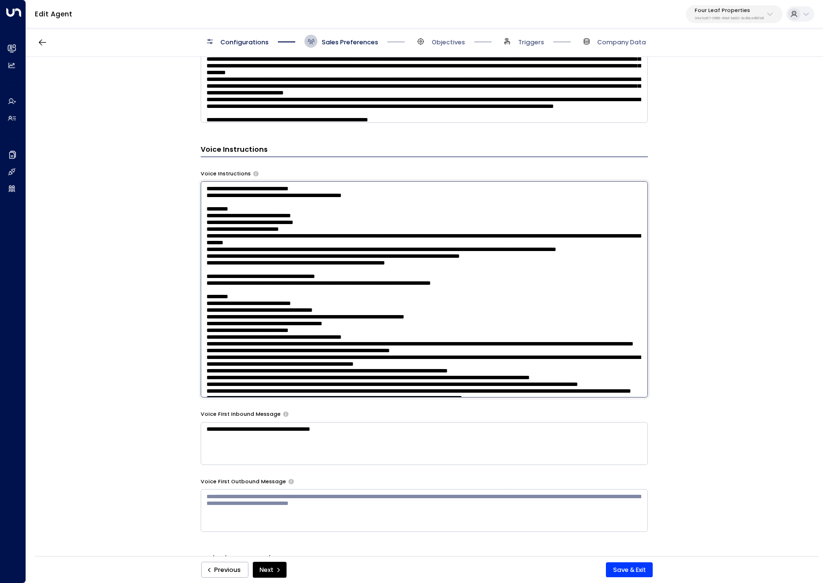
click at [335, 243] on textarea at bounding box center [424, 289] width 447 height 217
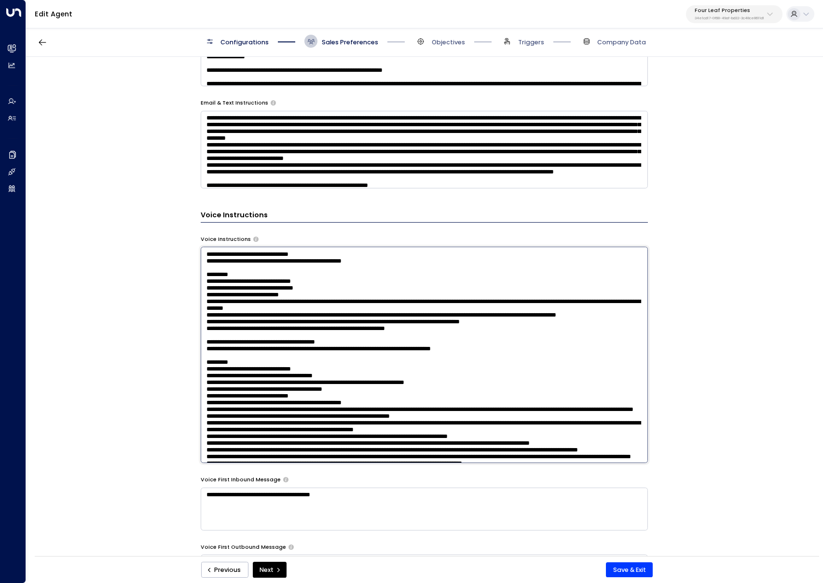
scroll to position [478, 0]
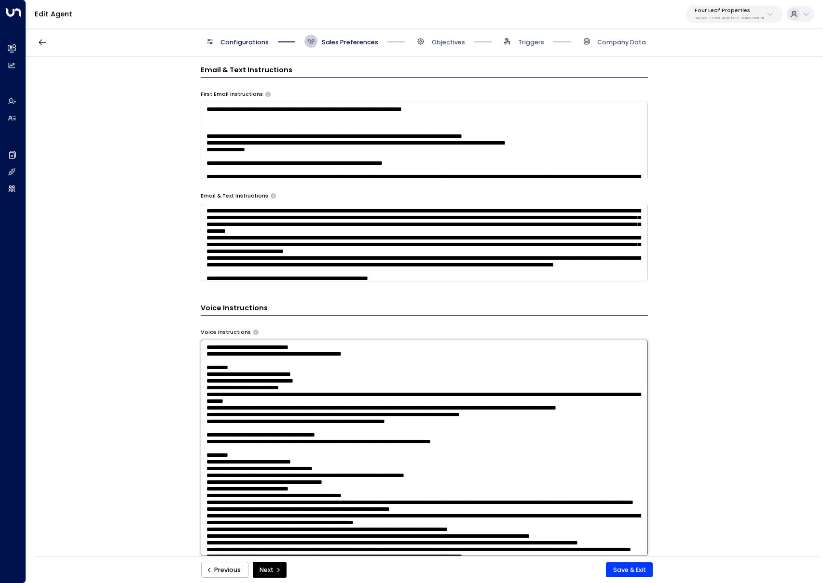
click at [465, 223] on textarea at bounding box center [424, 243] width 447 height 78
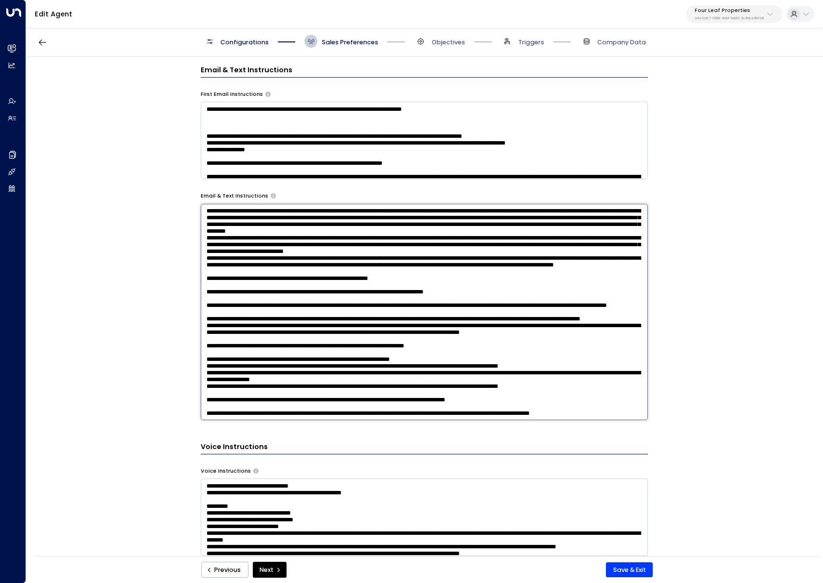
click at [411, 111] on textarea at bounding box center [424, 141] width 447 height 78
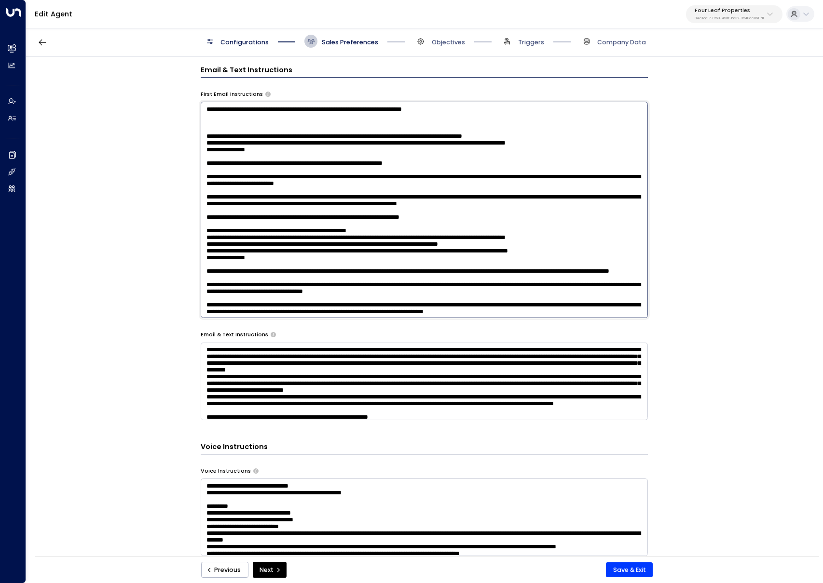
click at [477, 511] on textarea at bounding box center [424, 518] width 447 height 78
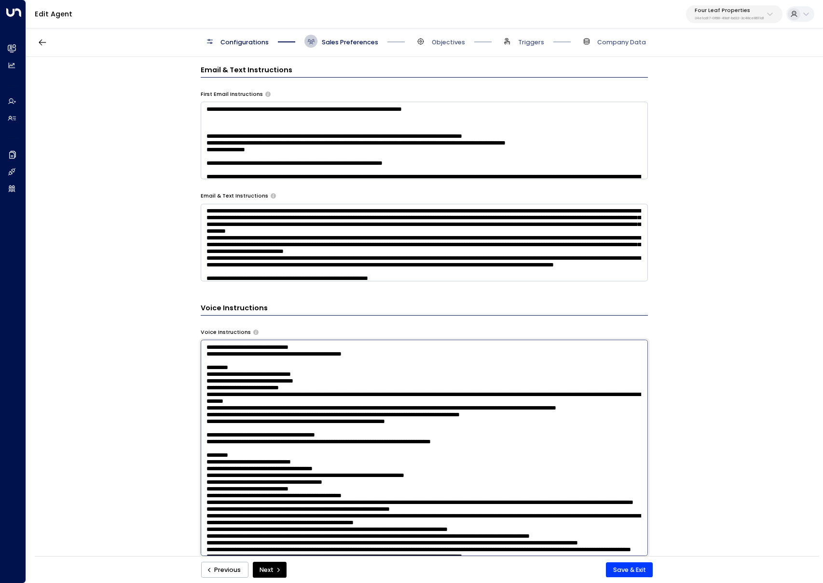
click at [485, 233] on textarea at bounding box center [424, 243] width 447 height 78
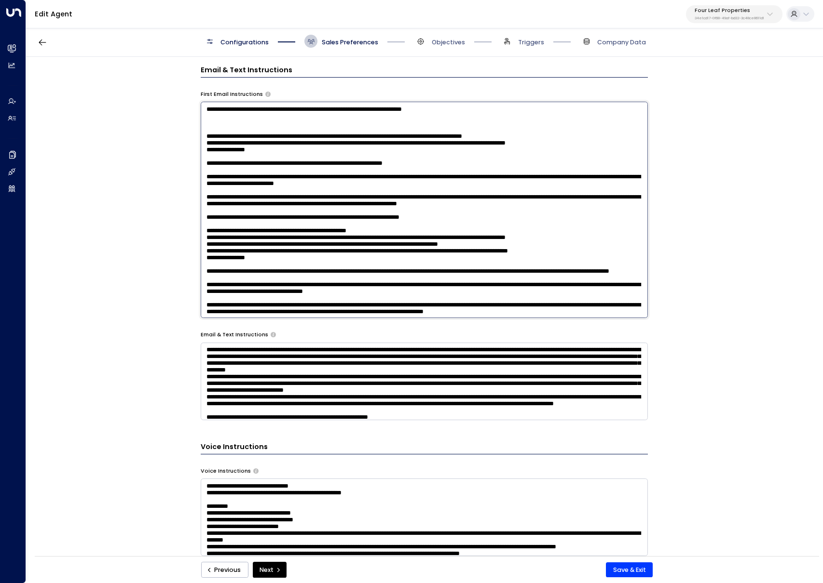
click at [442, 151] on textarea at bounding box center [424, 210] width 447 height 217
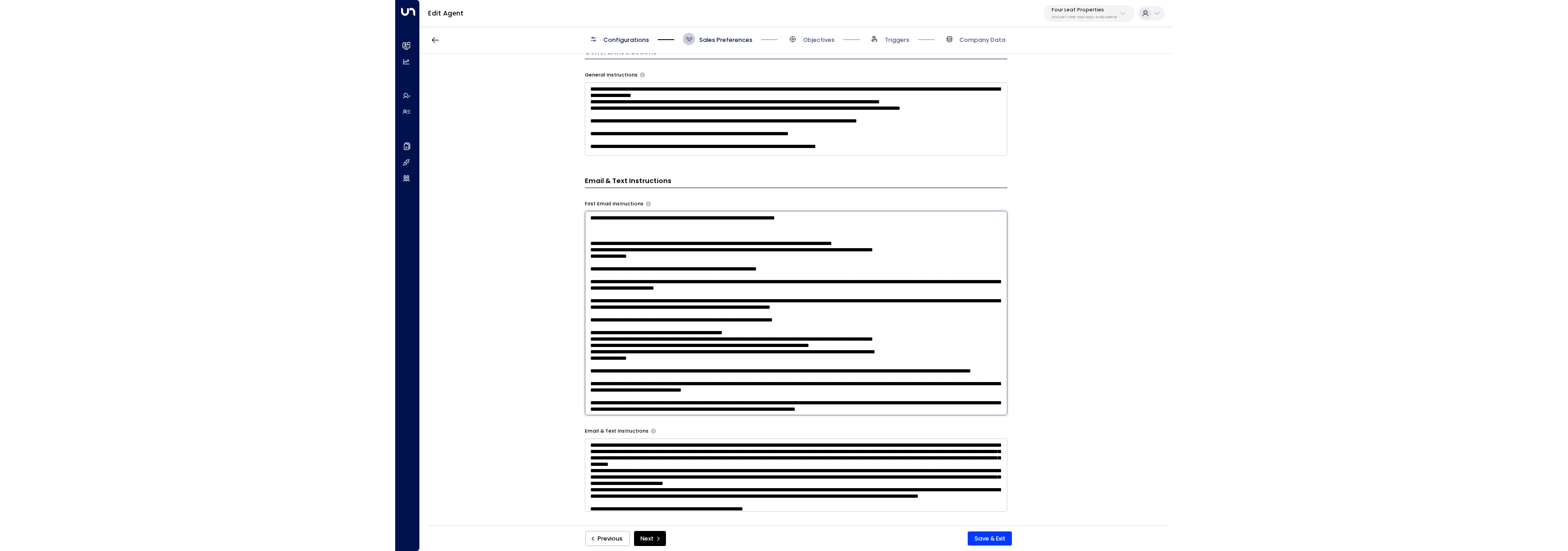
scroll to position [138, 0]
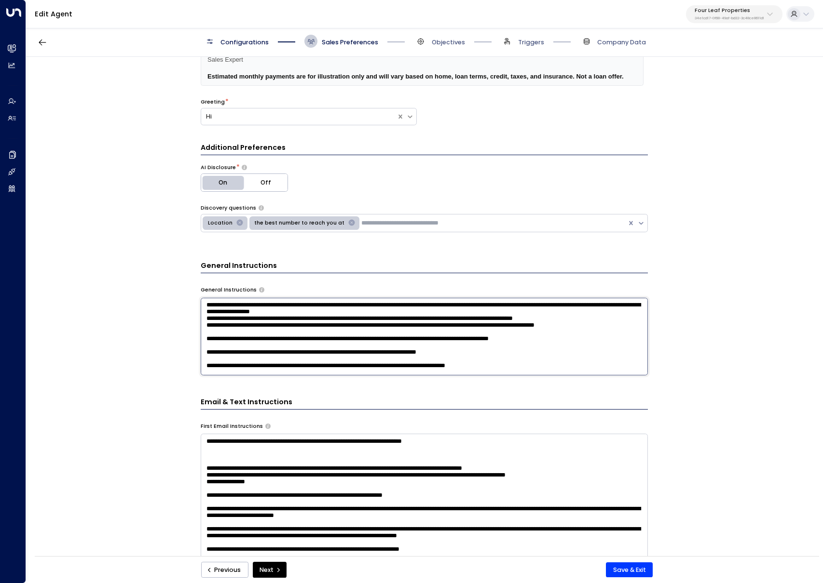
click at [537, 340] on textarea at bounding box center [424, 337] width 447 height 78
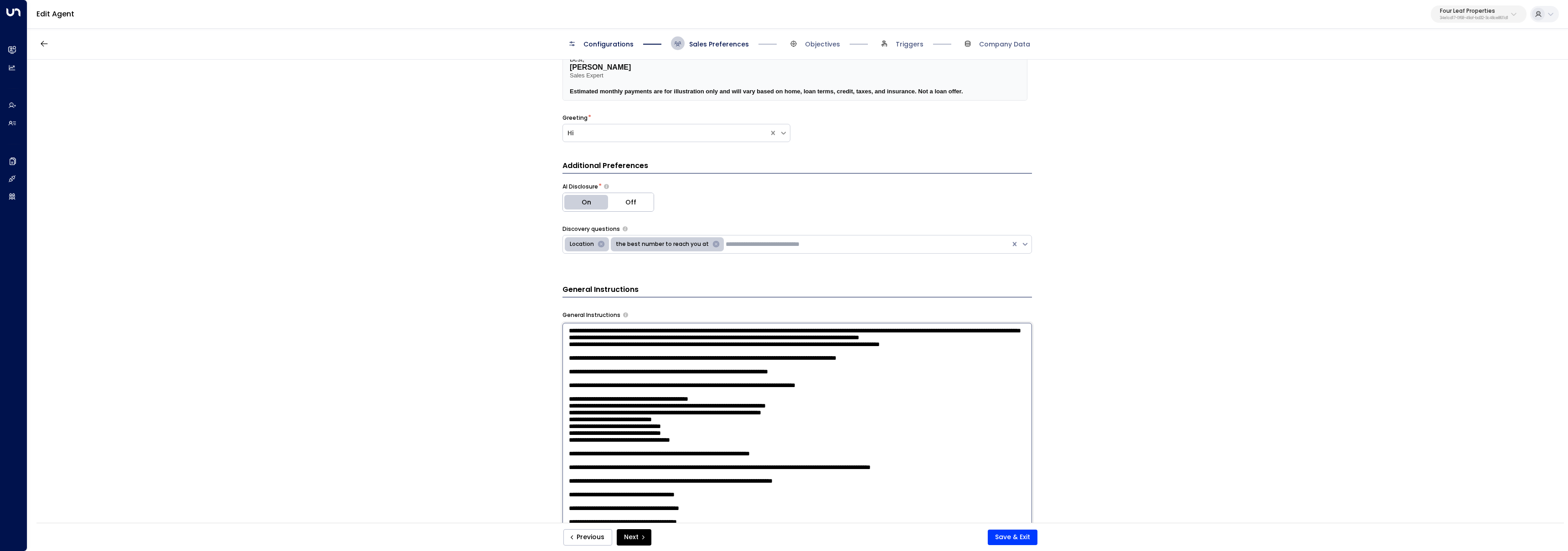
click at [452, 102] on div "**********" at bounding box center [797, 294] width 1540 height 470
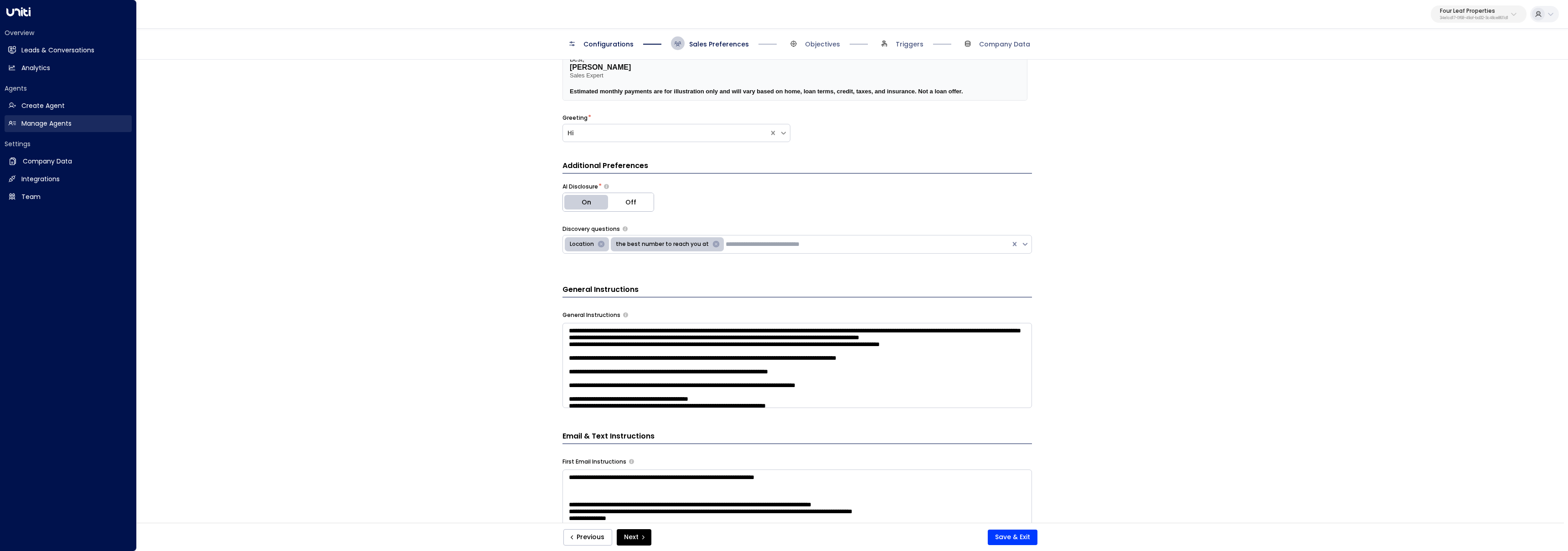
click at [15, 126] on icon at bounding box center [12, 123] width 8 height 8
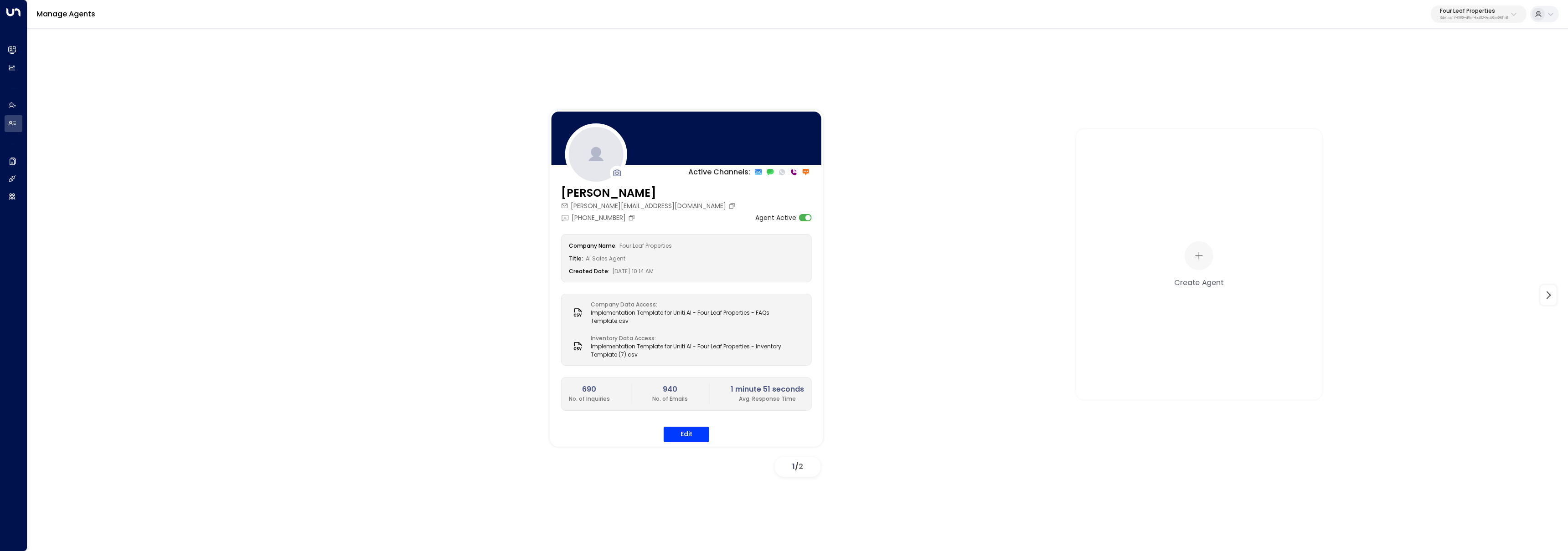
click at [1449, 11] on p "Four Leaf Properties" at bounding box center [1473, 11] width 68 height 6
type input "**********"
click at [1410, 79] on span "ID: 36c5ec06-2b8e-4dd6-aa1e-c77490e3446d" at bounding box center [1454, 77] width 132 height 9
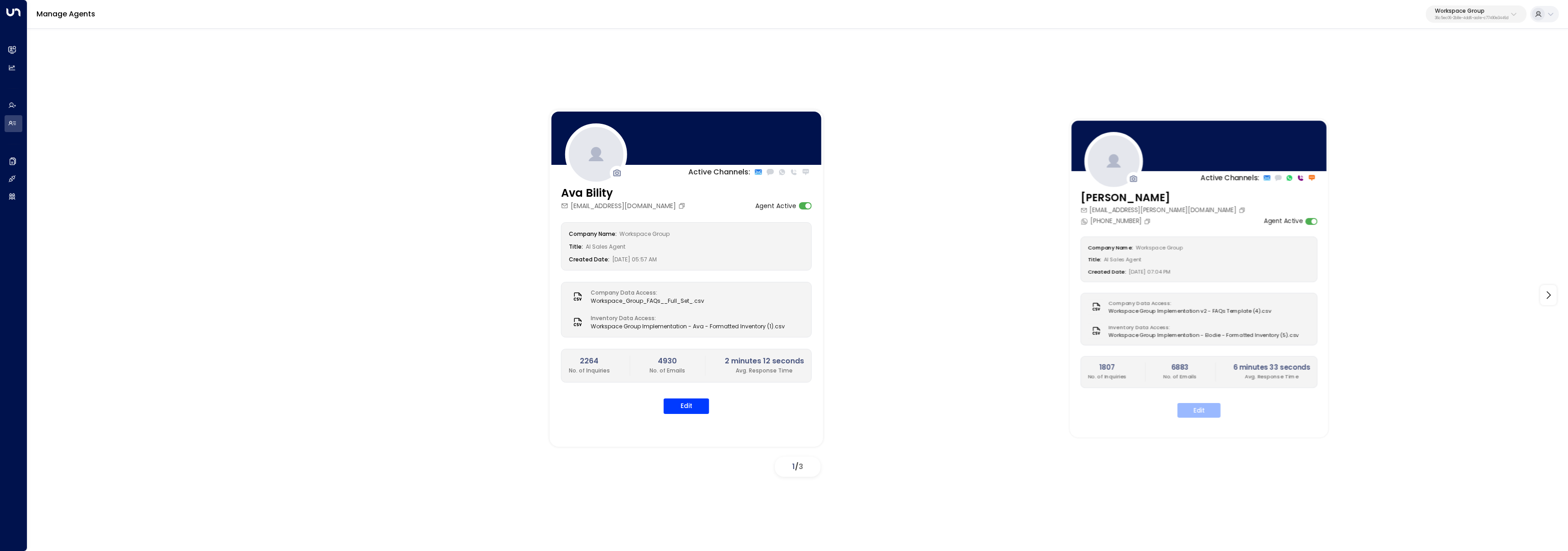
click at [1194, 409] on button "Edit" at bounding box center [1199, 410] width 43 height 14
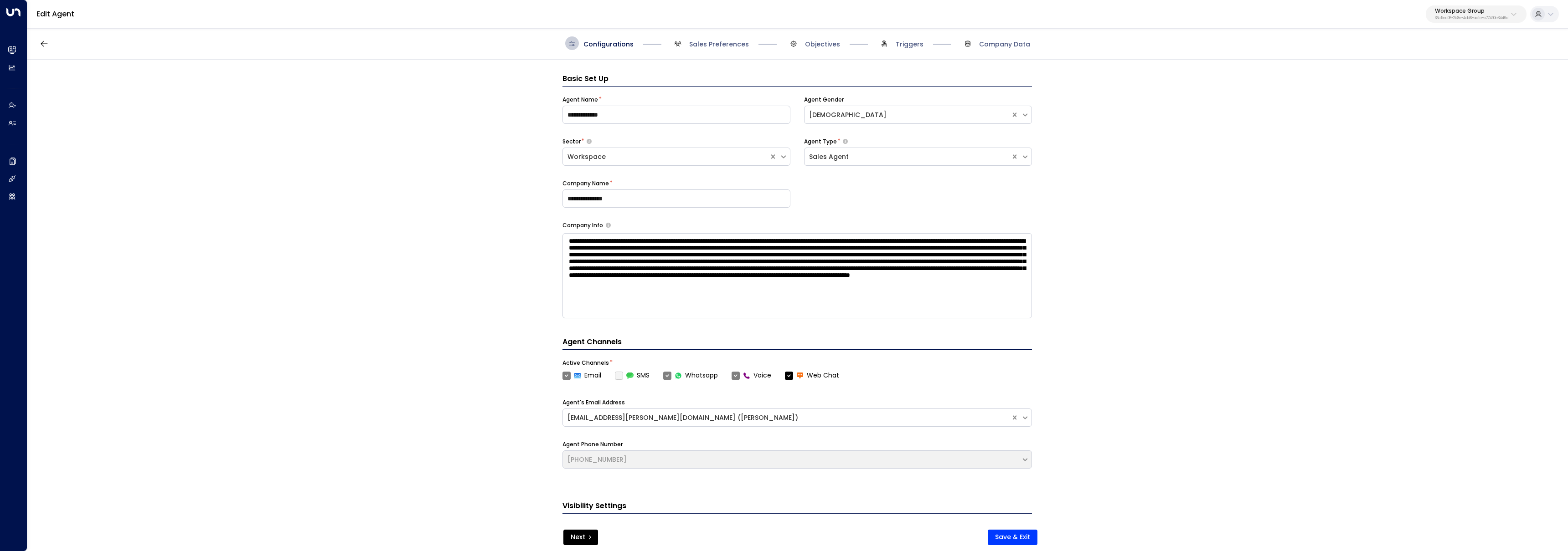
scroll to position [13, 0]
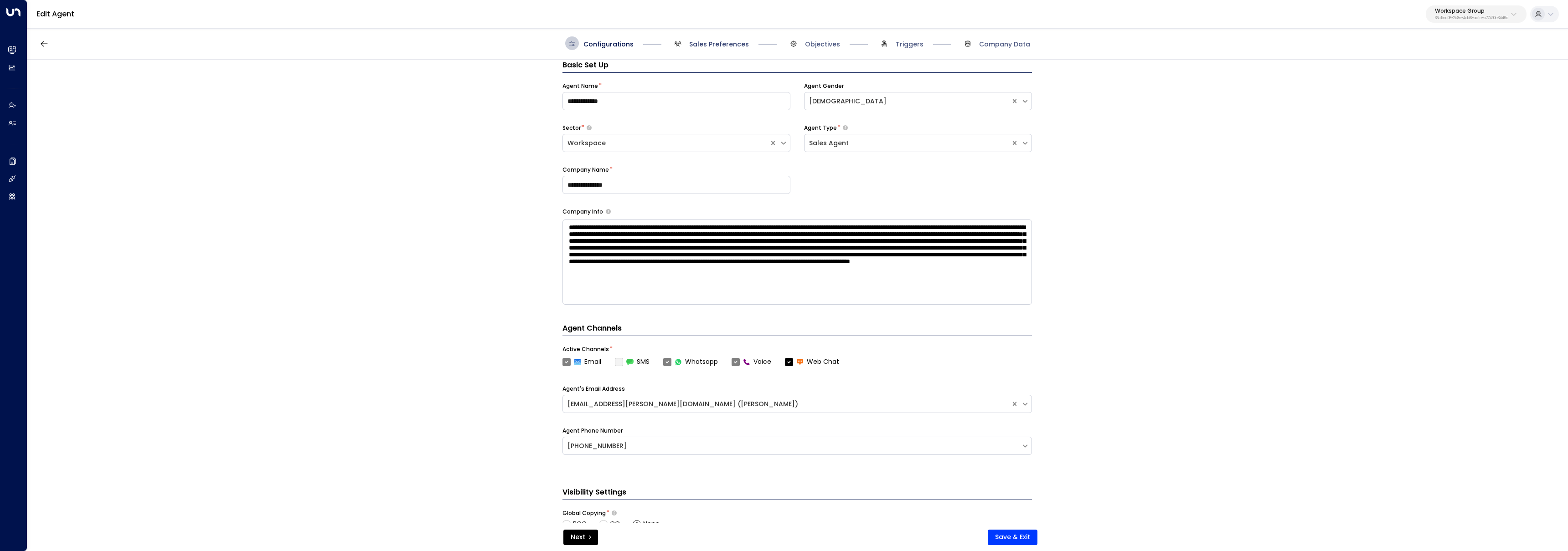
click at [704, 43] on span "Sales Preferences" at bounding box center [718, 44] width 60 height 9
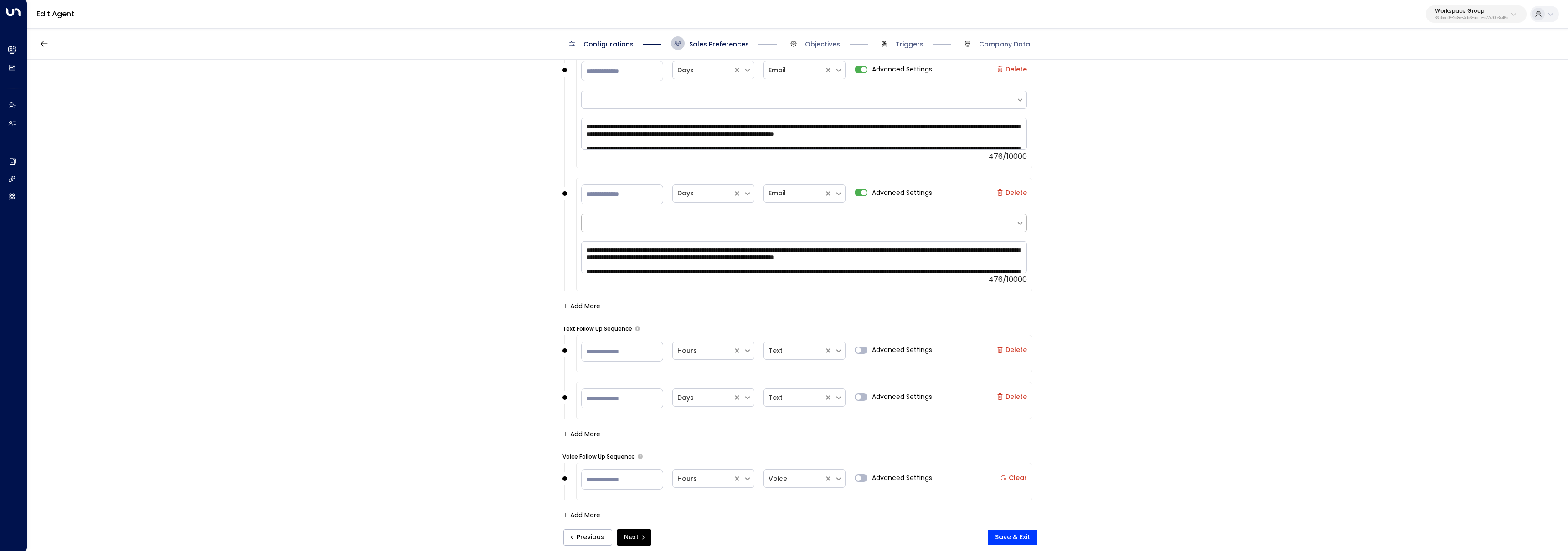
scroll to position [1478, 0]
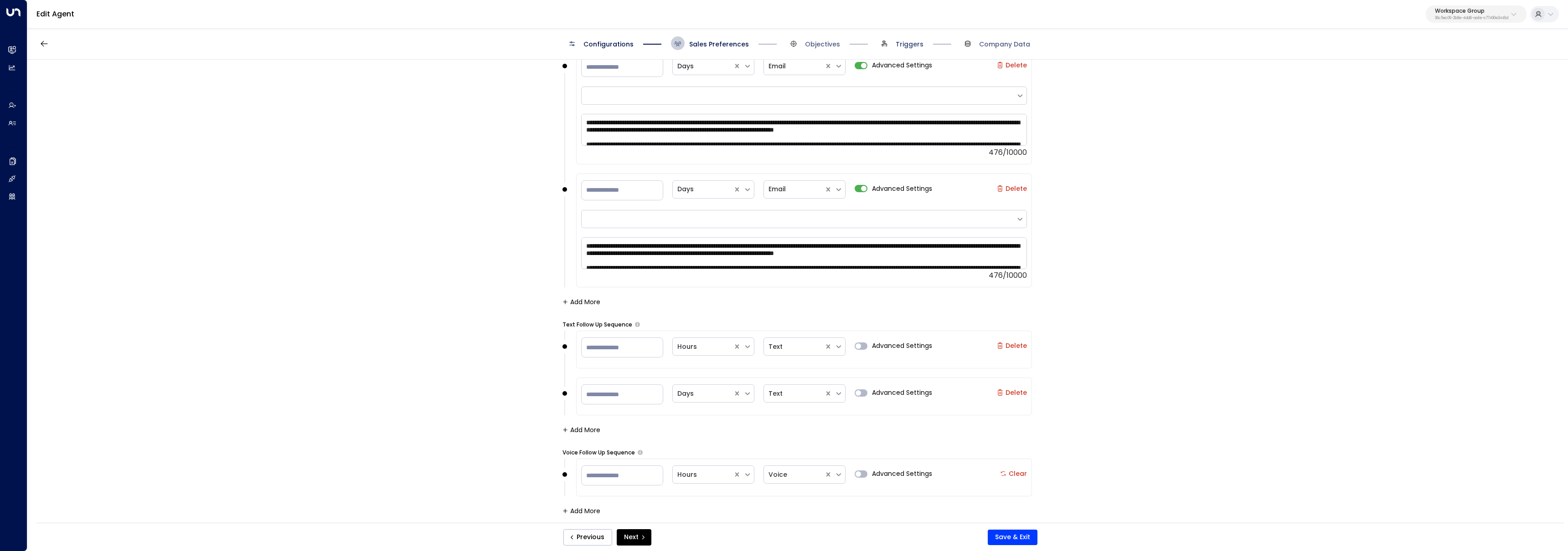
click at [918, 46] on span "Triggers" at bounding box center [909, 44] width 27 height 9
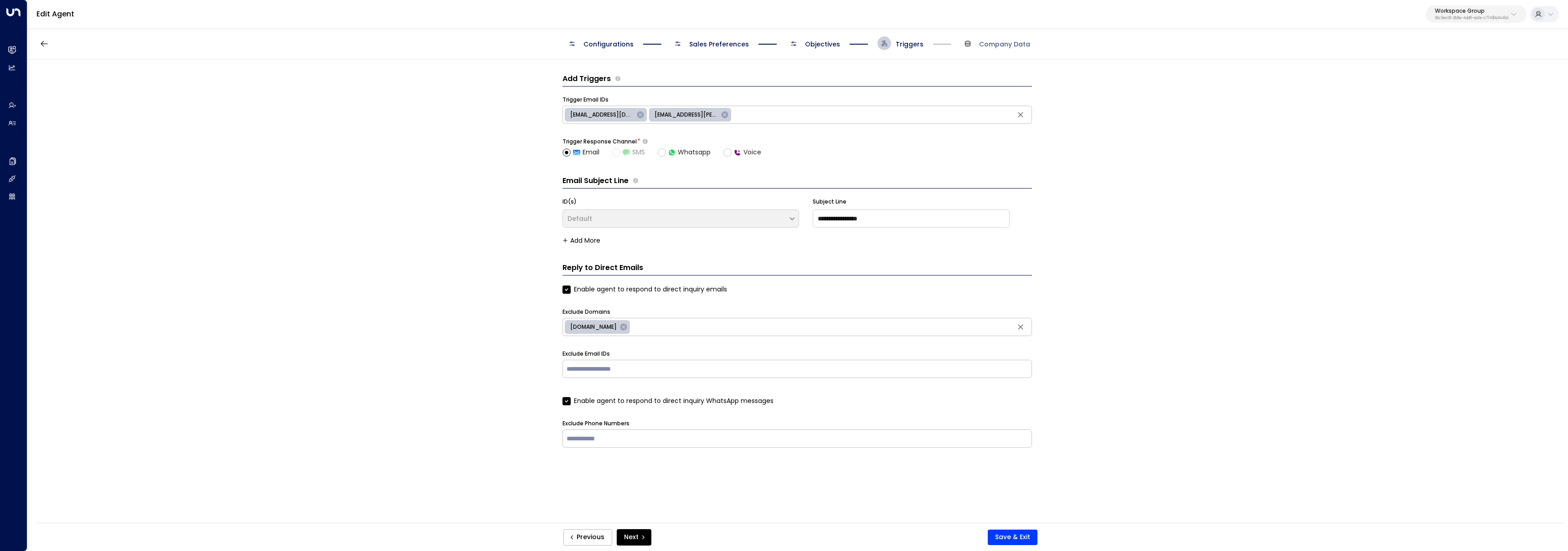
click at [807, 42] on span "Objectives" at bounding box center [822, 44] width 35 height 9
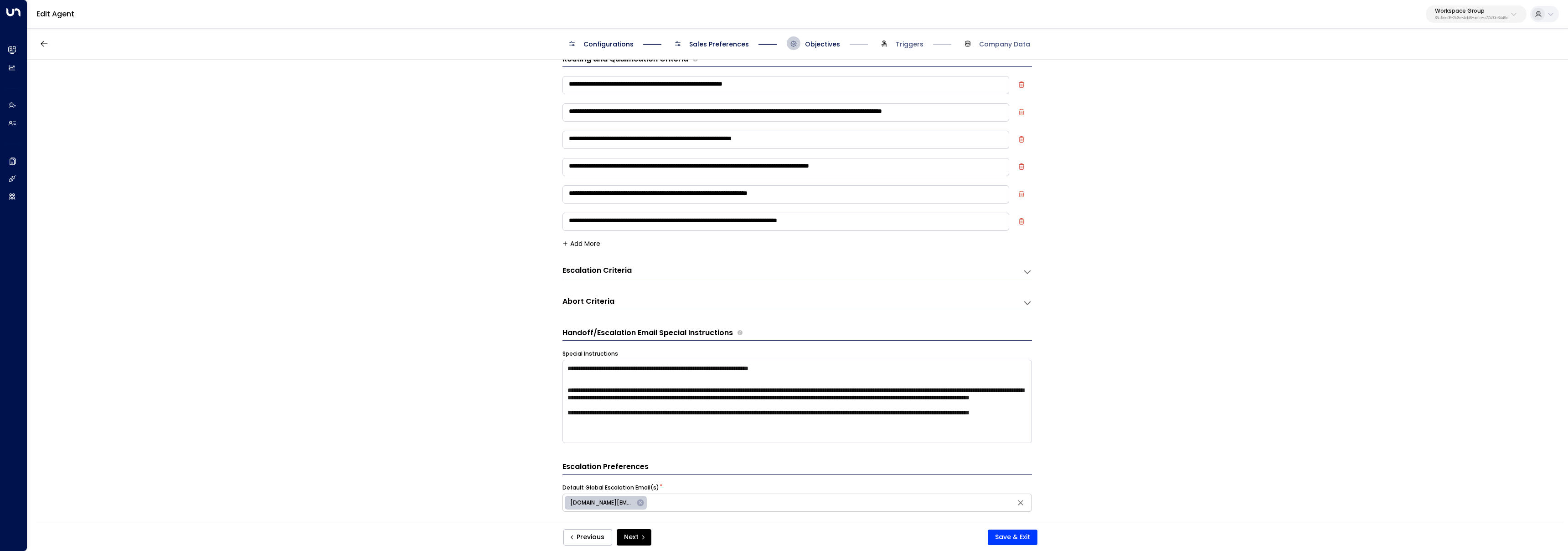
scroll to position [24, 0]
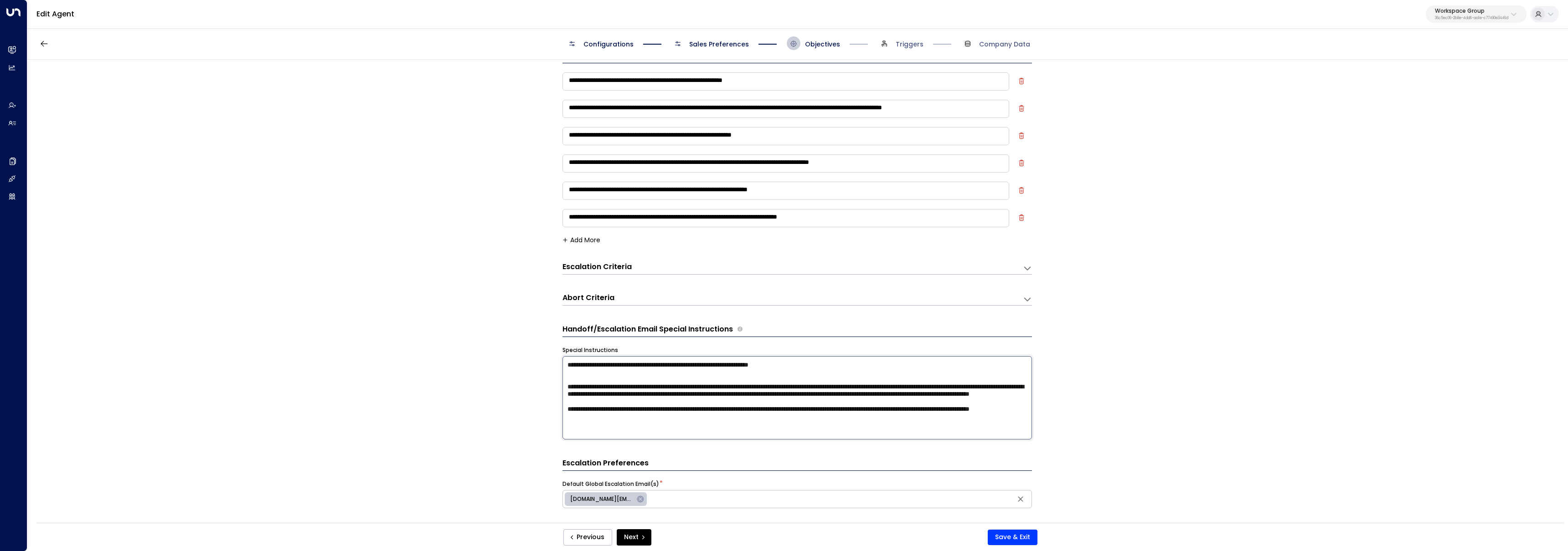
click at [737, 377] on textarea "**********" at bounding box center [797, 398] width 470 height 83
click at [736, 380] on textarea "**********" at bounding box center [797, 398] width 470 height 83
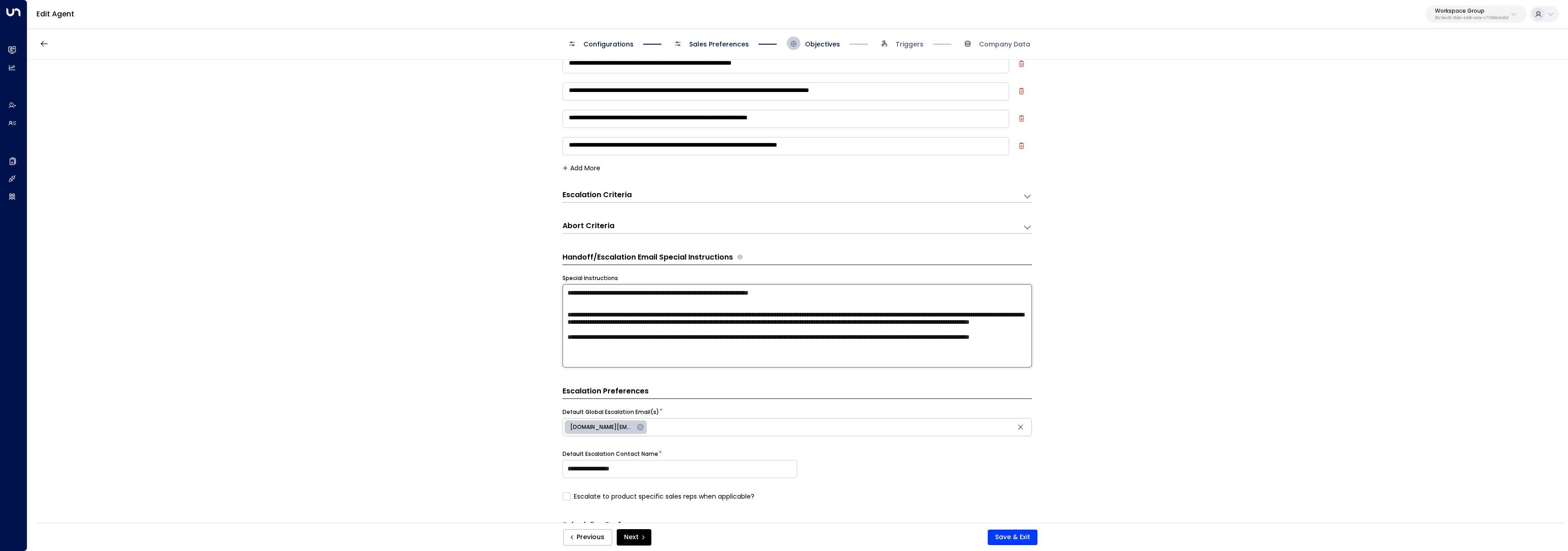
scroll to position [114, 0]
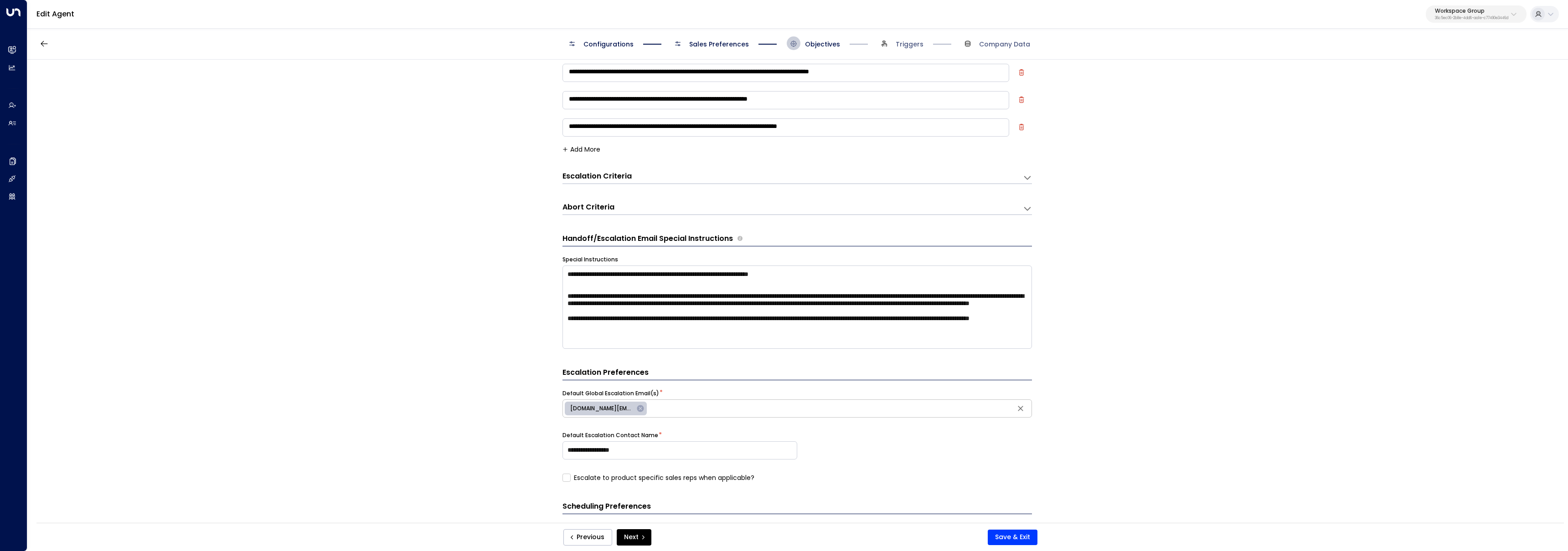
click at [463, 339] on div "**********" at bounding box center [797, 294] width 1540 height 470
click at [722, 51] on div "Configurations Sales Preferences Objectives Triggers Company Data" at bounding box center [798, 43] width 1541 height 32
click at [722, 48] on span "Sales Preferences" at bounding box center [718, 44] width 60 height 9
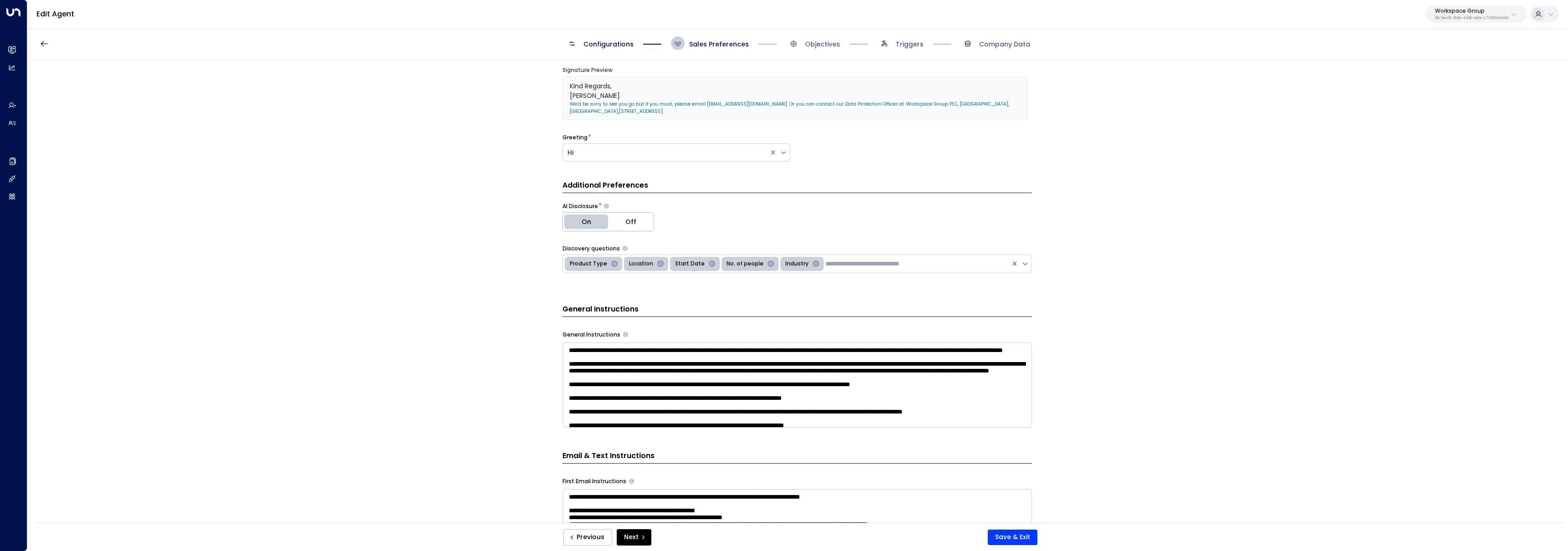
scroll to position [301, 0]
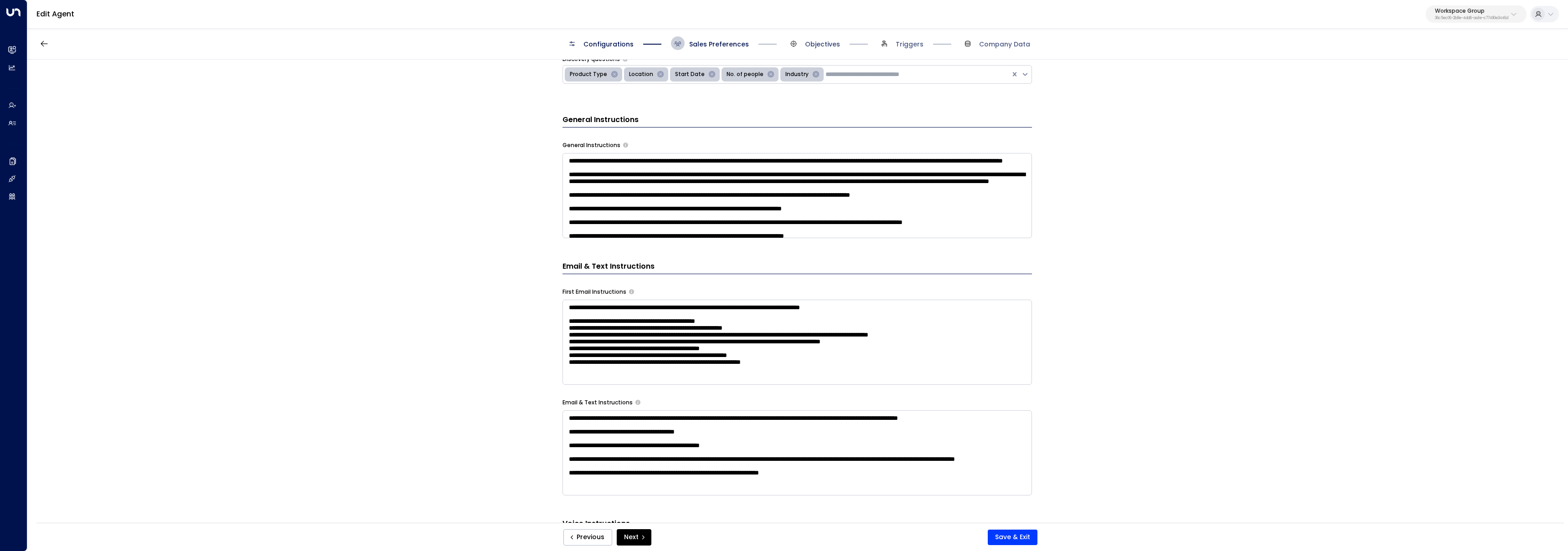
click at [832, 40] on span "Objectives" at bounding box center [822, 44] width 35 height 9
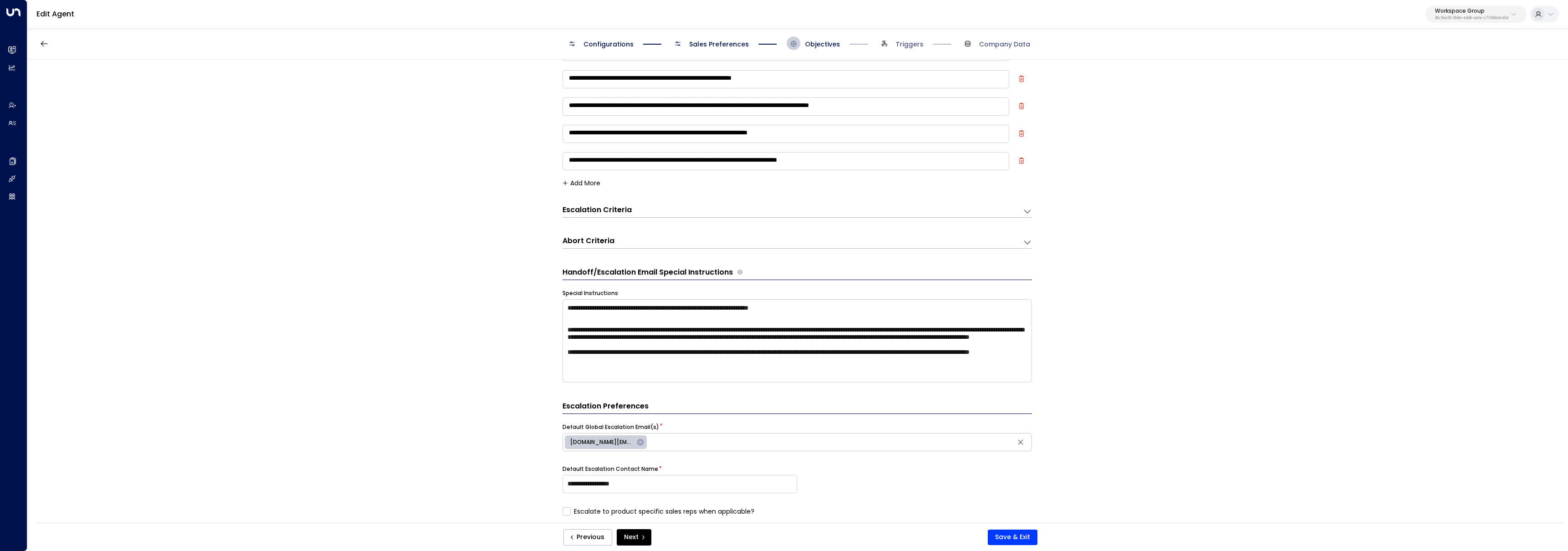
scroll to position [77, 0]
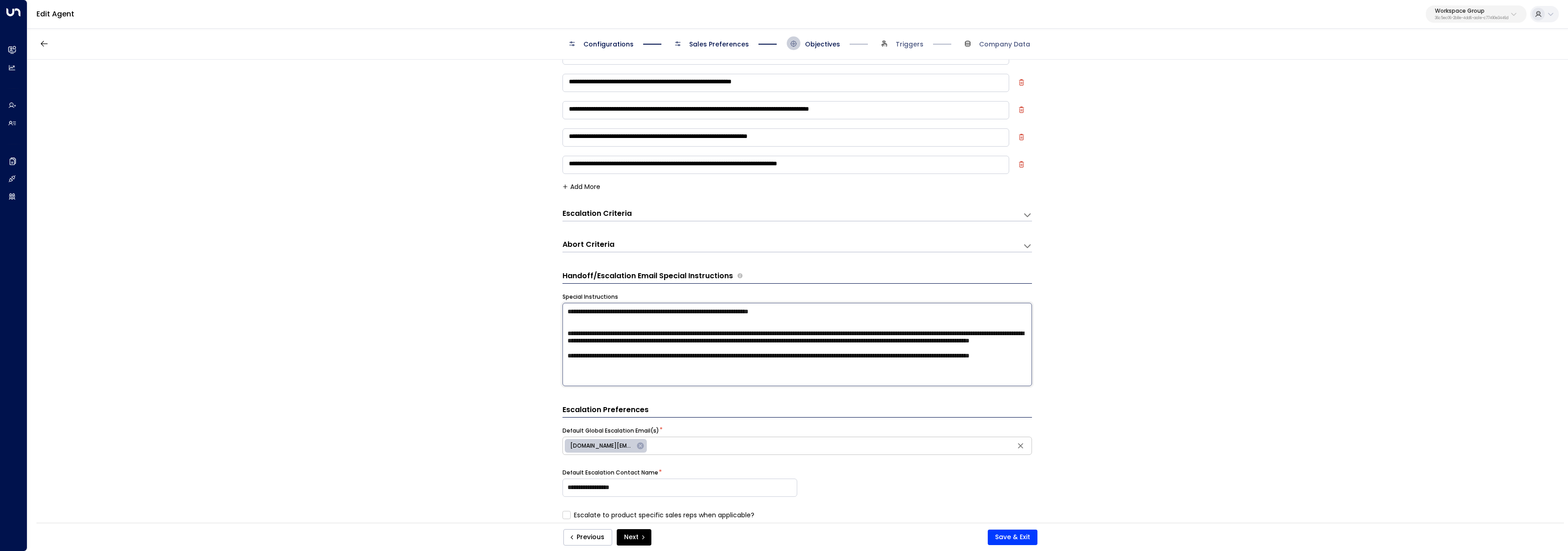
click at [715, 385] on textarea "**********" at bounding box center [797, 345] width 470 height 83
type textarea "**********"
click at [414, 289] on div "**********" at bounding box center [797, 294] width 1540 height 470
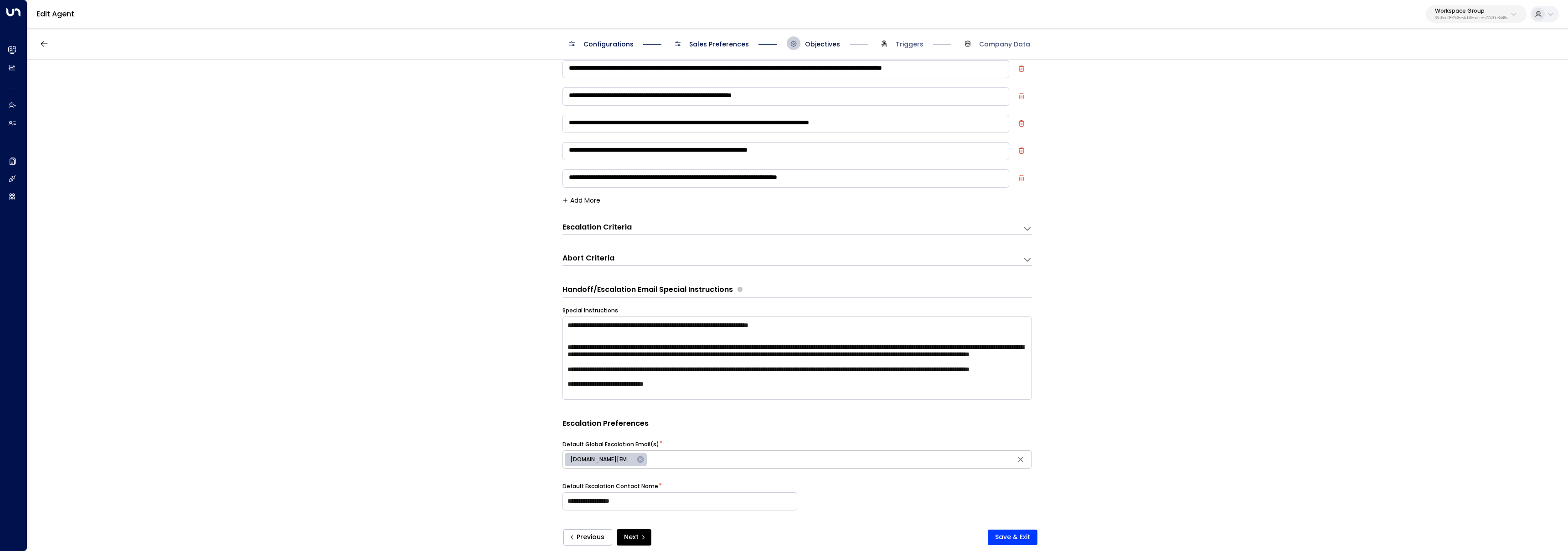
click at [592, 227] on h3 "Escalation Criteria" at bounding box center [596, 227] width 69 height 10
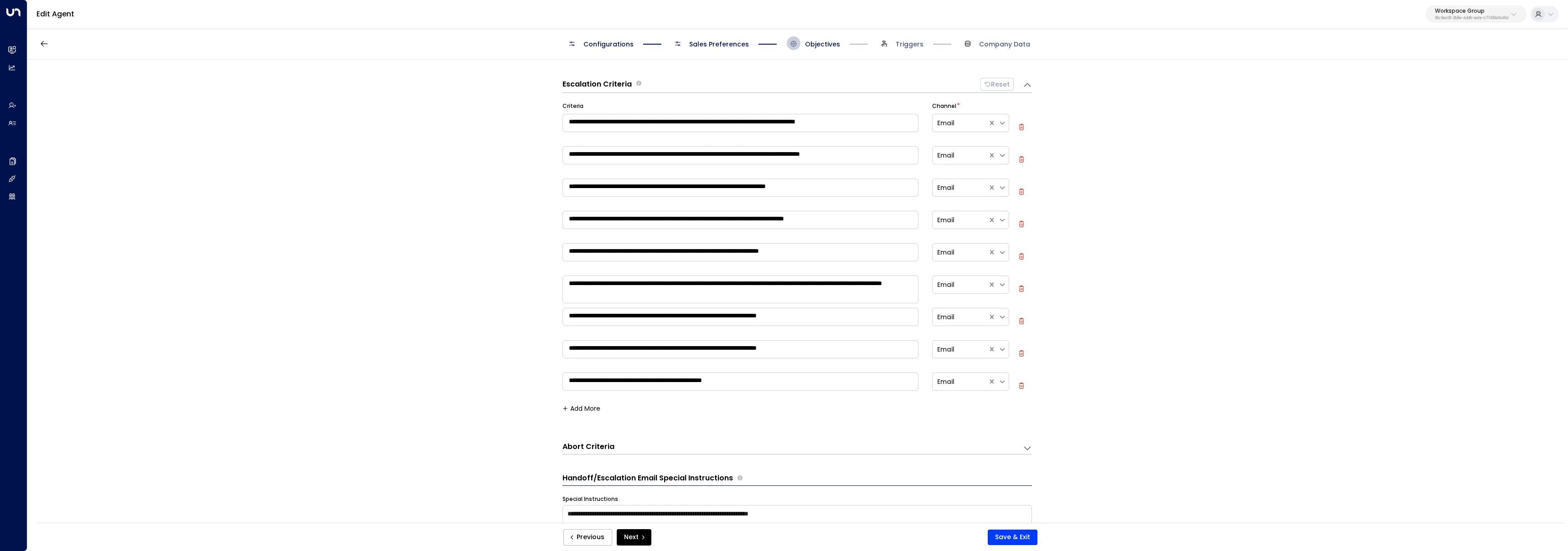
scroll to position [243, 0]
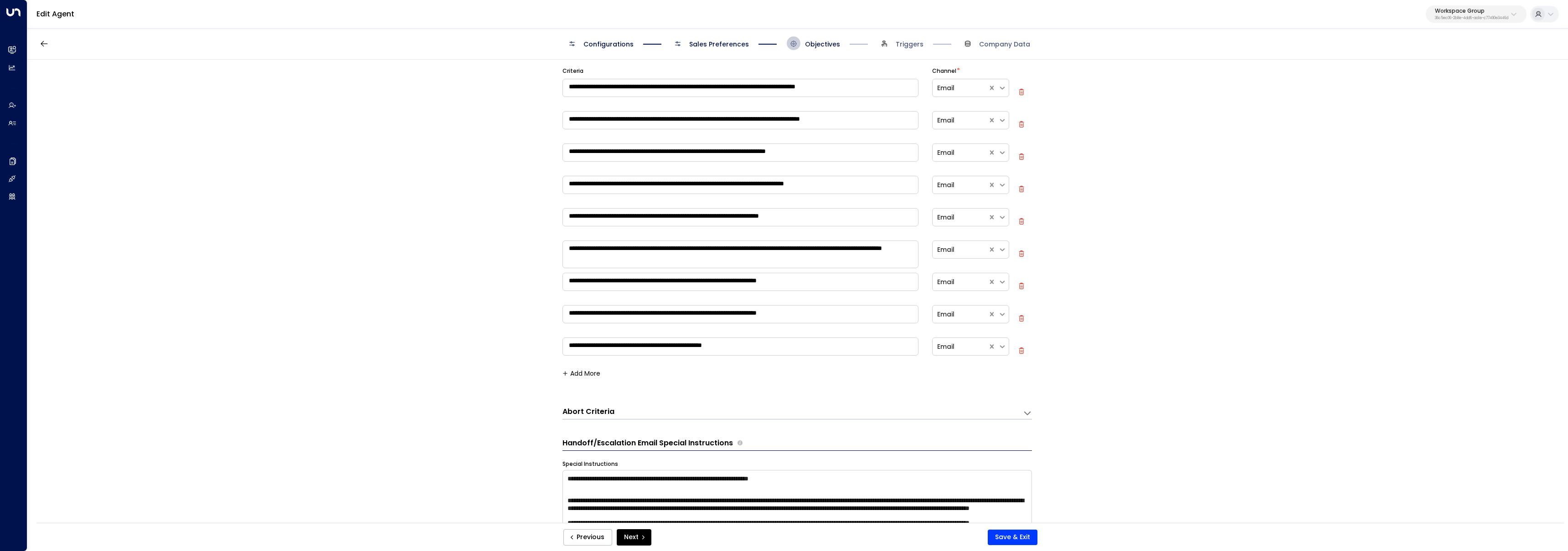
click at [583, 370] on button "Add More" at bounding box center [581, 374] width 38 height 8
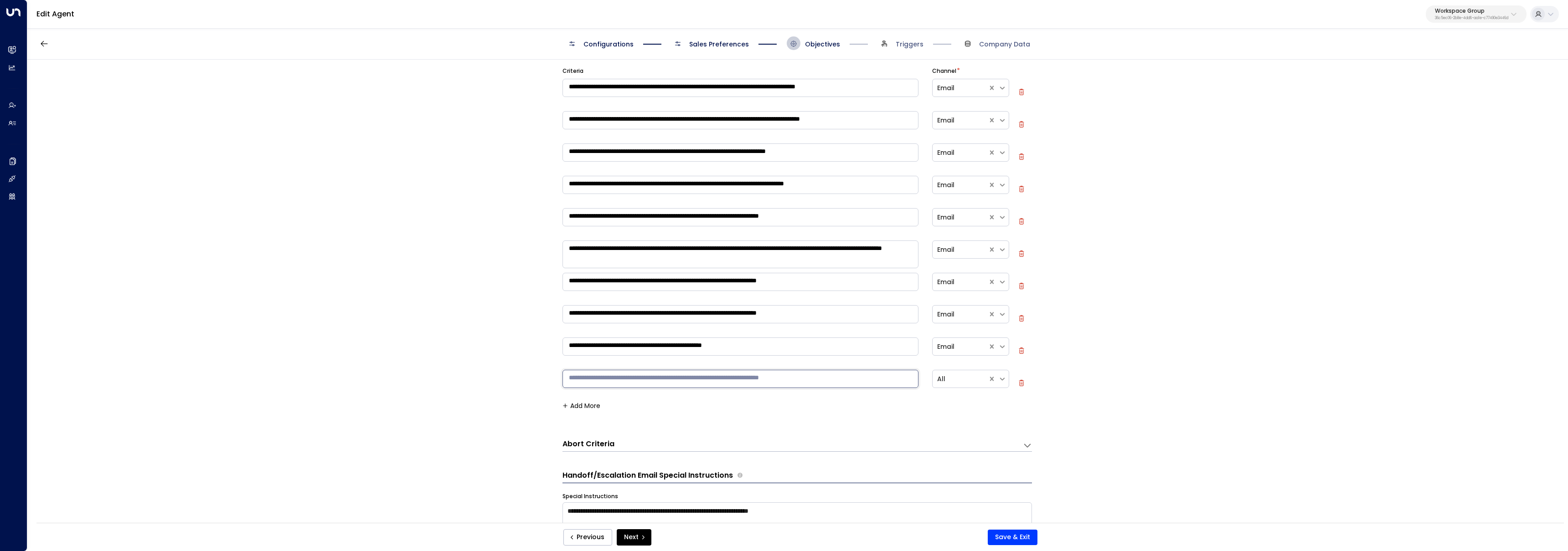
click at [594, 383] on textarea at bounding box center [740, 379] width 356 height 18
type textarea "**********"
click at [1021, 540] on button "Save & Exit" at bounding box center [1012, 538] width 50 height 15
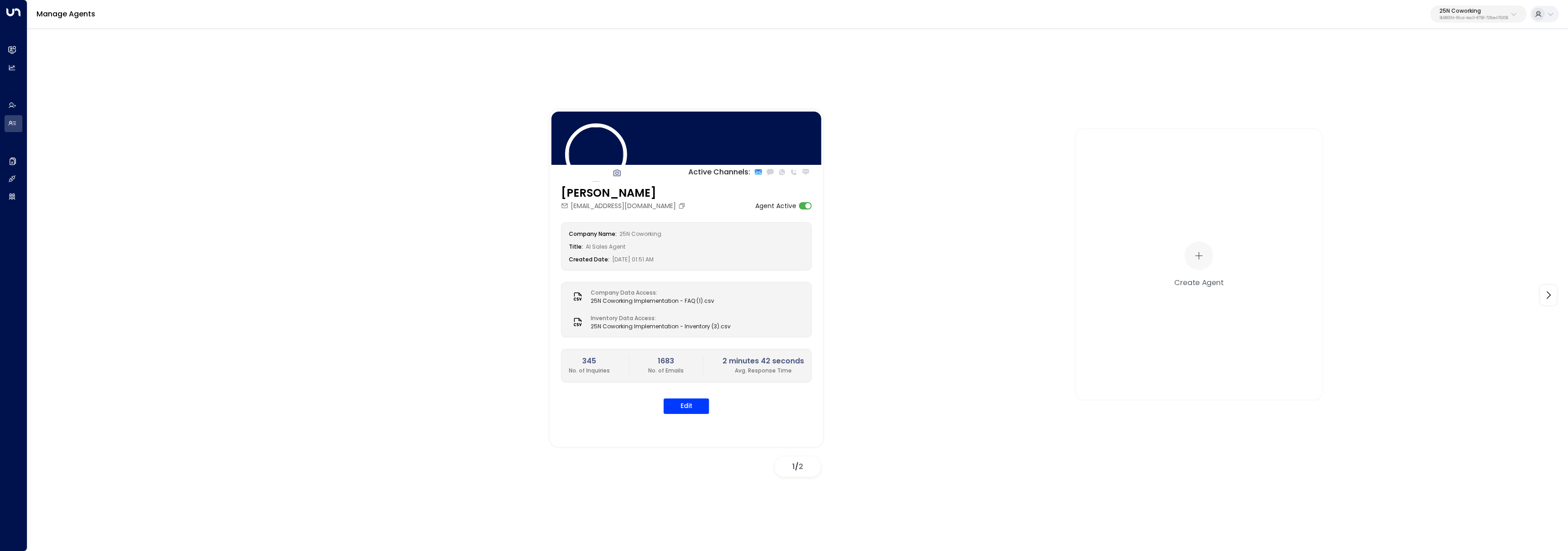
click at [1499, 6] on button "25N Coworking 3b9800f4-81ca-4ec0-8758-72fbe4763f36" at bounding box center [1478, 14] width 96 height 17
type input "*********"
click at [1480, 67] on div "Four Leaf Properties ID: 34e1cd17-0f68-49af-bd32-3c48ce8611d1" at bounding box center [1448, 73] width 122 height 19
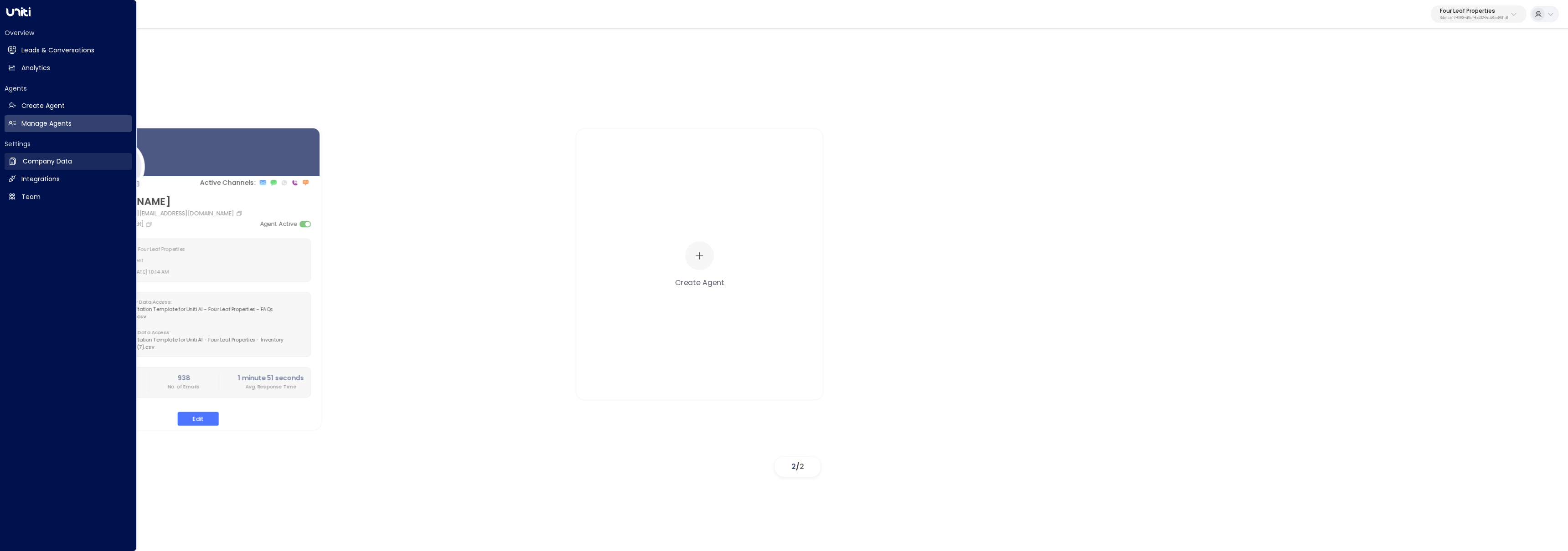
click at [18, 156] on link "Company Data Company Data" at bounding box center [68, 162] width 128 height 17
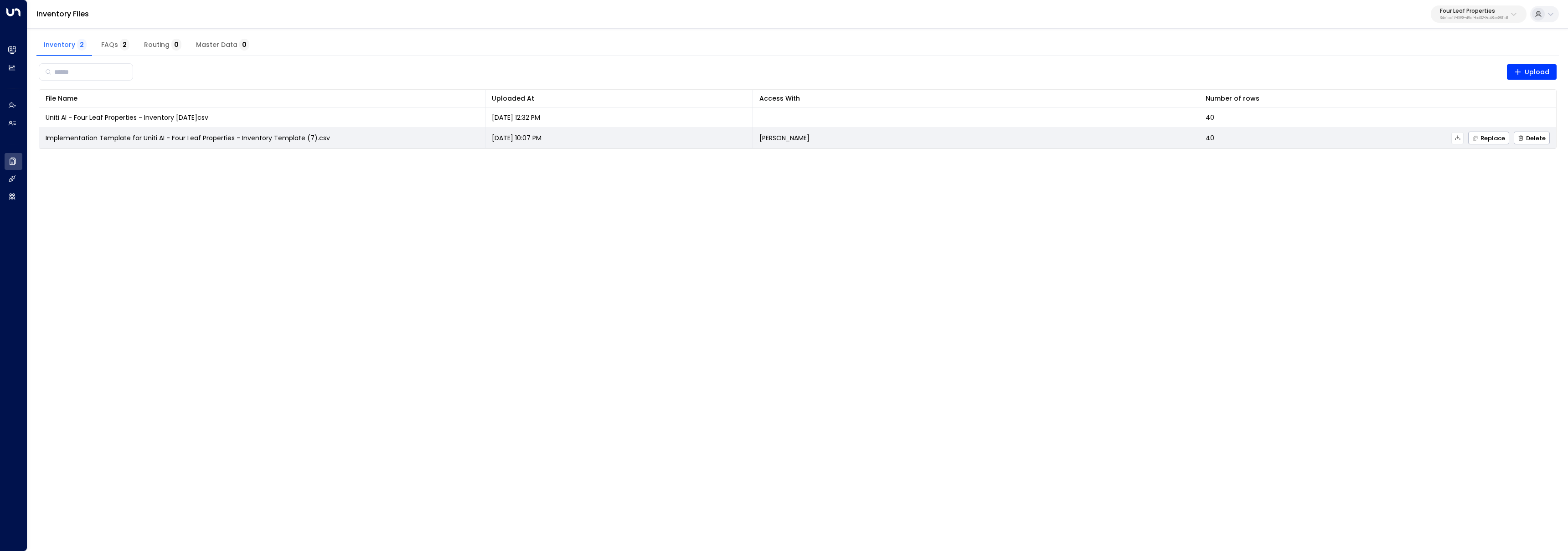
click at [1458, 137] on icon at bounding box center [1457, 138] width 7 height 7
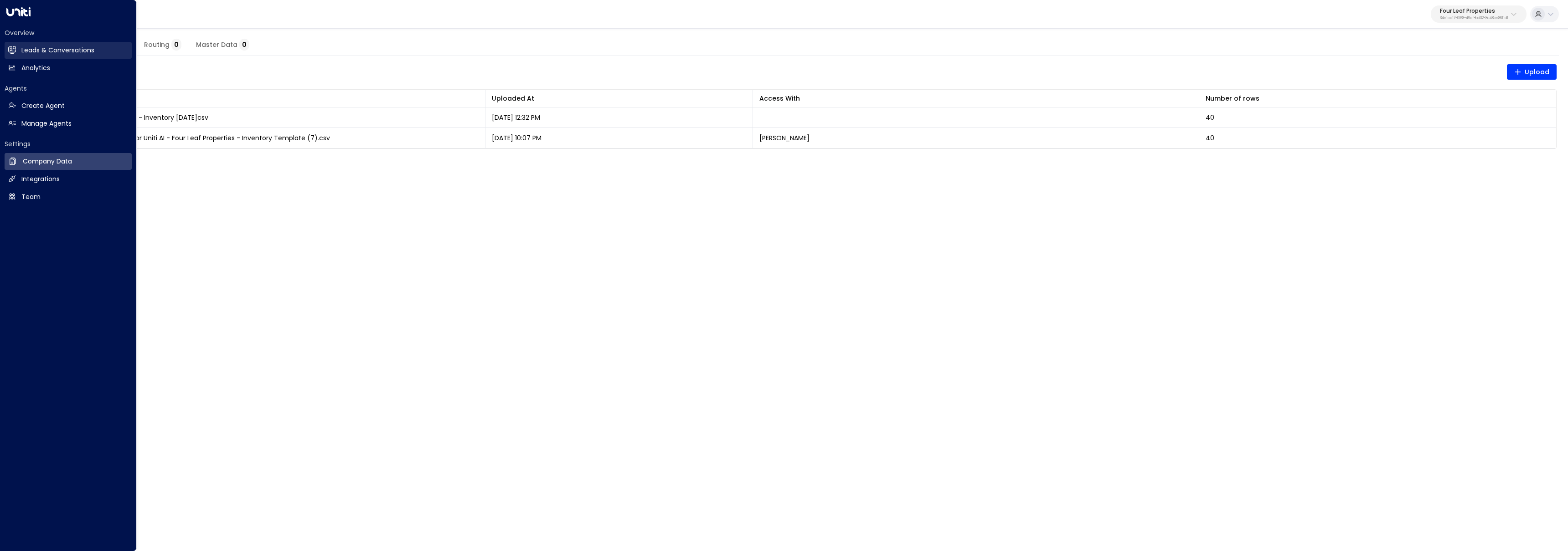
drag, startPoint x: 7, startPoint y: 53, endPoint x: 117, endPoint y: 51, distance: 110.0
click at [7, 53] on link "Leads & Conversations Leads & Conversations" at bounding box center [68, 50] width 128 height 17
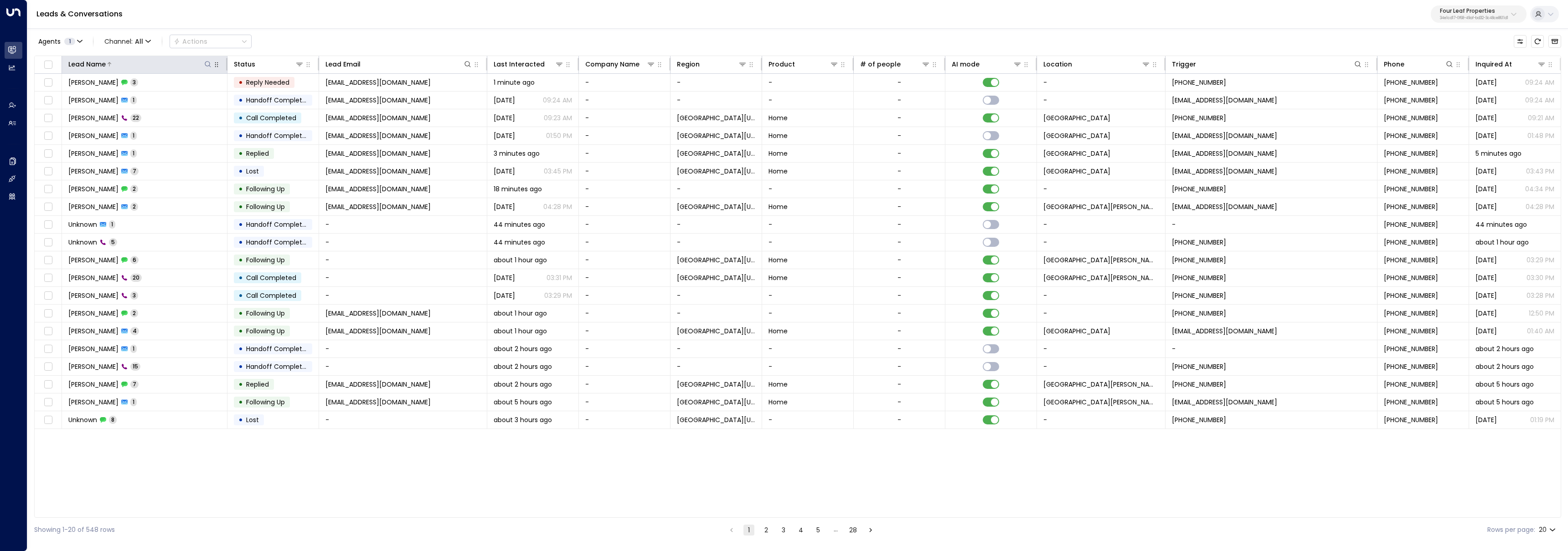
click at [209, 65] on icon at bounding box center [208, 64] width 8 height 8
type input "**********"
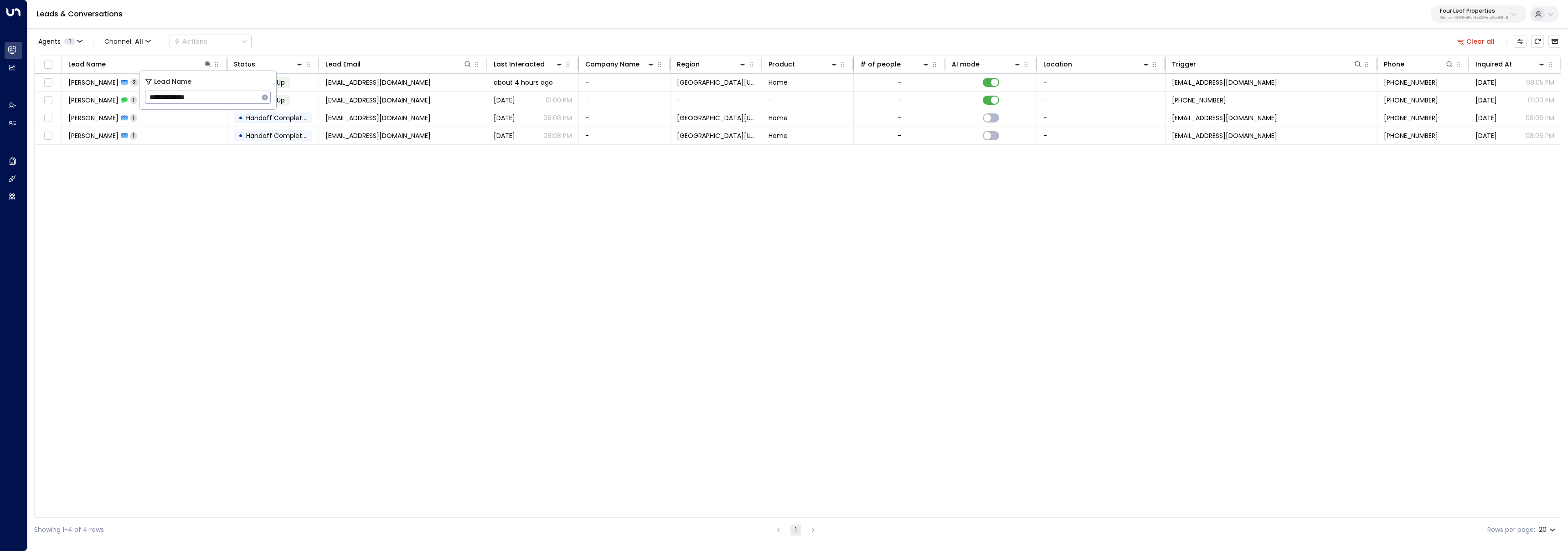
click at [302, 39] on div "Agents 1 Channel: All Actions Clear all" at bounding box center [797, 42] width 1526 height 19
click at [170, 78] on td "[PERSON_NAME] 2" at bounding box center [145, 82] width 165 height 17
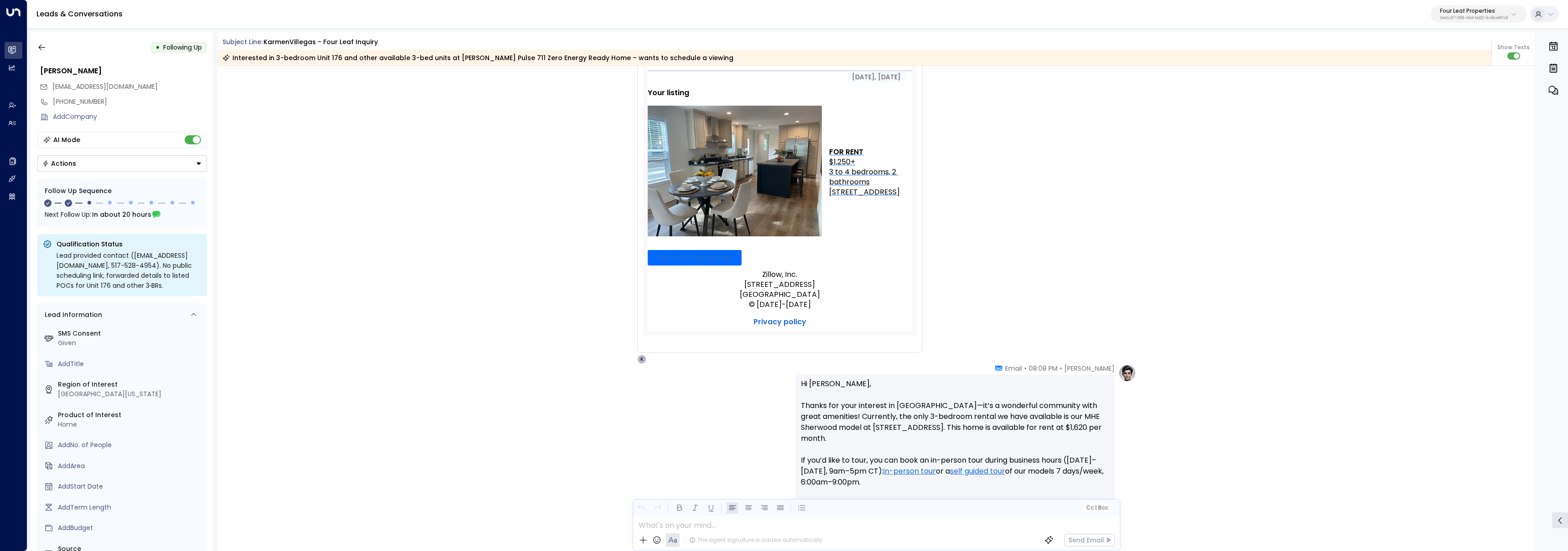
scroll to position [40, 0]
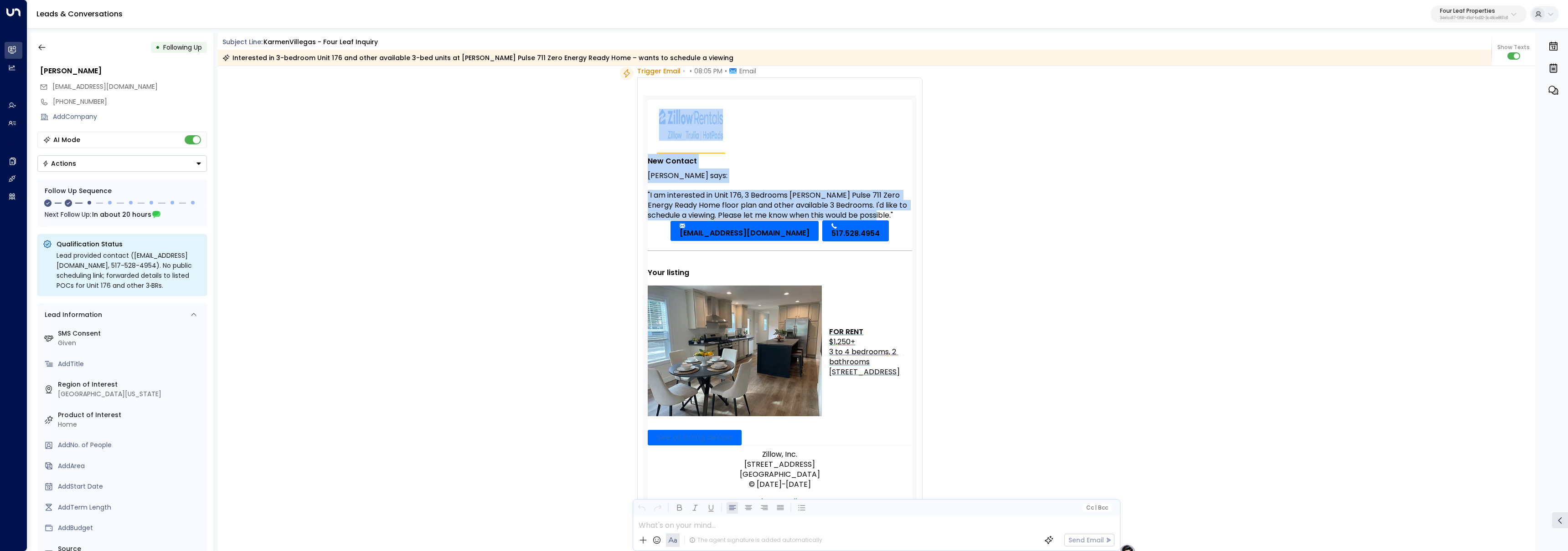
drag, startPoint x: 681, startPoint y: 201, endPoint x: 903, endPoint y: 213, distance: 222.3
click at [903, 213] on td "New Contact [PERSON_NAME] says: "I am interested in Unit 176, 3 Bedrooms [PERSO…" at bounding box center [780, 305] width 269 height 416
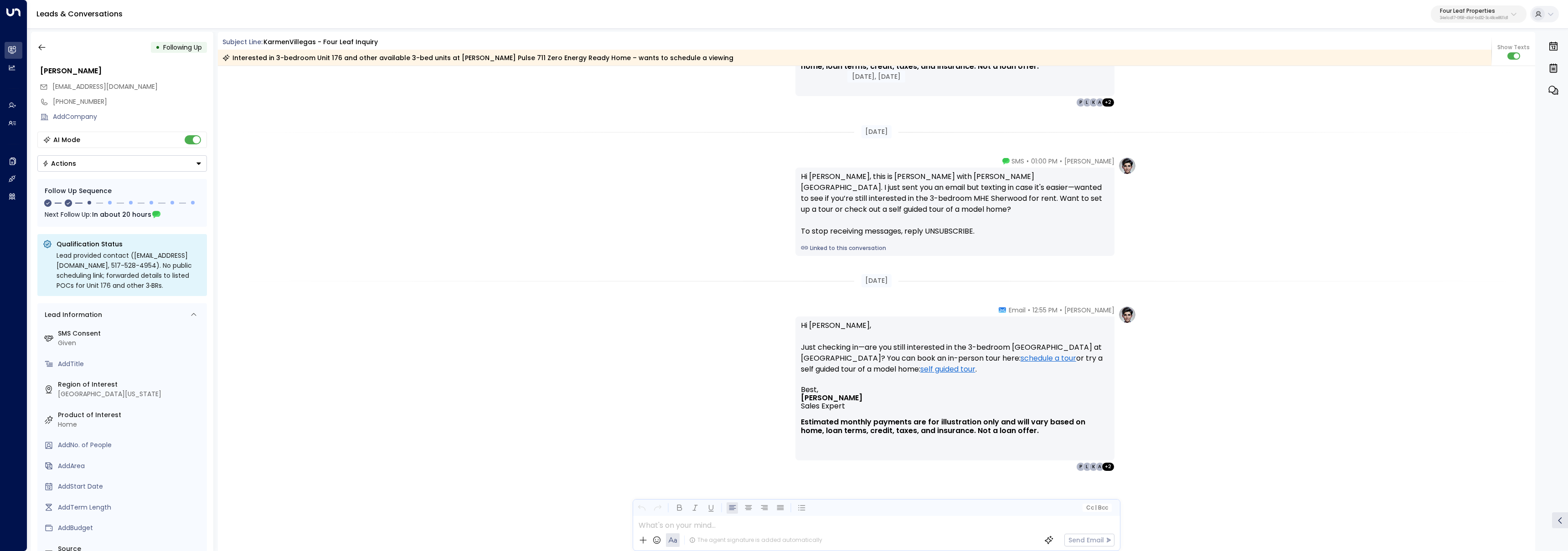
scroll to position [797, 0]
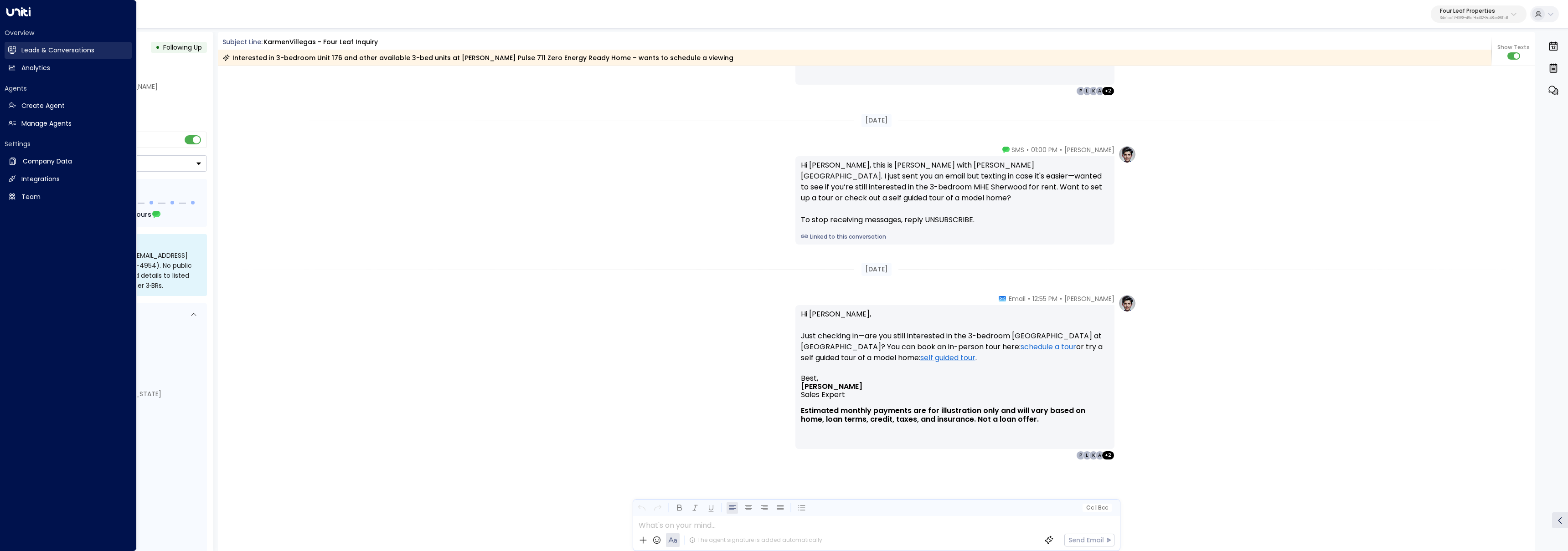
click at [17, 54] on link "Leads & Conversations Leads & Conversations" at bounding box center [68, 50] width 128 height 17
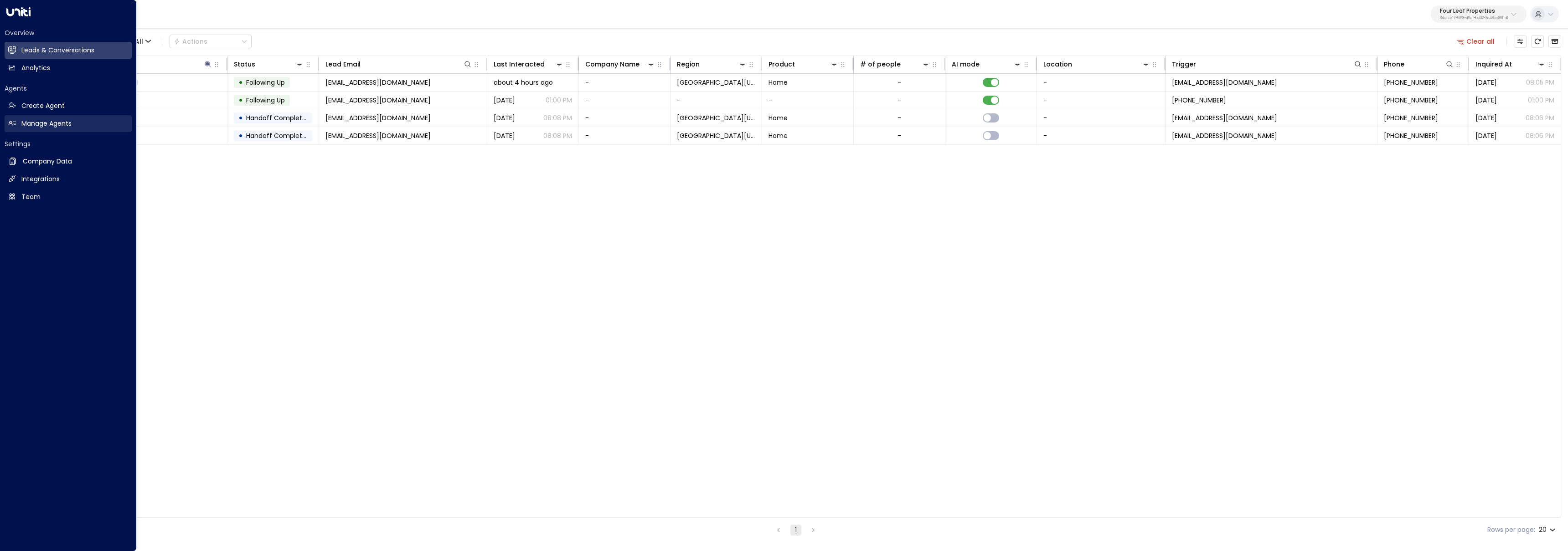
click at [19, 122] on link "Manage Agents Manage Agents" at bounding box center [68, 124] width 128 height 17
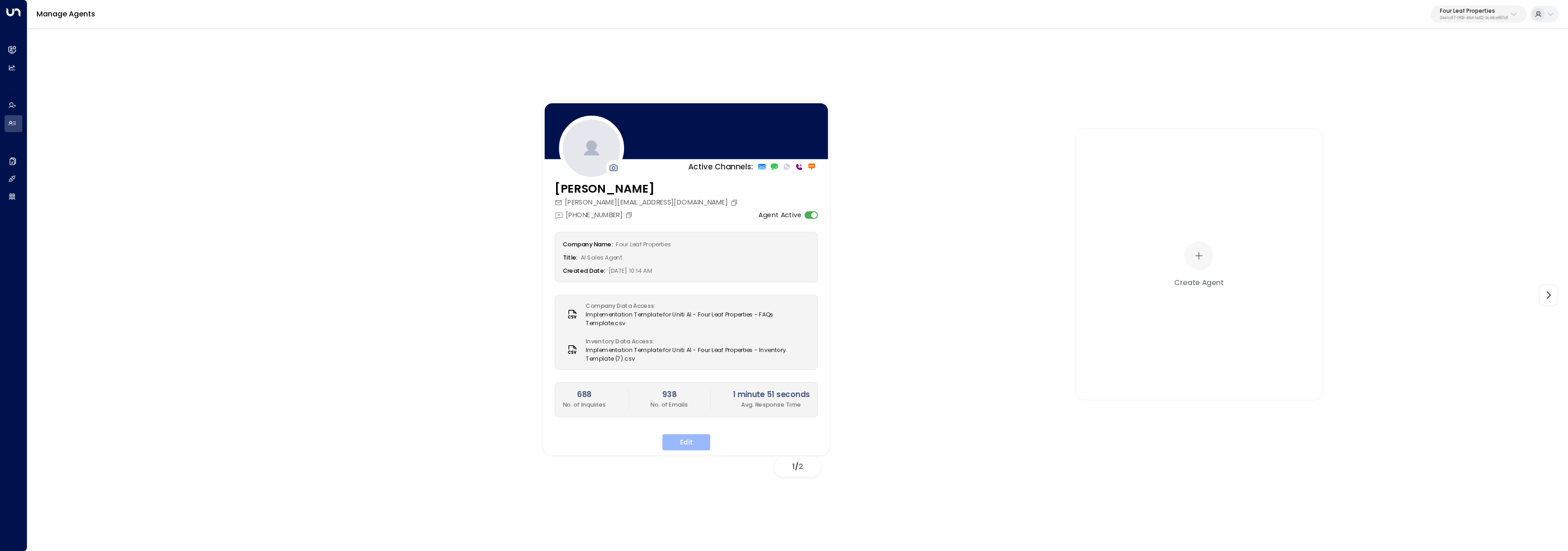
click at [698, 444] on button "Edit" at bounding box center [686, 442] width 48 height 16
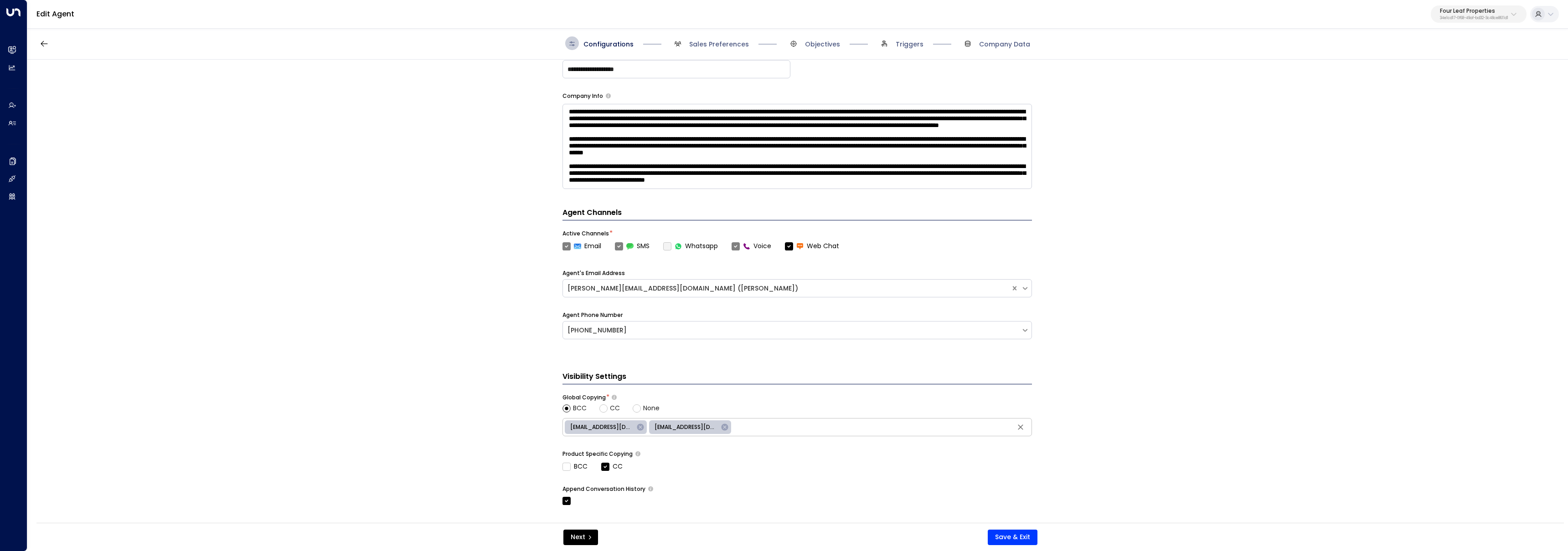
scroll to position [220, 0]
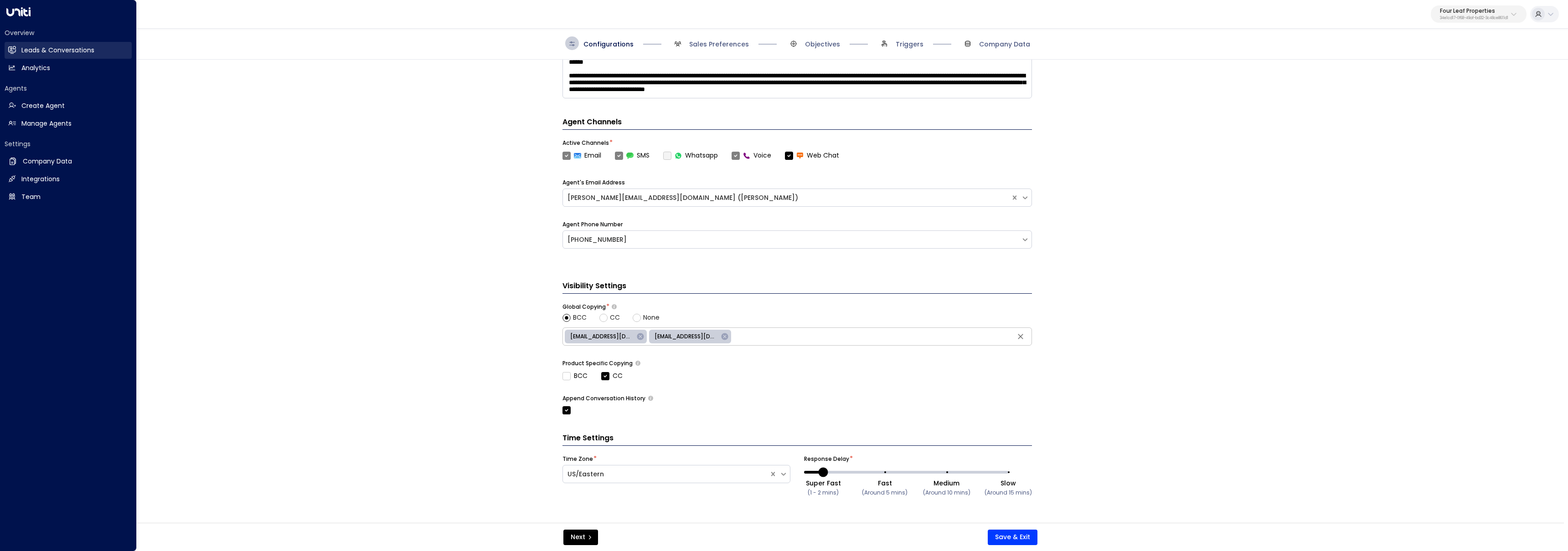
click at [10, 49] on icon at bounding box center [13, 50] width 6 height 8
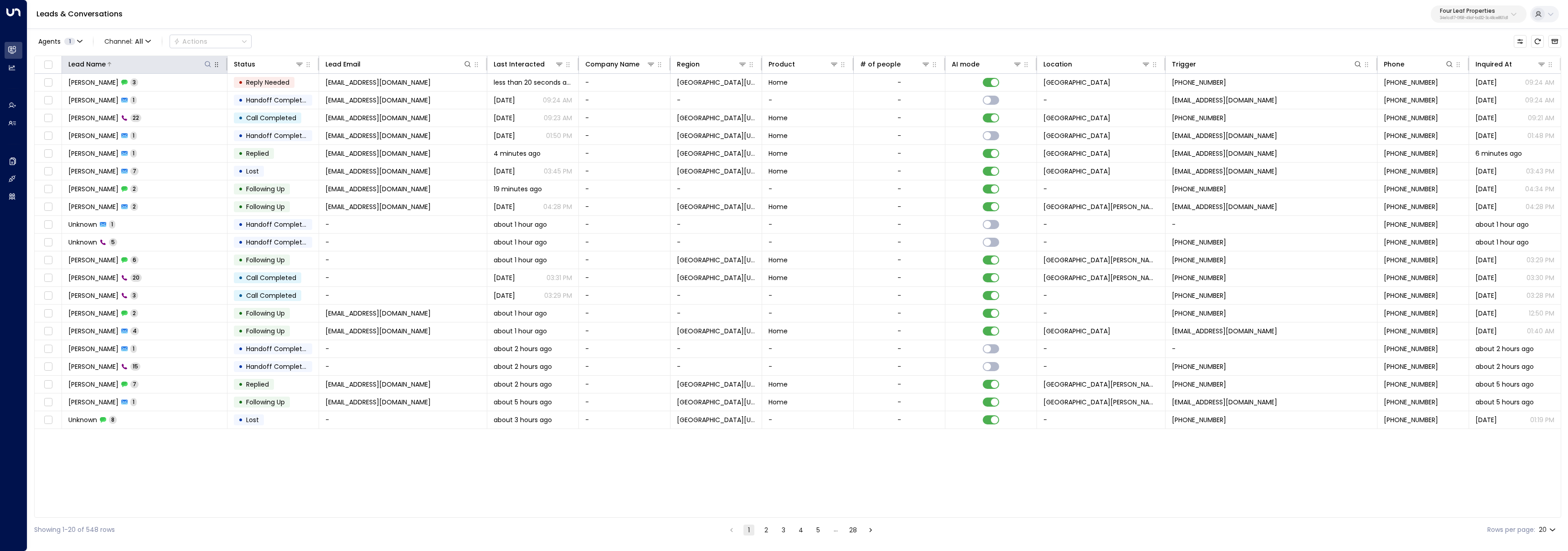
click at [205, 64] on icon at bounding box center [208, 64] width 8 height 8
type input "**********"
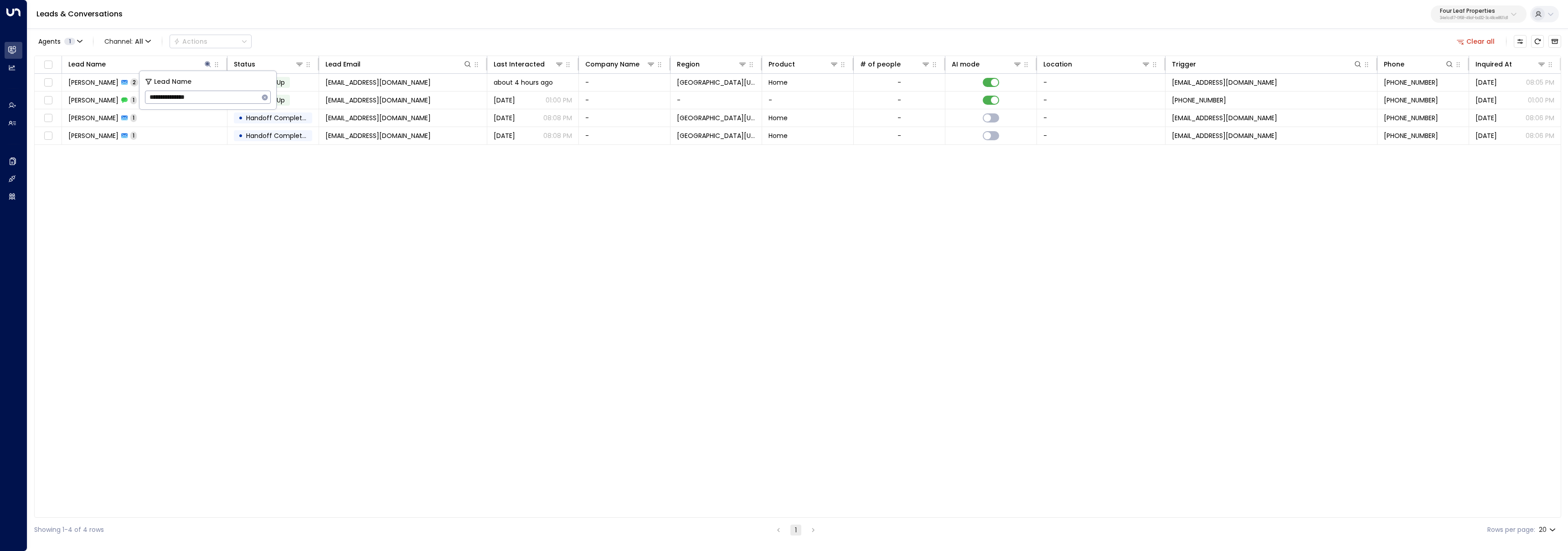
click at [118, 215] on div "Lead Name Status Lead Email Last Interacted Company Name Region Product # of pe…" at bounding box center [797, 286] width 1526 height 462
click at [182, 120] on td "[PERSON_NAME] 1" at bounding box center [145, 118] width 165 height 17
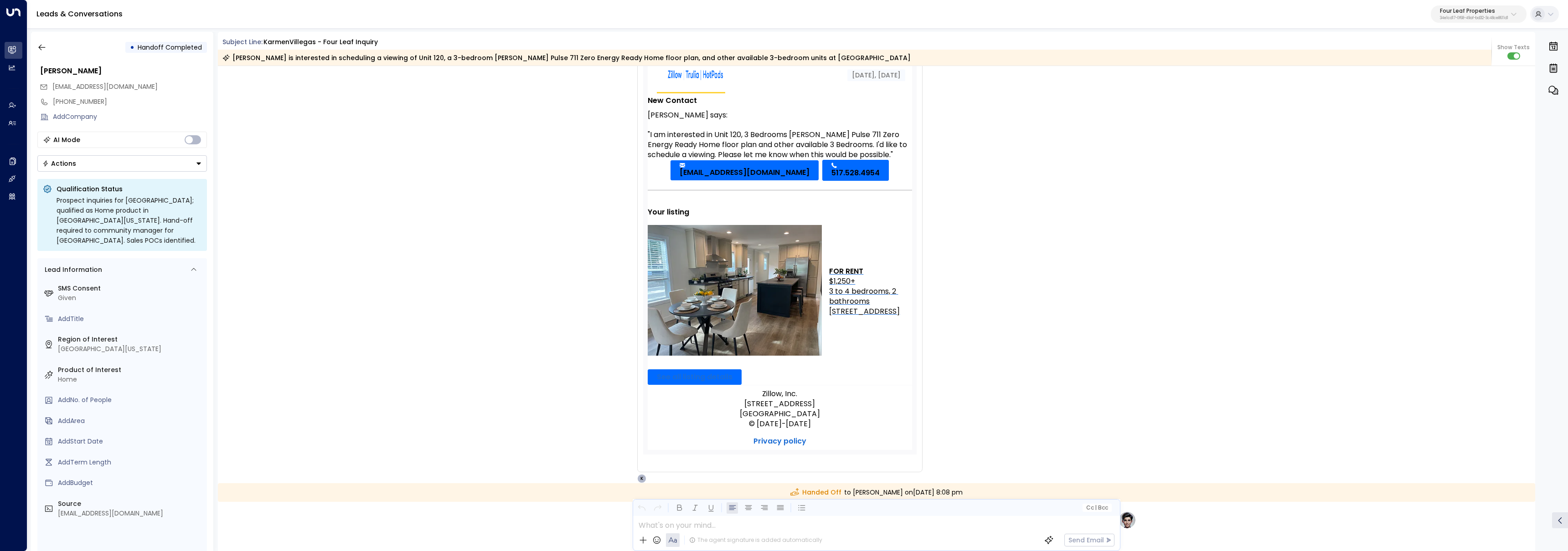
scroll to position [58, 0]
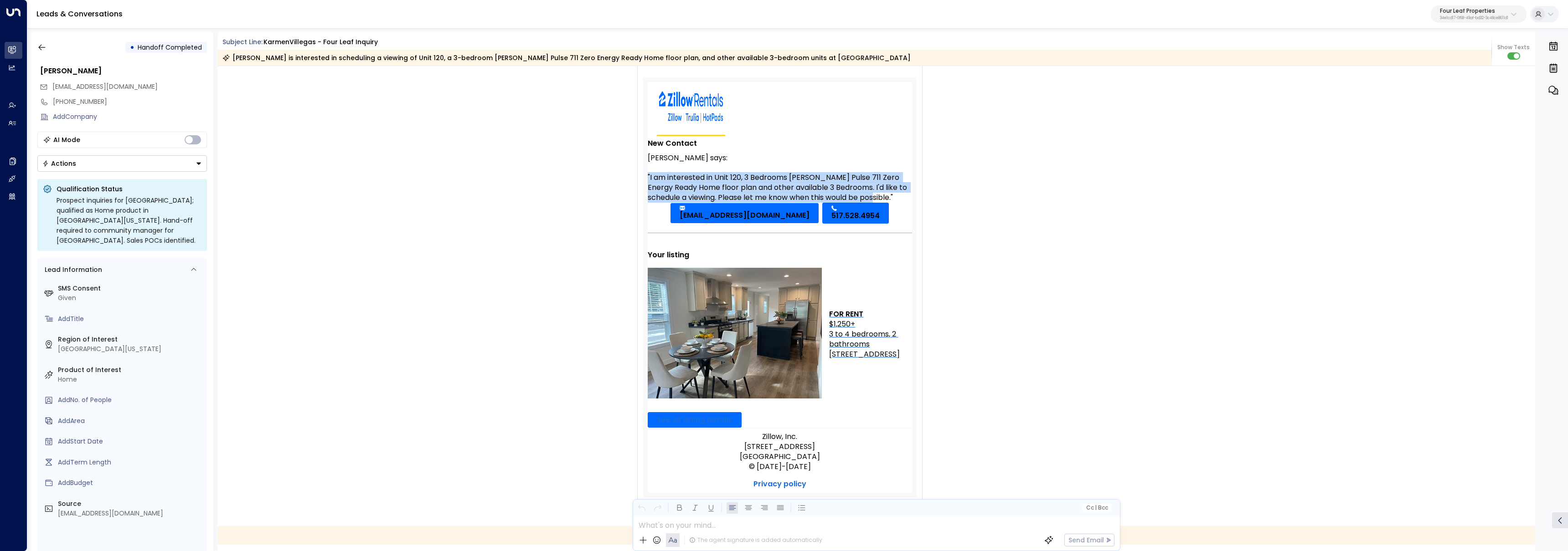
drag, startPoint x: 646, startPoint y: 176, endPoint x: 895, endPoint y: 196, distance: 249.8
click at [895, 196] on div ""I am interested in Unit 120, 3 Bedrooms [PERSON_NAME] Pulse 711 Zero Energy Re…" at bounding box center [780, 188] width 265 height 30
copy div ""I am interested in Unit 120, 3 Bedrooms [PERSON_NAME] Pulse 711 Zero Energy Re…"
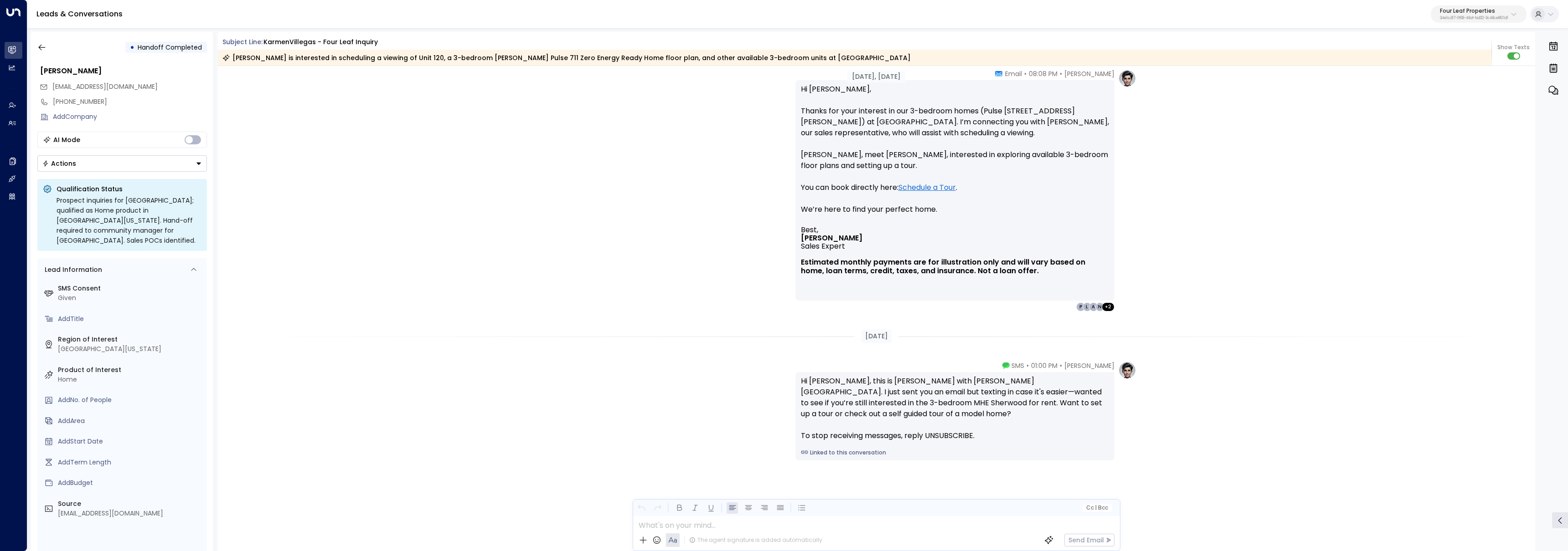
scroll to position [543, 0]
click at [42, 44] on icon "button" at bounding box center [43, 47] width 9 height 9
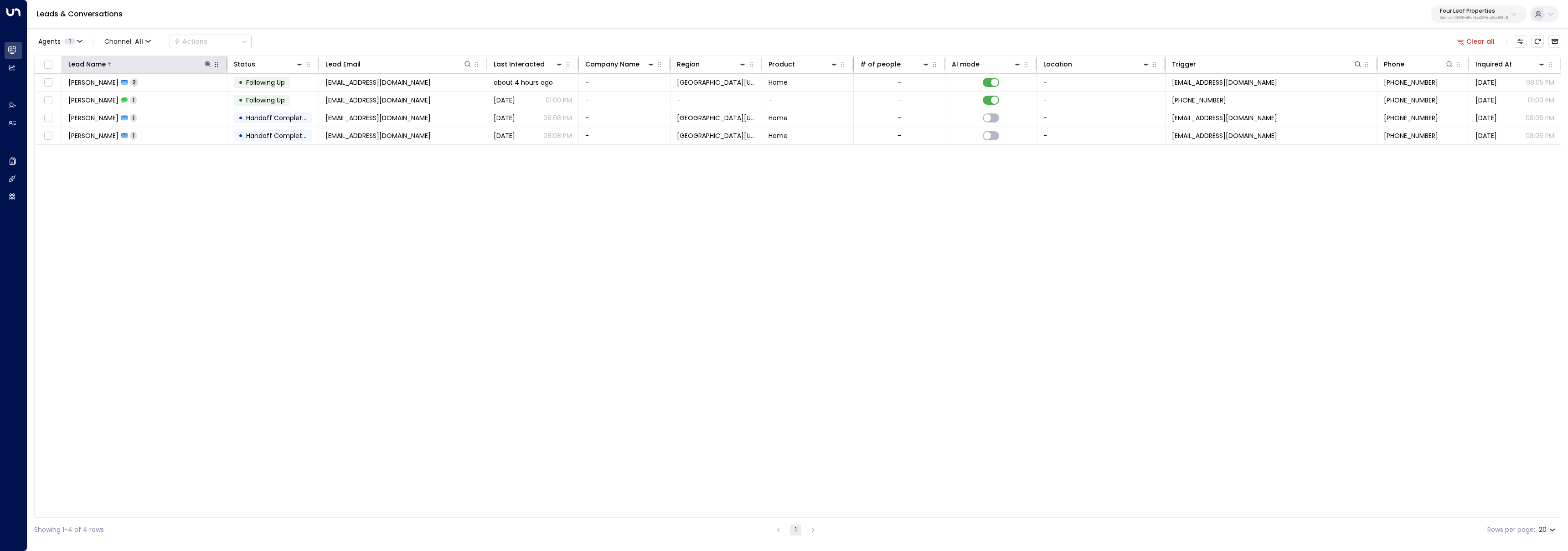
click at [205, 64] on icon at bounding box center [208, 64] width 8 height 8
type input "*****"
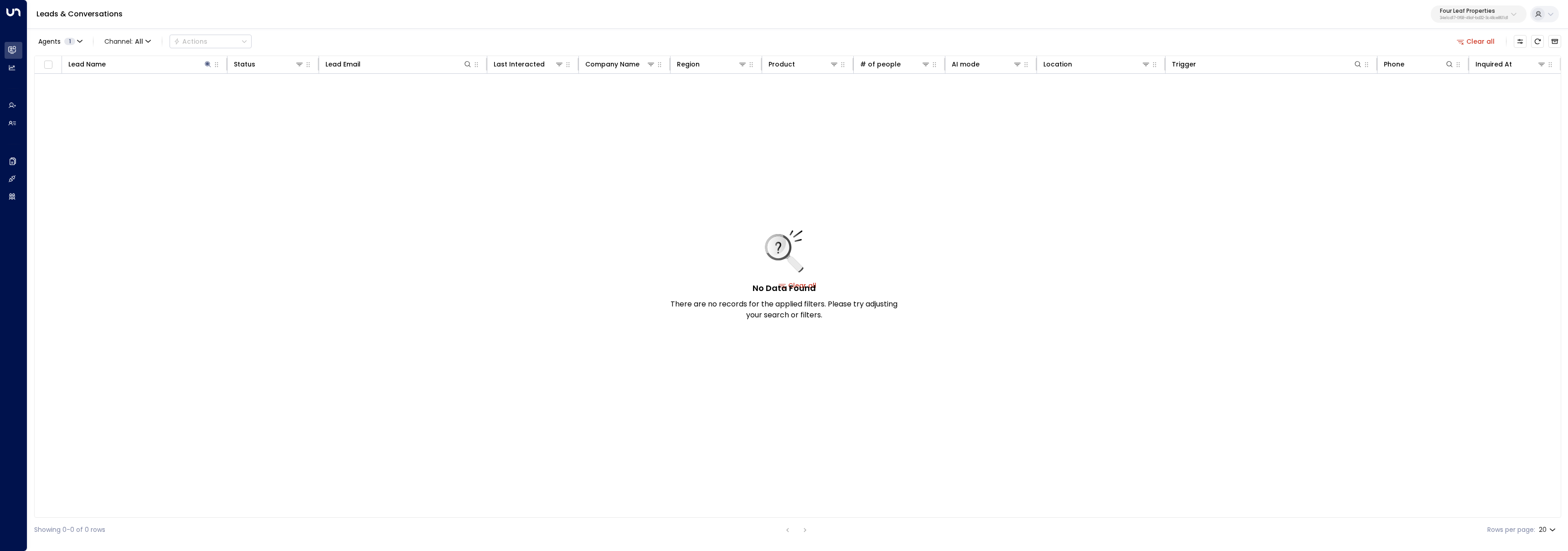
click at [94, 184] on div "No Data Found There are no records for the applied filters. Please try adjustin…" at bounding box center [798, 285] width 1525 height 423
drag, startPoint x: 318, startPoint y: 220, endPoint x: 228, endPoint y: 194, distance: 93.7
click at [313, 219] on div "No Data Found There are no records for the applied filters. Please try adjustin…" at bounding box center [798, 285] width 1525 height 423
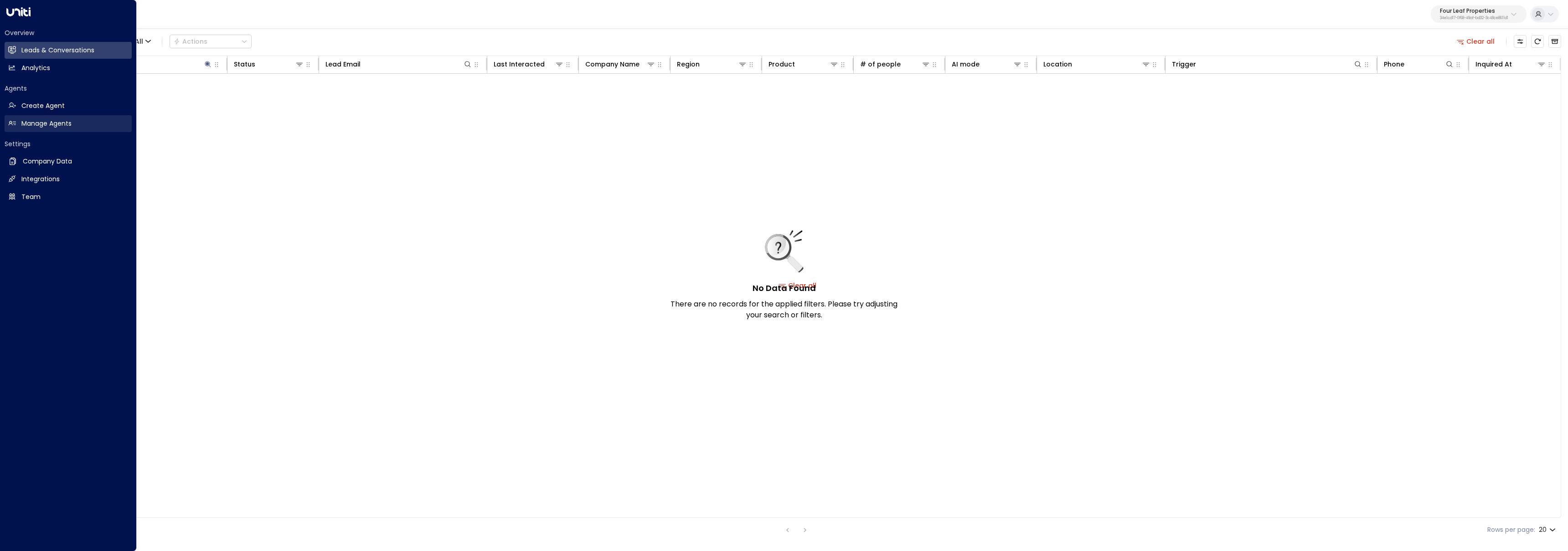
click at [27, 125] on h2 "Manage Agents" at bounding box center [46, 124] width 50 height 9
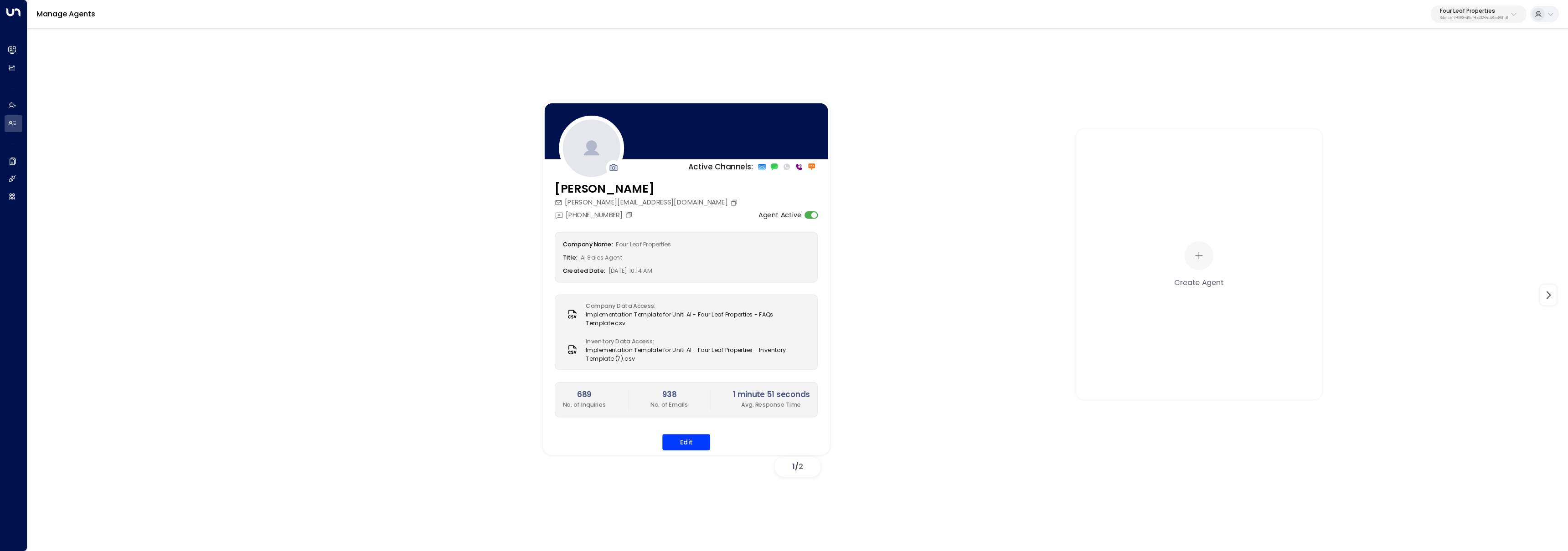
click at [653, 204] on div "[PERSON_NAME][EMAIL_ADDRESS][DOMAIN_NAME]" at bounding box center [647, 202] width 185 height 10
click at [730, 203] on icon "Copy" at bounding box center [733, 202] width 8 height 8
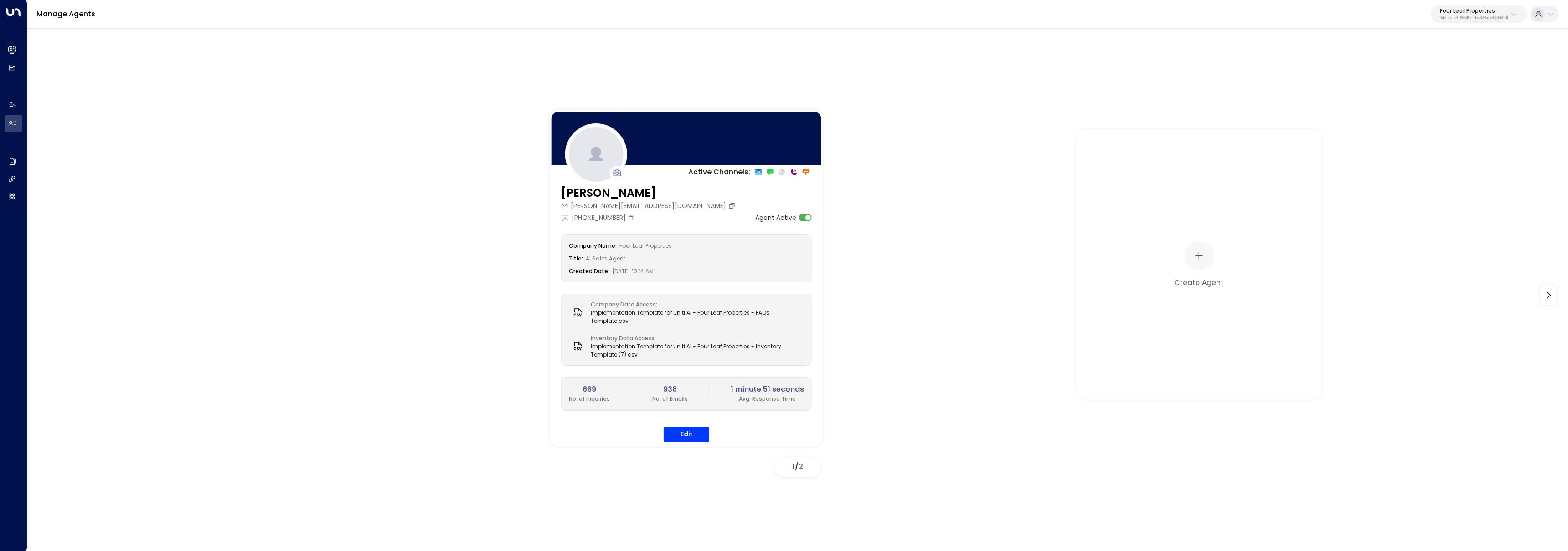
click at [230, 149] on div "Active Channels: [PERSON_NAME] [PERSON_NAME][EMAIL_ADDRESS][DOMAIN_NAME] [PHONE…" at bounding box center [798, 295] width 1495 height 371
